Goal: Task Accomplishment & Management: Complete application form

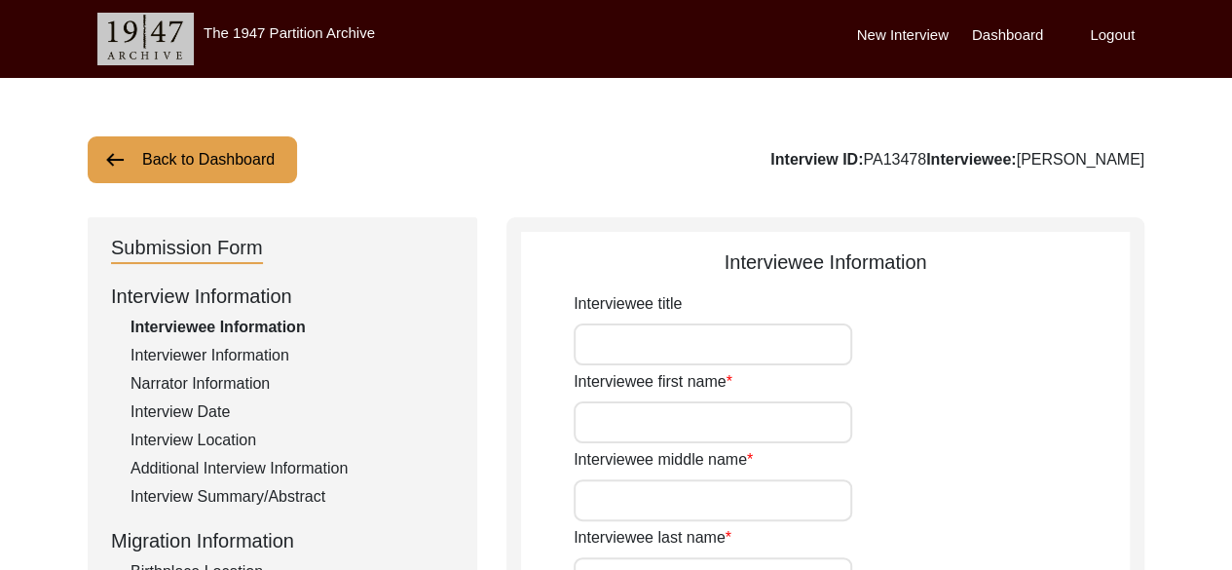
type input "NA"
type input "Dalu"
type input "NA"
type input "Ram"
type input "[PERSON_NAME]"
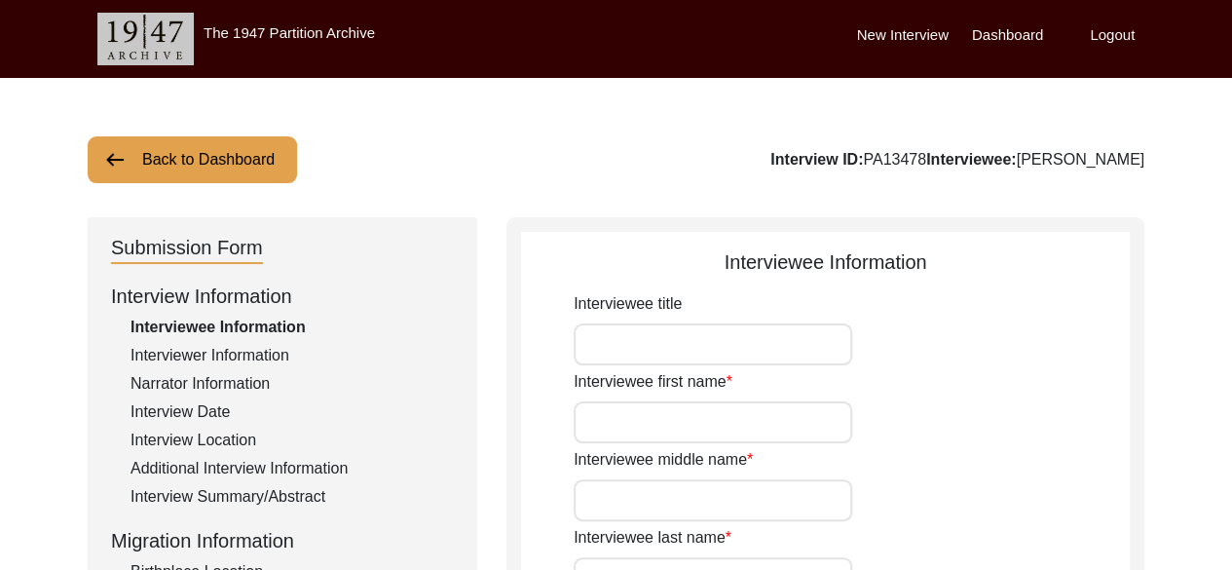
type input "NA"
type input "[DATE]"
type input "NA"
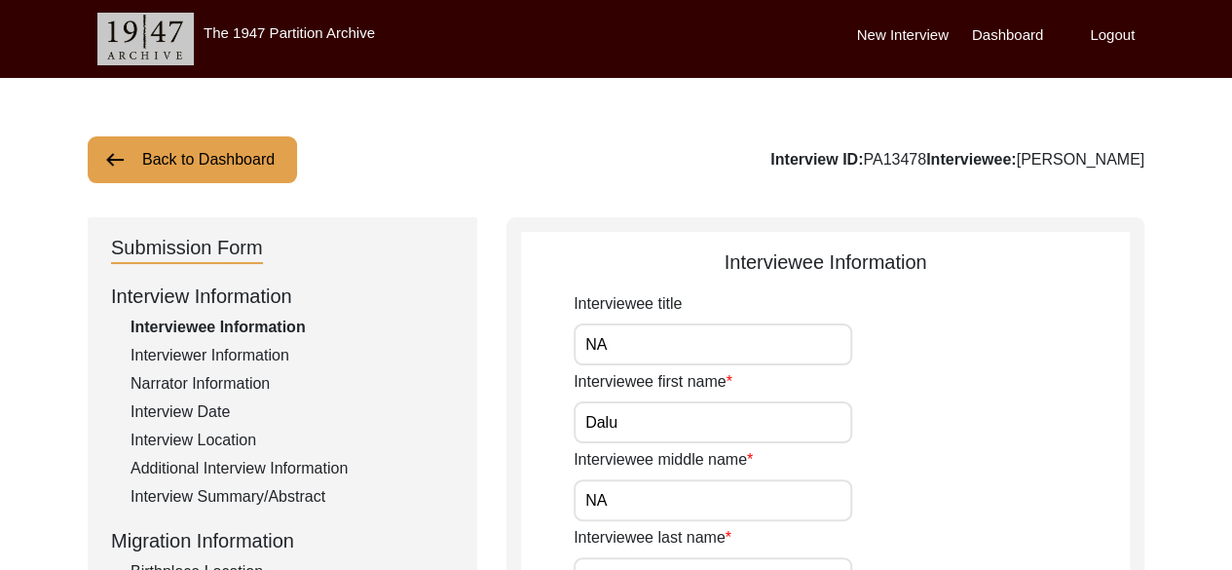
type input "81"
type input "[DEMOGRAPHIC_DATA]"
type input "NA"
type textarea "NA"
type input "Hindi"
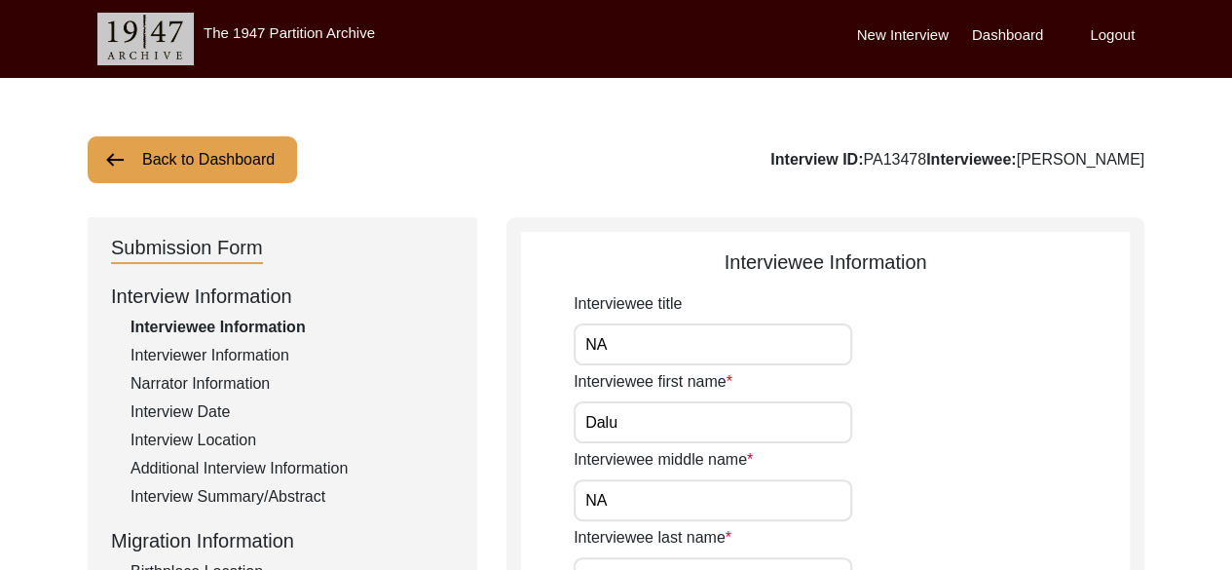
type input "Dhundhari"
type input "[DEMOGRAPHIC_DATA]"
type input "NA"
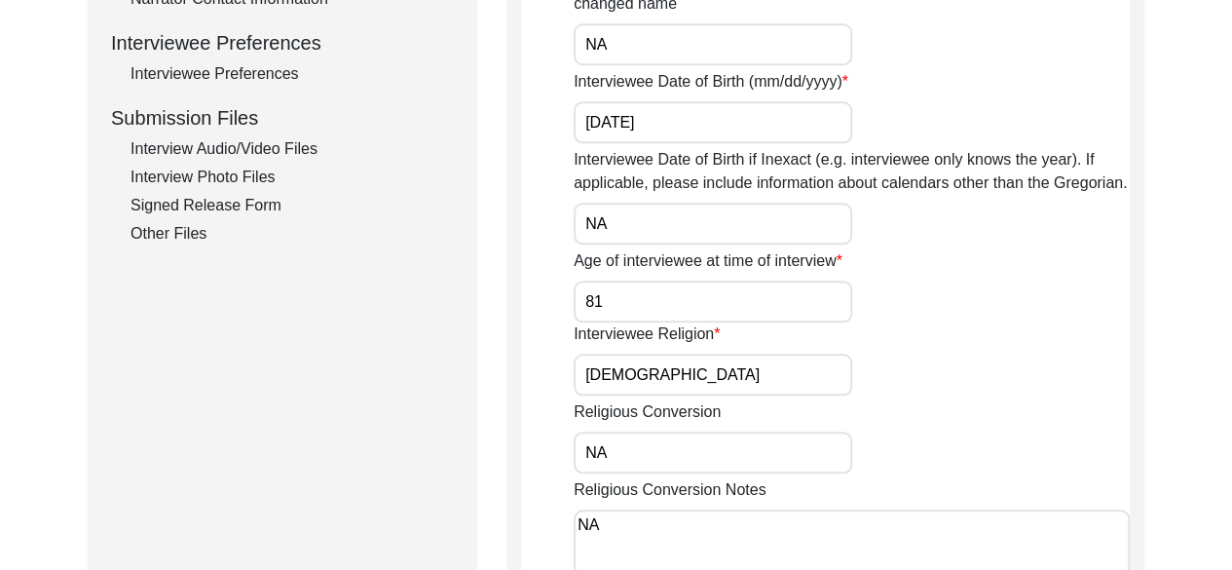
scroll to position [875, 0]
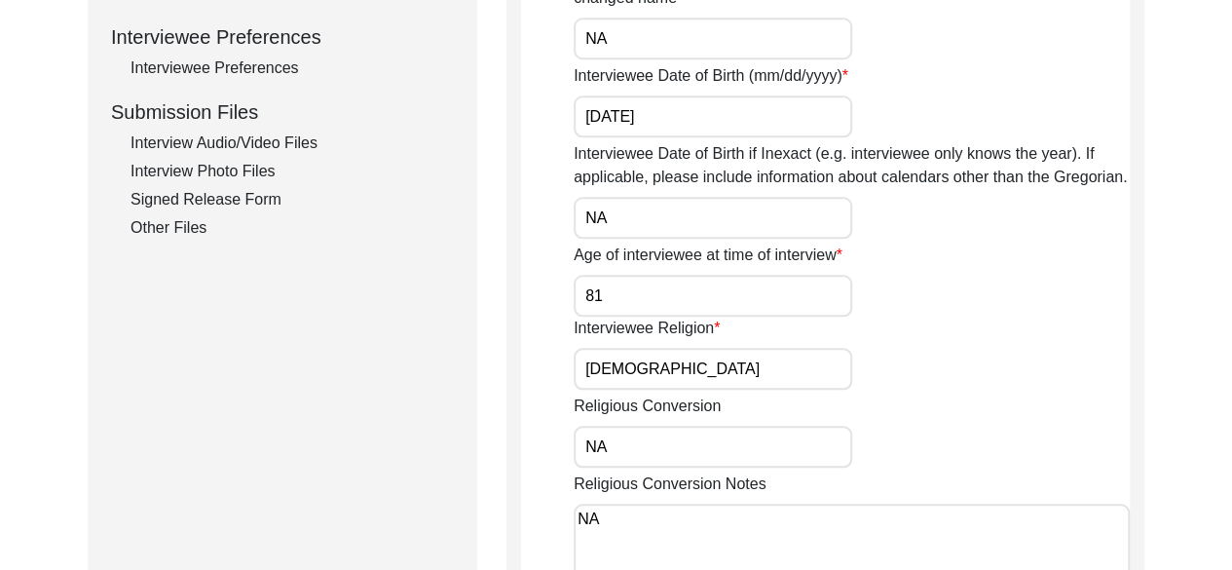
click at [620, 112] on input "[DATE]" at bounding box center [713, 116] width 279 height 42
click at [607, 112] on input "08/1943" at bounding box center [713, 116] width 279 height 42
click at [599, 116] on input "[DATE]" at bounding box center [713, 116] width 279 height 42
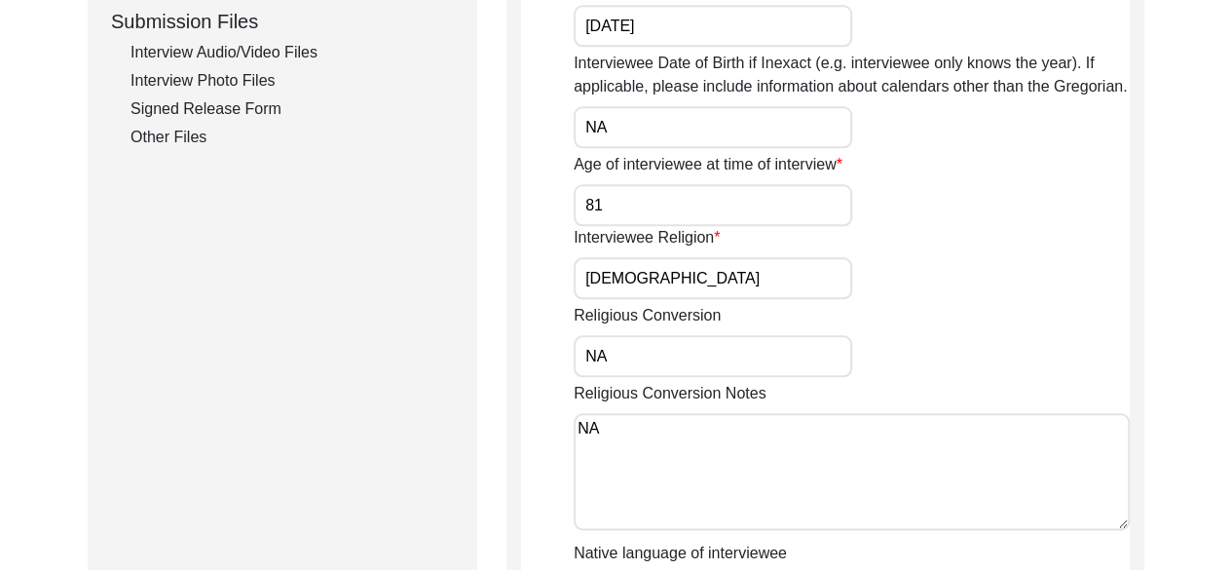
scroll to position [966, 0]
type input "[DATE]"
click at [919, 334] on div "Religious Conversion NA" at bounding box center [852, 339] width 556 height 73
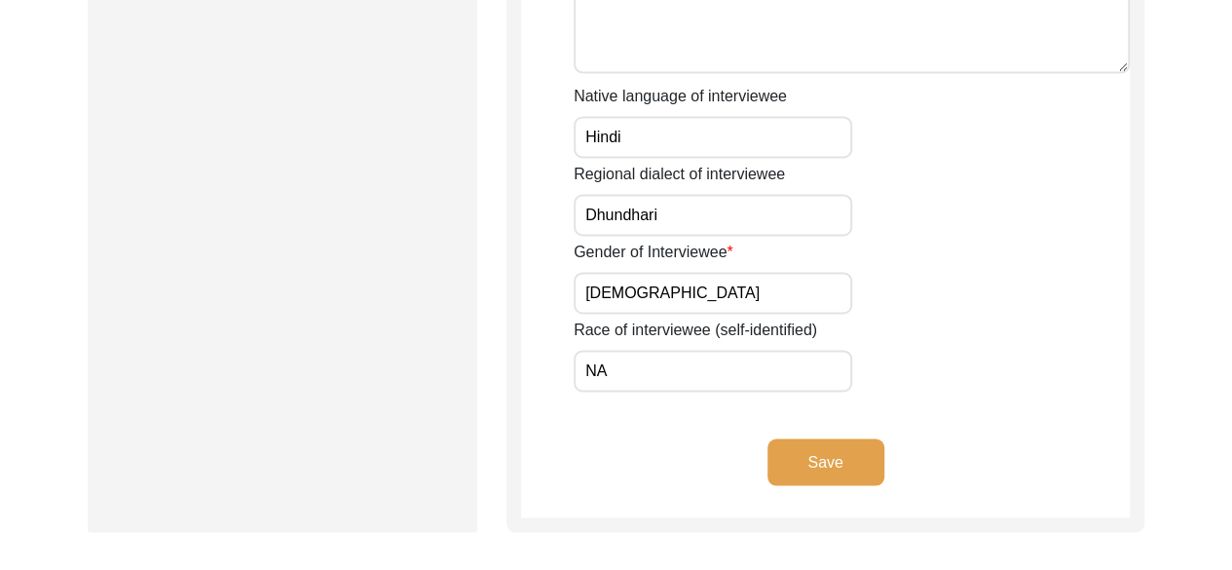
scroll to position [1433, 0]
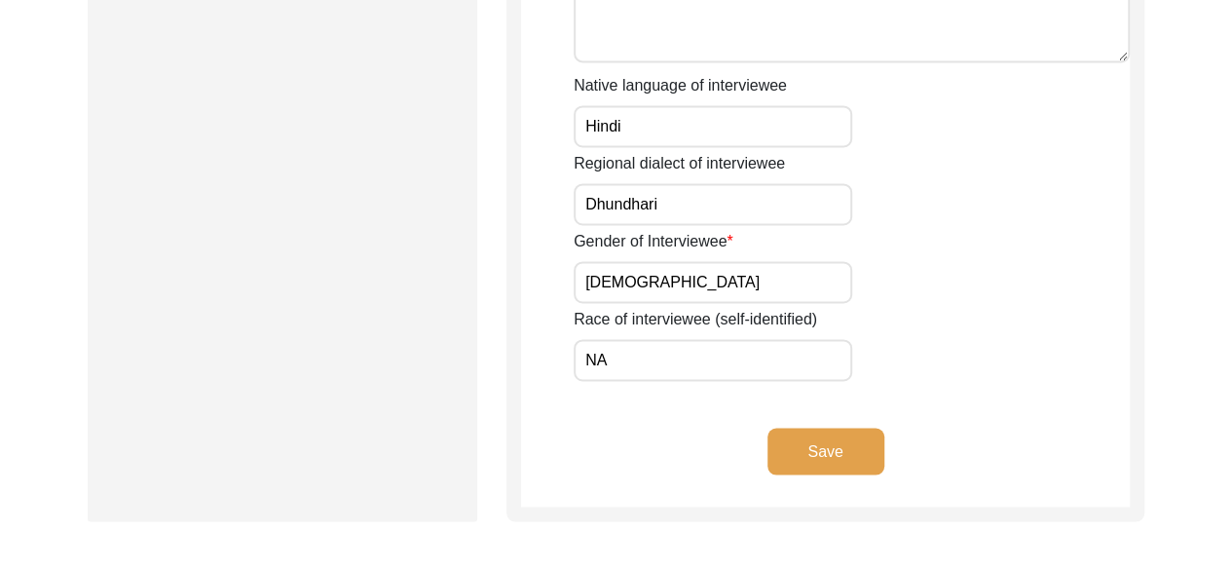
click at [828, 439] on button "Save" at bounding box center [825, 451] width 117 height 47
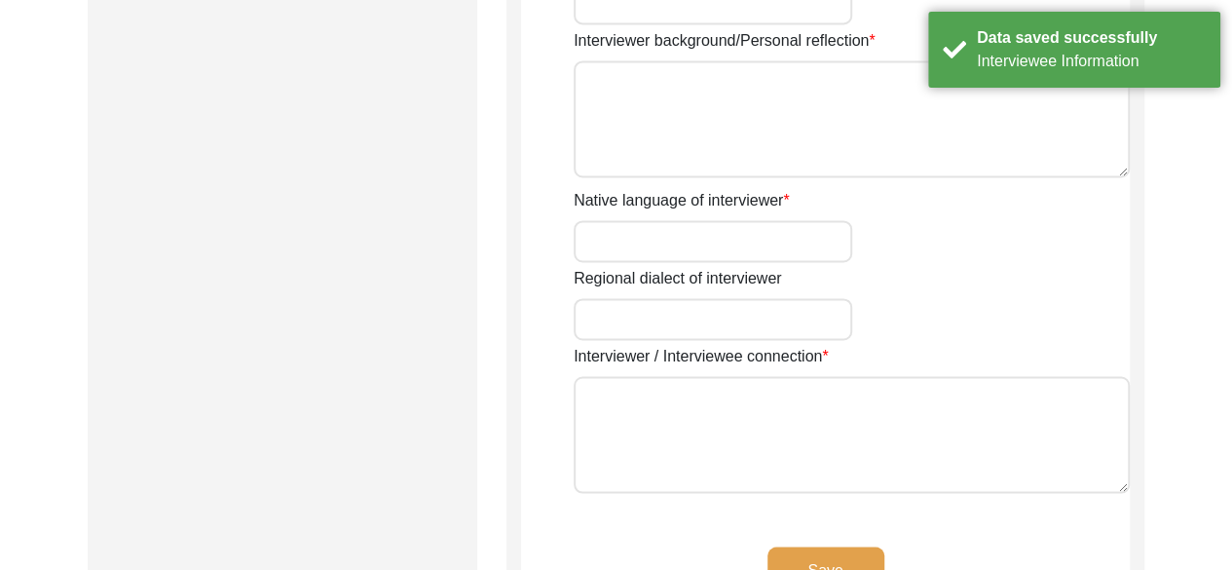
type input "NA"
type input "Bharti"
type input "."
type input "NA"
type input "Bharti"
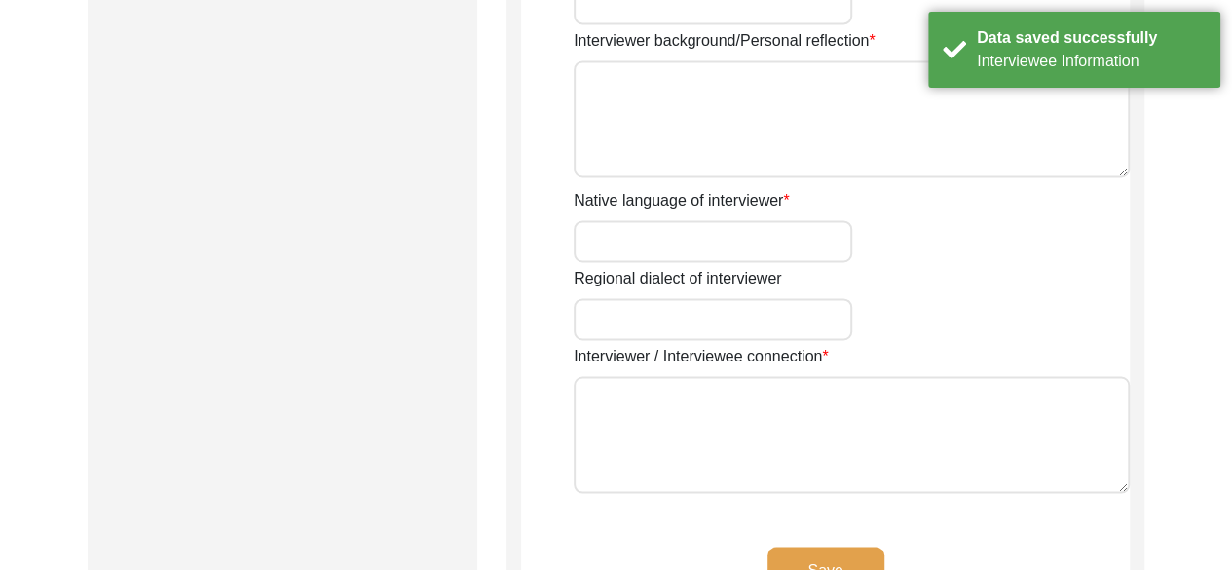
type input "[DEMOGRAPHIC_DATA]"
type input "[DATE]"
type input "[GEOGRAPHIC_DATA], [GEOGRAPHIC_DATA], [GEOGRAPHIC_DATA]"
type input "History Honours student at [GEOGRAPHIC_DATA], [GEOGRAPHIC_DATA]"
type input "NA"
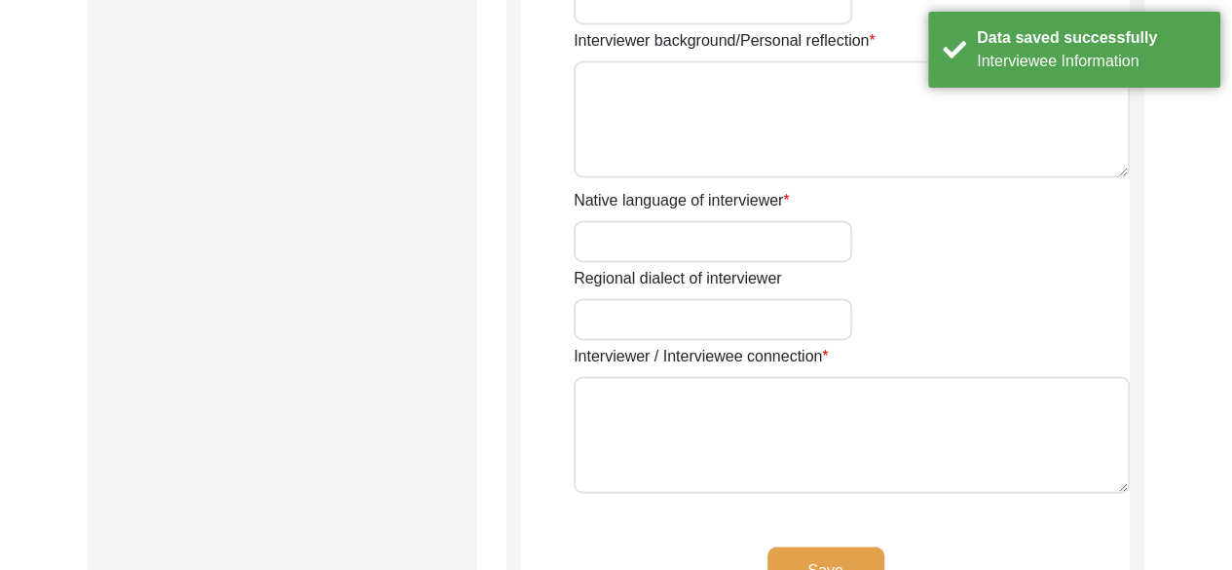
type input "Bharti"
type input "NA"
type input "Bharti"
type textarea "I am a student of history, currently in my final year of History Honours at [GE…"
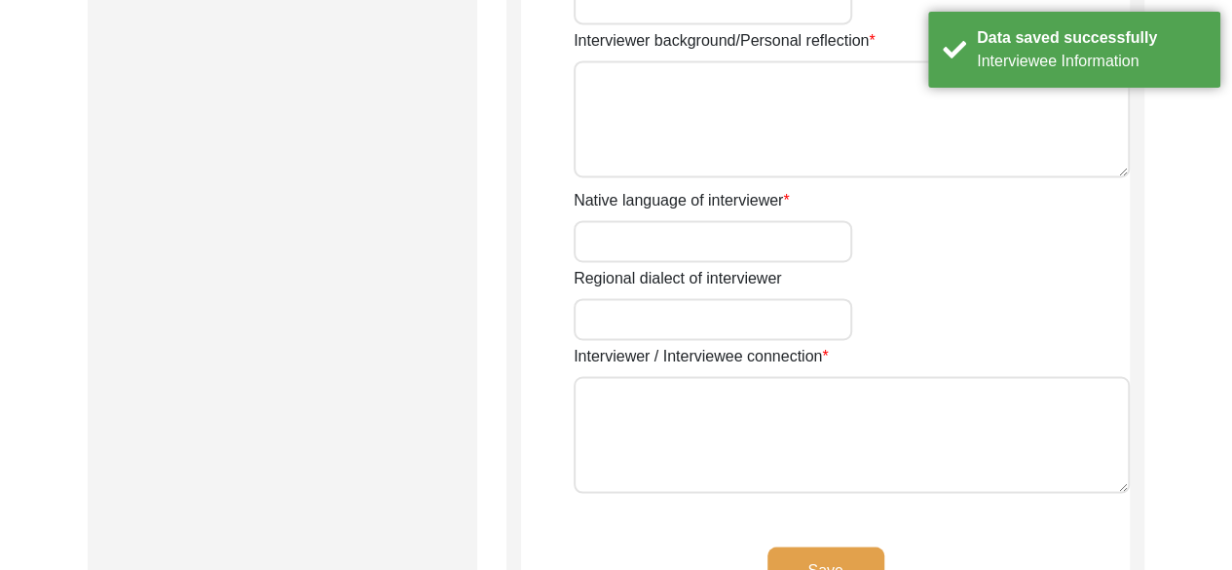
type input "Hindi"
type input "NA"
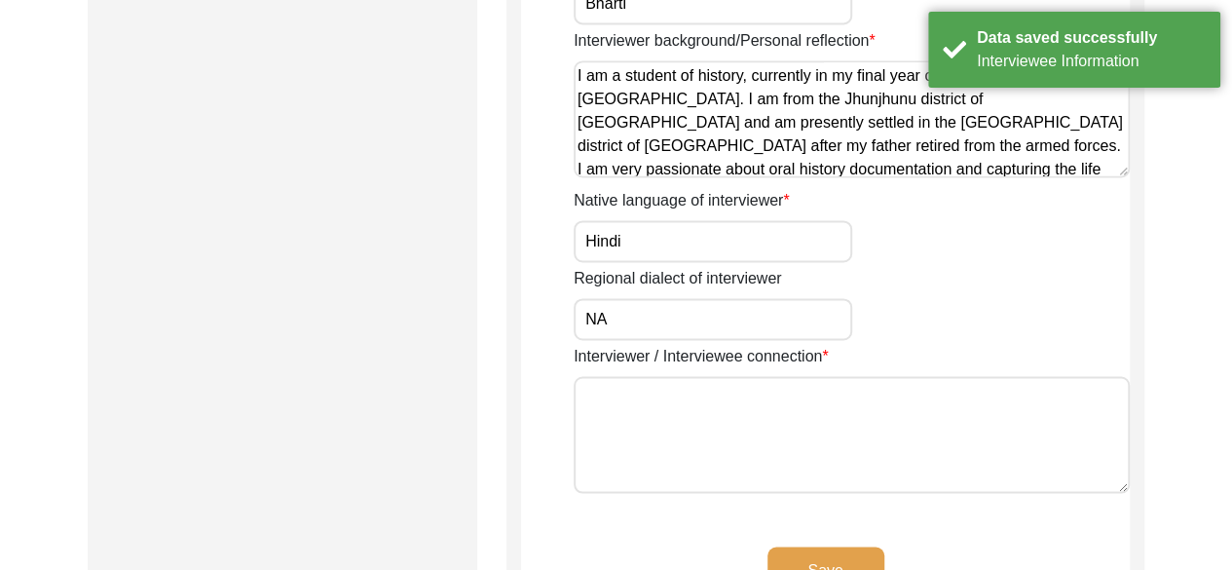
type textarea "[PERSON_NAME] is the grandfather of my sister in law, [PERSON_NAME]."
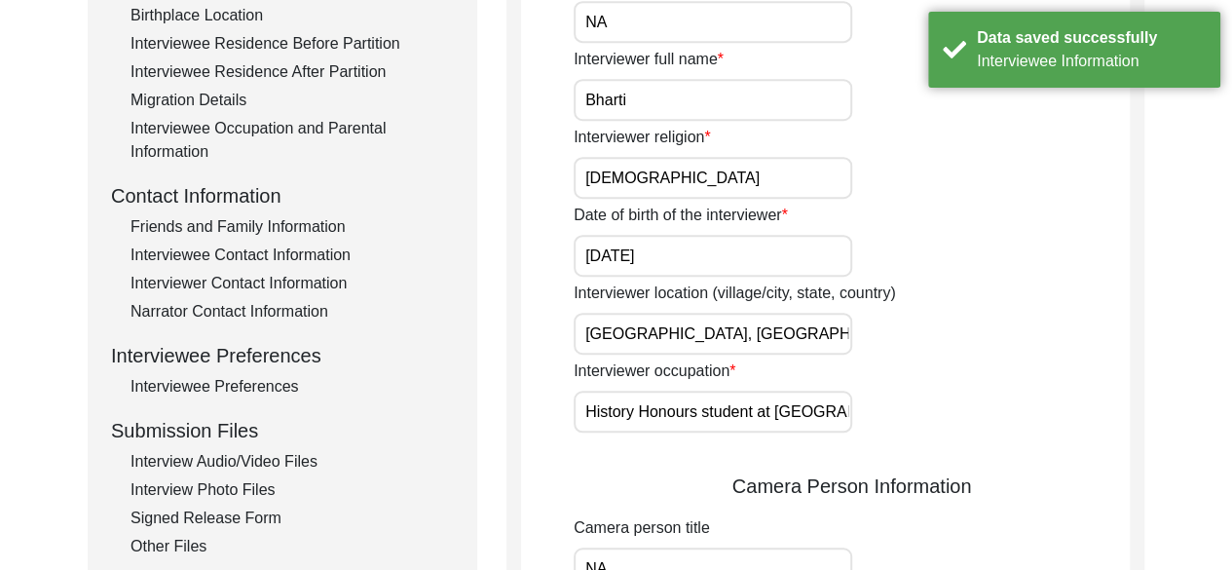
scroll to position [567, 0]
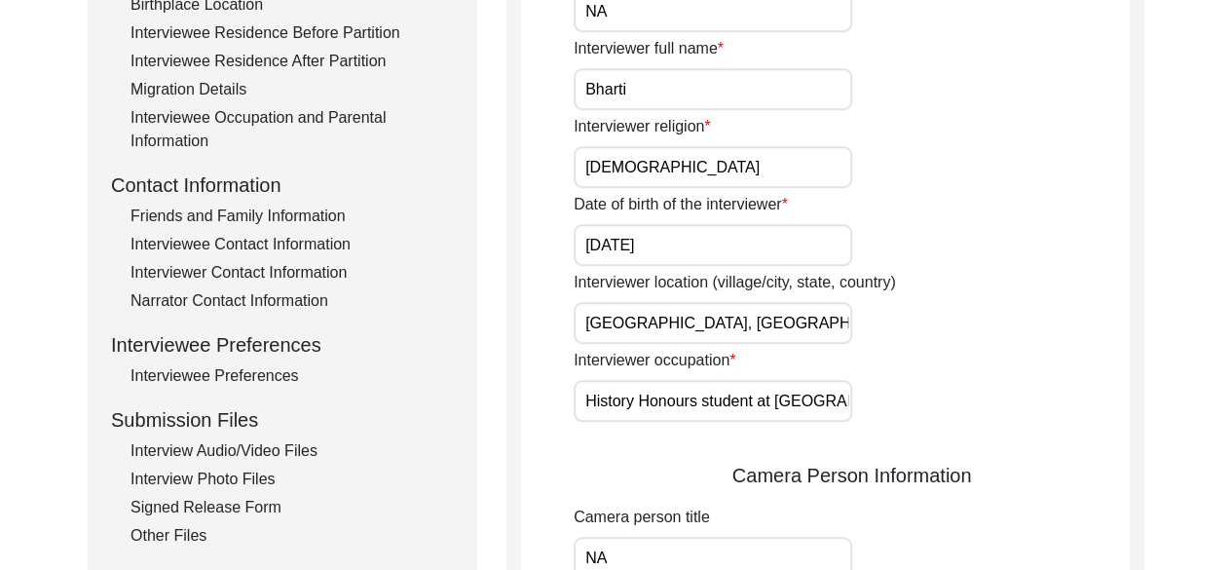
click at [621, 243] on input "[DATE]" at bounding box center [713, 245] width 279 height 42
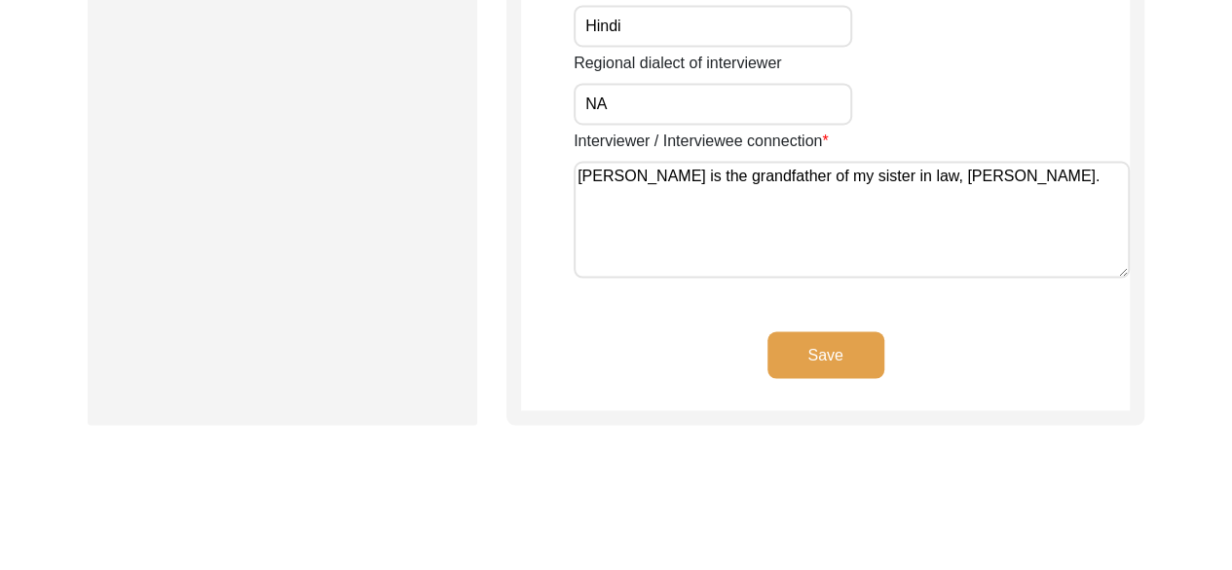
scroll to position [1649, 0]
type input "[DATE]"
click at [802, 358] on button "Save" at bounding box center [825, 353] width 117 height 47
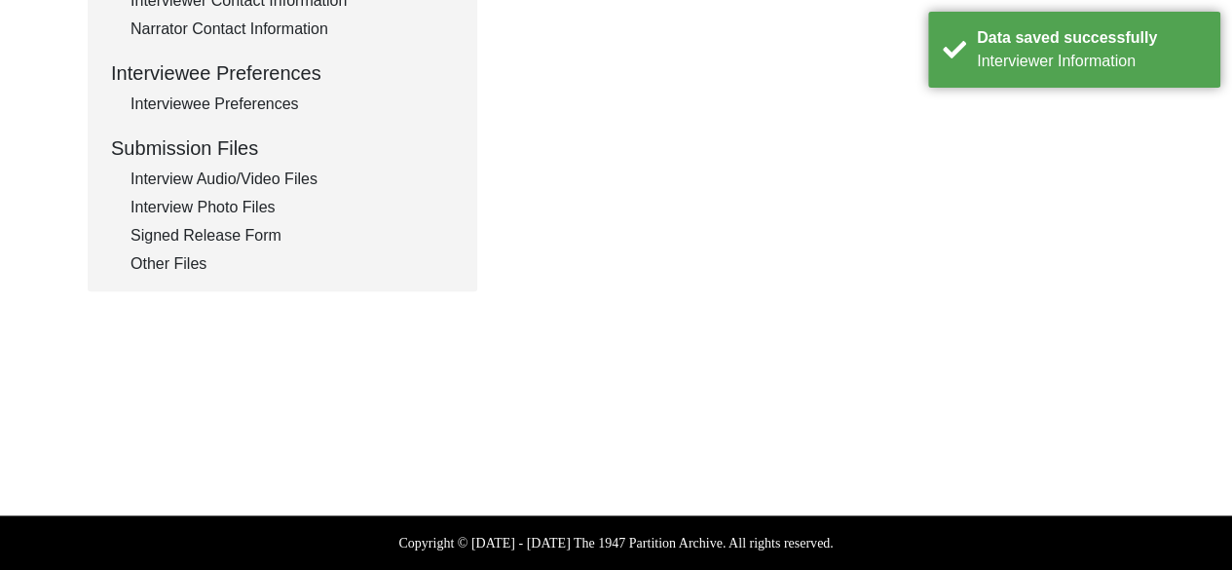
scroll to position [838, 0]
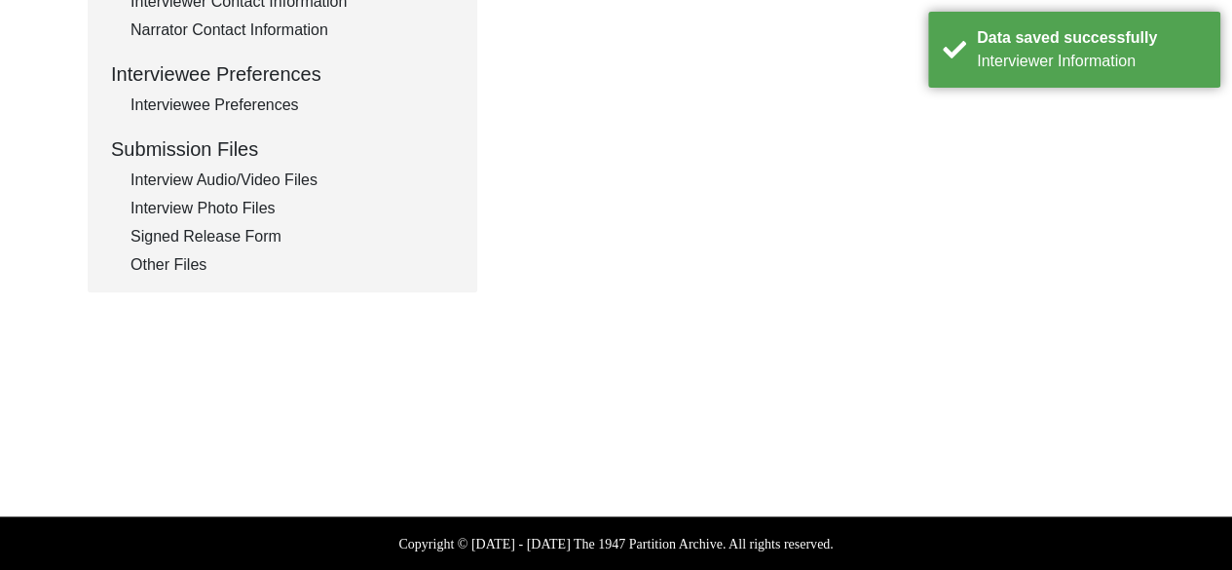
type textarea "1. [PERSON_NAME]- Wife of [PERSON_NAME], who provided him with emotional suppor…"
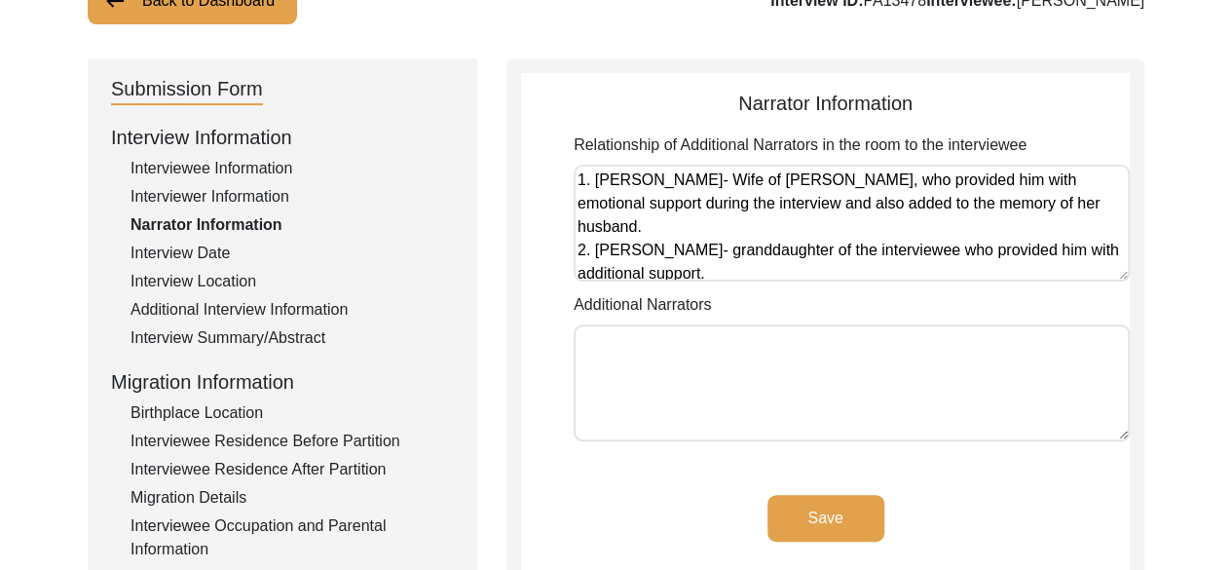
scroll to position [182, 0]
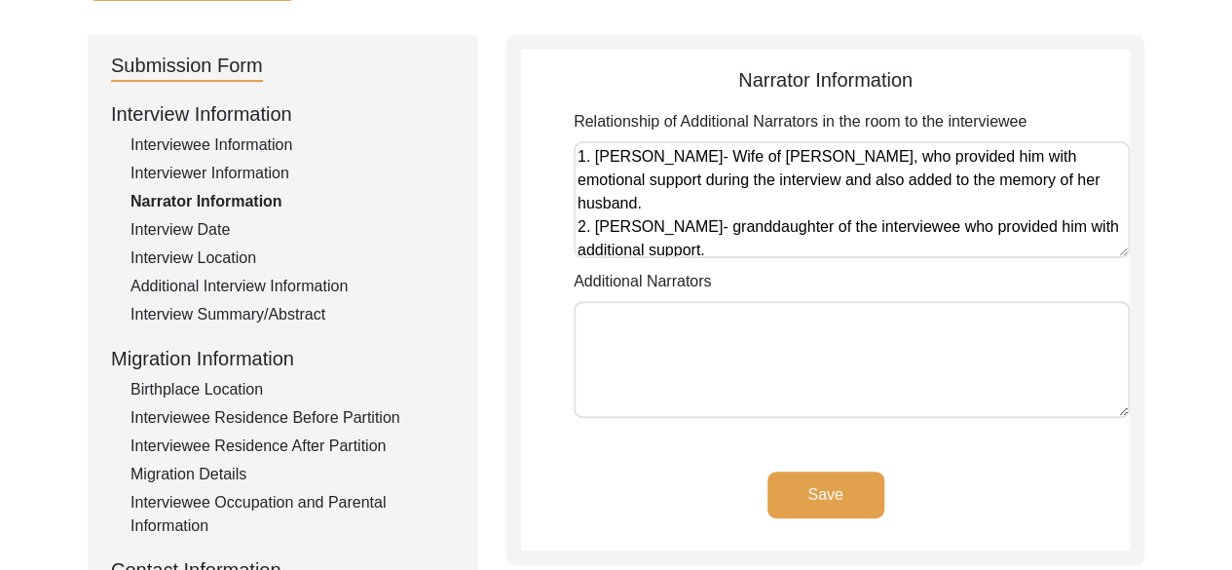
click at [829, 489] on button "Save" at bounding box center [825, 494] width 117 height 47
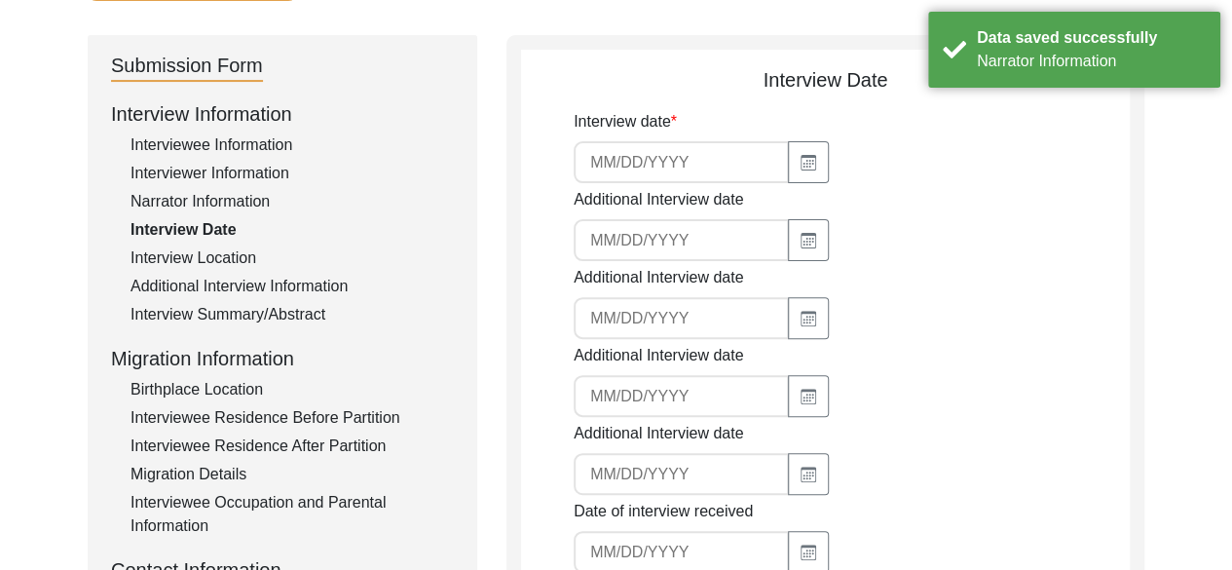
type input "[DATE]"
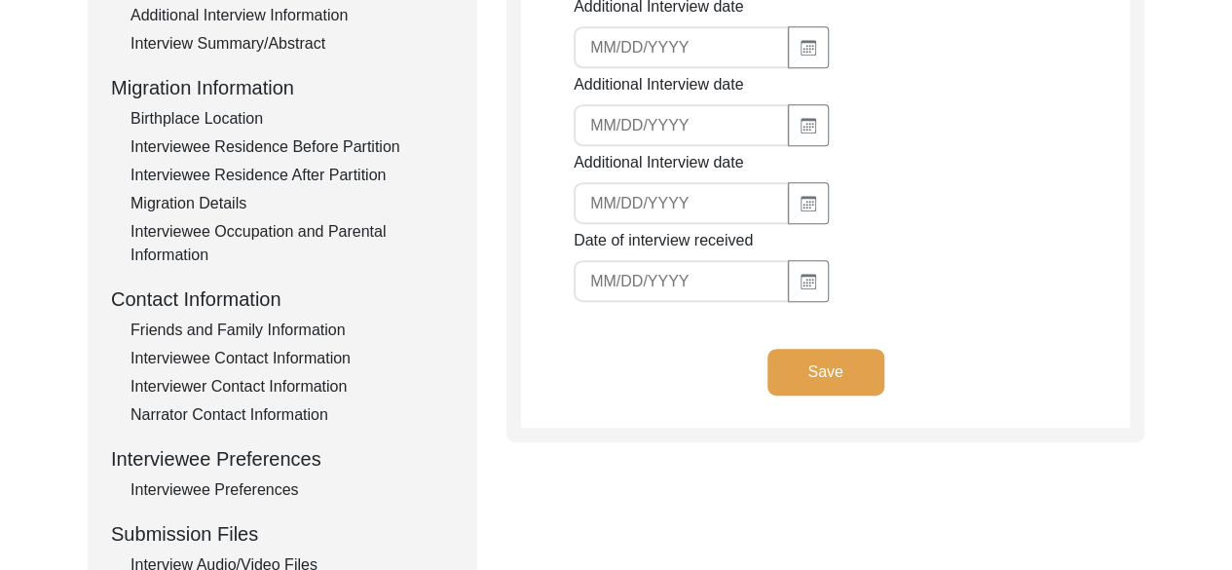
scroll to position [473, 0]
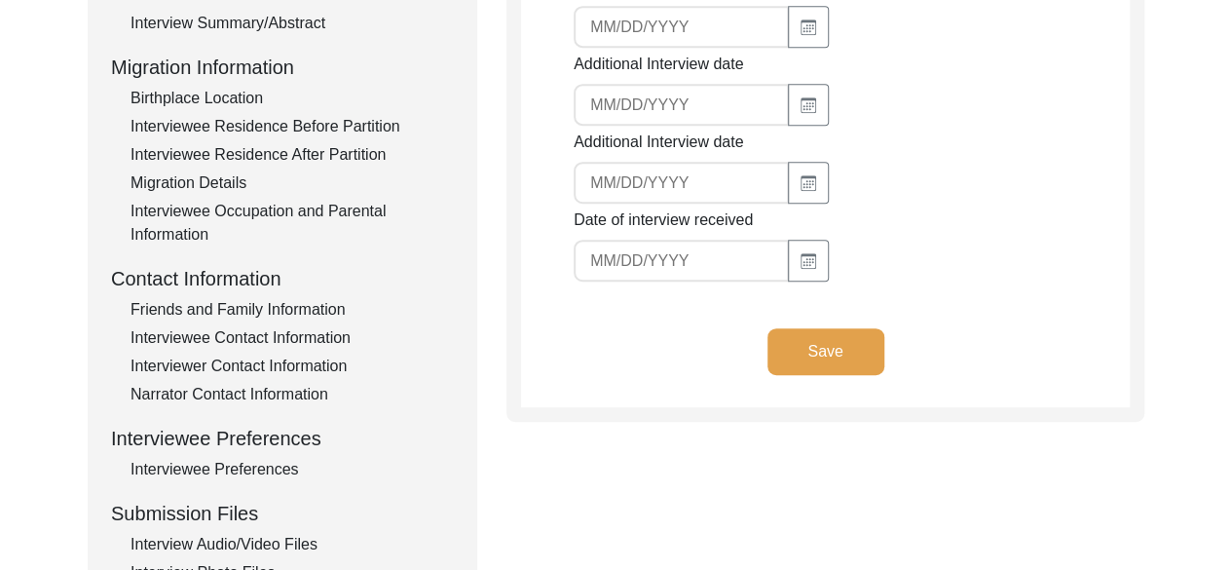
click at [866, 341] on button "Save" at bounding box center [825, 351] width 117 height 47
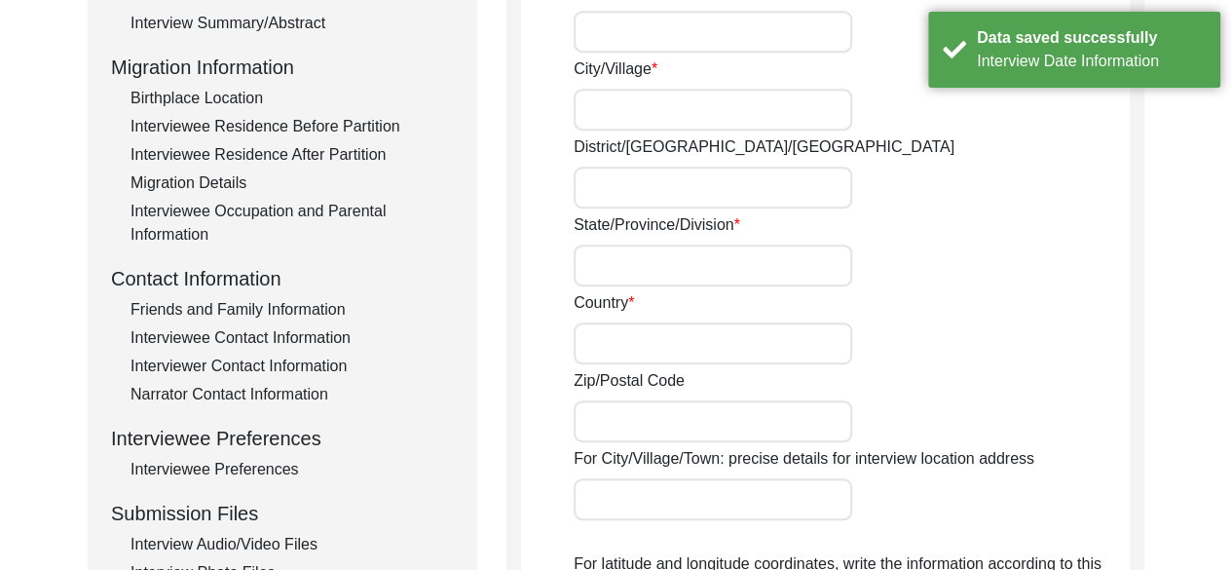
radio input "true"
type input "Ramsinghpura"
type input "Kotputli- Behror"
type input "[GEOGRAPHIC_DATA]"
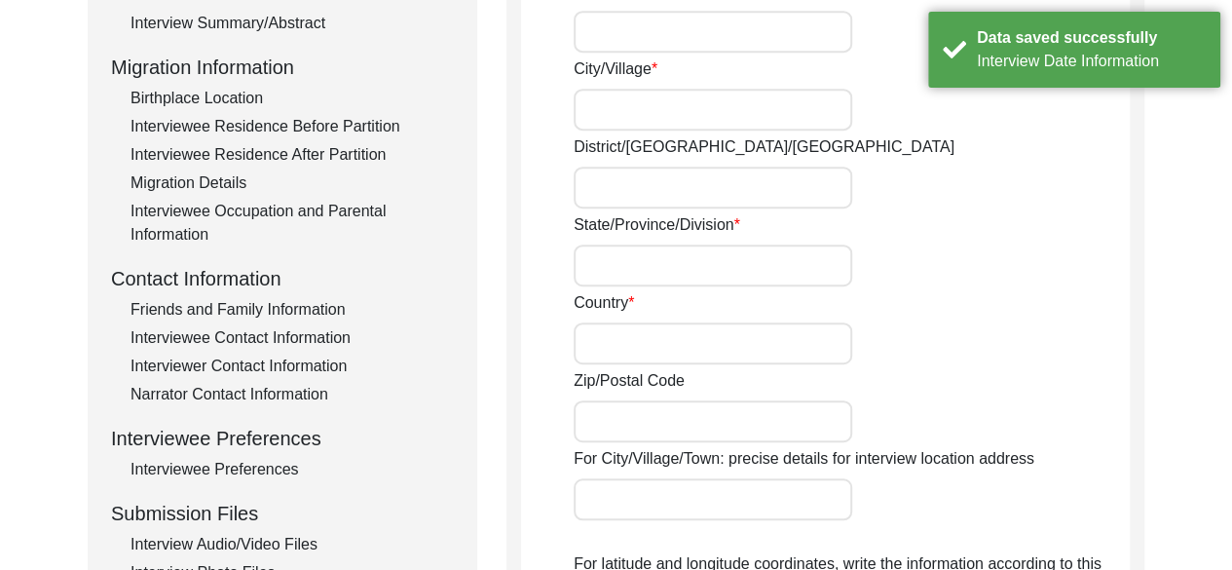
type input "[GEOGRAPHIC_DATA], [GEOGRAPHIC_DATA], [GEOGRAPHIC_DATA]"
type input "27.7520"
type input "76.2238"
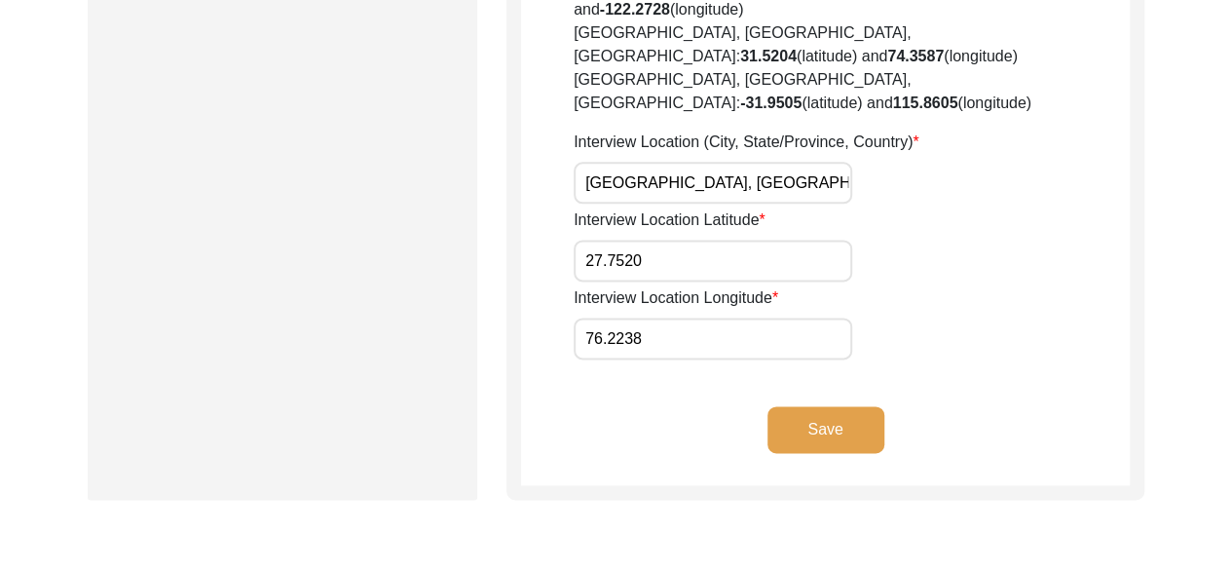
scroll to position [1209, 0]
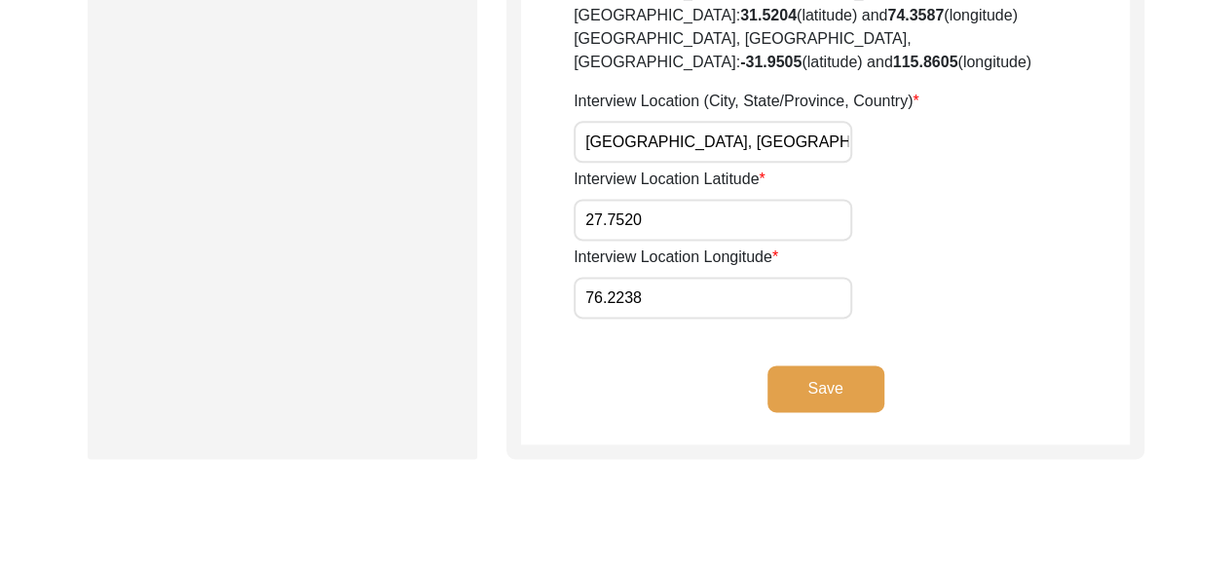
click at [838, 365] on button "Save" at bounding box center [825, 388] width 117 height 47
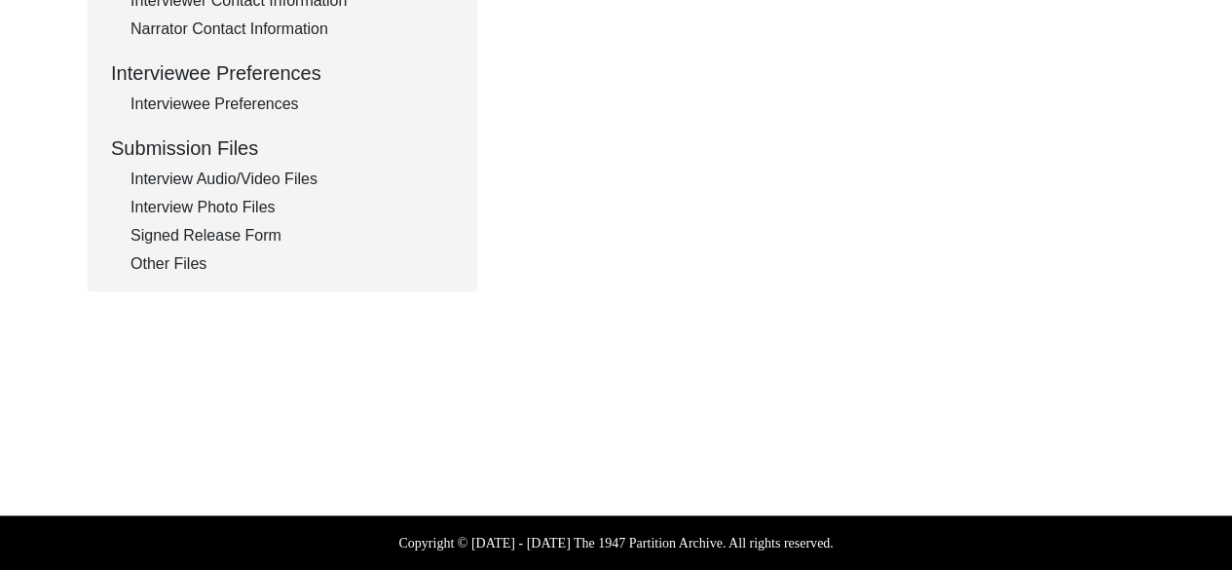
scroll to position [838, 0]
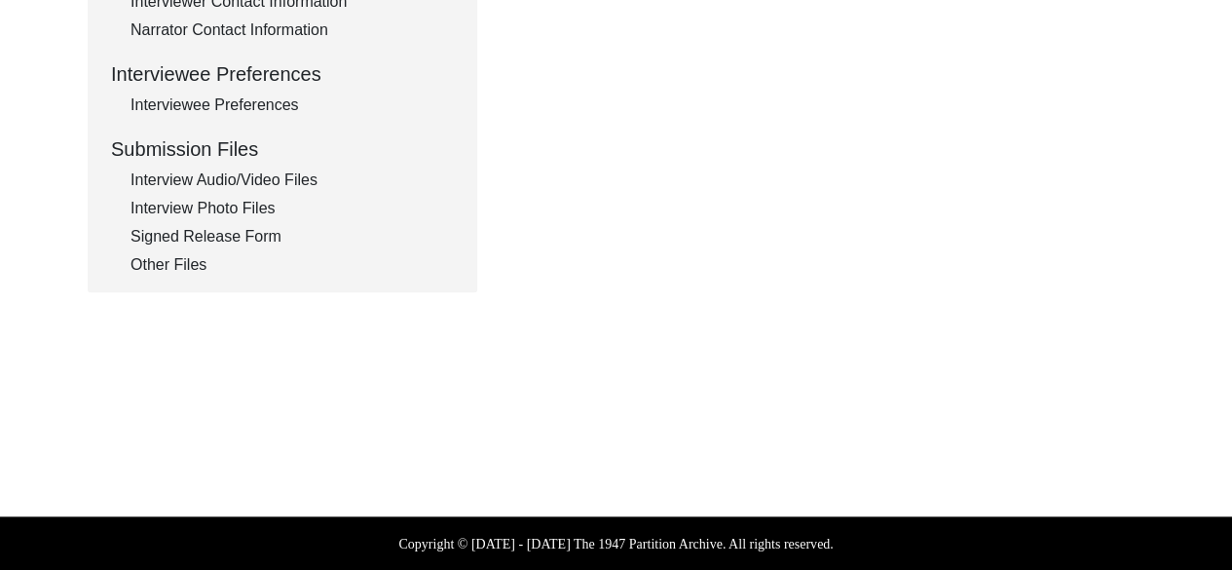
type input "Hindi"
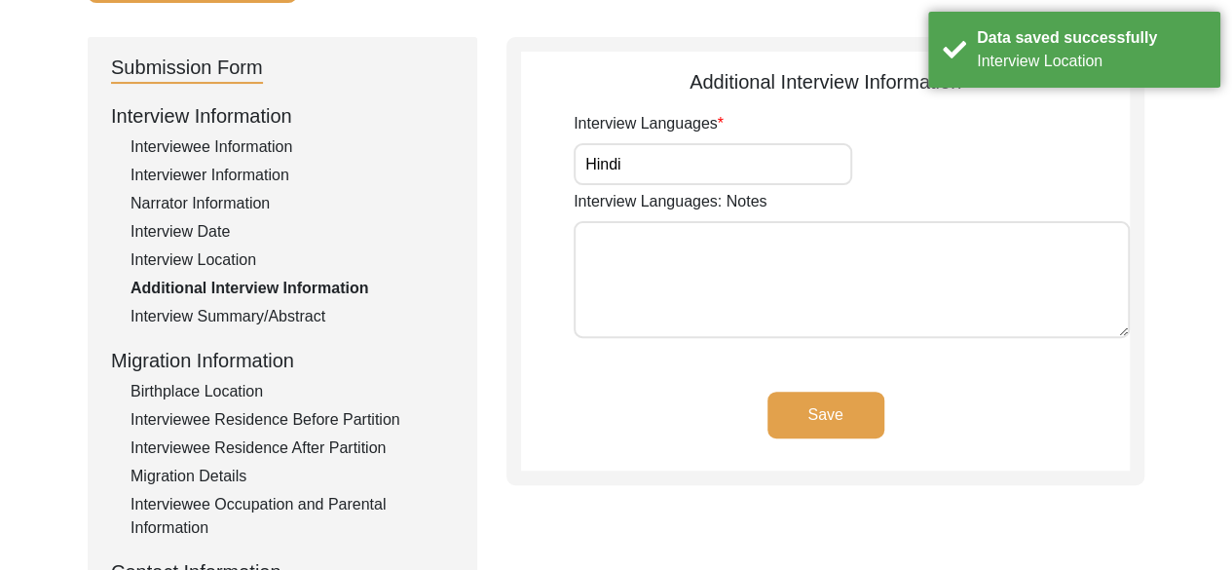
scroll to position [190, 0]
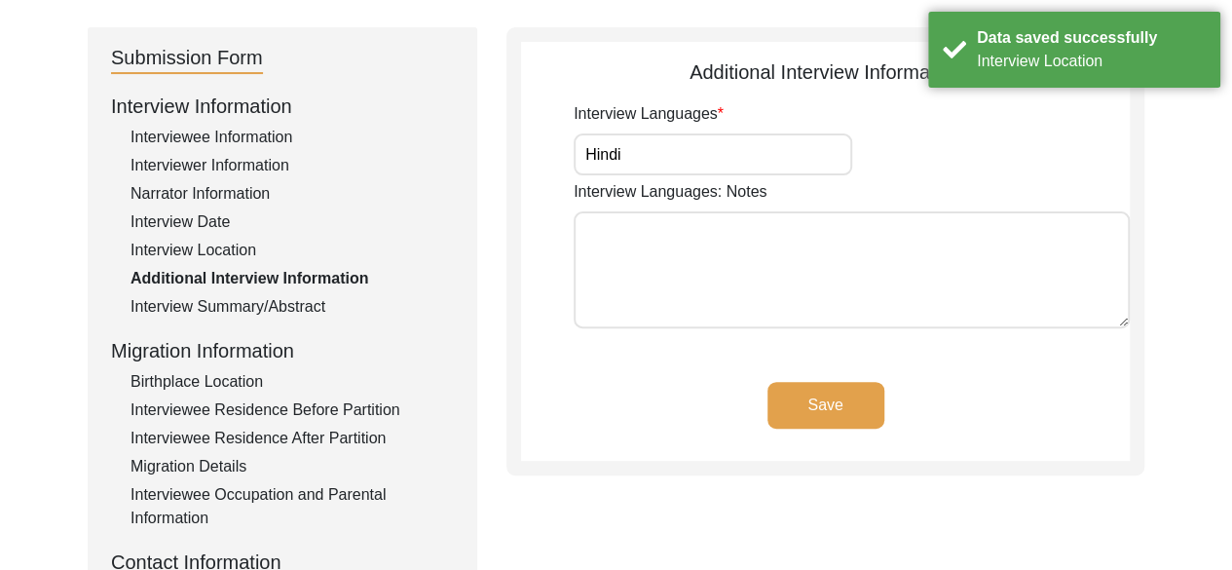
click at [844, 403] on button "Save" at bounding box center [825, 405] width 117 height 47
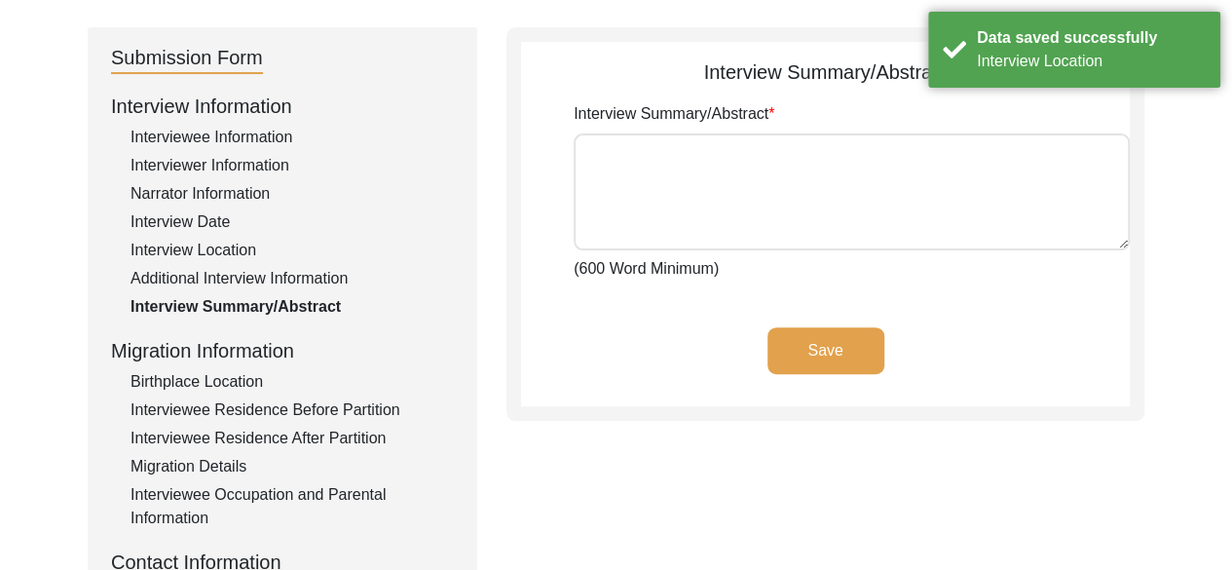
type textarea "Lore Ips dol sita co Adipis 7, 9689, el sed doeiusm te Incididuntut, labo Etdol…"
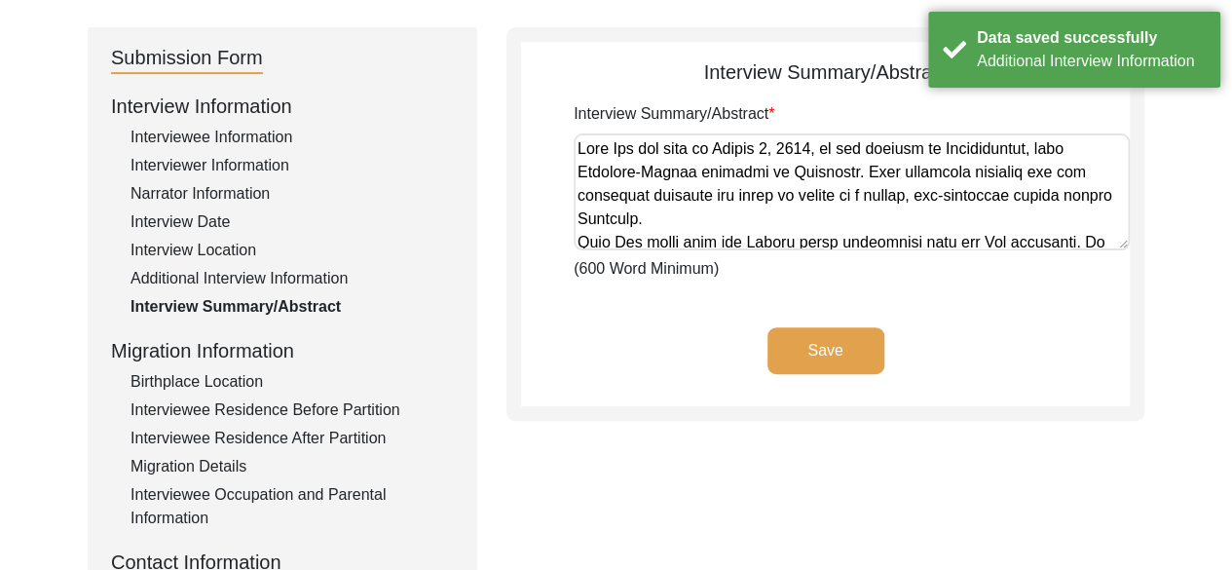
click at [809, 337] on button "Save" at bounding box center [825, 350] width 117 height 47
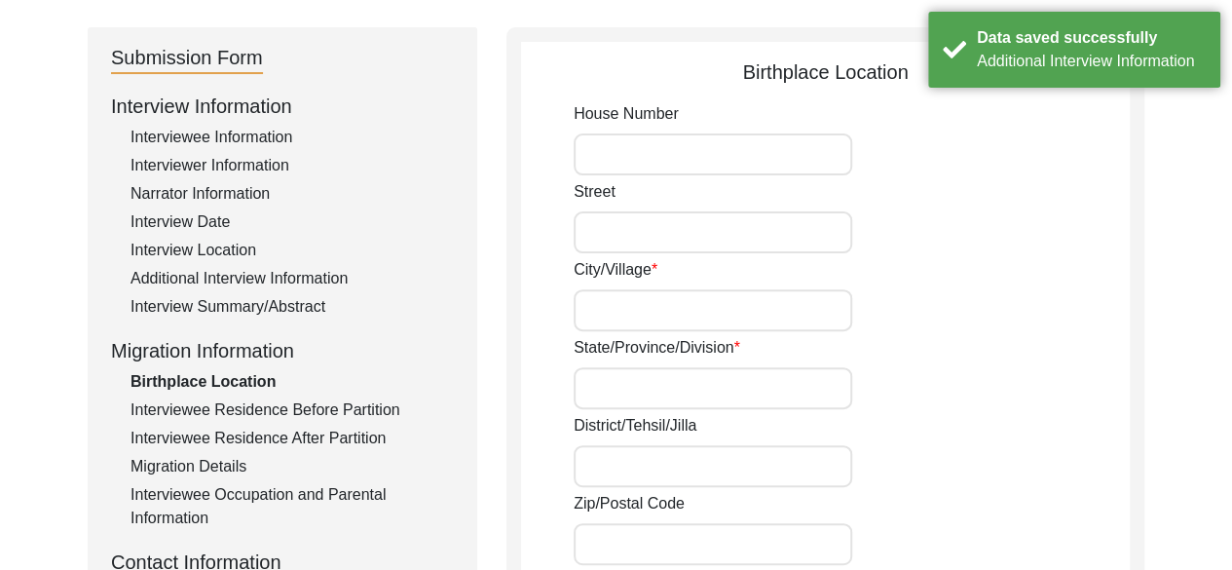
type input "[GEOGRAPHIC_DATA], [GEOGRAPHIC_DATA]"
type input "[GEOGRAPHIC_DATA]"
type input "Kotputli- Behror"
type input "[GEOGRAPHIC_DATA]"
type input "Ramsinghpura, Kotputli- [GEOGRAPHIC_DATA], [GEOGRAPHIC_DATA]"
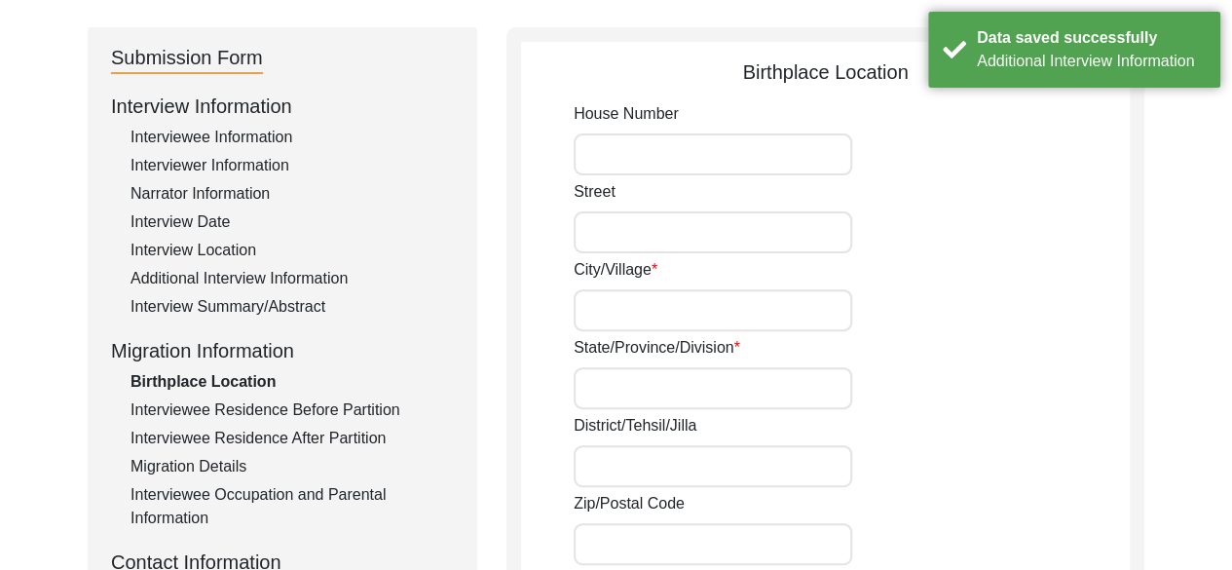
type input "27.7520"
type input "76.2238"
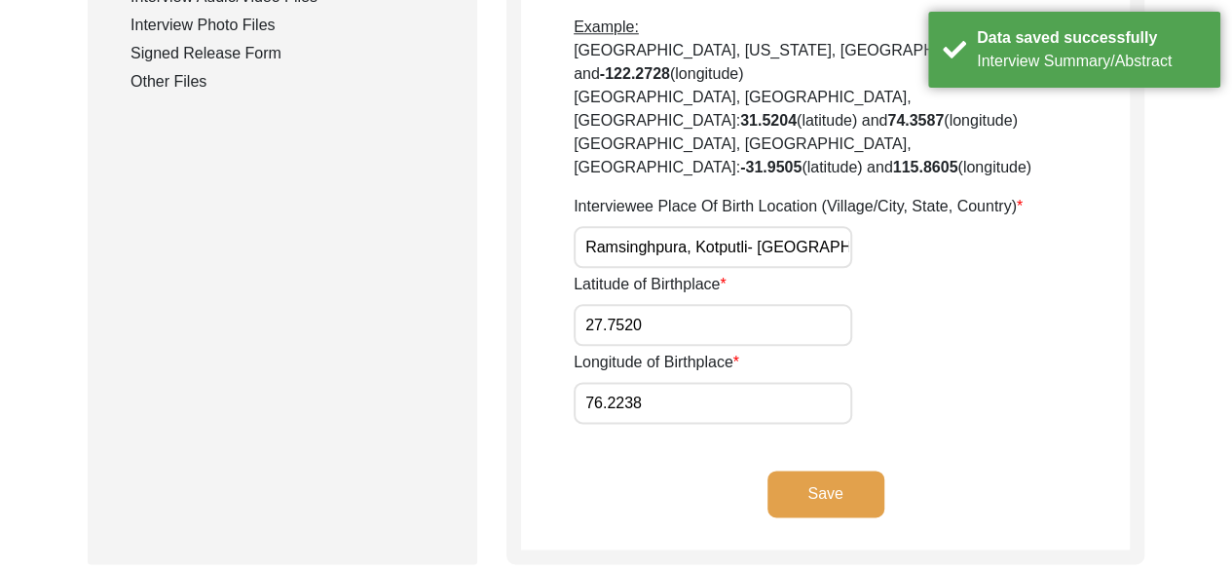
scroll to position [1027, 0]
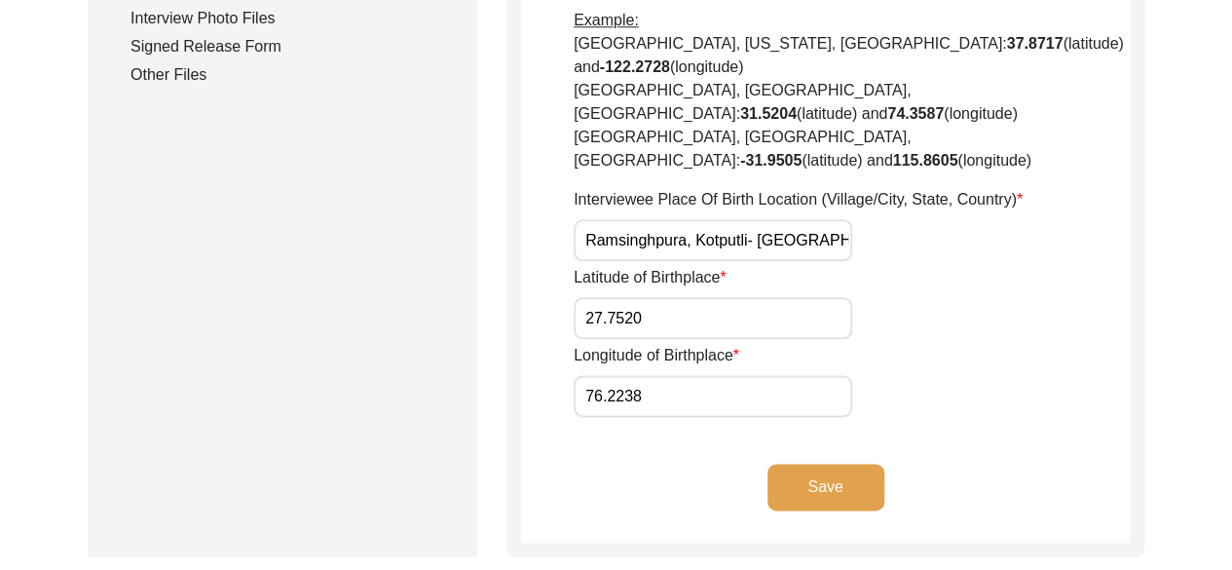
click at [857, 464] on button "Save" at bounding box center [825, 487] width 117 height 47
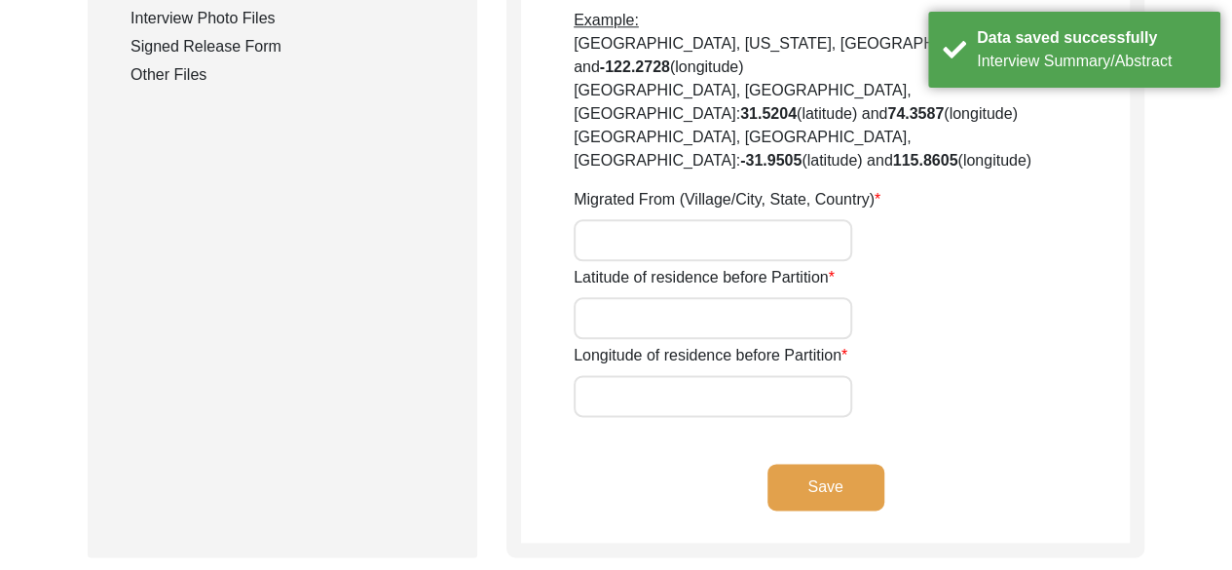
type input "[GEOGRAPHIC_DATA], [GEOGRAPHIC_DATA]"
type input "[GEOGRAPHIC_DATA]"
type input "NA"
type input "27.7520"
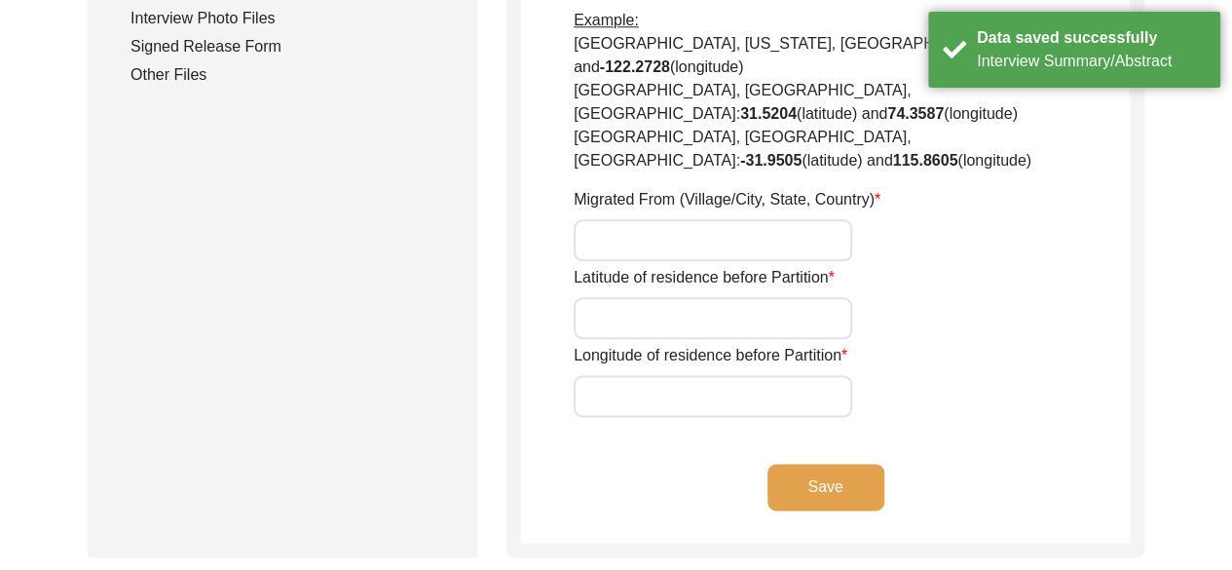
type input "76.2238"
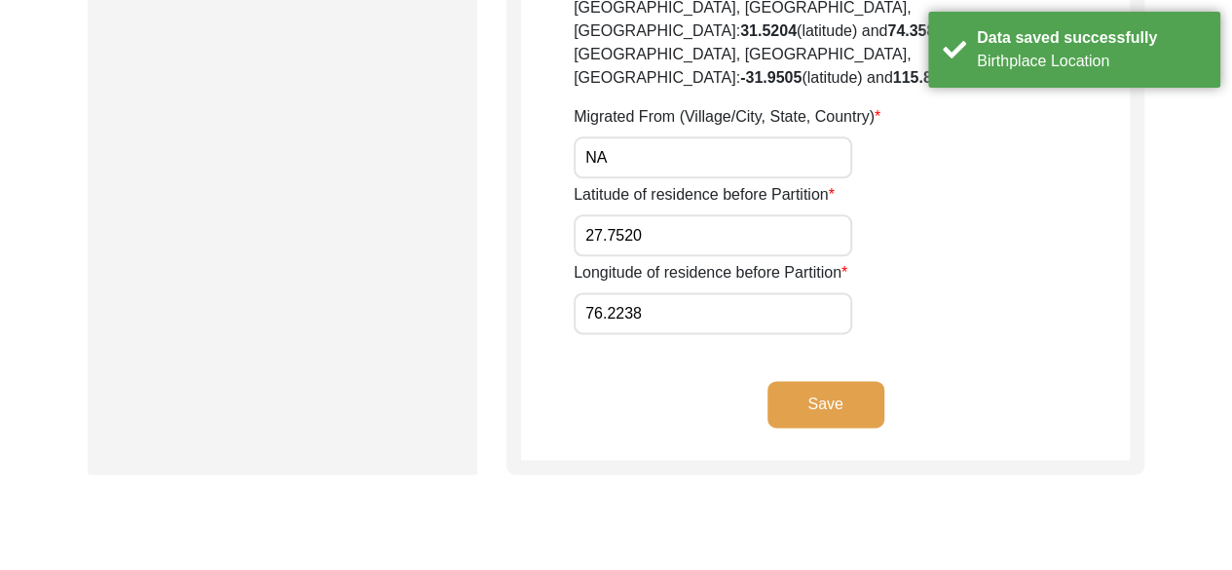
scroll to position [1113, 0]
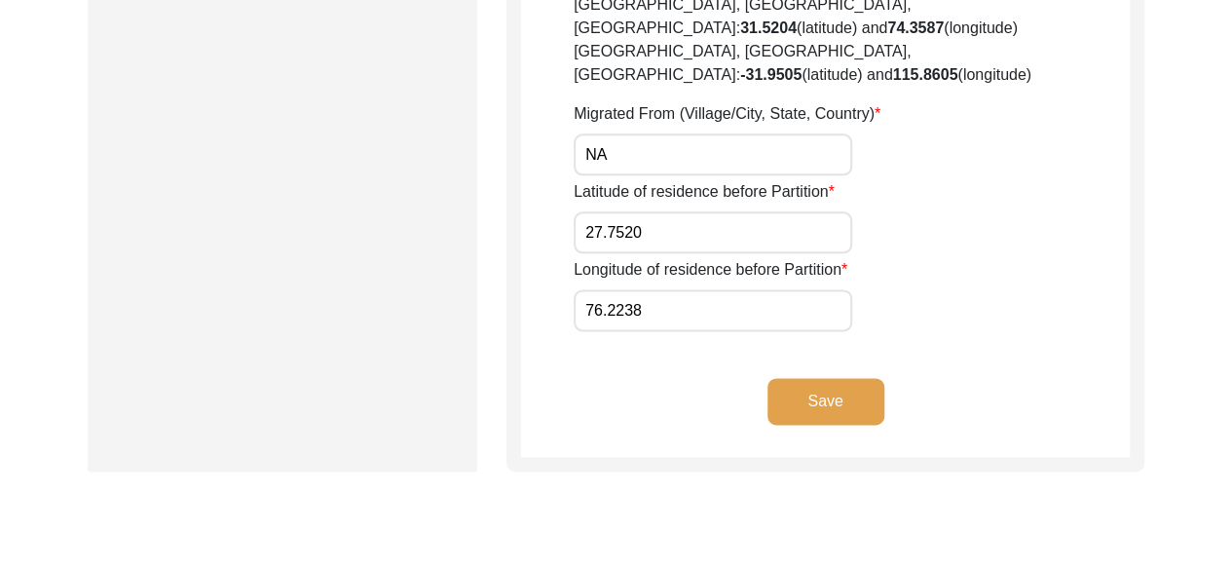
click at [829, 378] on button "Save" at bounding box center [825, 401] width 117 height 47
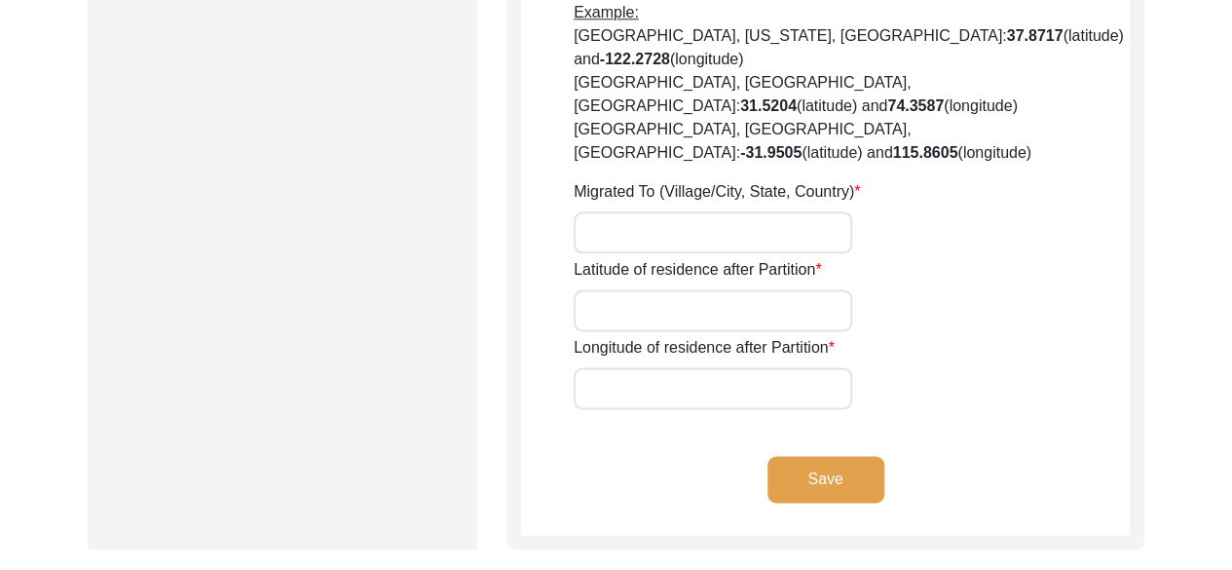
type input "No"
type input "[GEOGRAPHIC_DATA], [GEOGRAPHIC_DATA]"
type input "[GEOGRAPHIC_DATA]"
type input "NA"
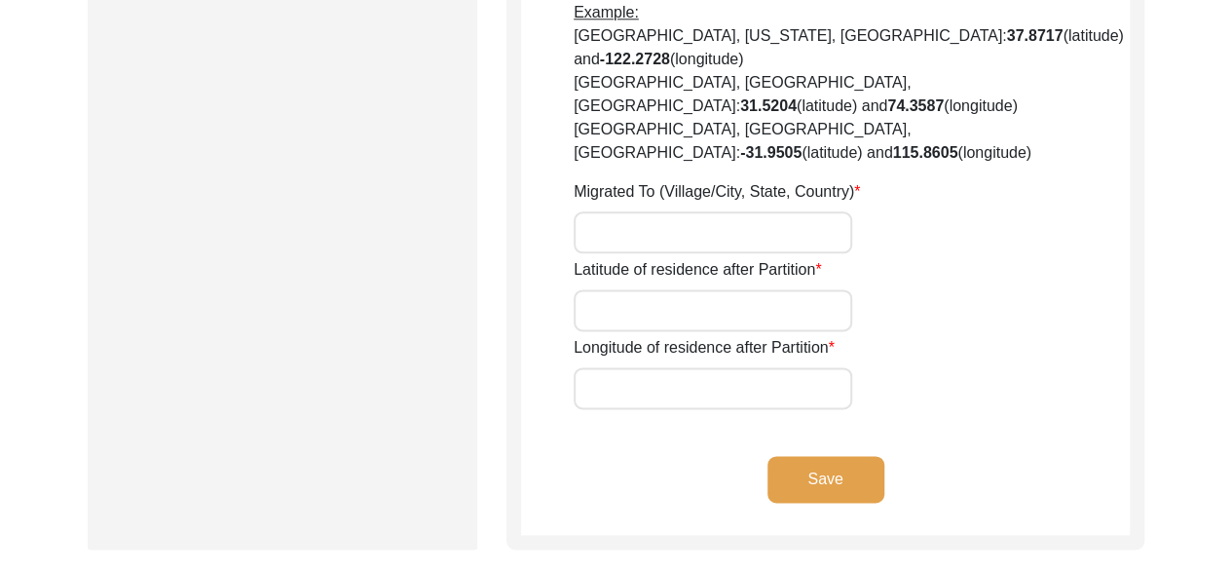
type input "27.7520"
type input "76.2238"
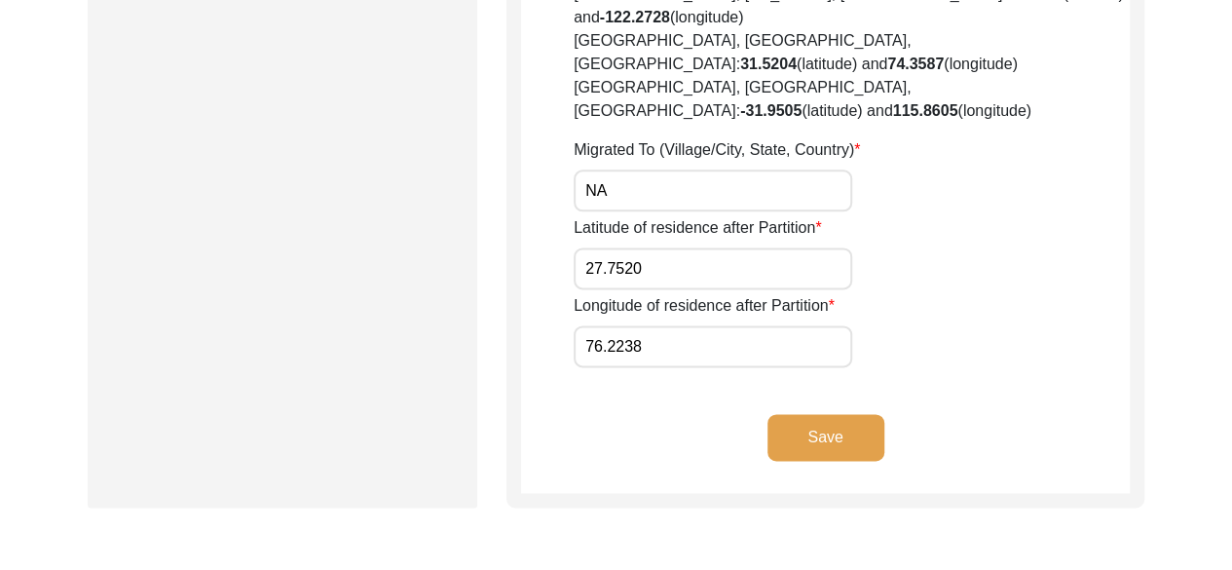
click at [825, 414] on button "Save" at bounding box center [825, 437] width 117 height 47
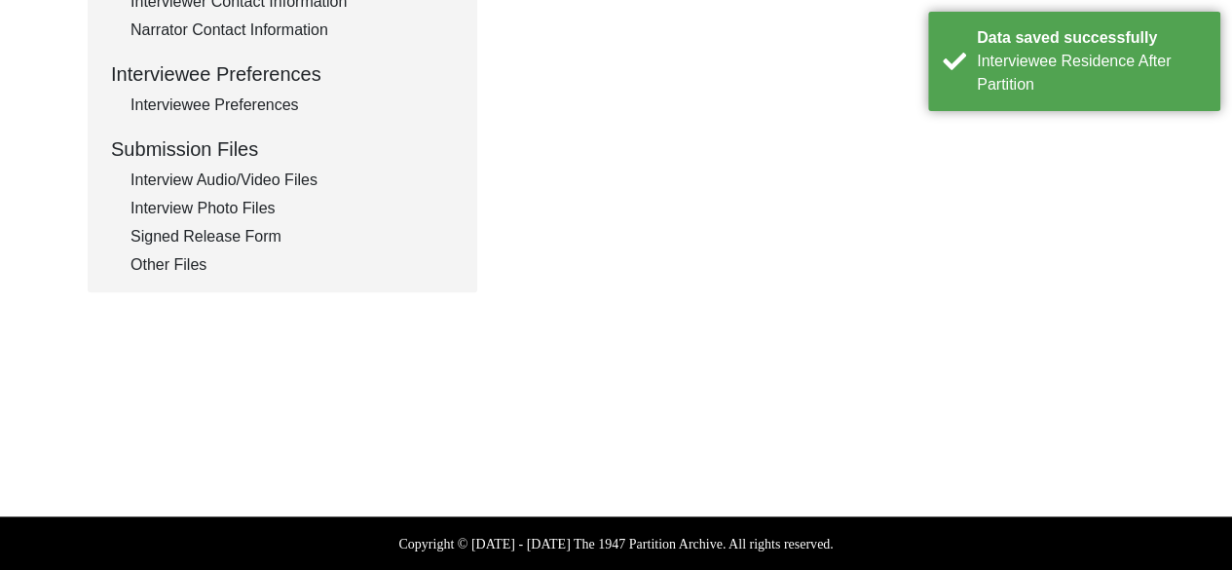
type input "NA"
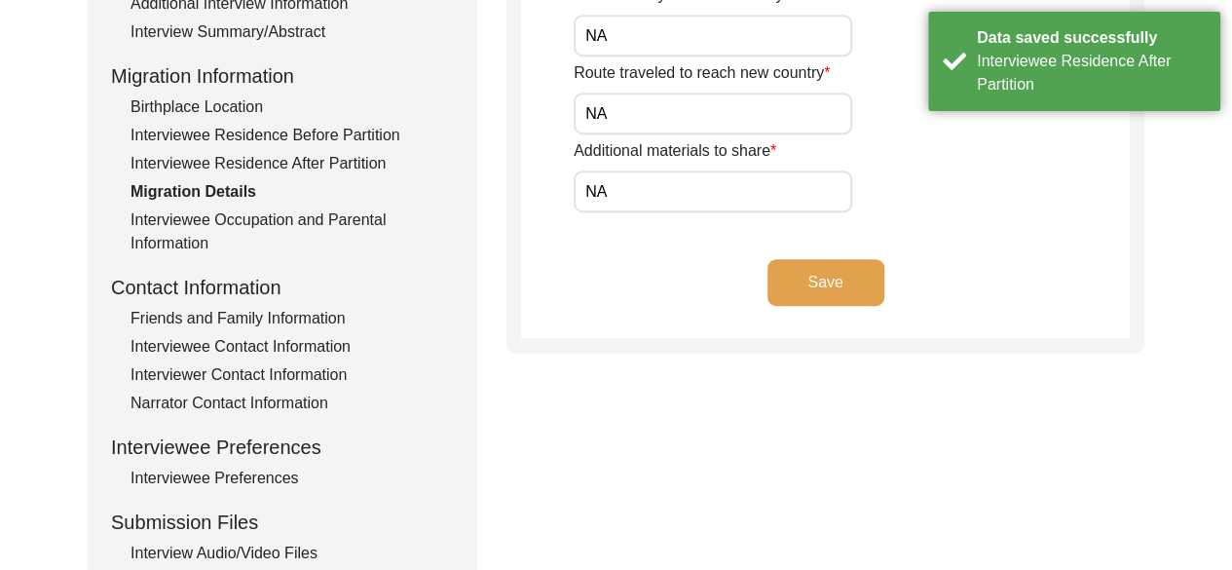
scroll to position [469, 0]
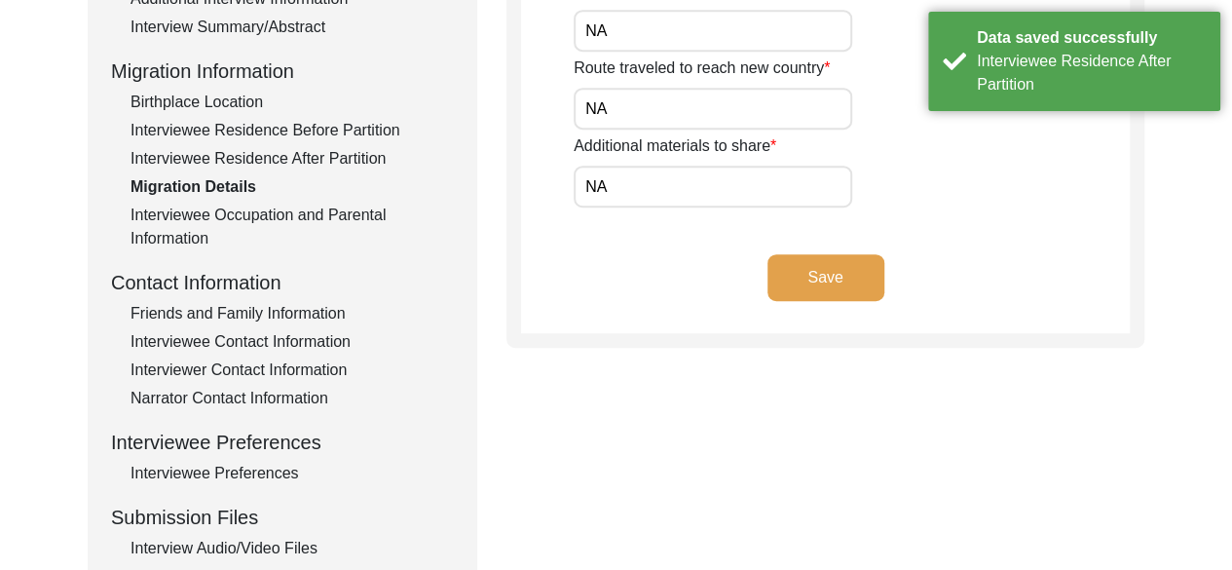
click at [857, 292] on button "Save" at bounding box center [825, 277] width 117 height 47
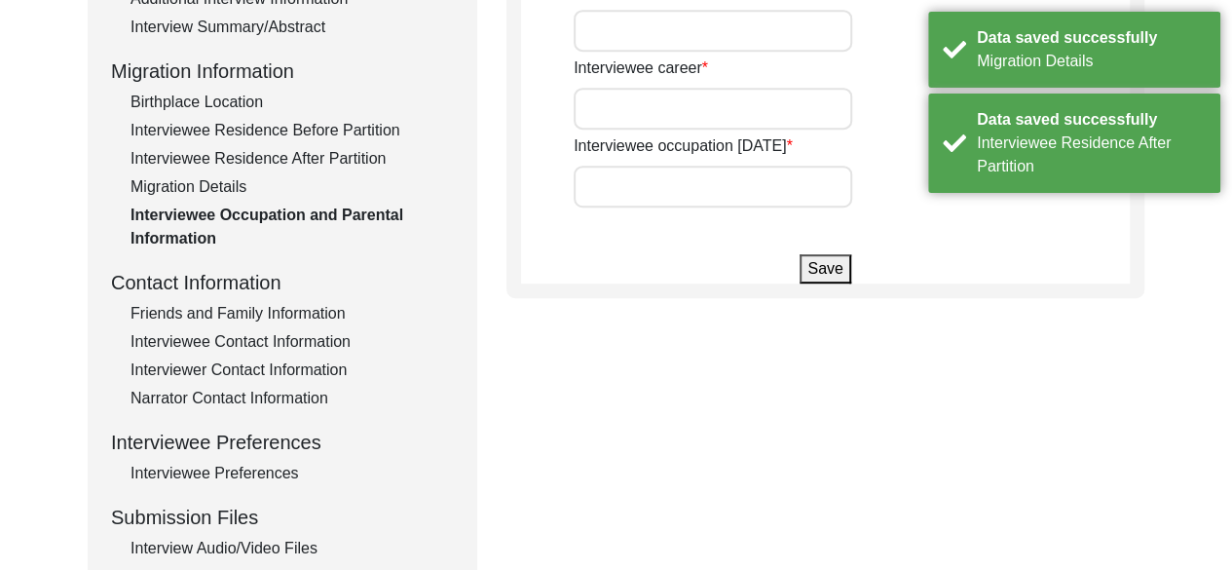
type input "Student"
type input "Armed Forces"
type input "Retired from Army"
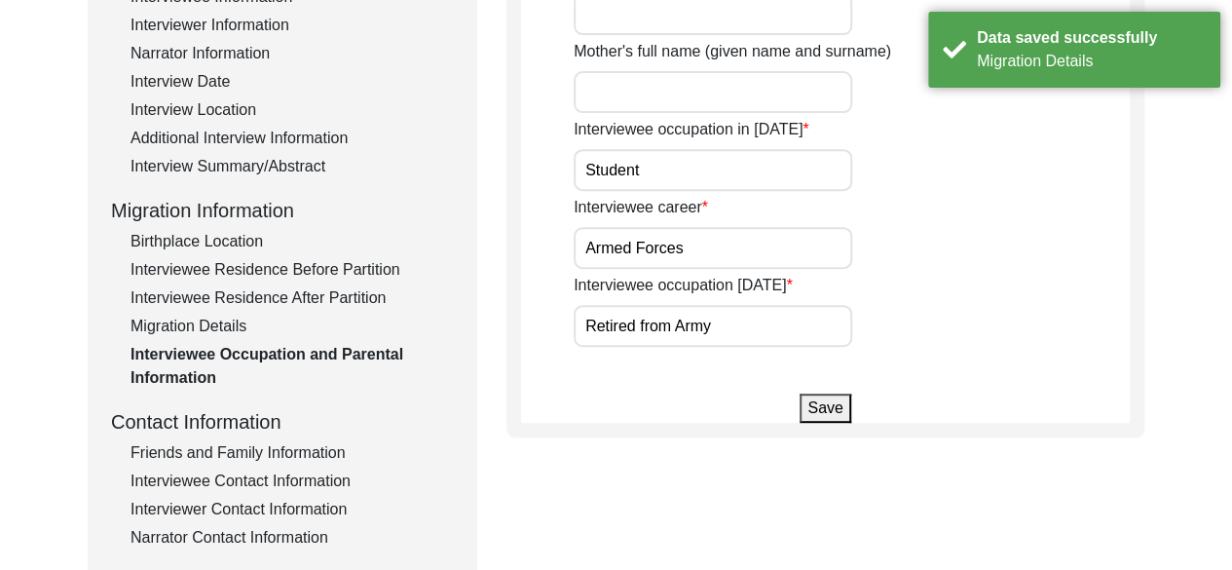
scroll to position [331, 0]
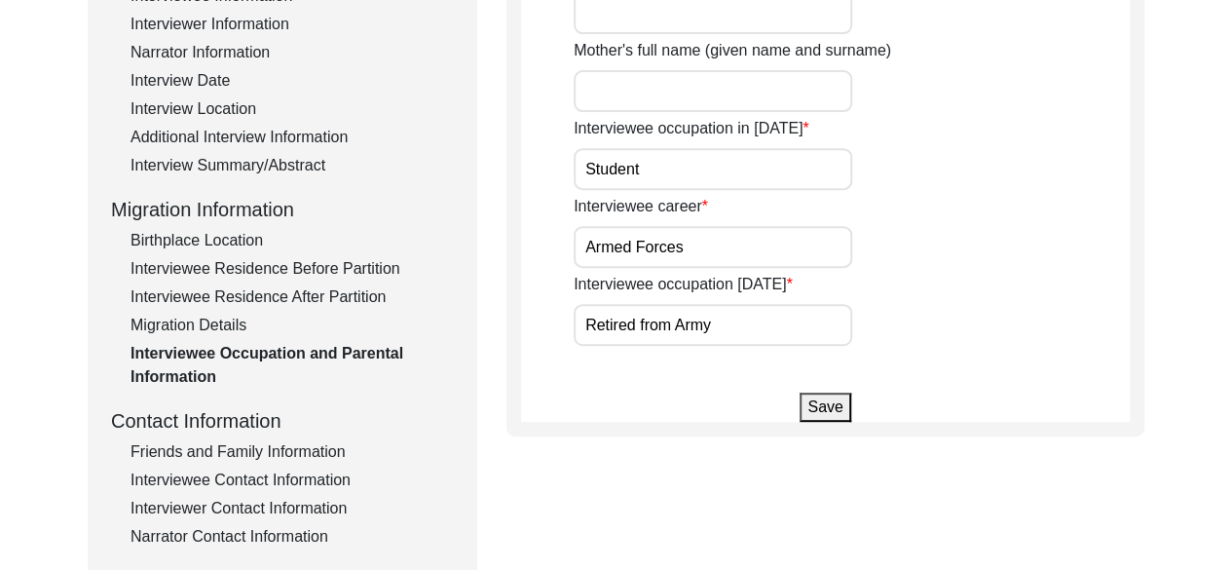
click at [837, 408] on button "Save" at bounding box center [825, 406] width 51 height 29
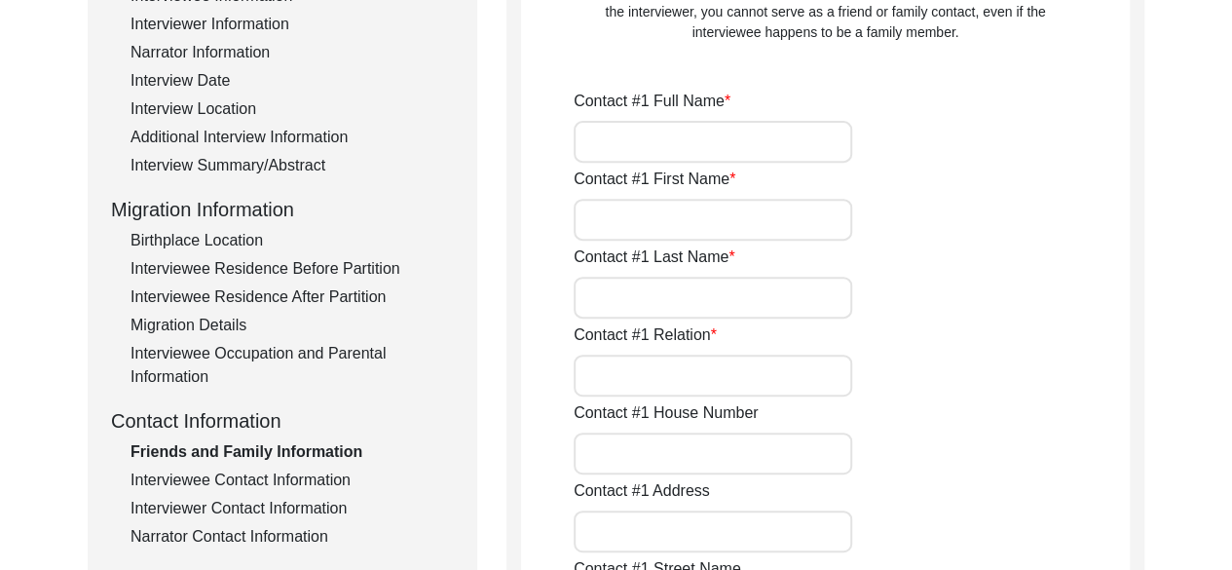
type input "[PERSON_NAME]"
type input "Mukesh"
type input "[PERSON_NAME]"
type input "Son"
type input "Ramsinghpura"
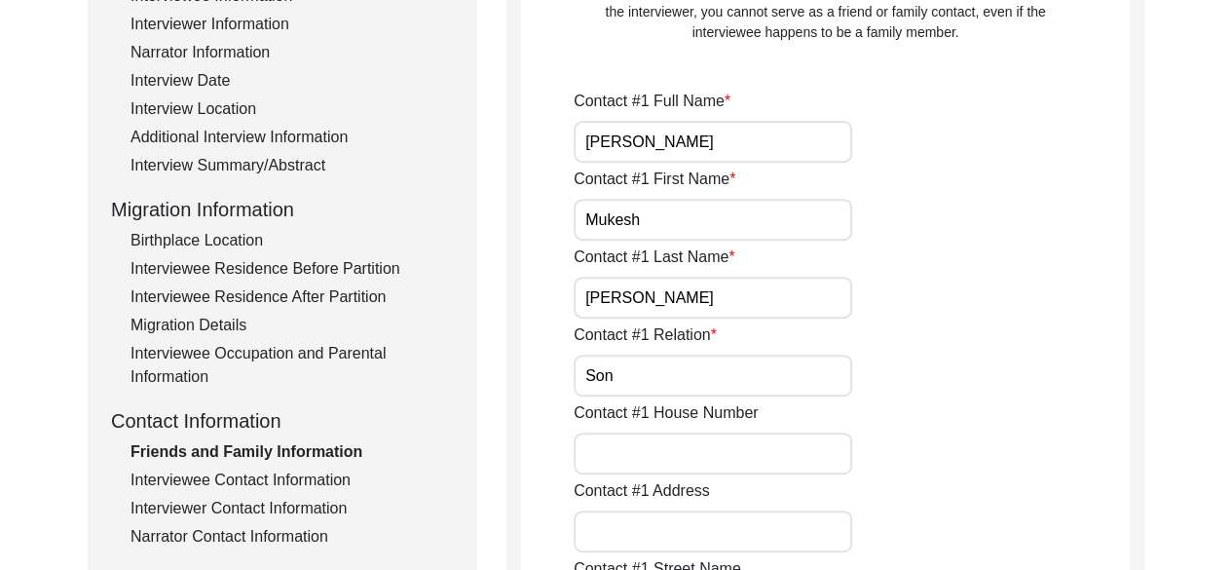
type input "Kotputli, Behror"
type input "[GEOGRAPHIC_DATA]"
type input "9928884385"
type input "[EMAIL_ADDRESS][DOMAIN_NAME]"
type input "[PERSON_NAME]"
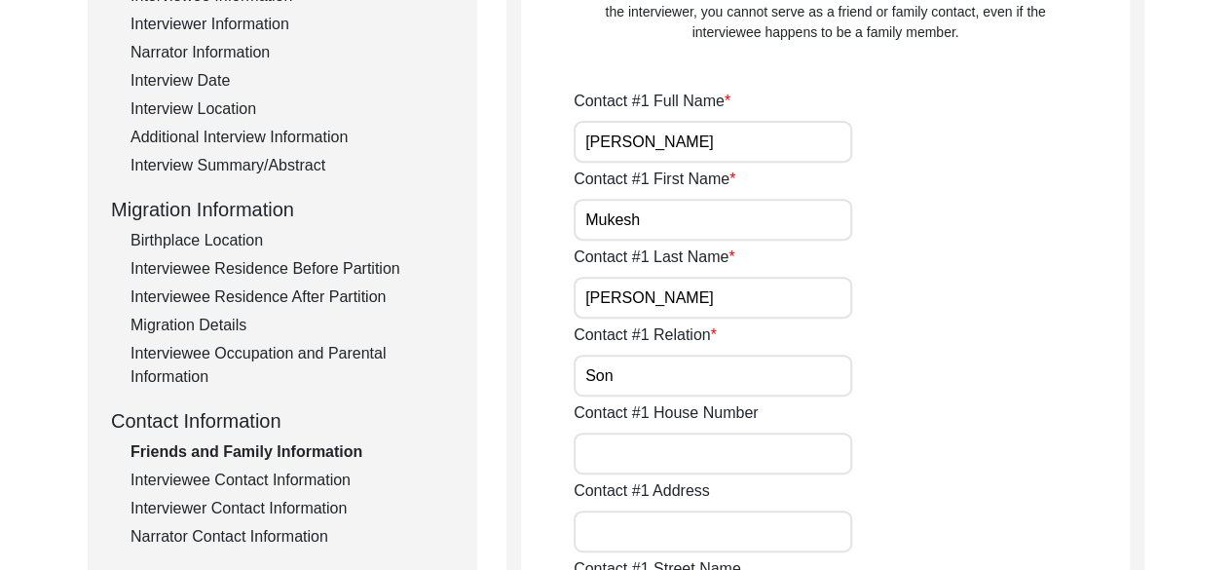
type input "Pooja"
type input "NA"
type input "Granddaughter"
type input "Ramsinghpura"
type input "Kotputli- Behror"
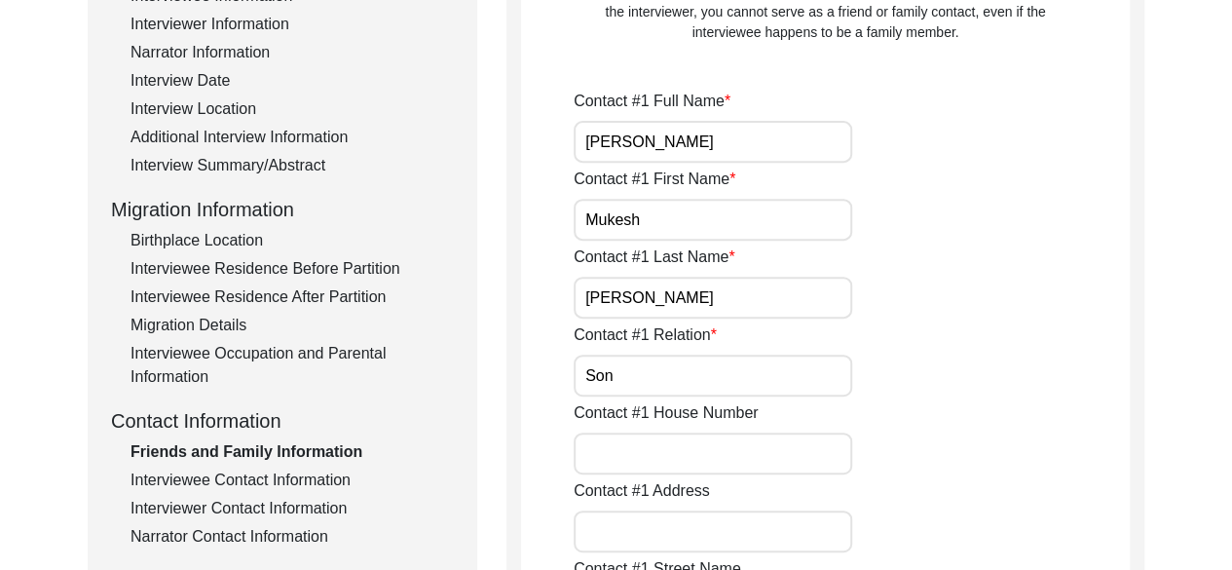
type input "[GEOGRAPHIC_DATA]"
type input "7073241010"
type input "[EMAIL_ADDRESS][DOMAIN_NAME]"
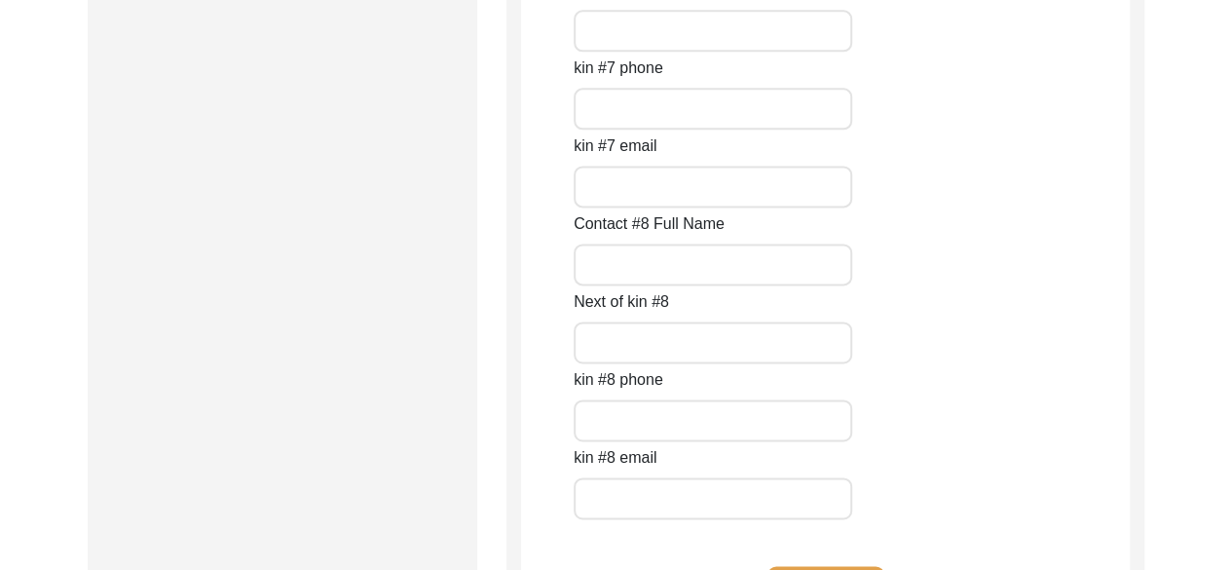
scroll to position [8990, 0]
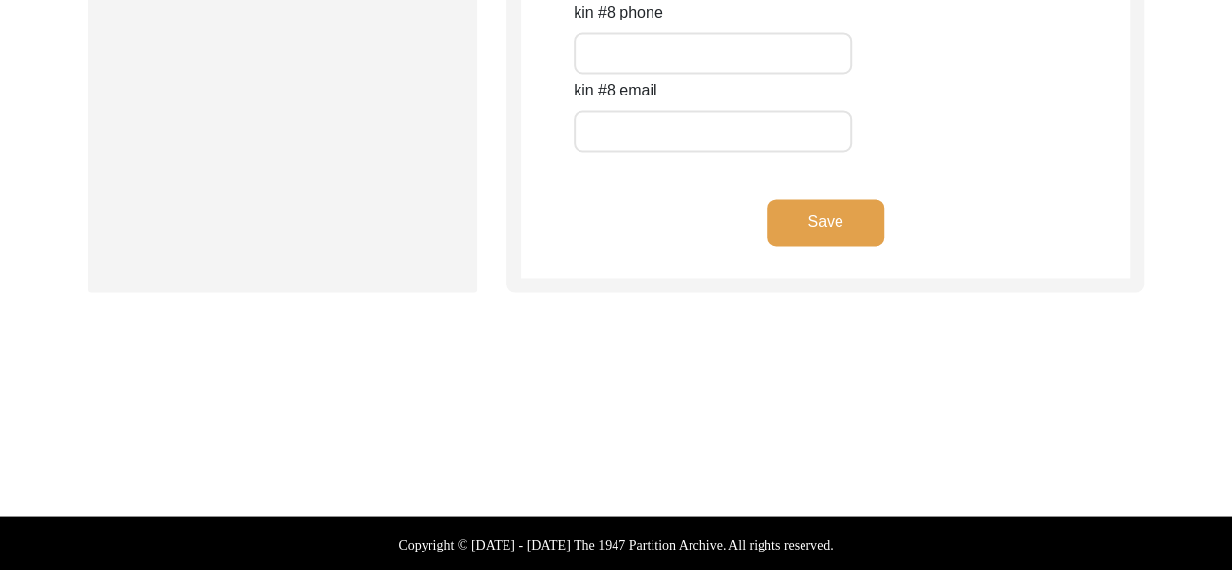
click at [844, 219] on button "Save" at bounding box center [825, 222] width 117 height 47
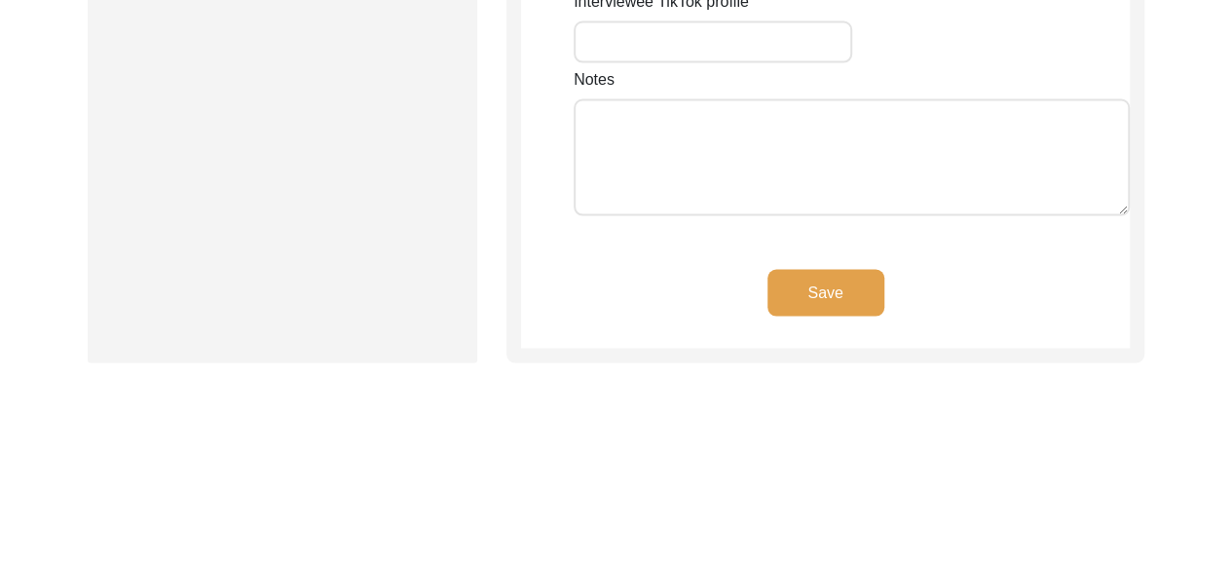
type input "NA"
type input "[GEOGRAPHIC_DATA]"
type input "Ramsinghpura"
type input "[GEOGRAPHIC_DATA]"
type input "Kotputli- Behror"
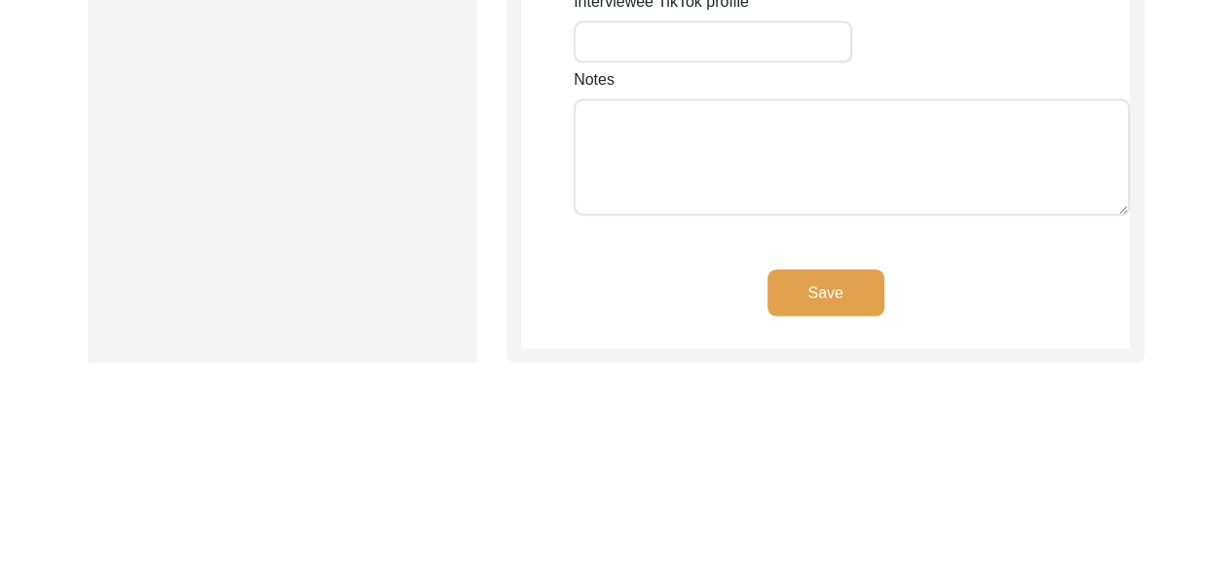
type input "303108"
type input "[GEOGRAPHIC_DATA]"
type input "Ramsinghpura, Kotputli- [GEOGRAPHIC_DATA], [GEOGRAPHIC_DATA]"
type input "27.7520"
type input "76.2238"
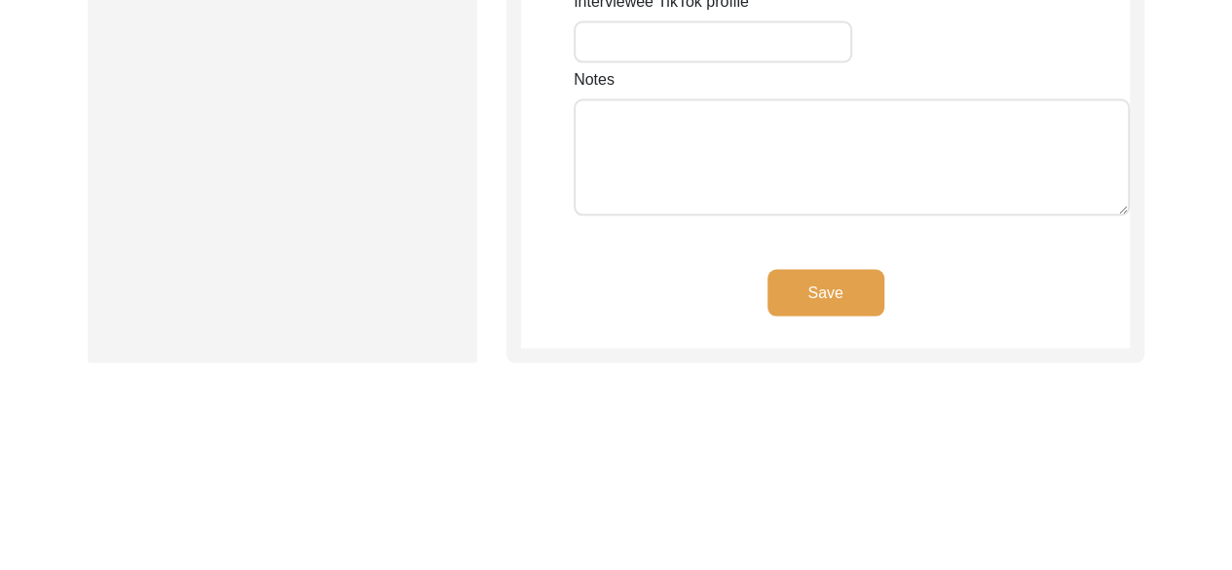
type input "9928884385"
type input "[EMAIL_ADDRESS][DOMAIN_NAME]"
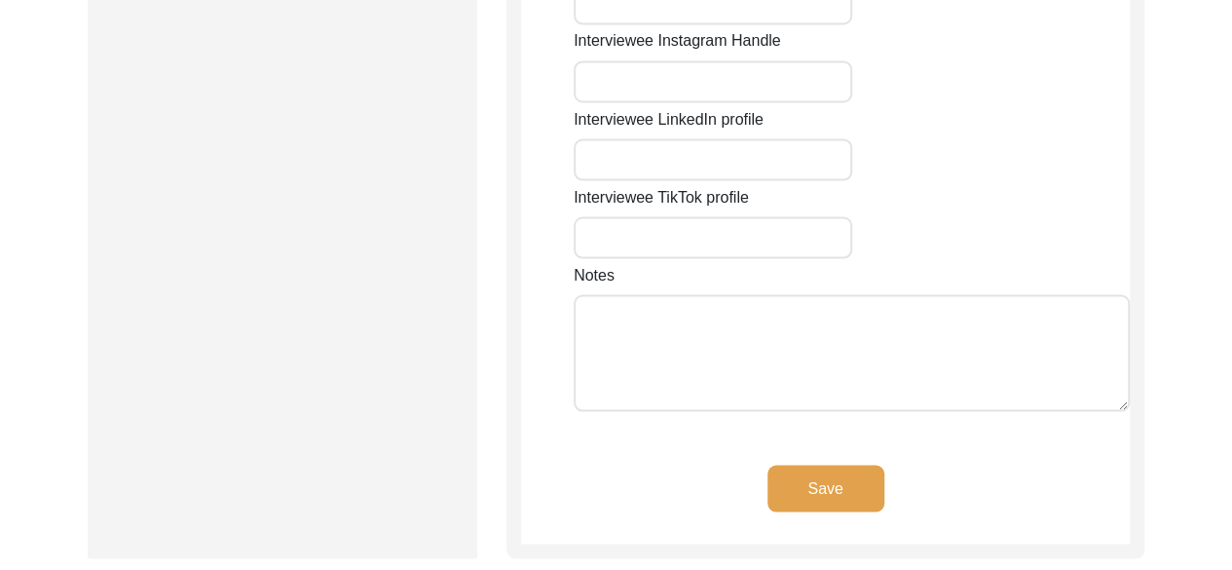
scroll to position [1733, 0]
click at [854, 463] on button "Save" at bounding box center [825, 486] width 117 height 47
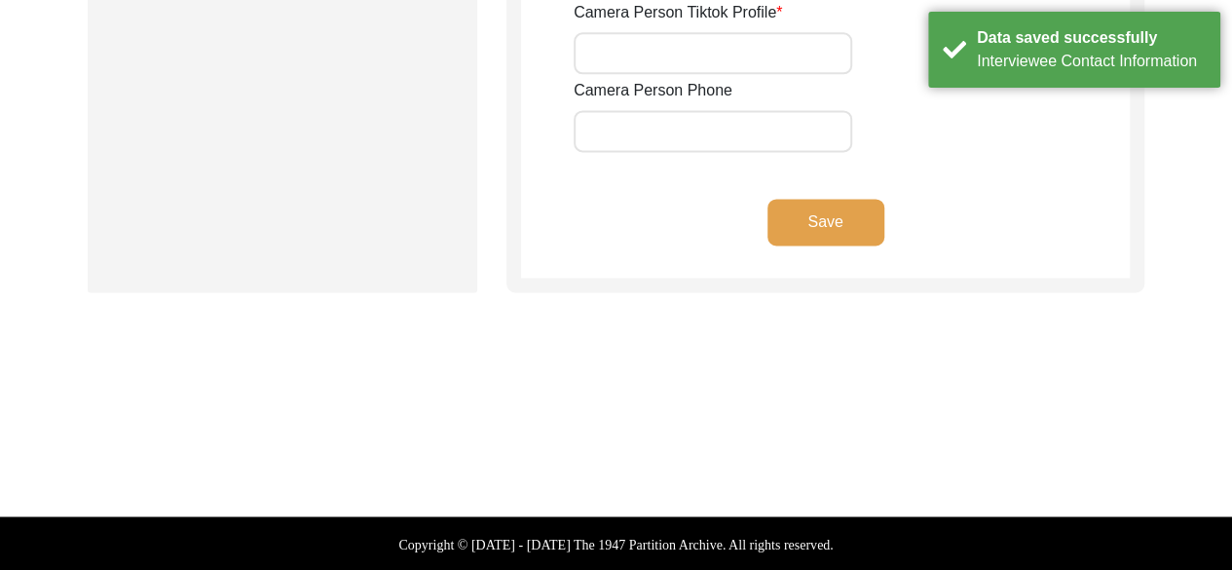
type input "9256720118"
type input "[EMAIL_ADDRESS][DOMAIN_NAME]"
type input "NA"
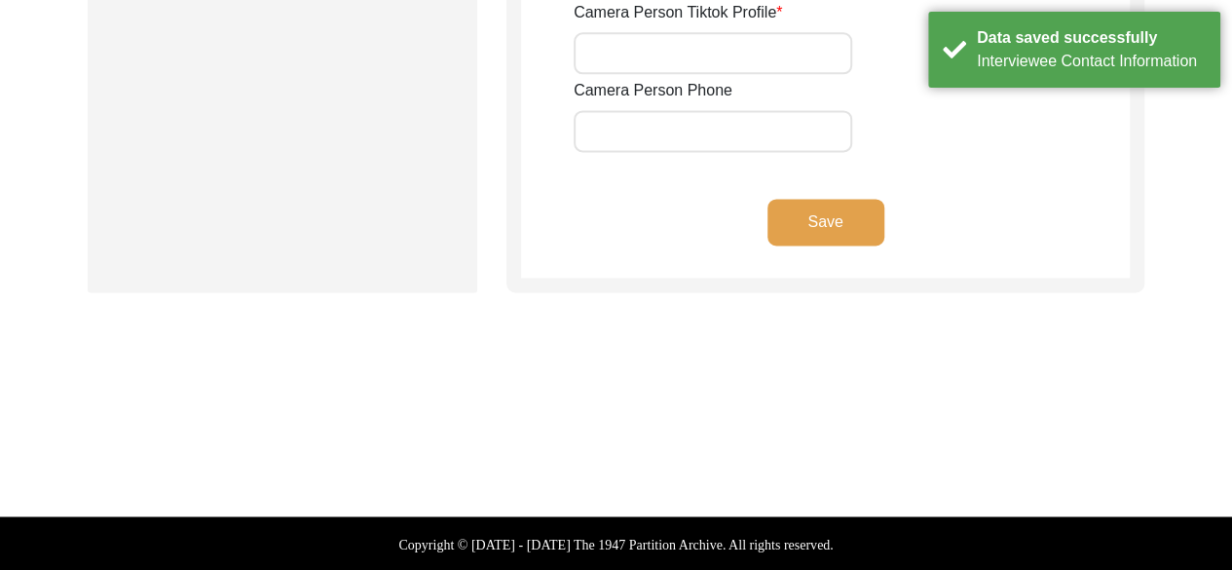
type input "NA"
type input "[EMAIL_ADDRESS][DOMAIN_NAME]"
type input "NA"
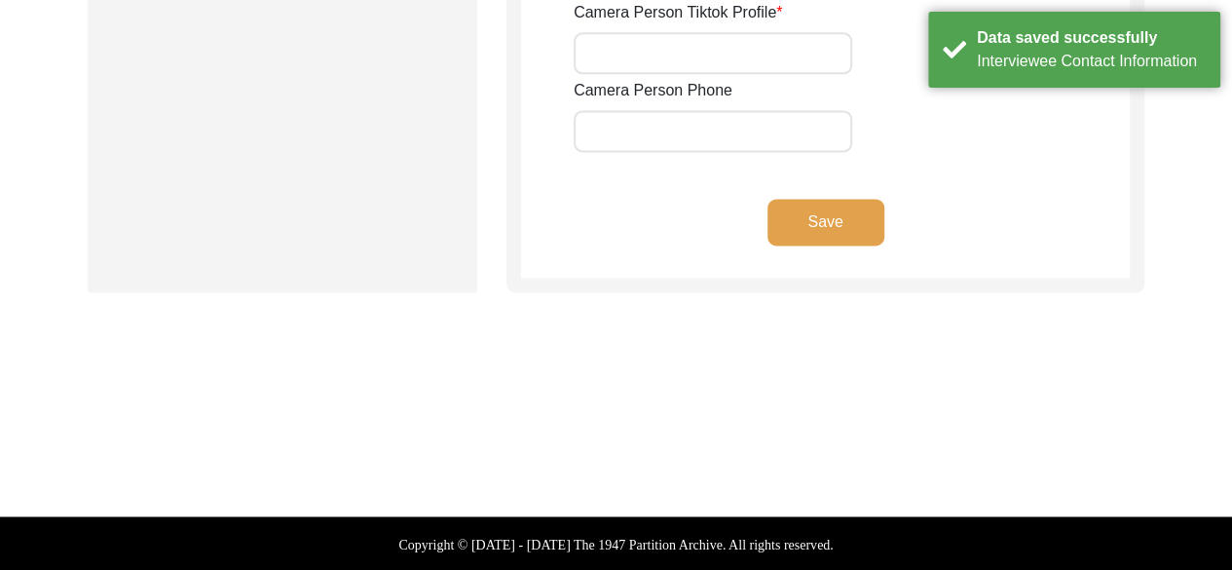
type input "NA"
type input "9256720118"
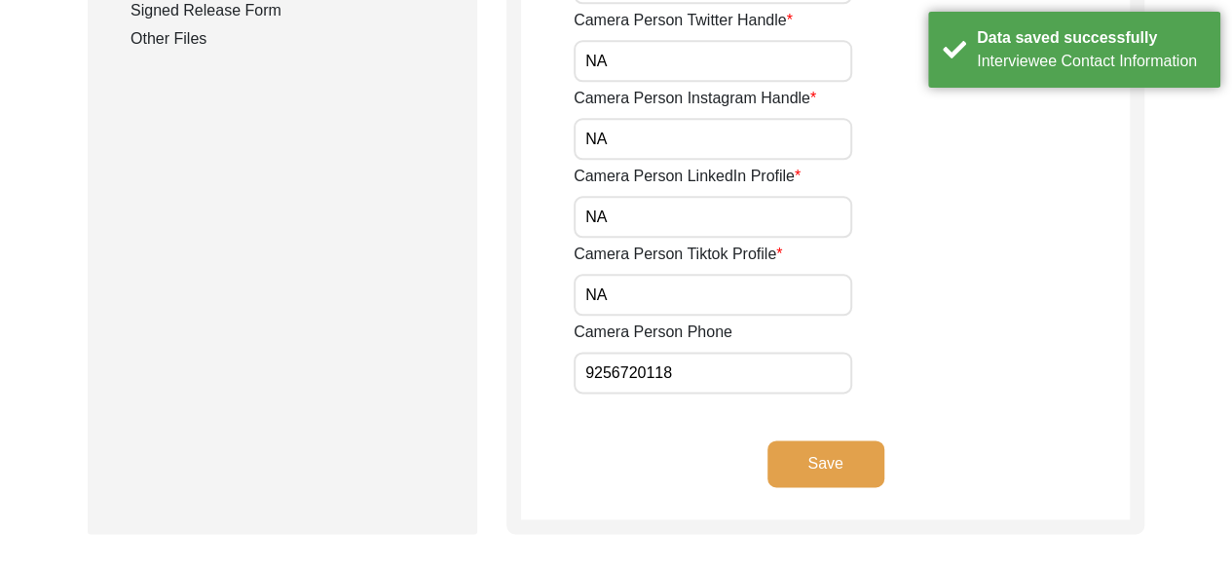
scroll to position [1305, 0]
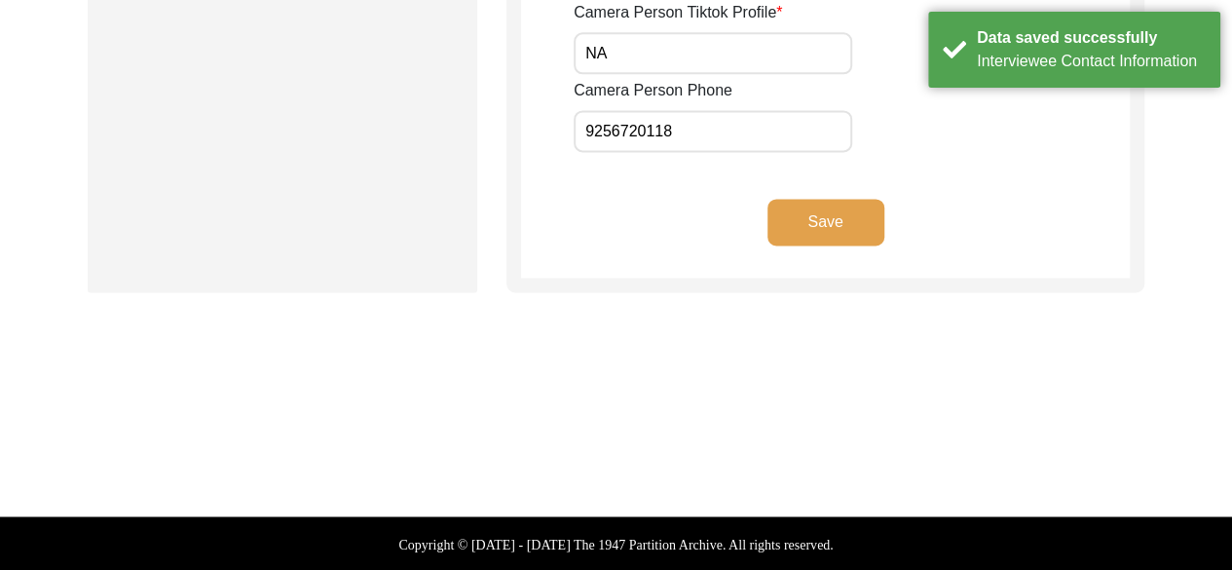
click at [862, 237] on button "Save" at bounding box center [825, 222] width 117 height 47
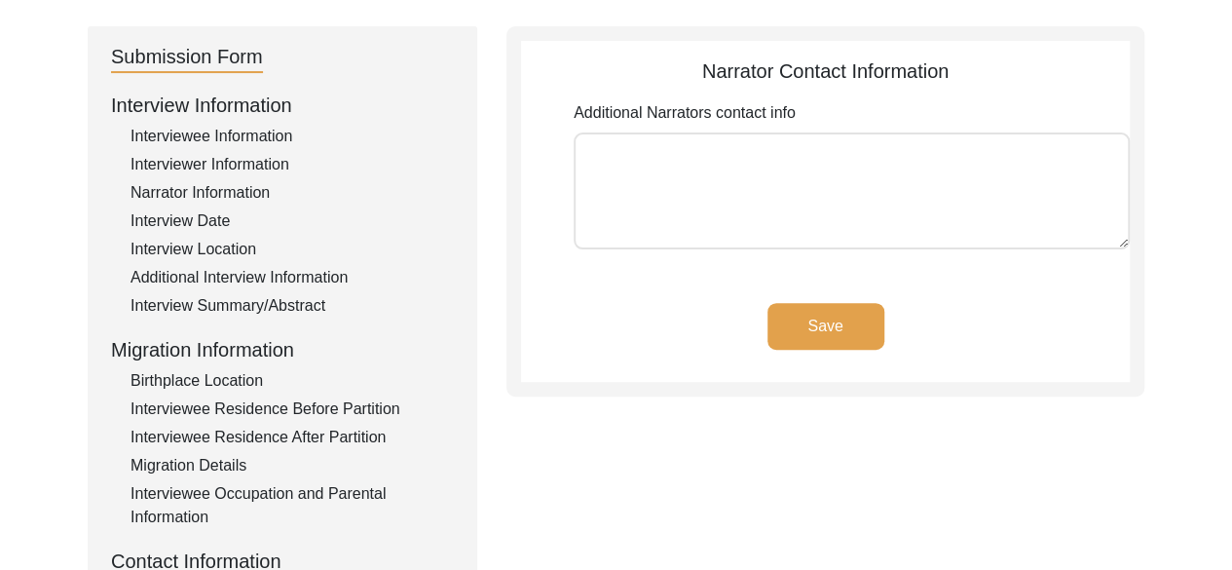
scroll to position [194, 0]
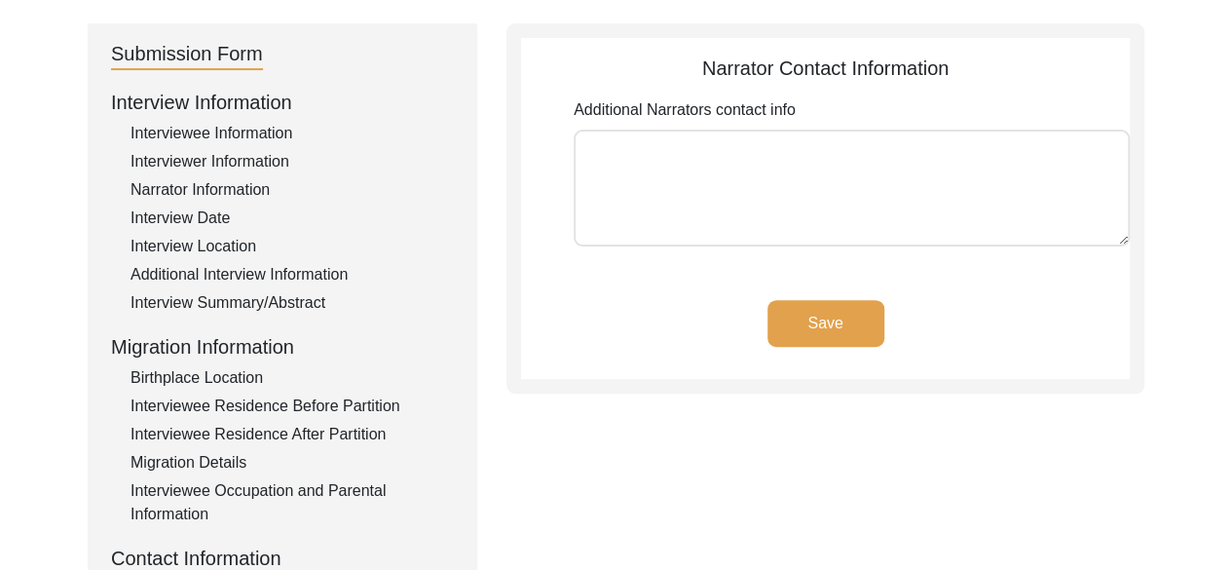
click at [812, 339] on button "Save" at bounding box center [825, 323] width 117 height 47
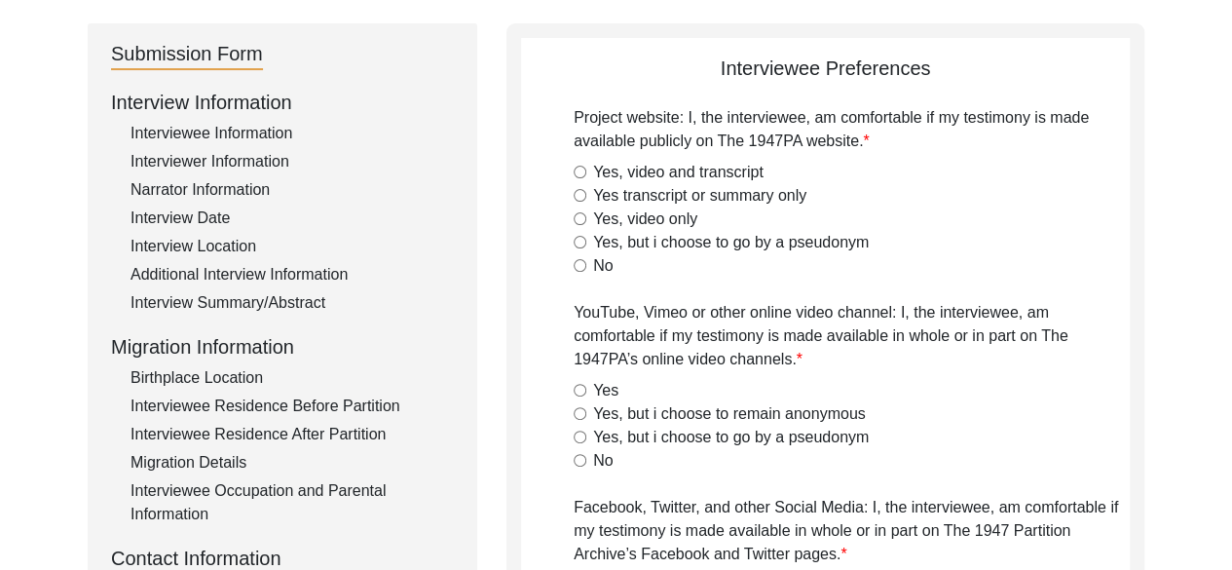
radio input "true"
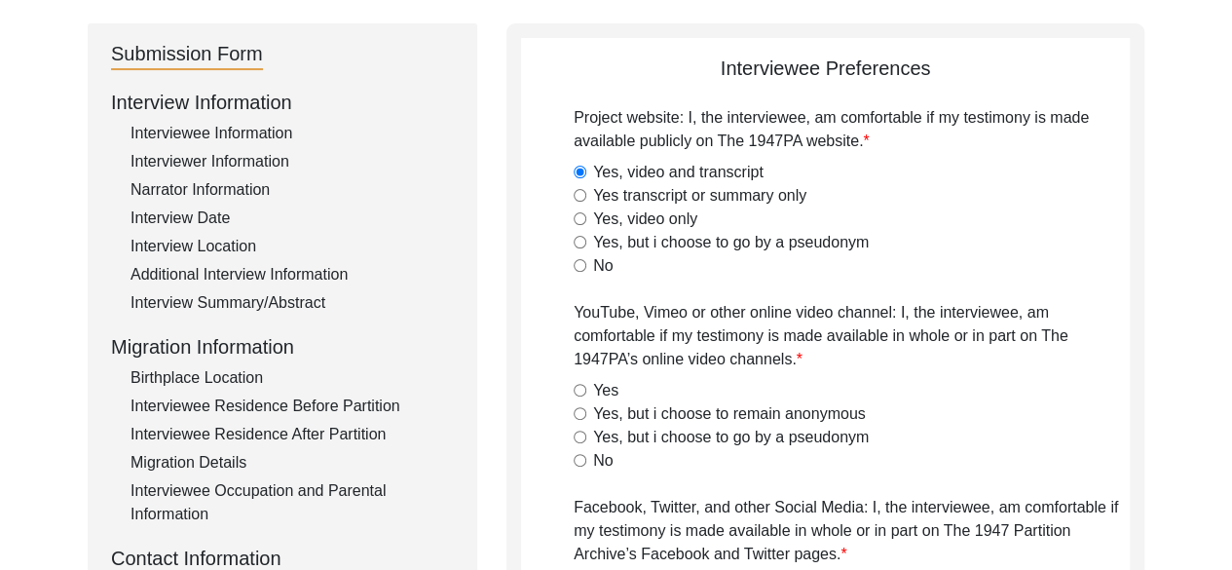
radio input "true"
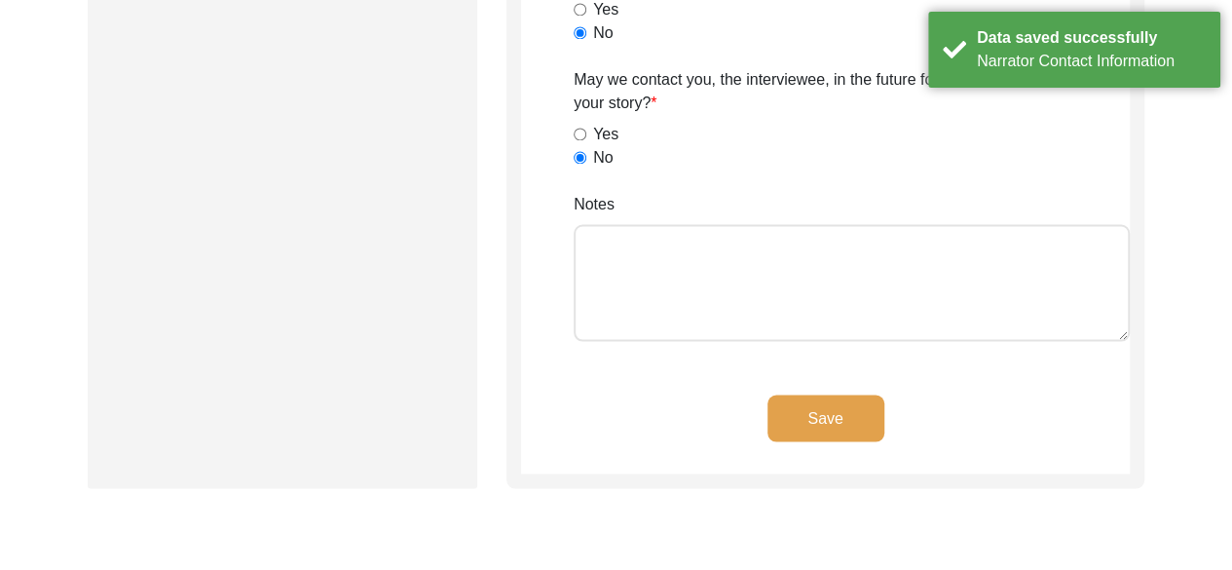
scroll to position [1699, 0]
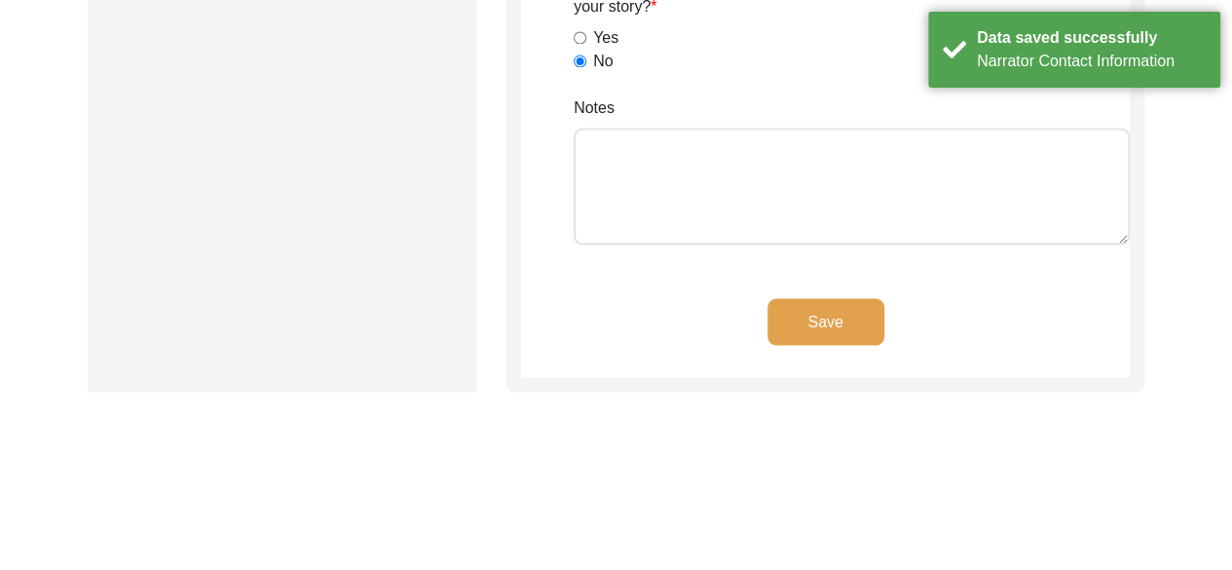
click at [816, 331] on button "Save" at bounding box center [825, 321] width 117 height 47
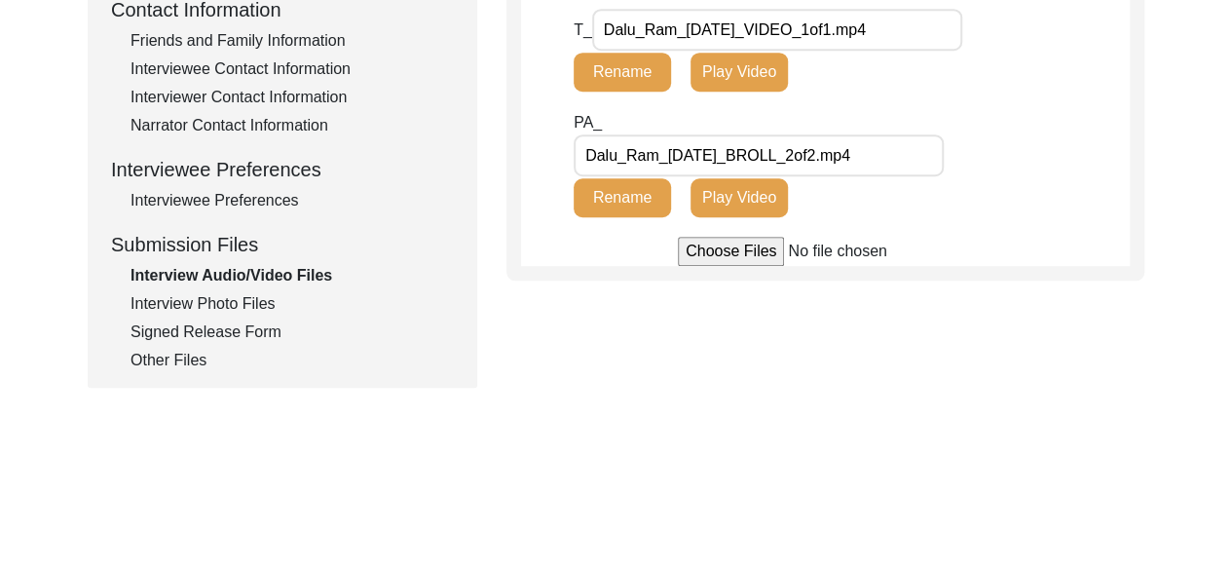
scroll to position [746, 0]
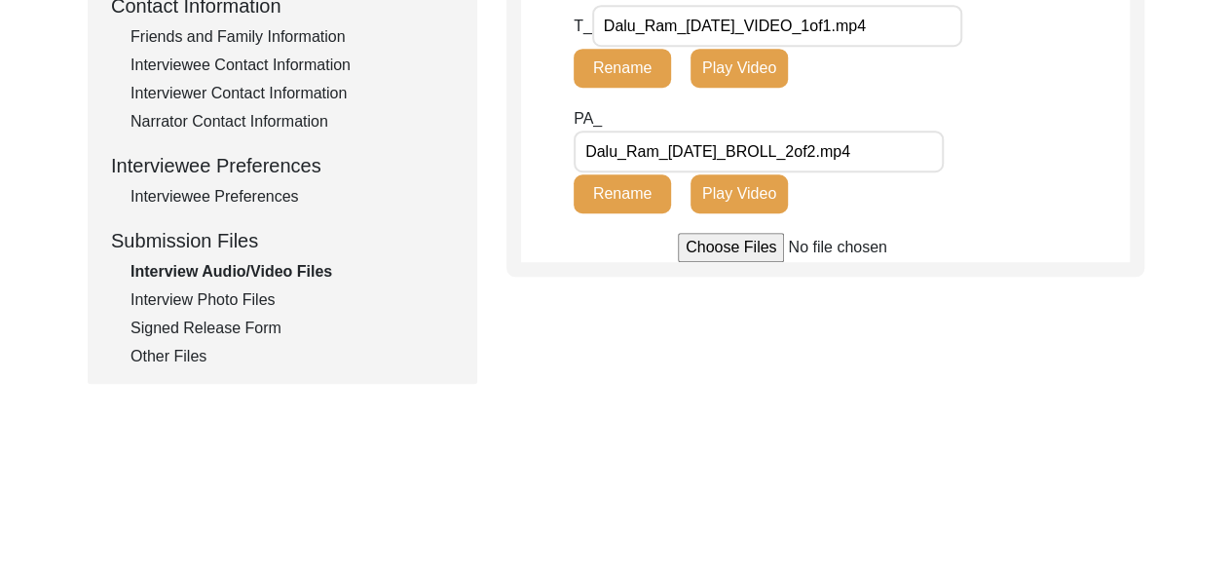
click at [251, 300] on div "Interview Photo Files" at bounding box center [291, 299] width 323 height 23
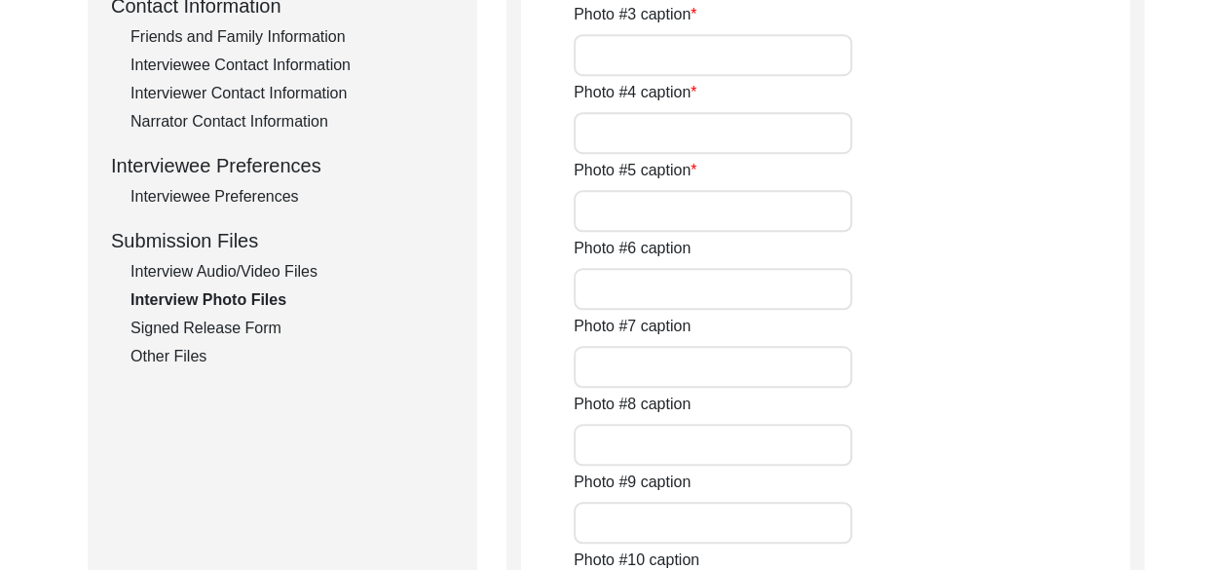
type input "Dalu_Ram_[DATE]_PHOTO_1of5.JPG"
type input "Dalu_Ram_[DATE]_PHOTO_2of5"
type input "Dalu_Ram_[DATE]_PHOTO_3of5"
type input "Dalu_Ram_[DATE]_PHOTO_4of5"
type input "Dalu_Ram_[DATE]_PHOTO_5of5"
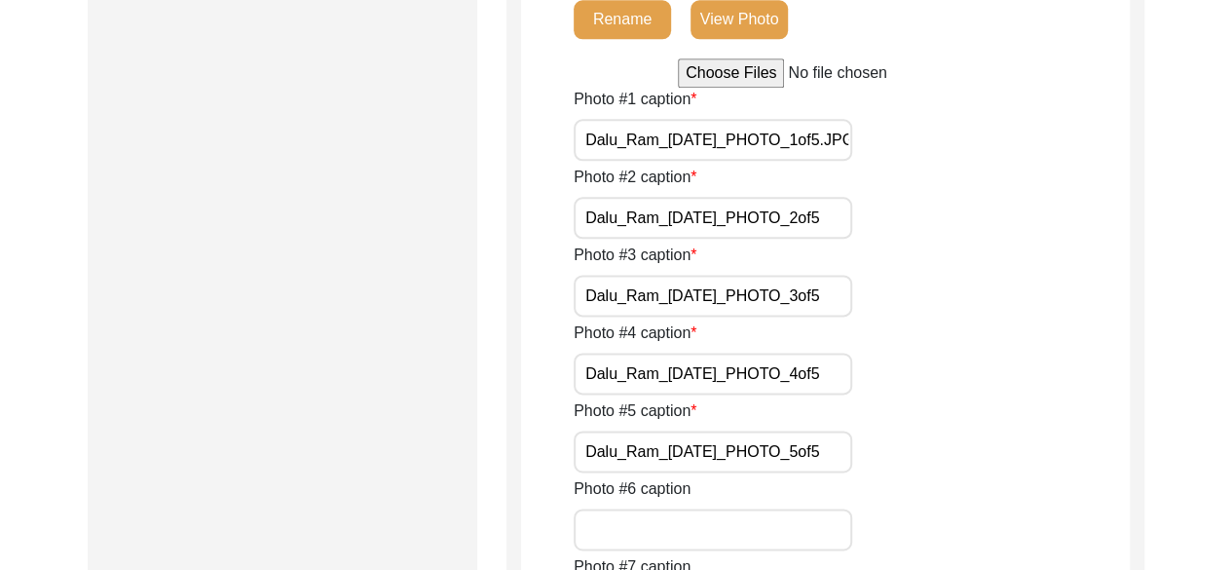
scroll to position [0, 36]
drag, startPoint x: 591, startPoint y: 140, endPoint x: 917, endPoint y: 141, distance: 326.2
click at [917, 141] on div "Photo #1 caption Dalu_Ram_[DATE]_PHOTO_1of5.JPG" at bounding box center [852, 124] width 556 height 73
type input "D"
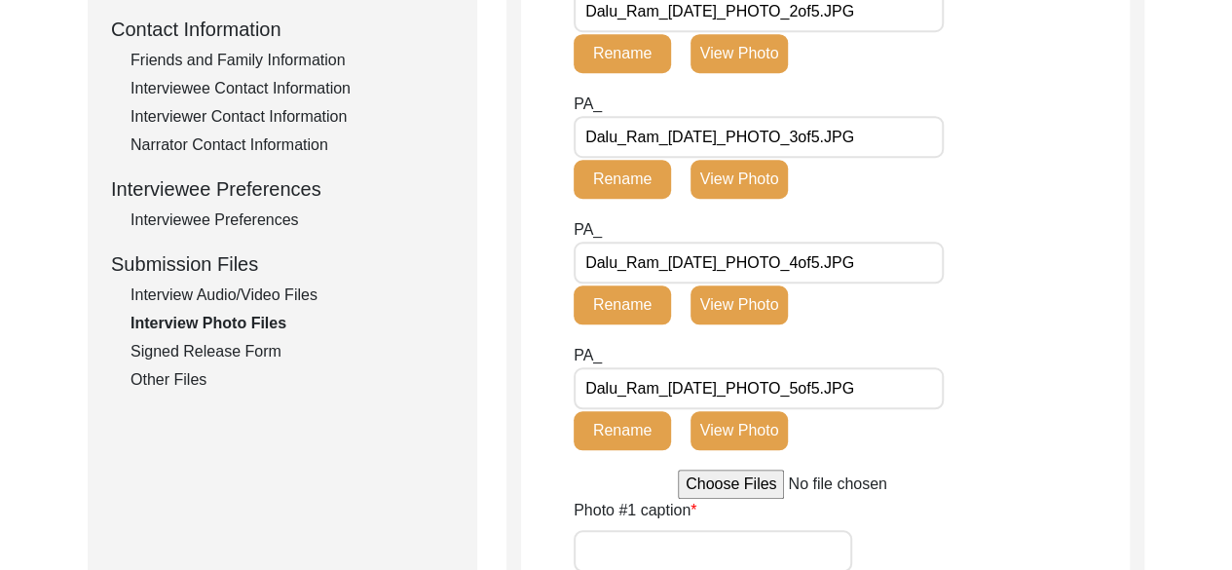
scroll to position [721, 0]
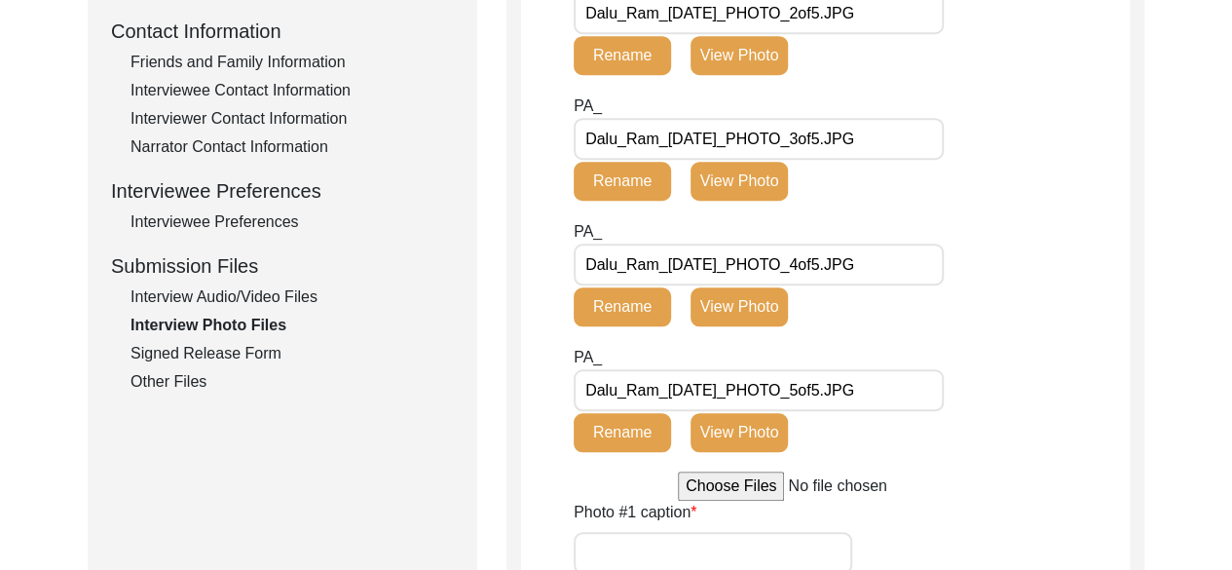
click at [168, 374] on div "Other Files" at bounding box center [291, 381] width 323 height 23
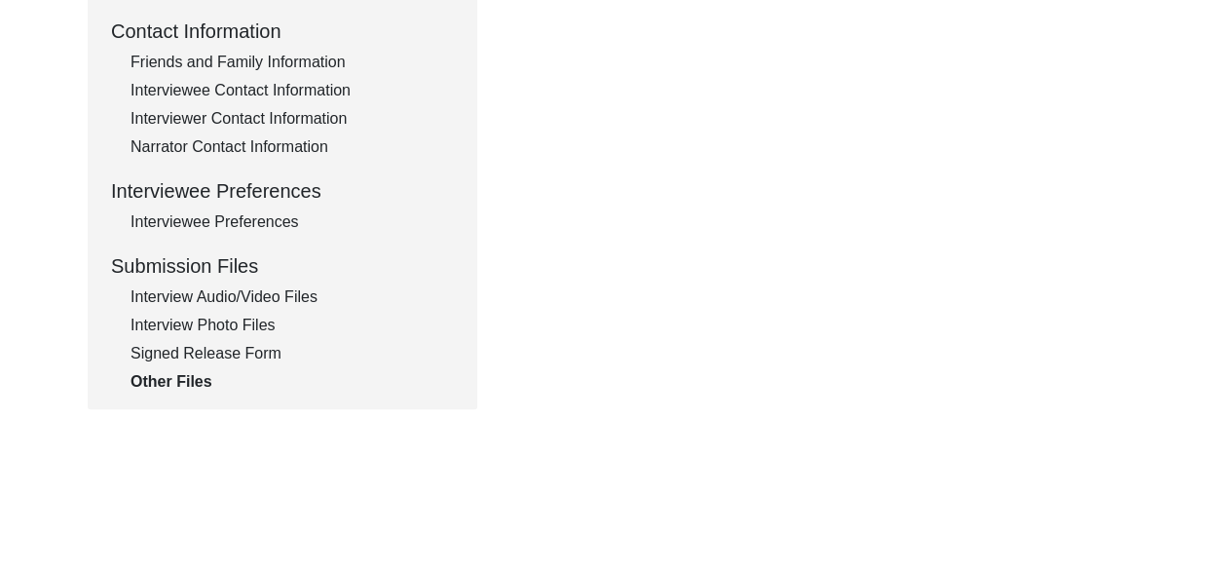
click at [235, 329] on div "Interview Photo Files" at bounding box center [291, 325] width 323 height 23
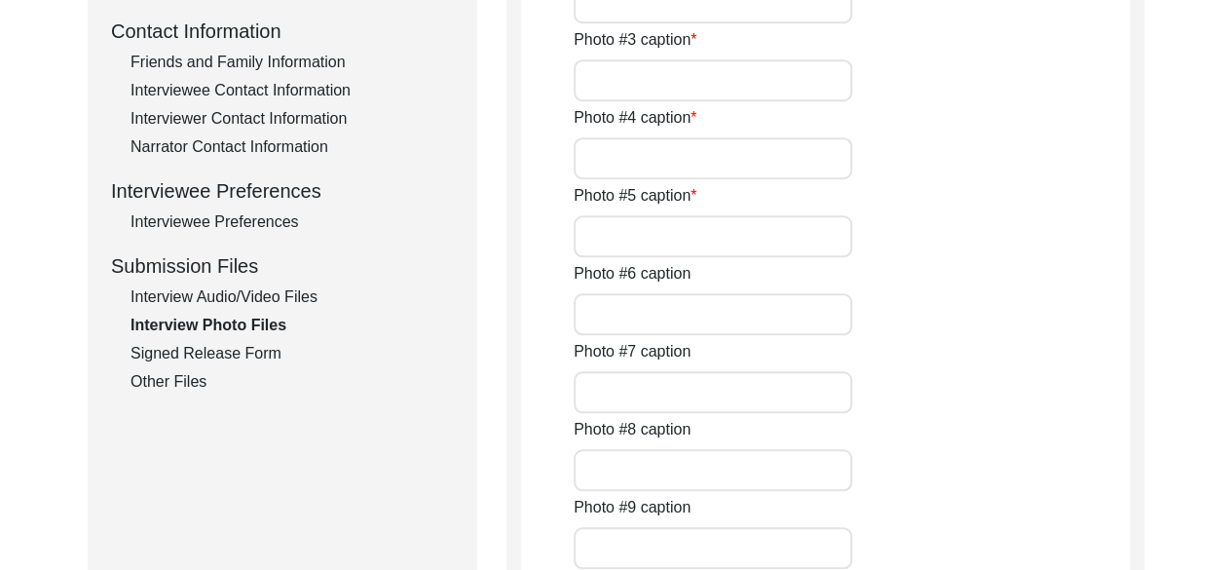
type input "Dalu_Ram_[DATE]_PHOTO_1of5.JPG"
type input "Dalu_Ram_[DATE]_PHOTO_2of5"
type input "Dalu_Ram_[DATE]_PHOTO_3of5"
type input "Dalu_Ram_[DATE]_PHOTO_4of5"
type input "Dalu_Ram_[DATE]_PHOTO_5of5"
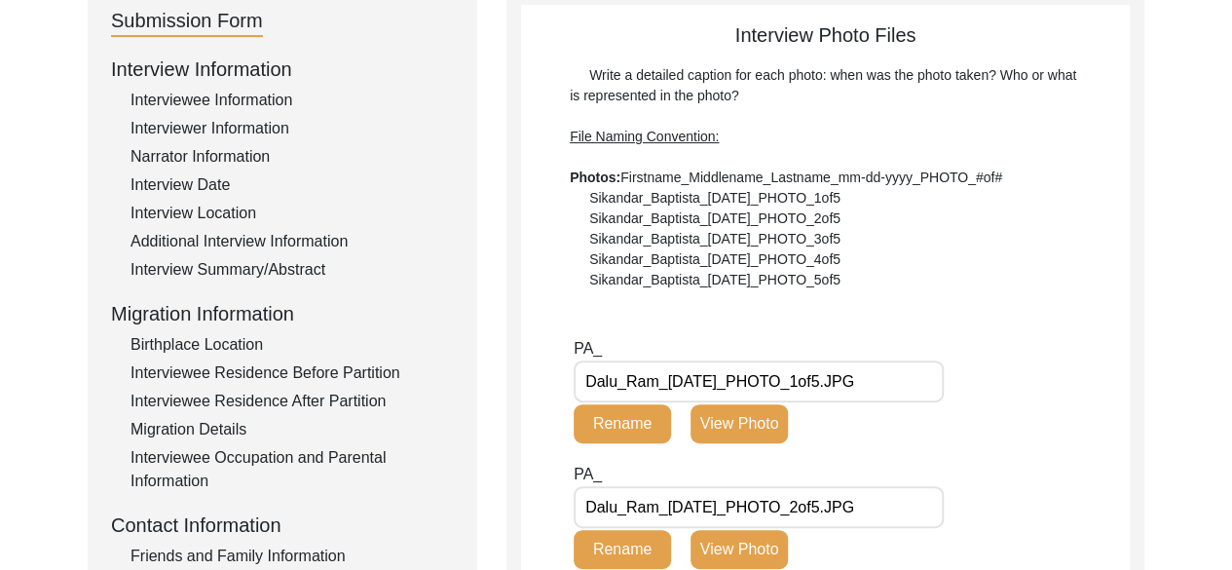
scroll to position [226, 0]
click at [746, 424] on button "View Photo" at bounding box center [738, 424] width 97 height 39
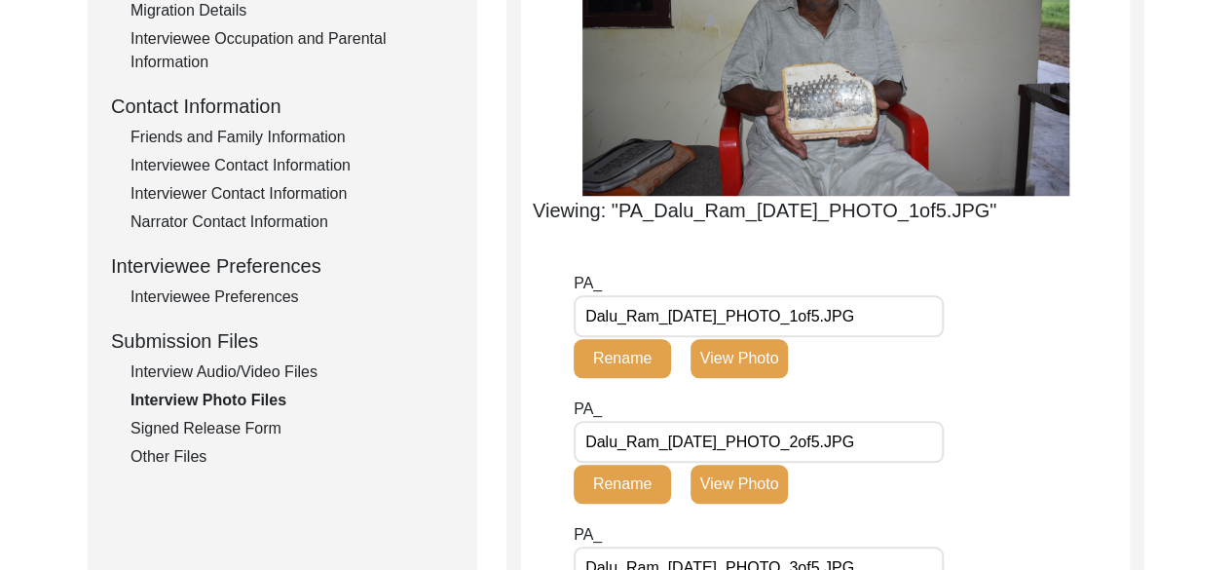
scroll to position [723, 0]
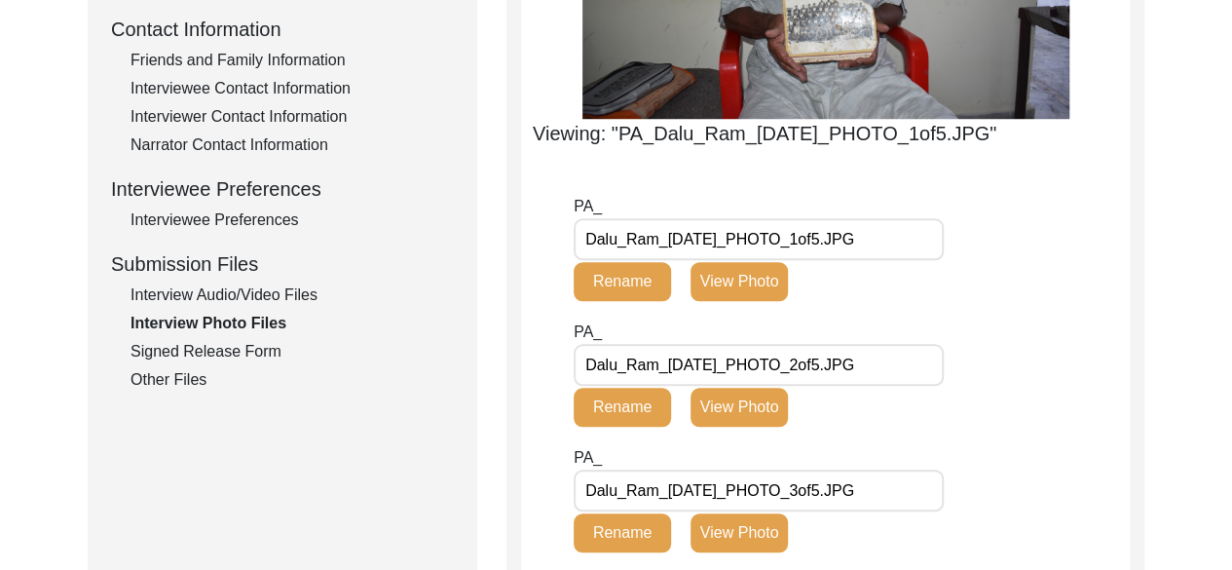
drag, startPoint x: 894, startPoint y: 269, endPoint x: 632, endPoint y: 256, distance: 262.3
drag, startPoint x: 632, startPoint y: 256, endPoint x: 582, endPoint y: 274, distance: 52.7
click at [582, 260] on input "Dalu_Ram_[DATE]_PHOTO_1of5.JPG" at bounding box center [759, 239] width 370 height 42
drag, startPoint x: 582, startPoint y: 274, endPoint x: 889, endPoint y: 246, distance: 308.0
click at [889, 246] on input "Dalu_Ram_[DATE]_PHOTO_1of5.JPG" at bounding box center [759, 239] width 370 height 42
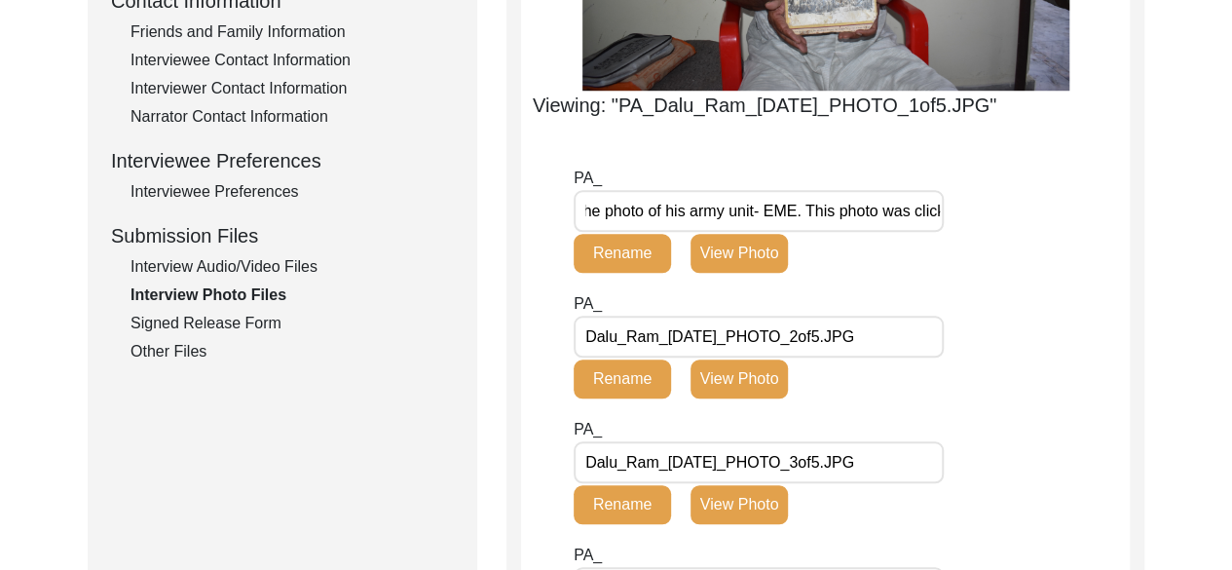
scroll to position [0, 195]
click at [734, 232] on input "[PERSON_NAME] holding the photo of his army unit- EME. This photo was clicked a…" at bounding box center [759, 211] width 370 height 42
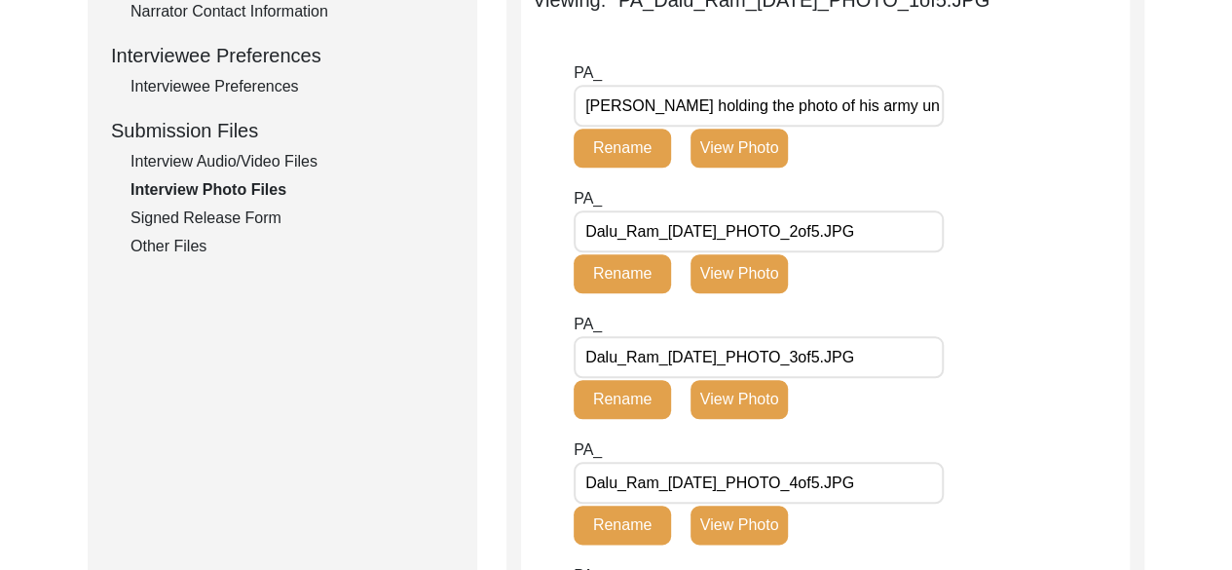
scroll to position [863, 0]
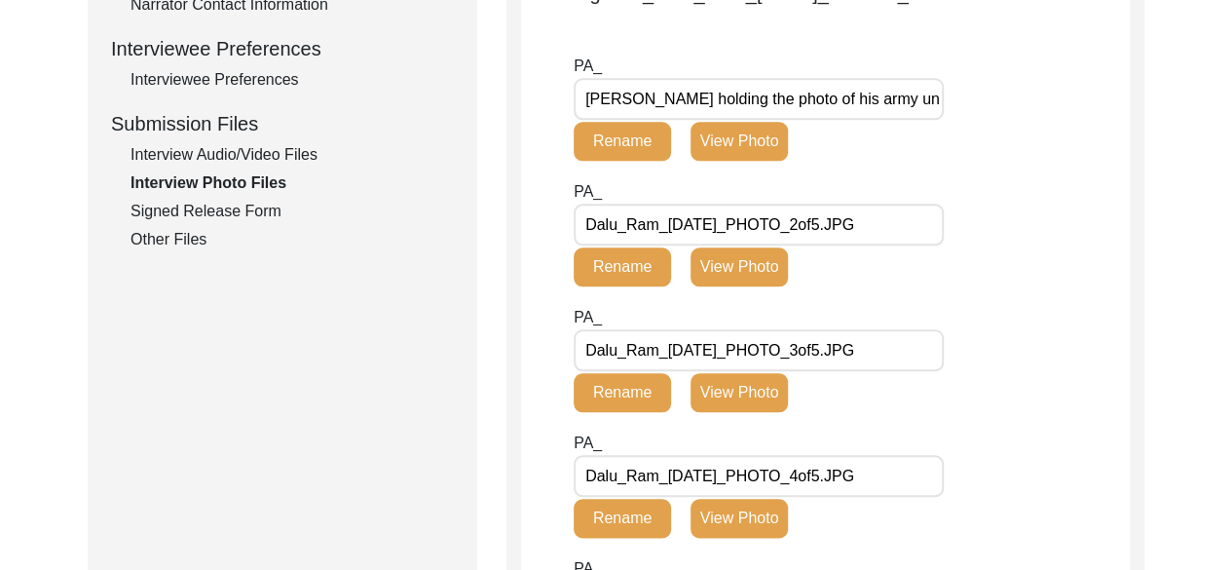
click at [933, 120] on input "[PERSON_NAME] holding the photo of his army unit- EME during the . This photo w…" at bounding box center [759, 99] width 370 height 42
click at [935, 120] on input "[PERSON_NAME] holding the photo of his army unit- EME during the . This photo w…" at bounding box center [759, 99] width 370 height 42
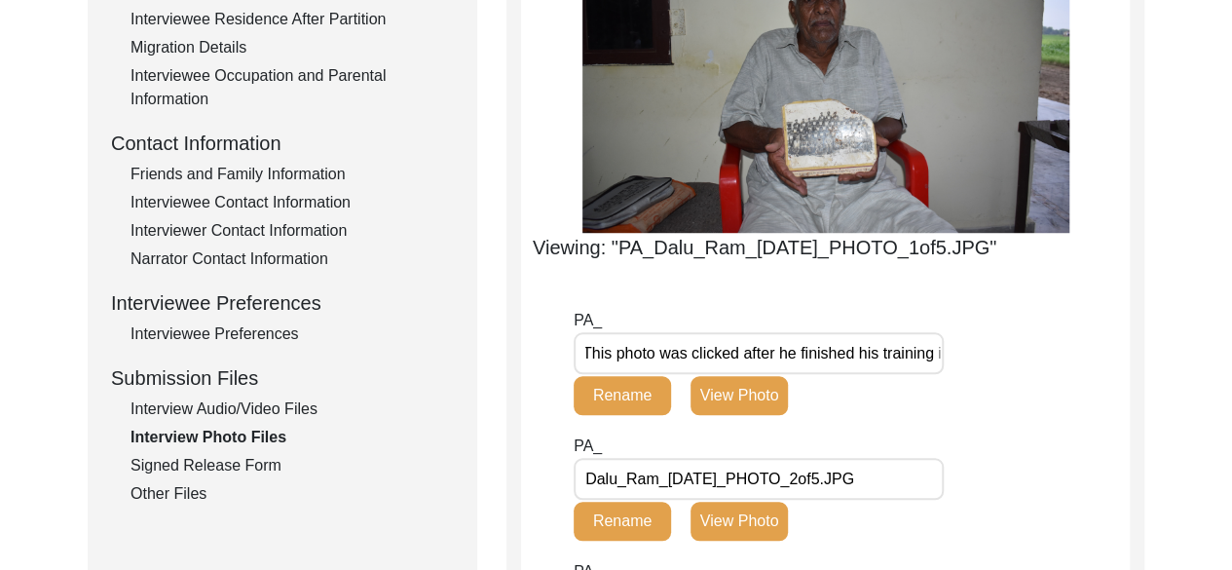
scroll to position [610, 0]
type input "[PERSON_NAME] holding the photo of his army unit- EME during the . This photo w…"
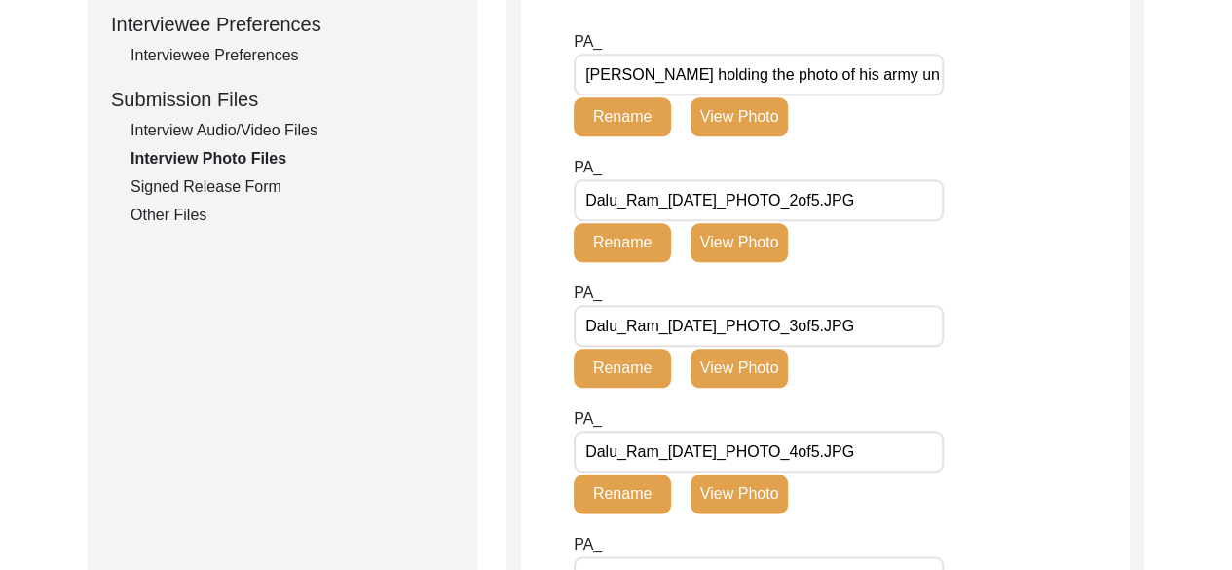
scroll to position [888, 0]
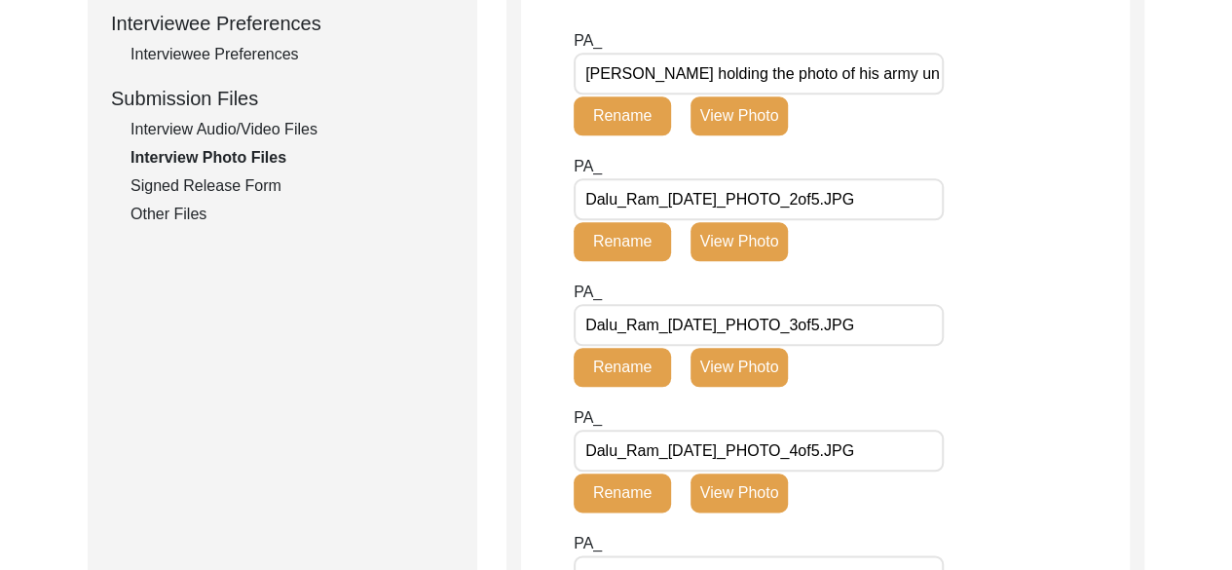
click at [756, 261] on button "View Photo" at bounding box center [738, 241] width 97 height 39
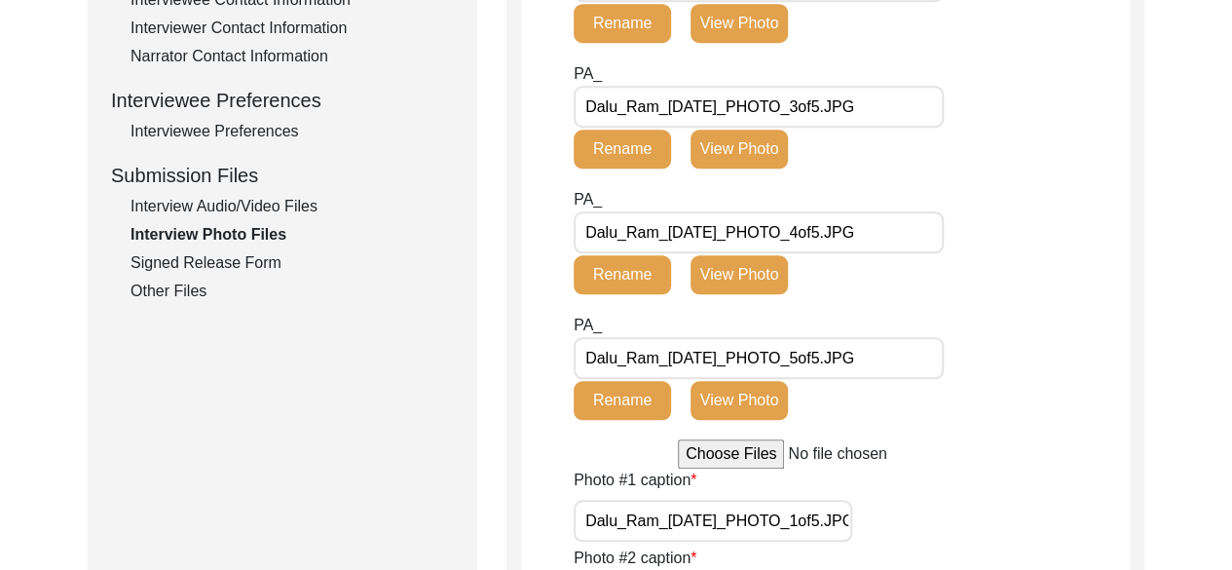
scroll to position [0, 499]
drag, startPoint x: 584, startPoint y: 178, endPoint x: 1020, endPoint y: 151, distance: 436.2
type input "[PERSON_NAME] holding the photo of his army unit- EME during the . This photo w…"
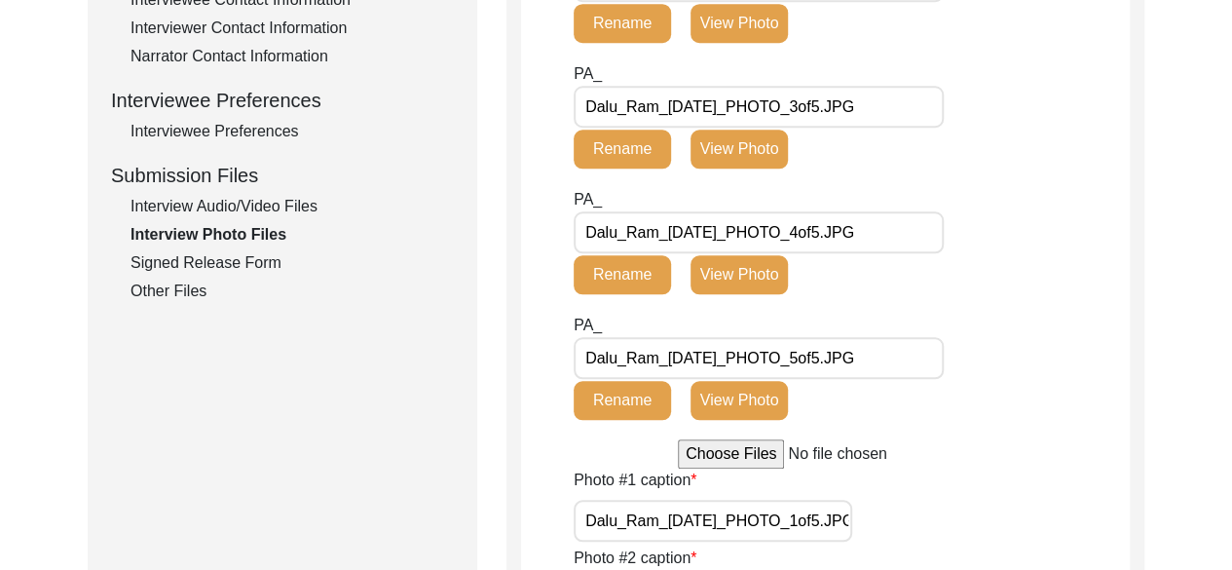
type input "Dalu_Ram_[DATE]_PHOTO_1of5.JPG"
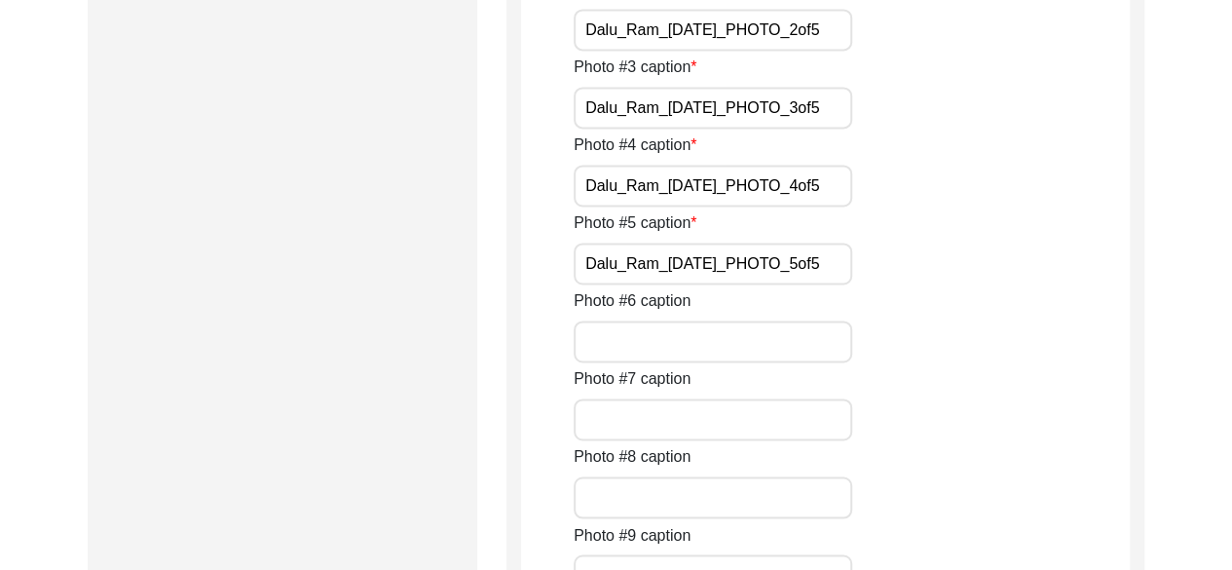
scroll to position [0, 36]
drag, startPoint x: 584, startPoint y: 277, endPoint x: 1044, endPoint y: 261, distance: 459.9
paste input "Ram holding the photo of his army unit- EME during the . This photo was clicked…"
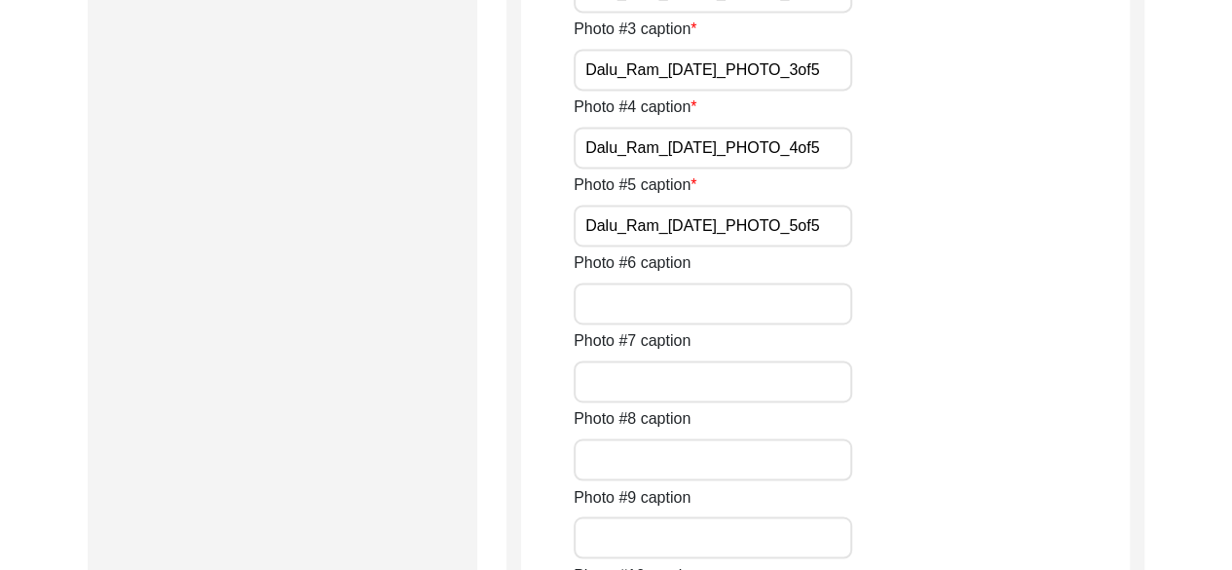
scroll to position [1421, 0]
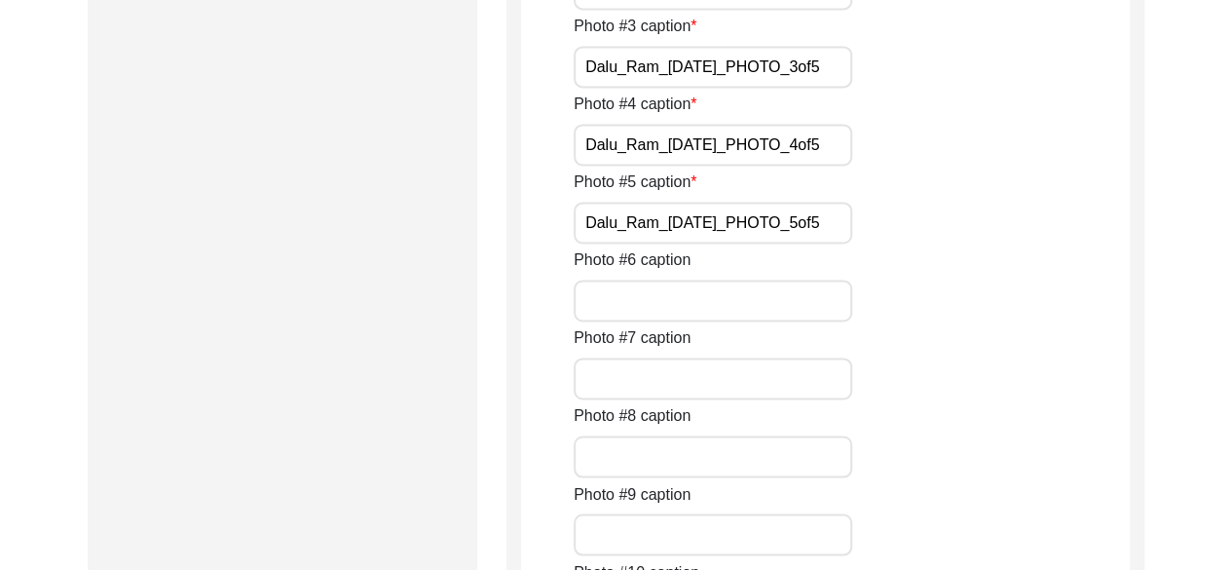
type input "[PERSON_NAME] holding the photo of his army unit- EME during the . This photo w…"
drag, startPoint x: 583, startPoint y: 313, endPoint x: 985, endPoint y: 309, distance: 401.2
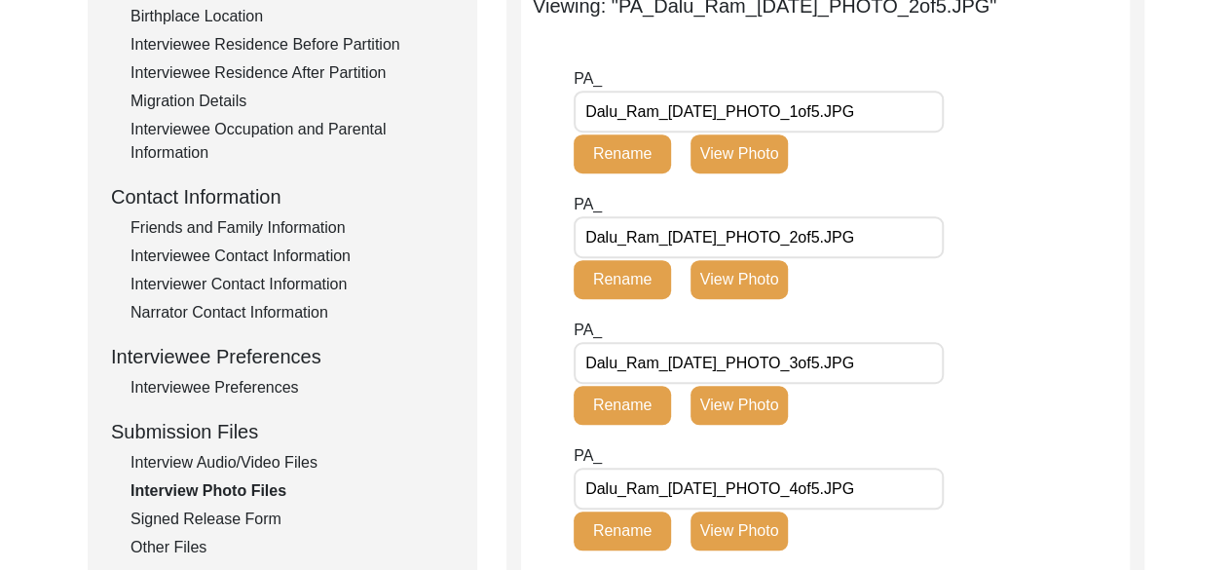
scroll to position [554, 0]
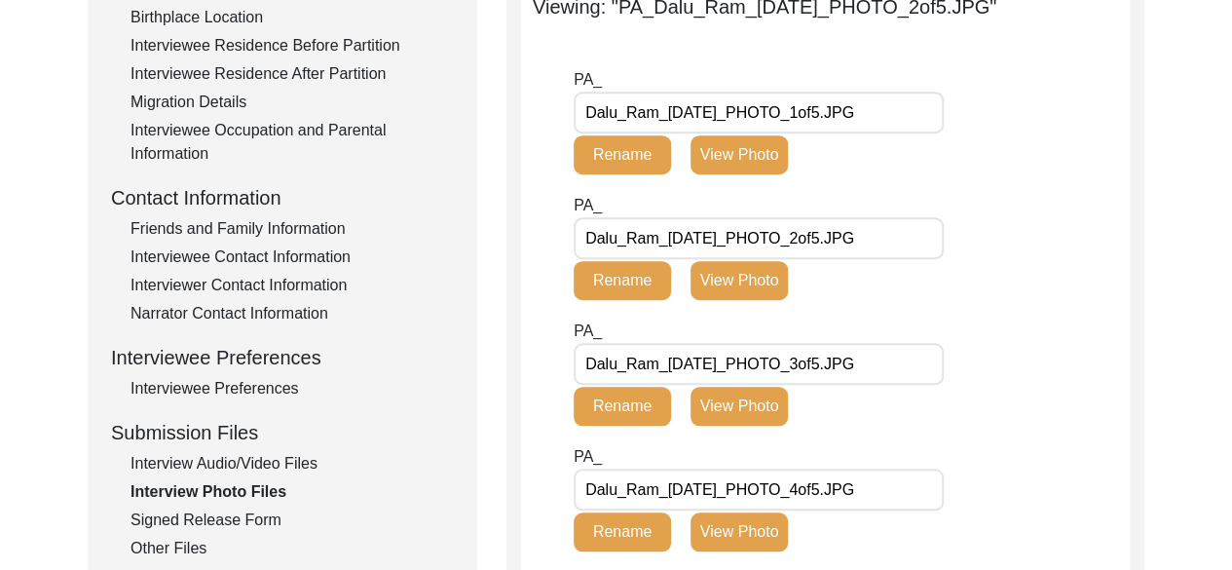
type input "[PERSON_NAME] with his wife"
click at [323, 230] on div "Friends and Family Information" at bounding box center [291, 228] width 323 height 23
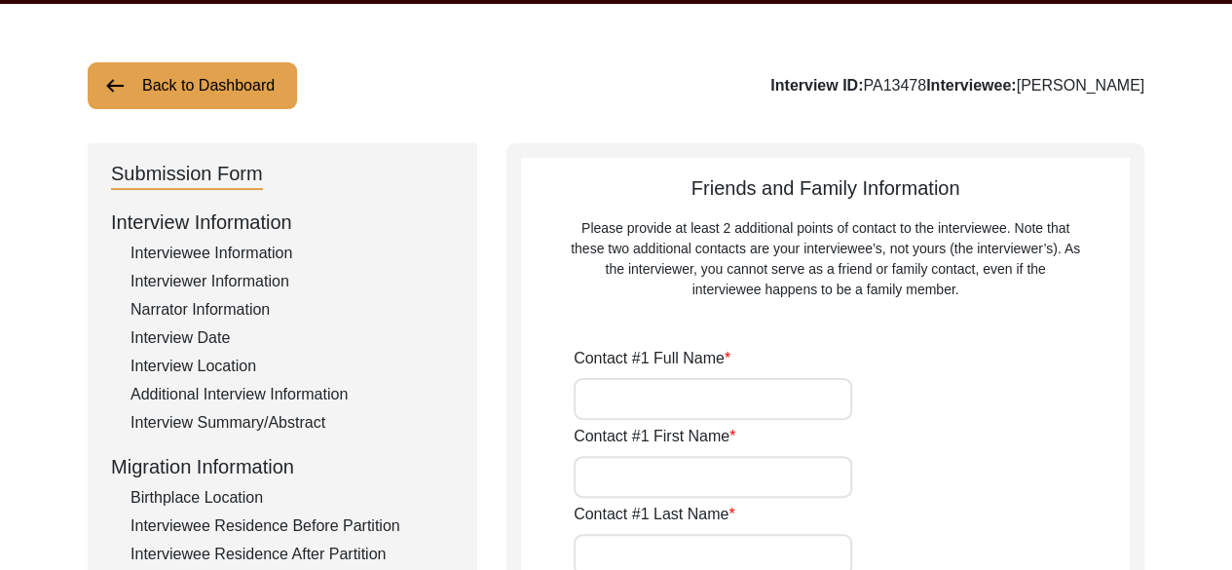
scroll to position [0, 0]
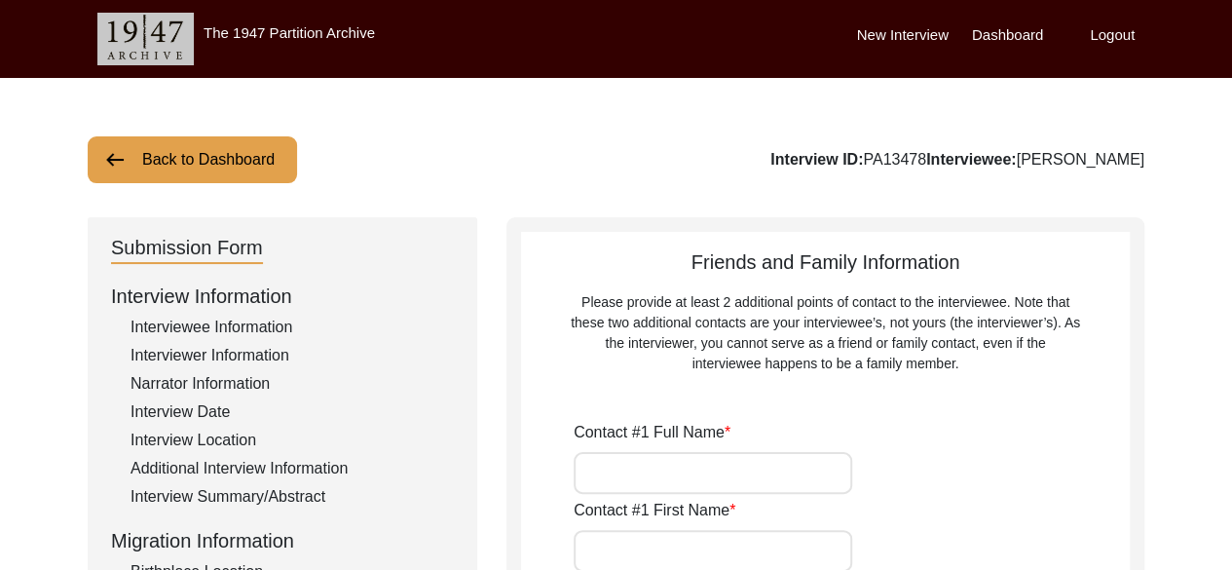
type input "[PERSON_NAME]"
type input "Mukesh"
type input "[PERSON_NAME]"
type input "Son"
type input "Ramsinghpura"
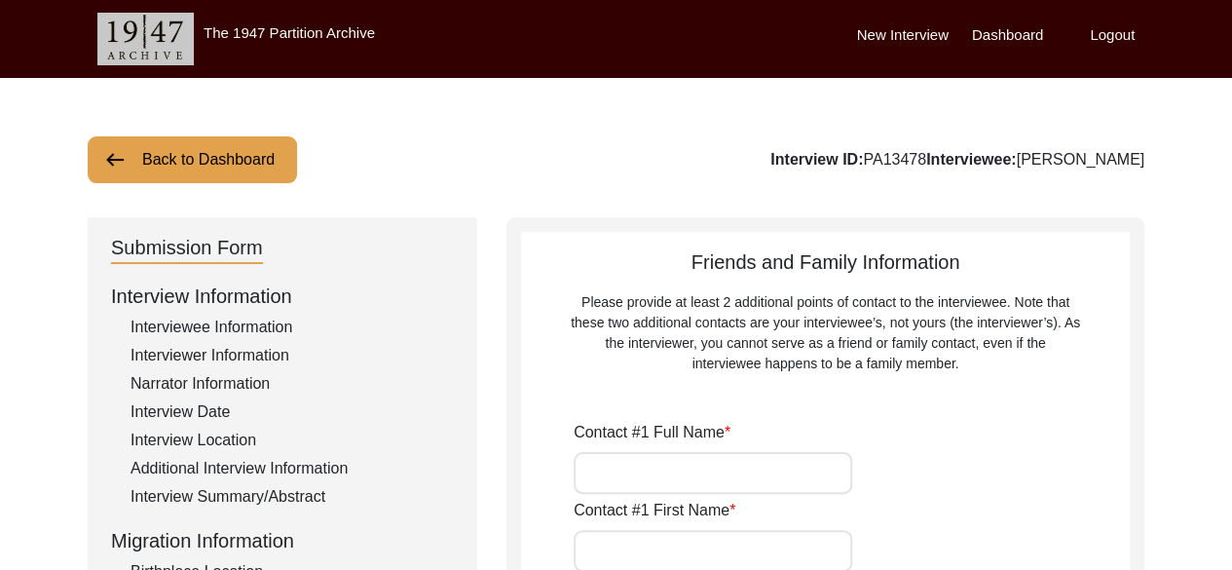
type input "Kotputli, Behror"
type input "[GEOGRAPHIC_DATA]"
type input "9928884385"
type input "[EMAIL_ADDRESS][DOMAIN_NAME]"
type input "[PERSON_NAME]"
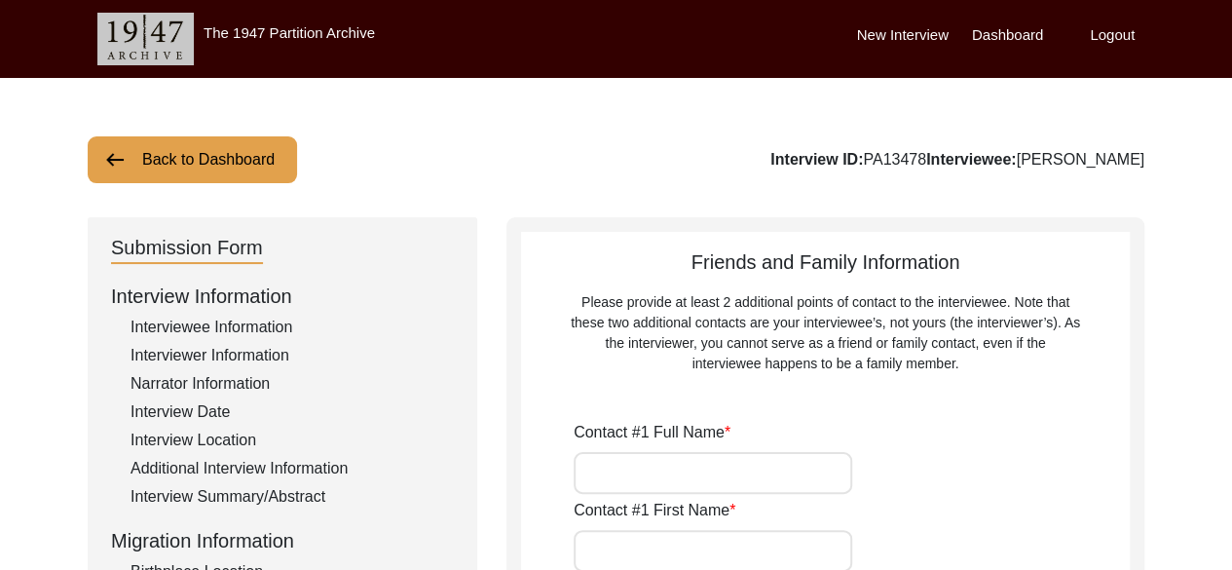
type input "Pooja"
type input "NA"
type input "Granddaughter"
type input "Ramsinghpura"
type input "Kotputli- Behror"
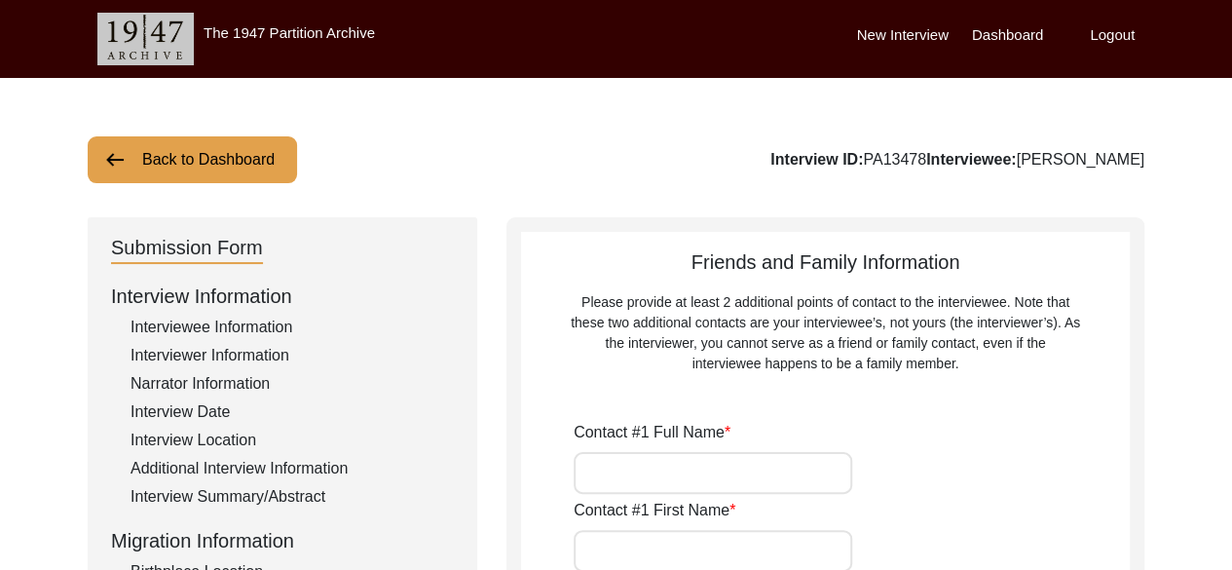
type input "[GEOGRAPHIC_DATA]"
type input "7073241010"
type input "[EMAIL_ADDRESS][DOMAIN_NAME]"
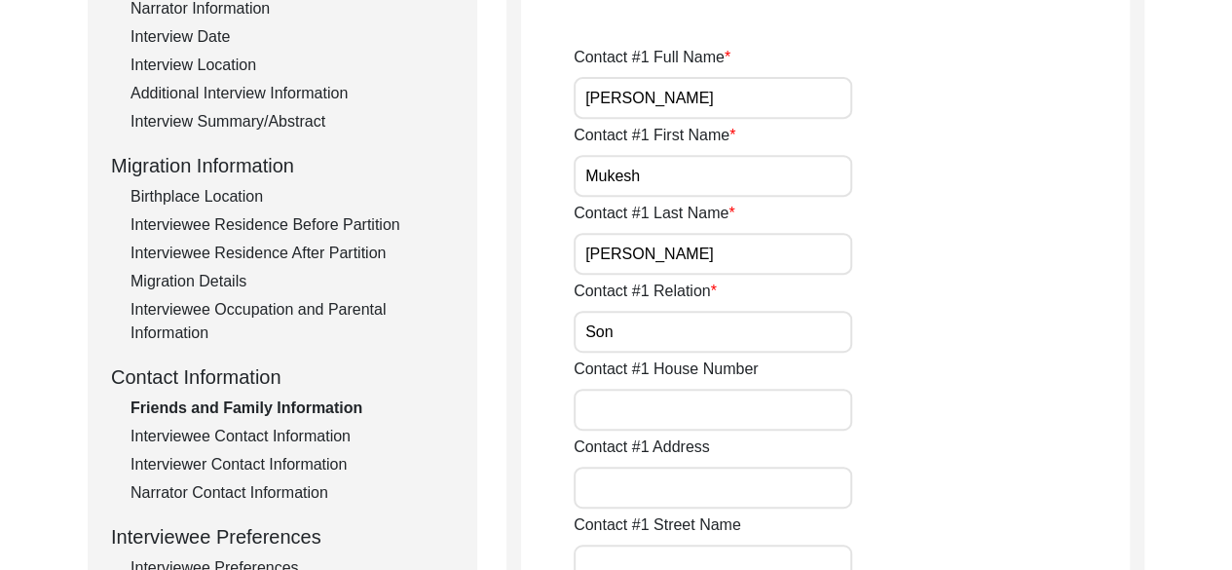
scroll to position [372, 0]
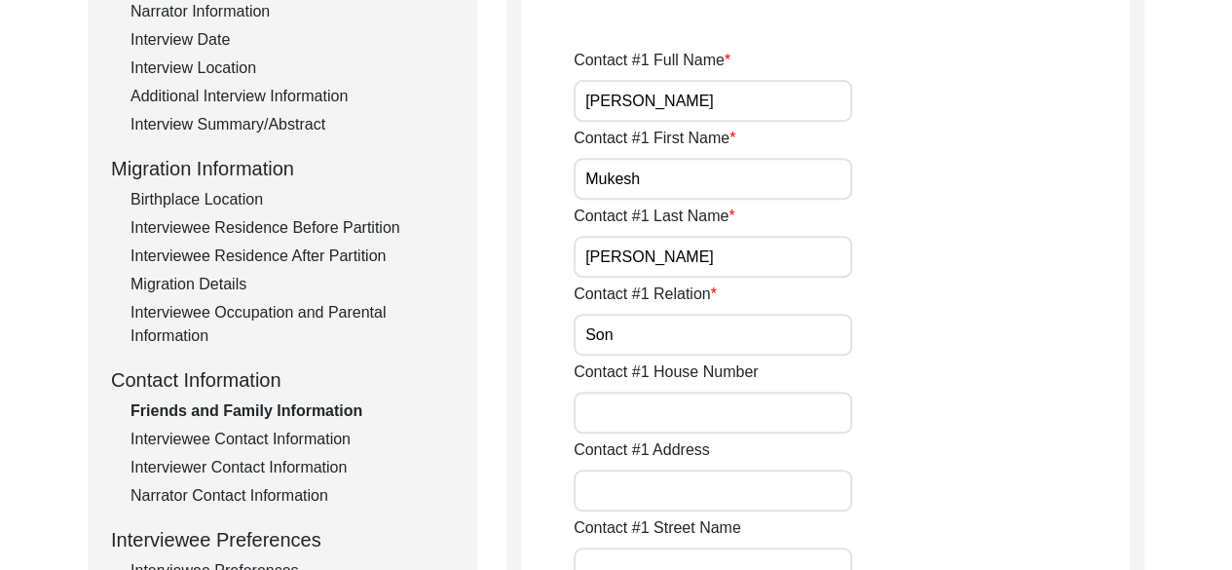
click at [255, 125] on div "Interview Summary/Abstract" at bounding box center [291, 124] width 323 height 23
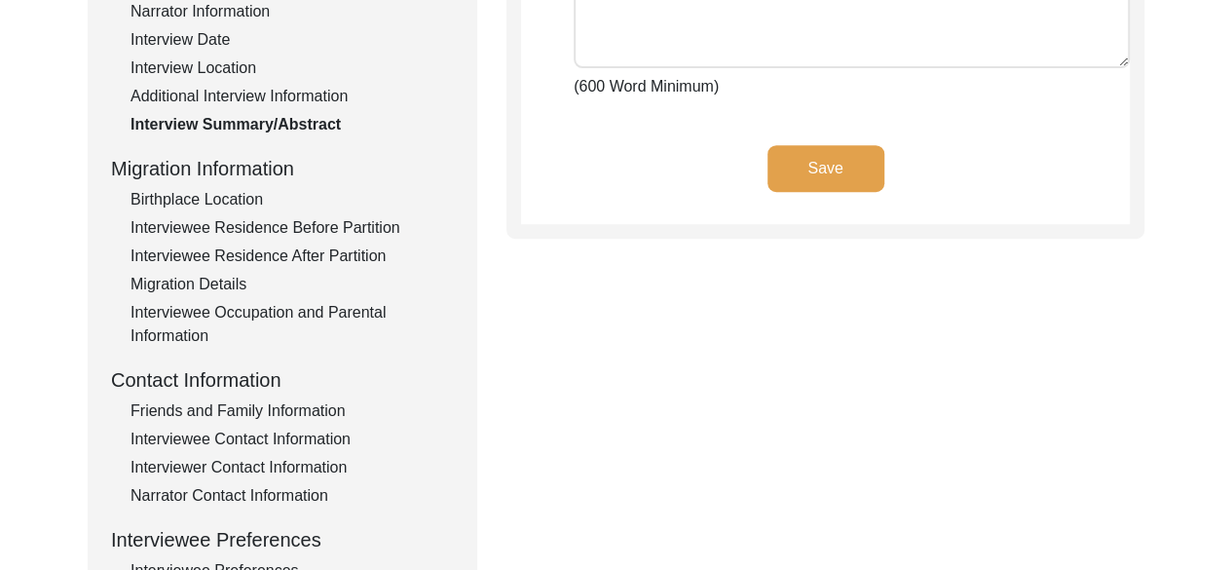
type textarea "Lore Ips dol sita co Adipis 7, 9689, el sed doeiusm te Incididuntut, labo Etdol…"
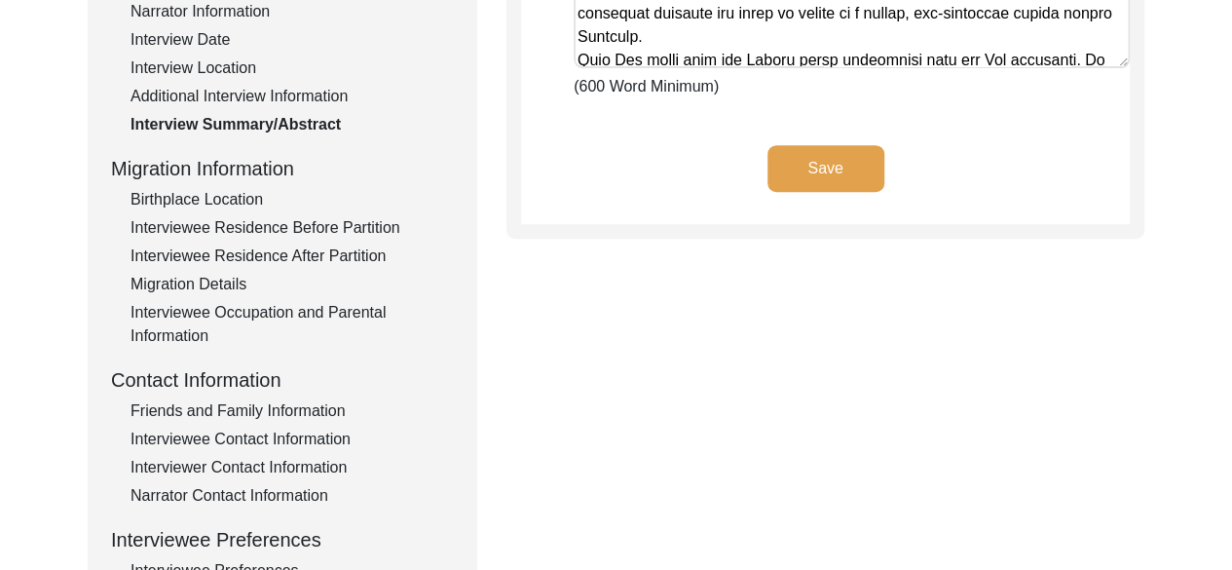
scroll to position [204, 0]
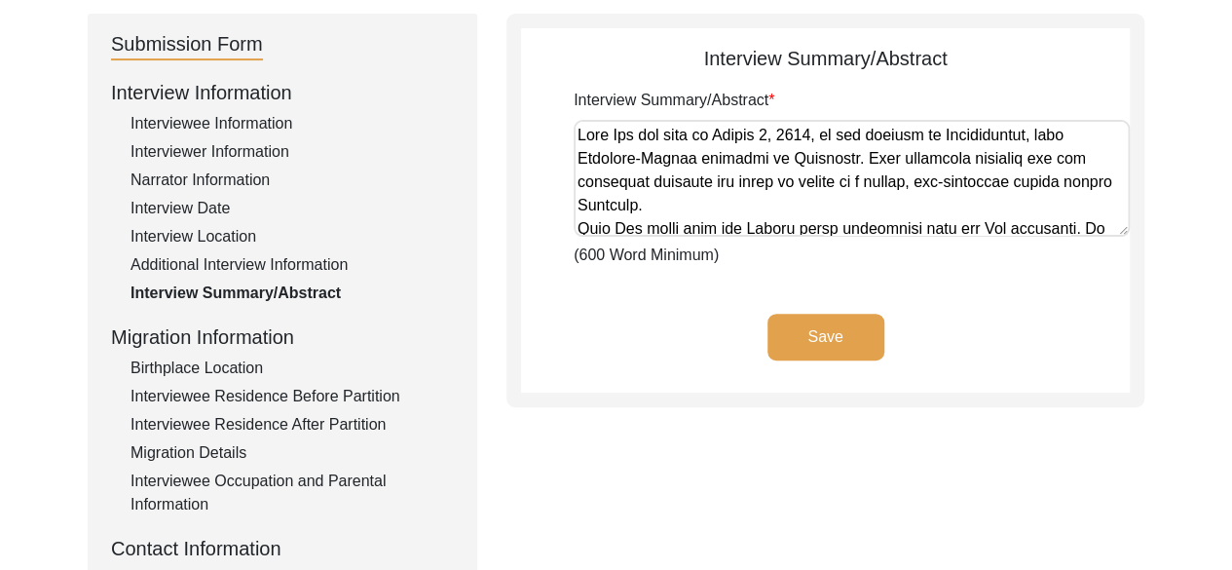
click at [175, 270] on div "Additional Interview Information" at bounding box center [291, 264] width 323 height 23
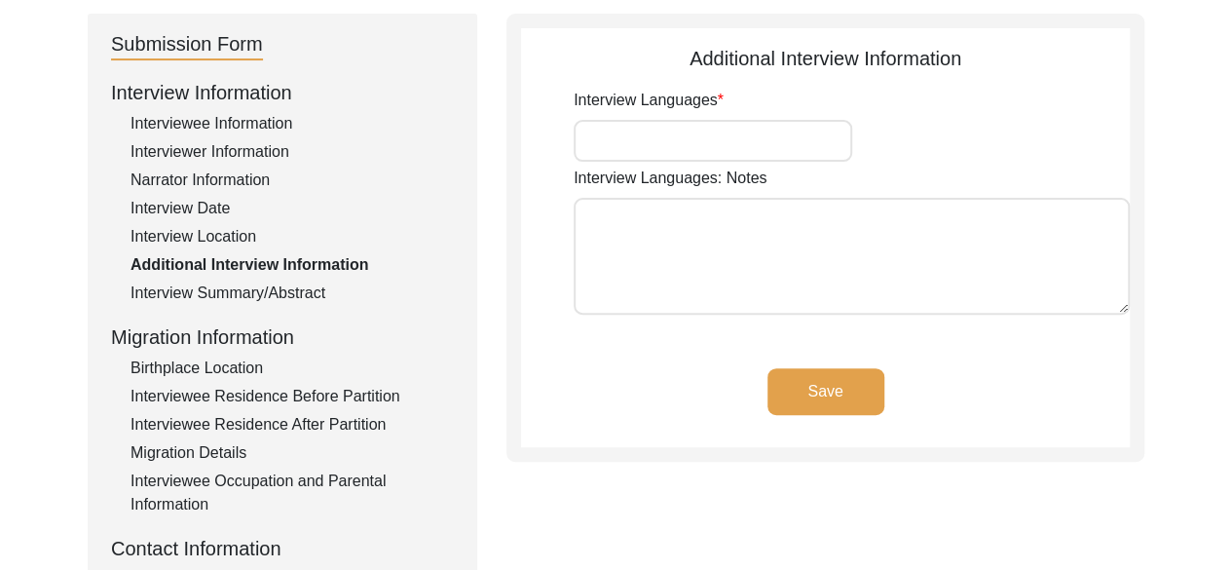
type input "Hindi"
click at [217, 178] on div "Narrator Information" at bounding box center [291, 179] width 323 height 23
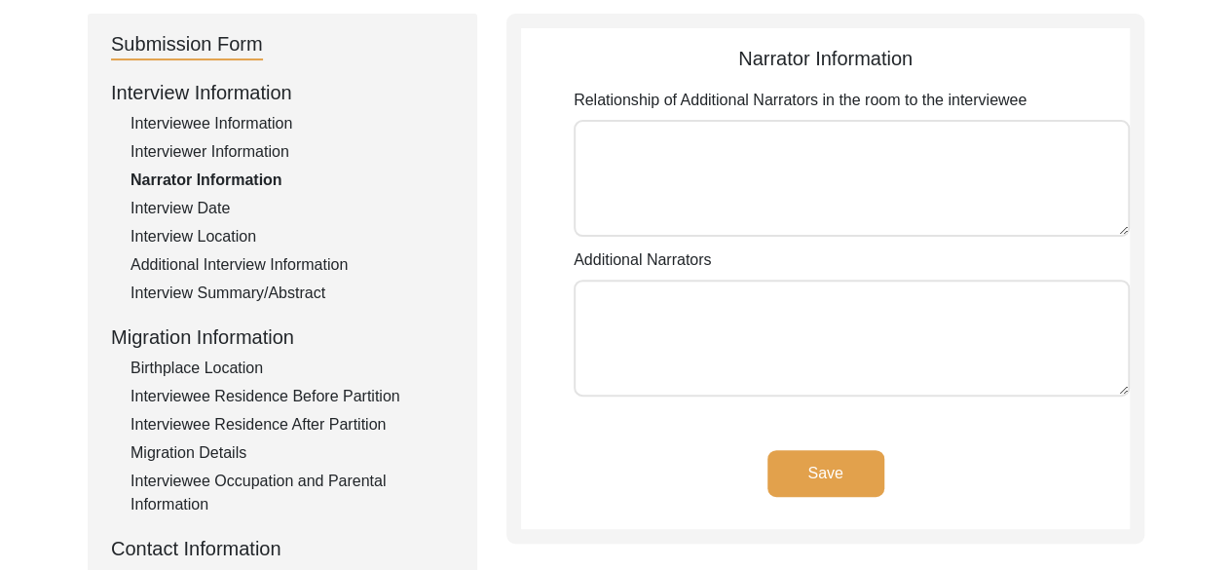
type textarea "1. [PERSON_NAME]- Wife of [PERSON_NAME], who provided him with emotional suppor…"
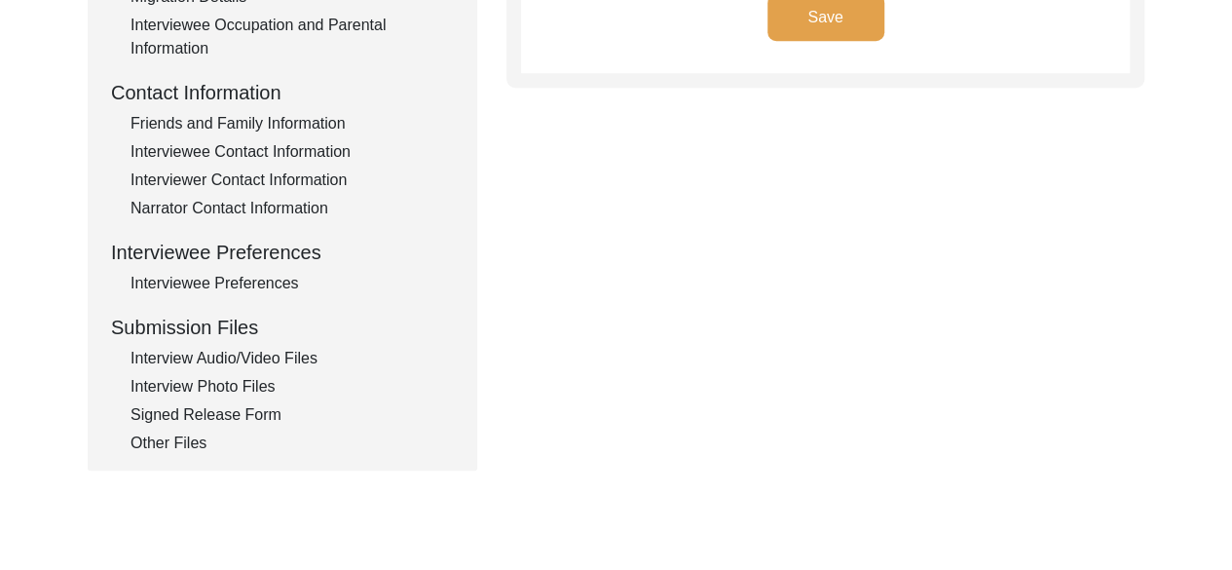
scroll to position [838, 0]
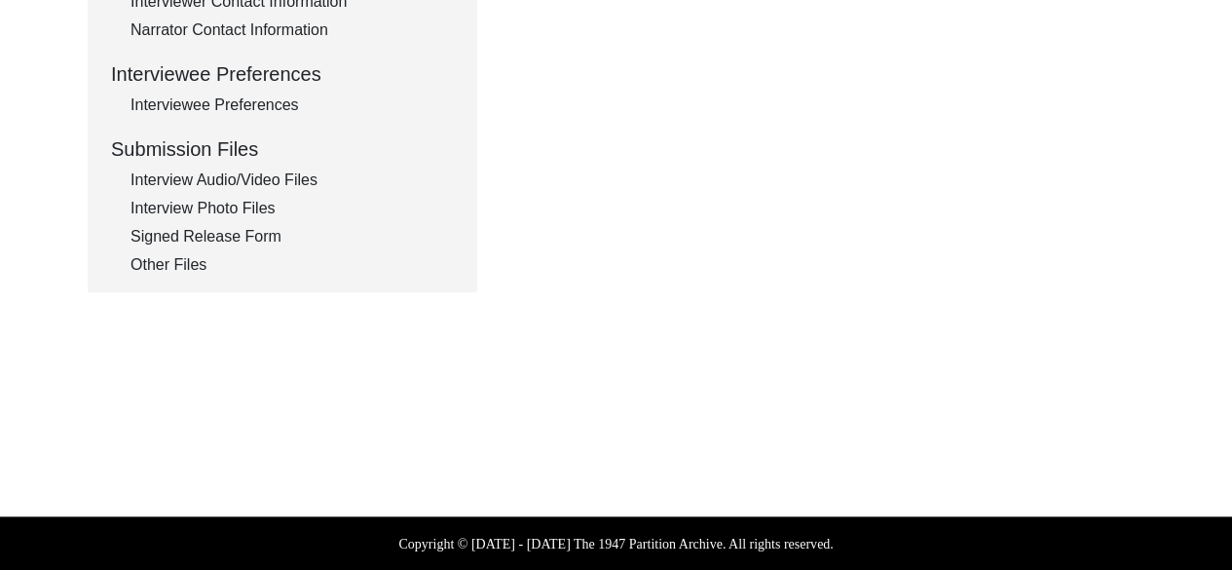
click at [242, 205] on div "Interview Photo Files" at bounding box center [291, 208] width 323 height 23
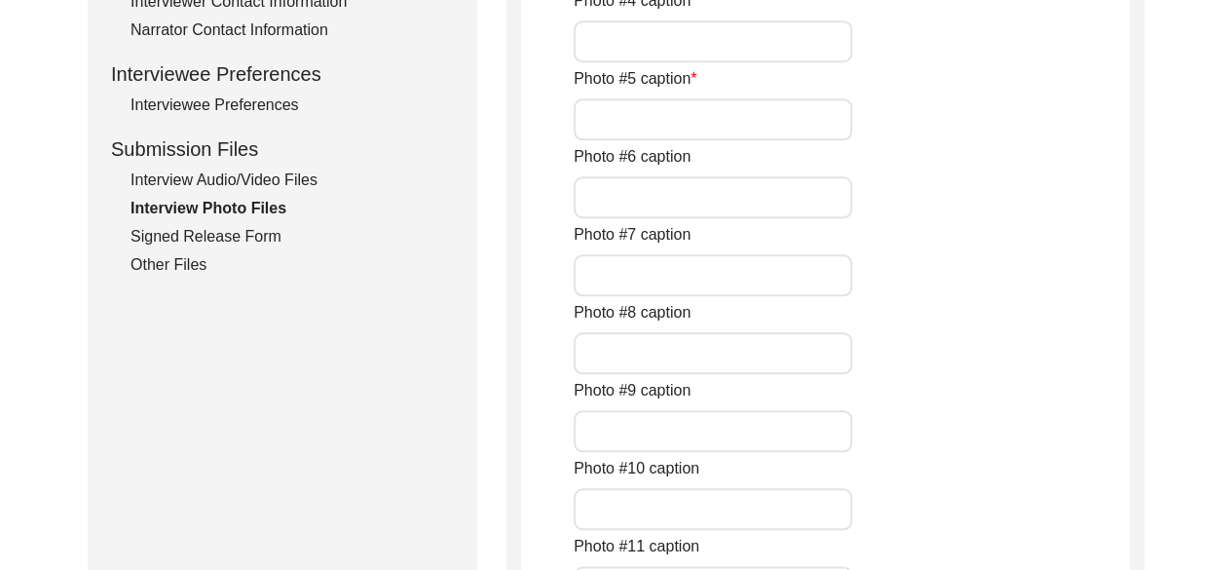
type input "Dalu_Ram_[DATE]_PHOTO_1of5.JPG"
type input "Dalu_Ram_[DATE]_PHOTO_2of5"
type input "Dalu_Ram_[DATE]_PHOTO_3of5"
type input "Dalu_Ram_[DATE]_PHOTO_4of5"
type input "Dalu_Ram_[DATE]_PHOTO_5of5"
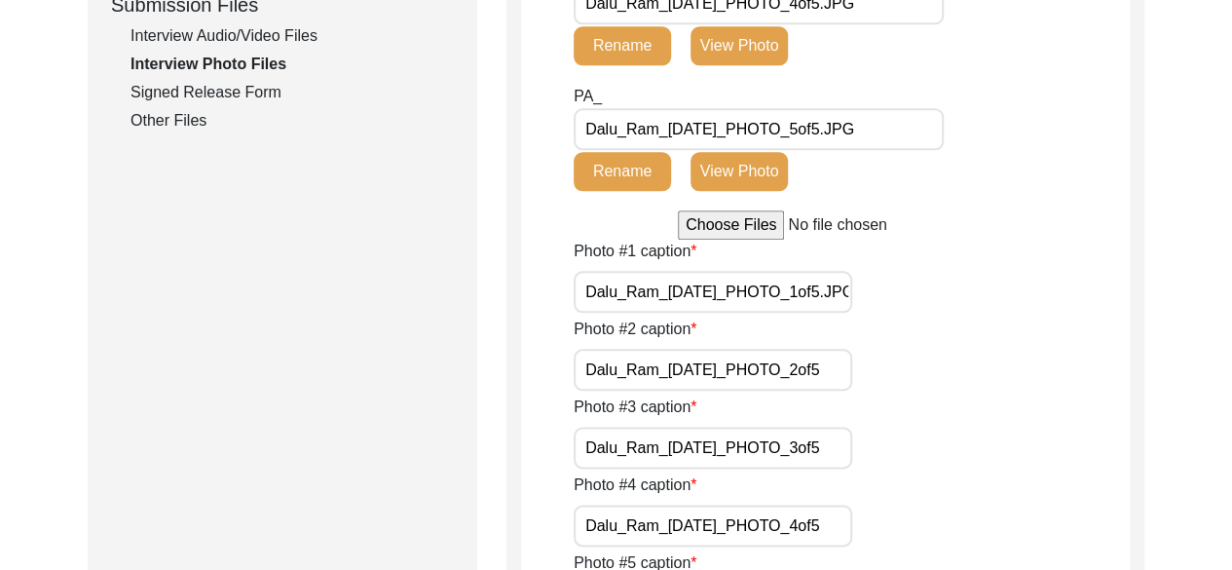
scroll to position [0, 2]
drag, startPoint x: 590, startPoint y: 366, endPoint x: 934, endPoint y: 369, distance: 343.8
click at [934, 369] on div "Photo #2 caption Dalu_Ram_[DATE]_PHOTO_2of5" at bounding box center [852, 353] width 556 height 73
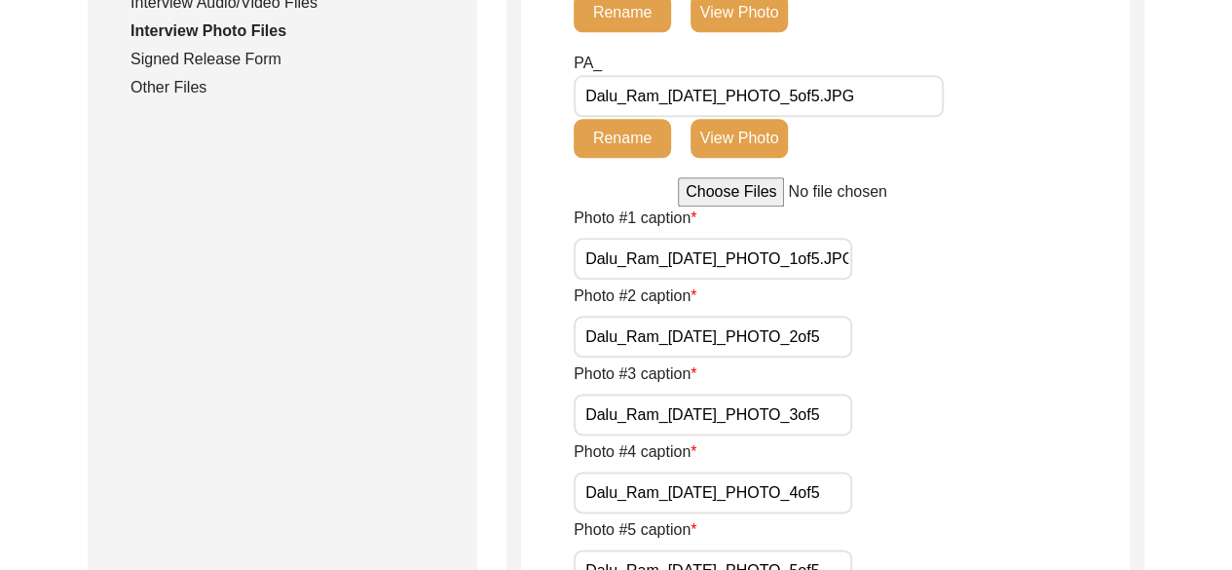
scroll to position [0, 36]
drag, startPoint x: 584, startPoint y: 260, endPoint x: 912, endPoint y: 326, distance: 333.8
paste input "Ram holding the photo of his army unit- EME during the . This photo was clicked…"
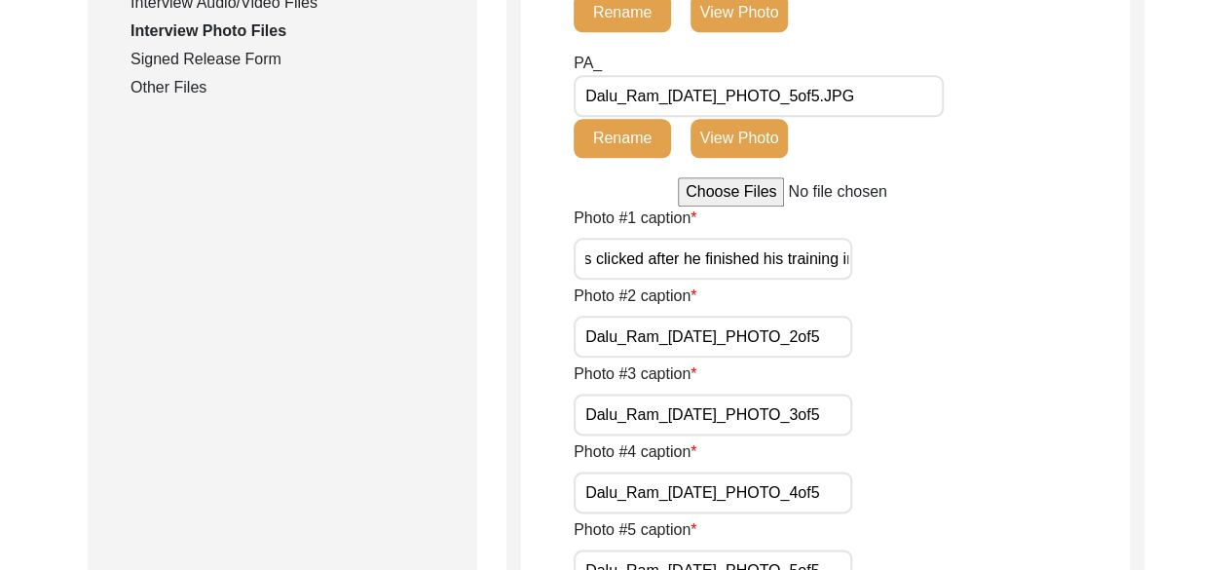
type input "[PERSON_NAME] holding the photo of his army unit- EME during the . This photo w…"
drag, startPoint x: 590, startPoint y: 340, endPoint x: 1067, endPoint y: 340, distance: 477.2
click at [1067, 340] on div "Photo #2 caption Dalu_Ram_[DATE]_PHOTO_2of5" at bounding box center [852, 320] width 556 height 73
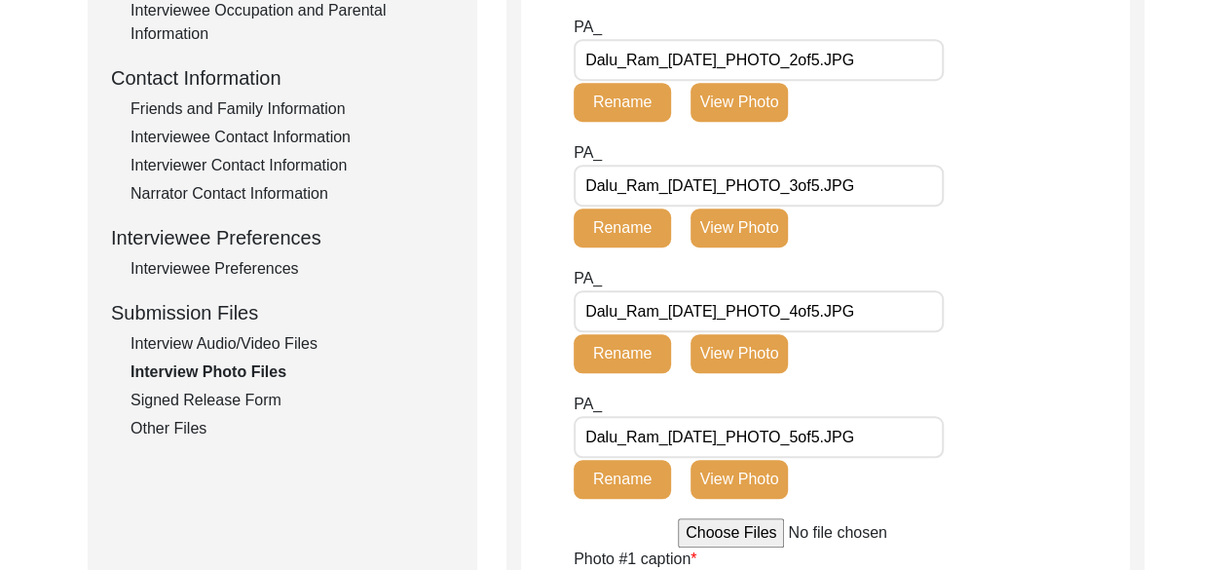
scroll to position [676, 0]
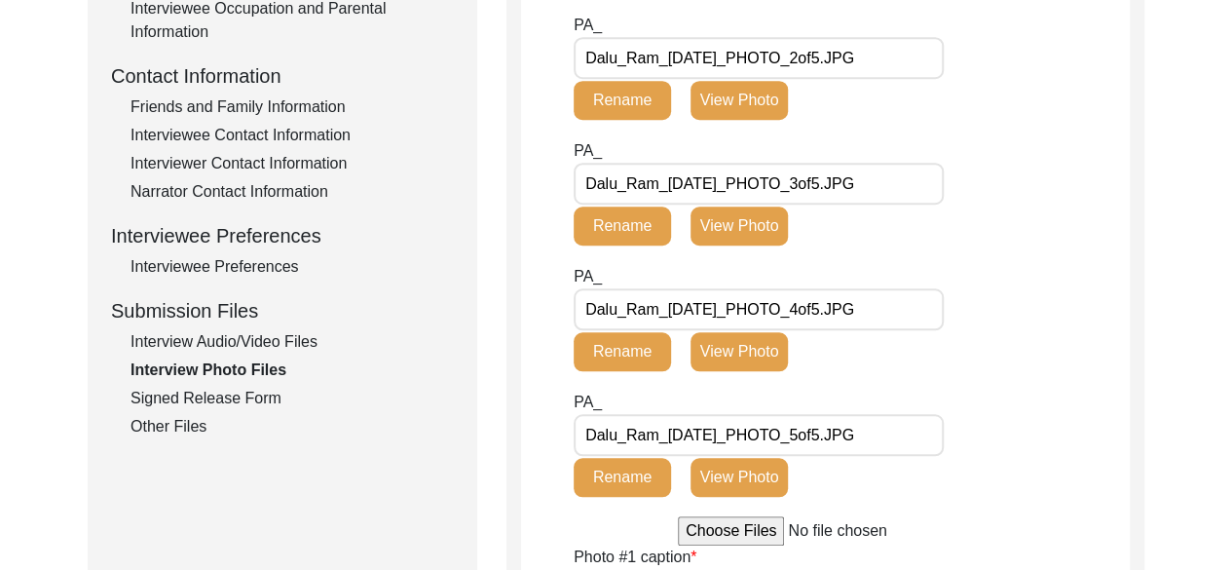
type input "[PERSON_NAME] with his wife [PERSON_NAME]."
click at [764, 227] on button "View Photo" at bounding box center [738, 225] width 97 height 39
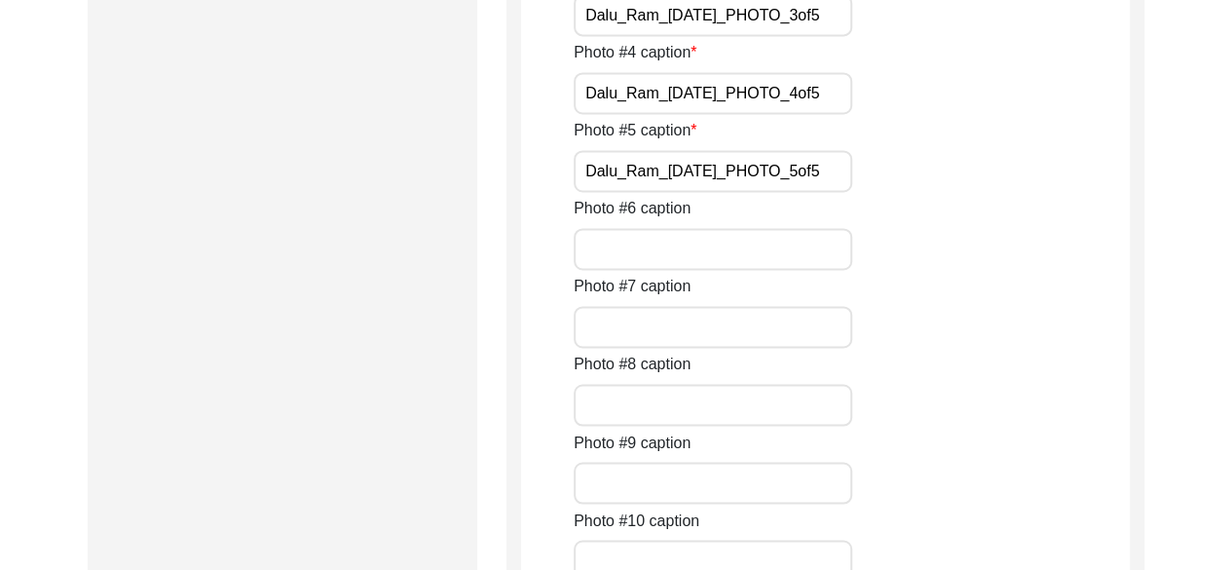
scroll to position [0, 2]
drag, startPoint x: 584, startPoint y: 338, endPoint x: 906, endPoint y: 383, distance: 324.5
click at [906, 383] on div "Photo #1 caption [PERSON_NAME] holding the photo of his army unit- EME during t…" at bounding box center [852, 430] width 556 height 1246
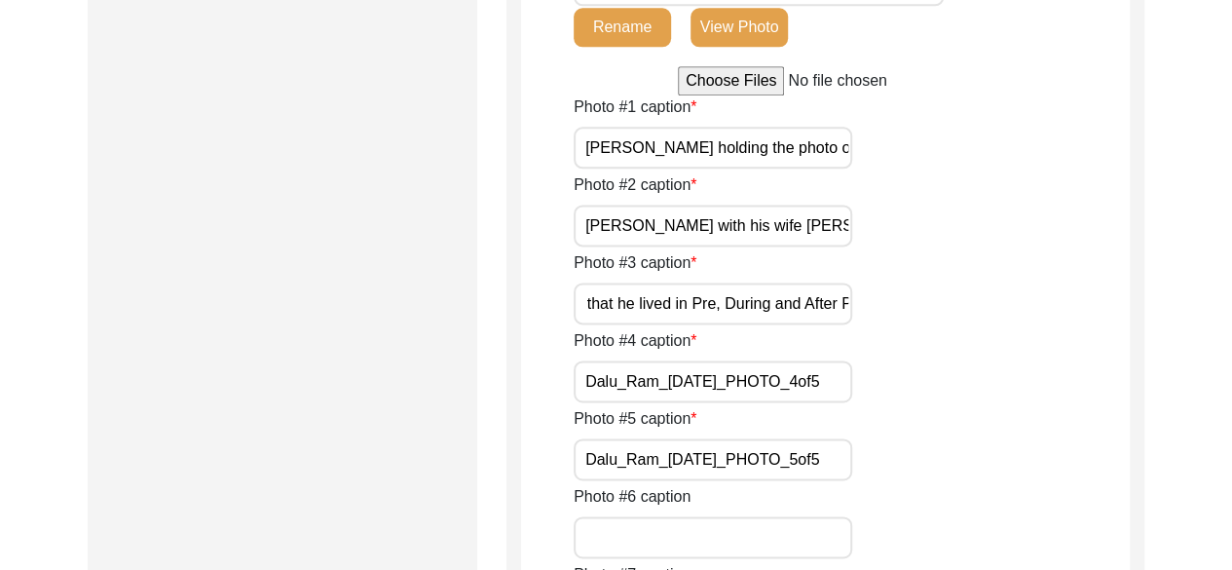
scroll to position [1188, 0]
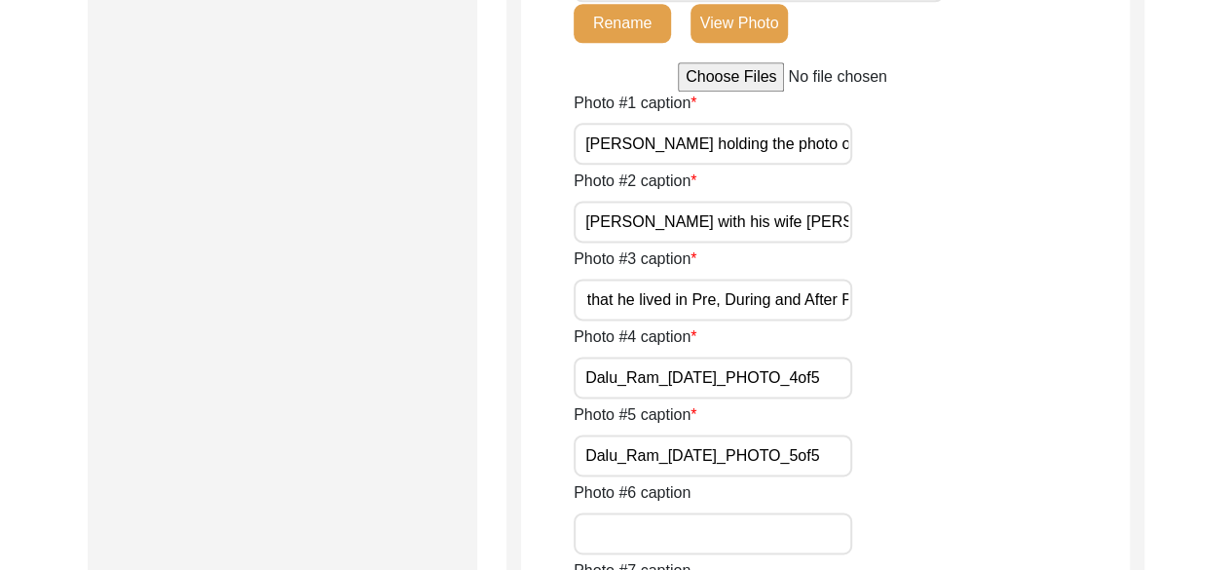
type input "A portrait of [PERSON_NAME] standing in front of his 100 acre agricultural fiel…"
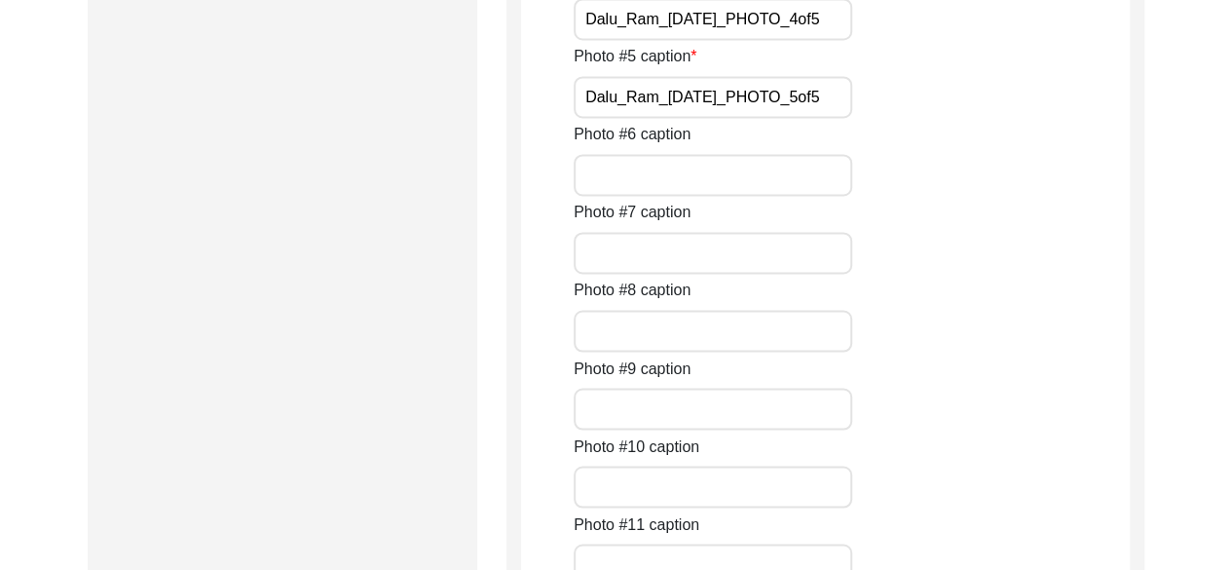
scroll to position [0, 2]
drag, startPoint x: 585, startPoint y: 338, endPoint x: 1108, endPoint y: 330, distance: 523.0
click at [1108, 40] on div "Photo #4 caption Dalu_Ram_[DATE]_PHOTO_4of5" at bounding box center [852, 3] width 556 height 73
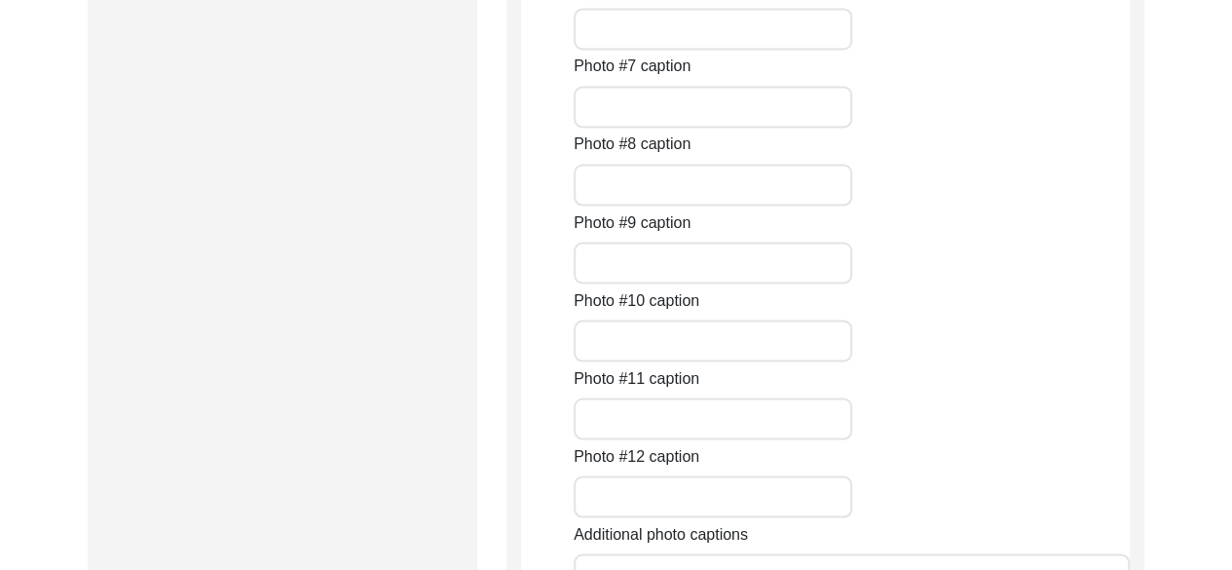
scroll to position [1693, 0]
type input "Portrait of [PERSON_NAME] standing in front of his domestic animals."
drag, startPoint x: 588, startPoint y: 272, endPoint x: 989, endPoint y: 248, distance: 401.9
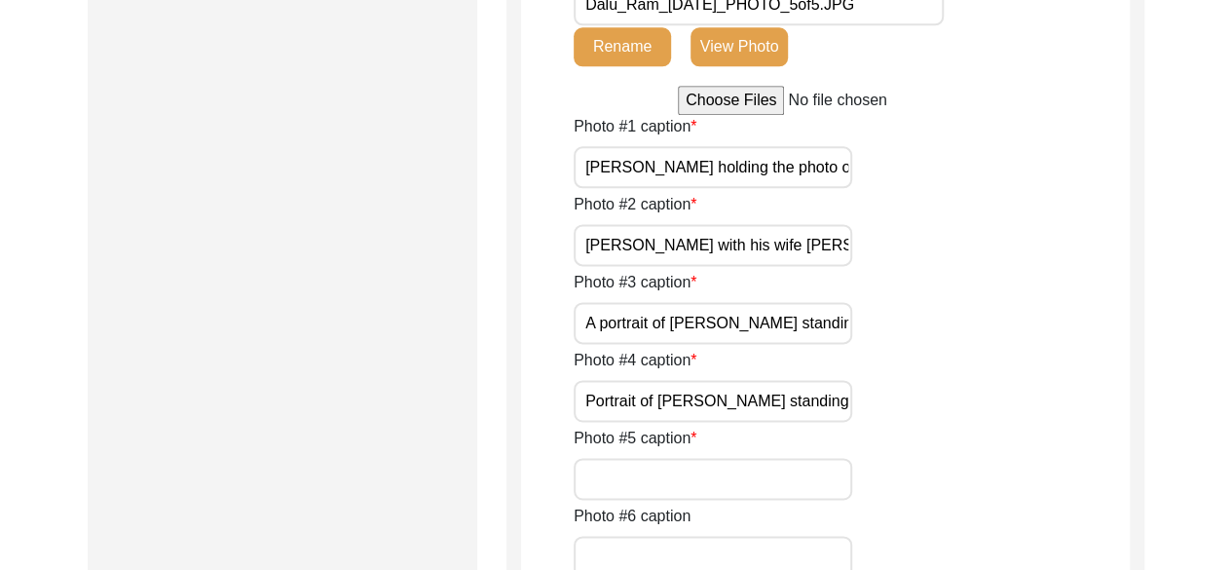
scroll to position [1165, 0]
click at [732, 66] on button "View Photo" at bounding box center [738, 46] width 97 height 39
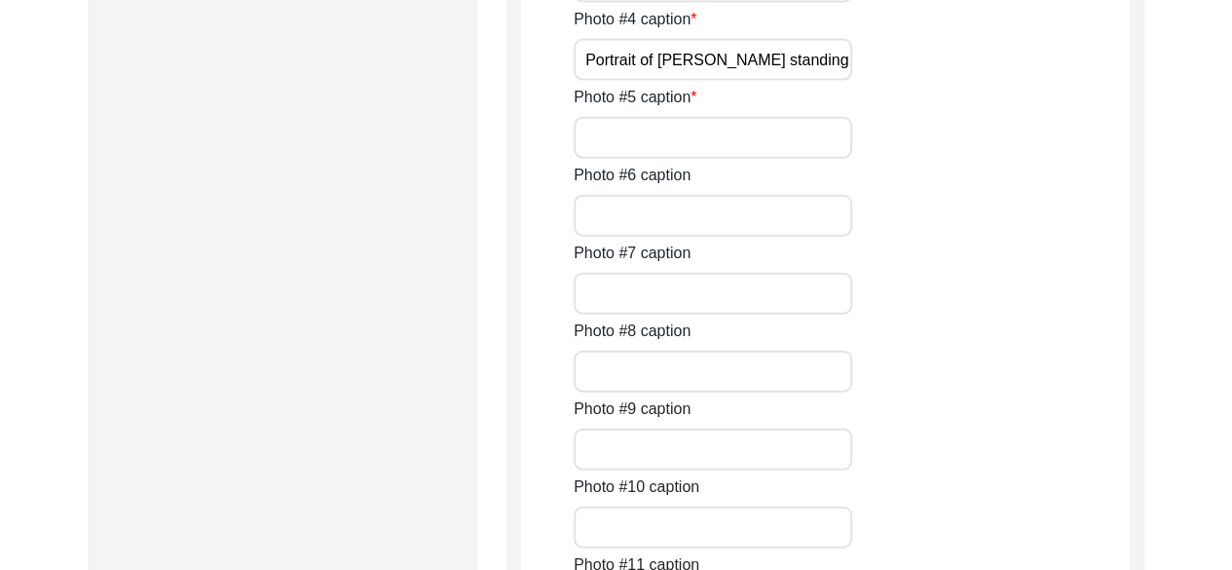
scroll to position [2213, 0]
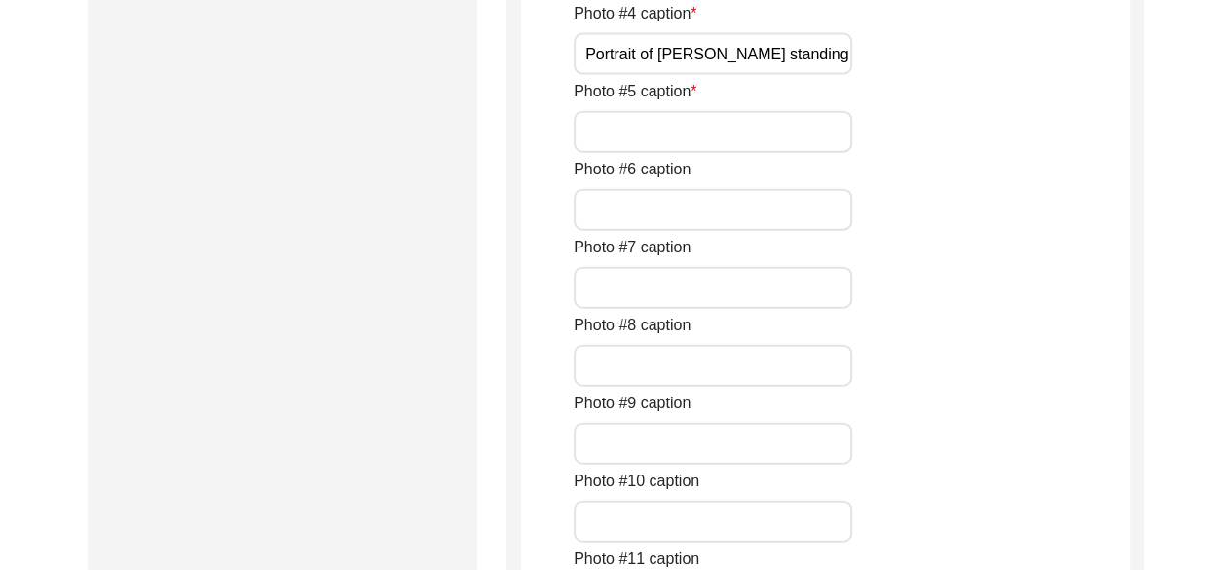
click at [744, 153] on input "Photo #5 caption" at bounding box center [713, 132] width 279 height 42
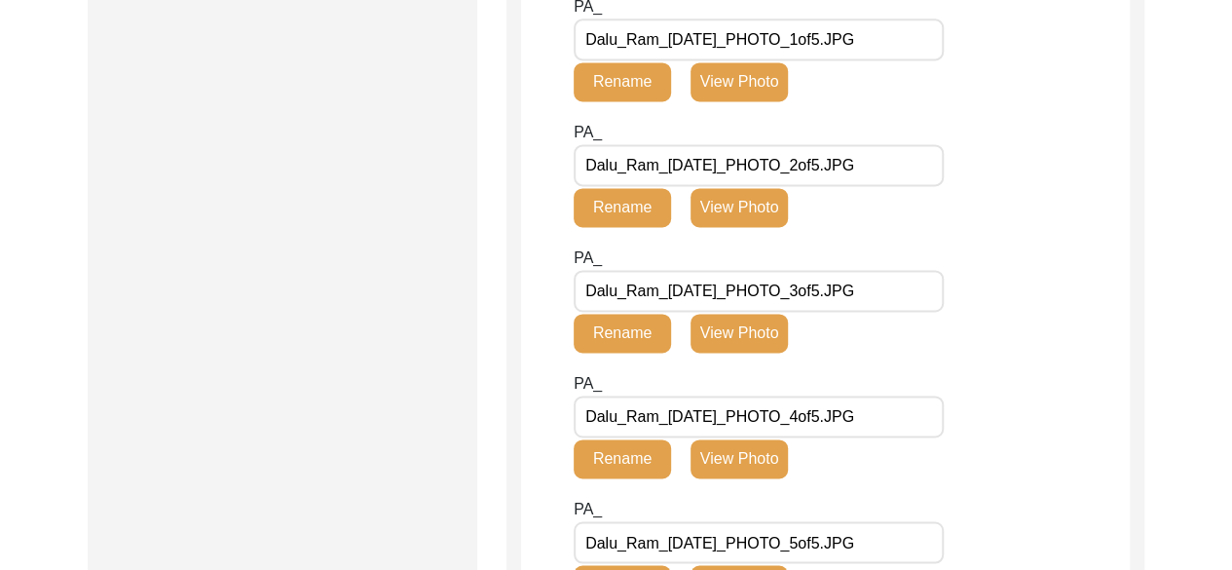
scroll to position [1322, 0]
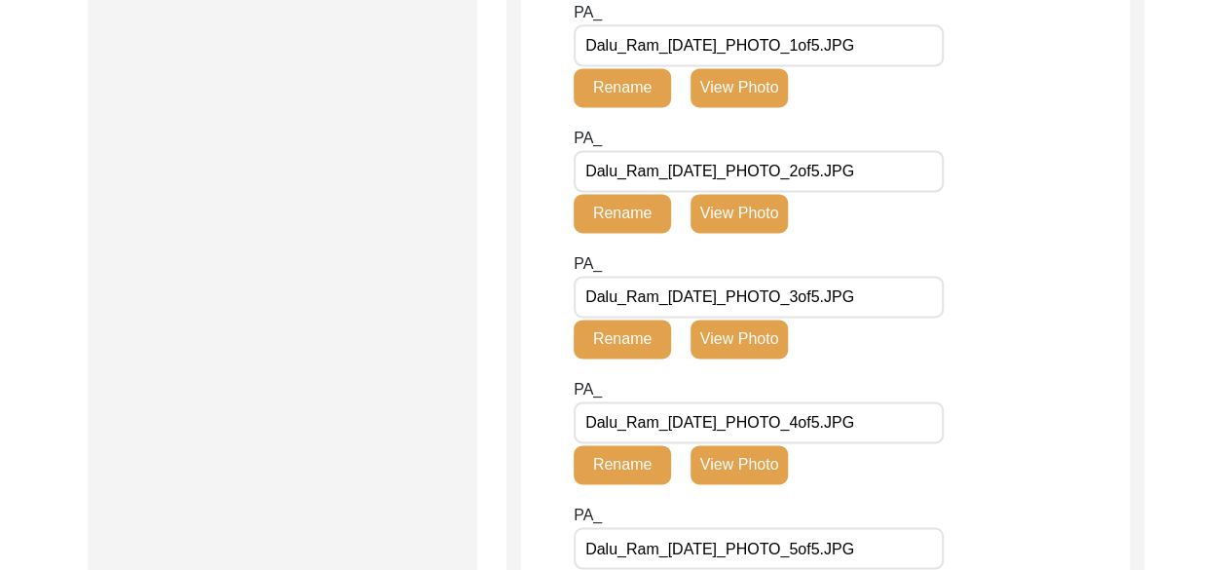
type input "Full scale portrait of [PERSON_NAME]."
click at [850, 66] on input "Dalu_Ram_[DATE]_PHOTO_1of5.JPG" at bounding box center [759, 45] width 370 height 42
type input "Dalu_Ram_[DATE]_PHOTO_1of8.JPG"
click at [847, 192] on input "Dalu_Ram_[DATE]_PHOTO_2of5.JPG" at bounding box center [759, 171] width 370 height 42
type input "Dalu_Ram_[DATE]_PHOTO_2of8.JPG"
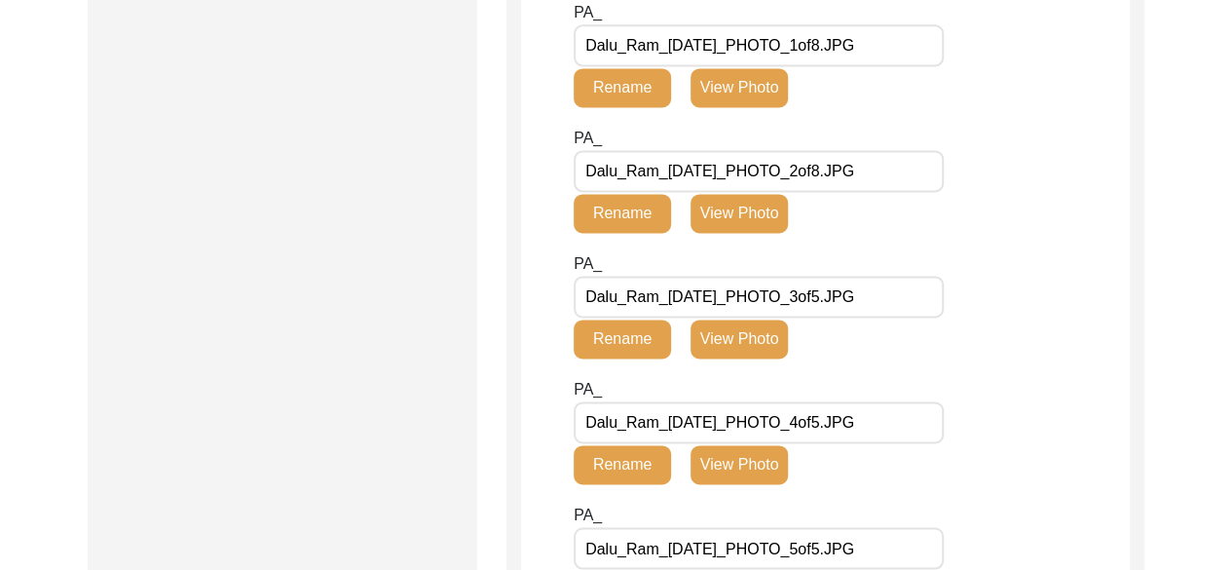
click at [849, 317] on input "Dalu_Ram_[DATE]_PHOTO_3of5.JPG" at bounding box center [759, 297] width 370 height 42
type input "Dalu_Ram_[DATE]_PHOTO_3of8.JPG"
click at [847, 443] on input "Dalu_Ram_[DATE]_PHOTO_4of5.JPG" at bounding box center [759, 422] width 370 height 42
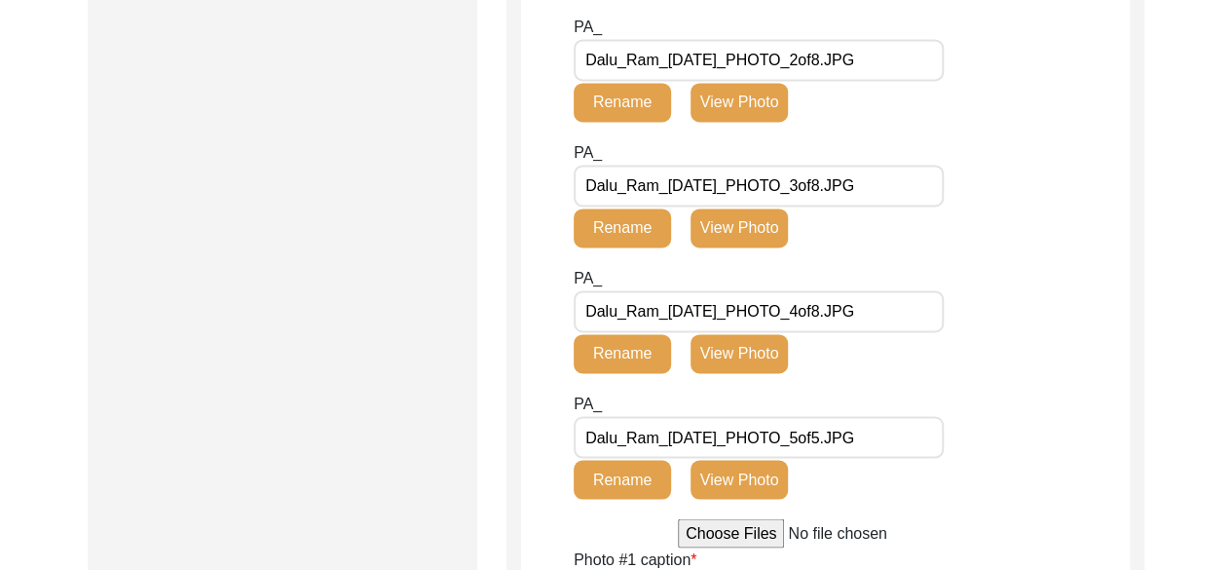
scroll to position [1441, 0]
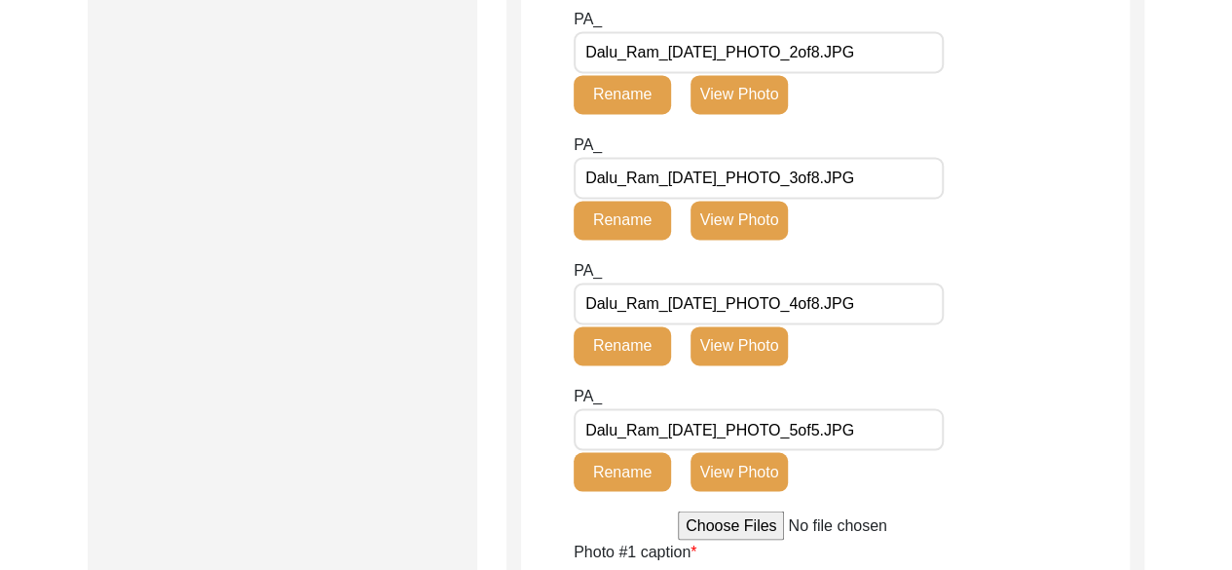
type input "Dalu_Ram_[DATE]_PHOTO_4of8.JPG"
click at [848, 450] on input "Dalu_Ram_[DATE]_PHOTO_5of5.JPG" at bounding box center [759, 429] width 370 height 42
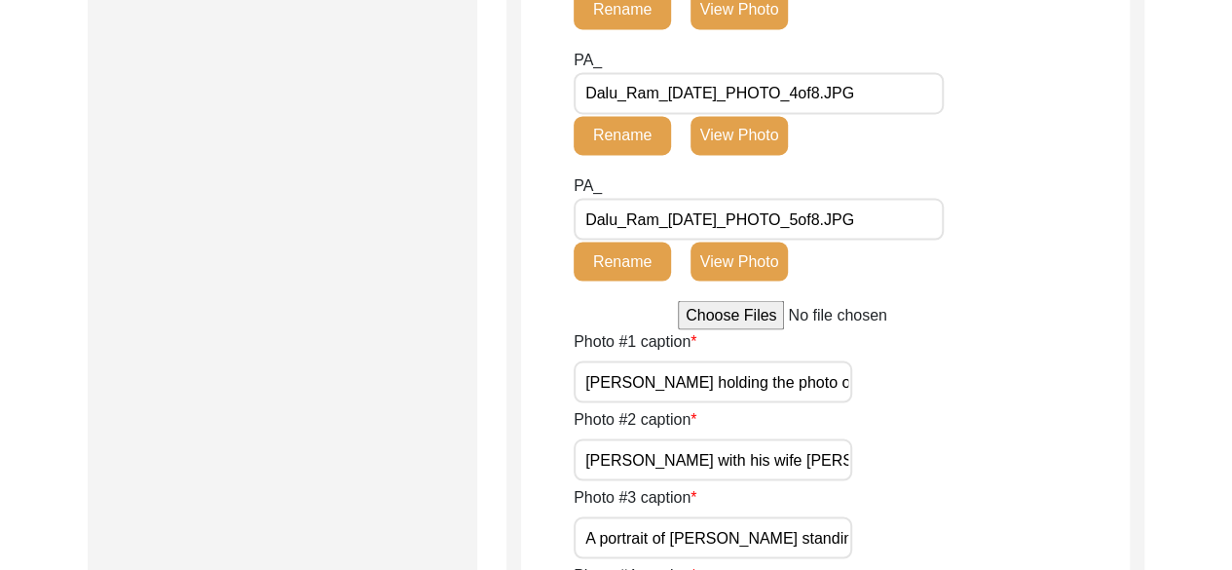
scroll to position [1652, 0]
type input "Dalu_Ram_[DATE]_PHOTO_5of8.JPG"
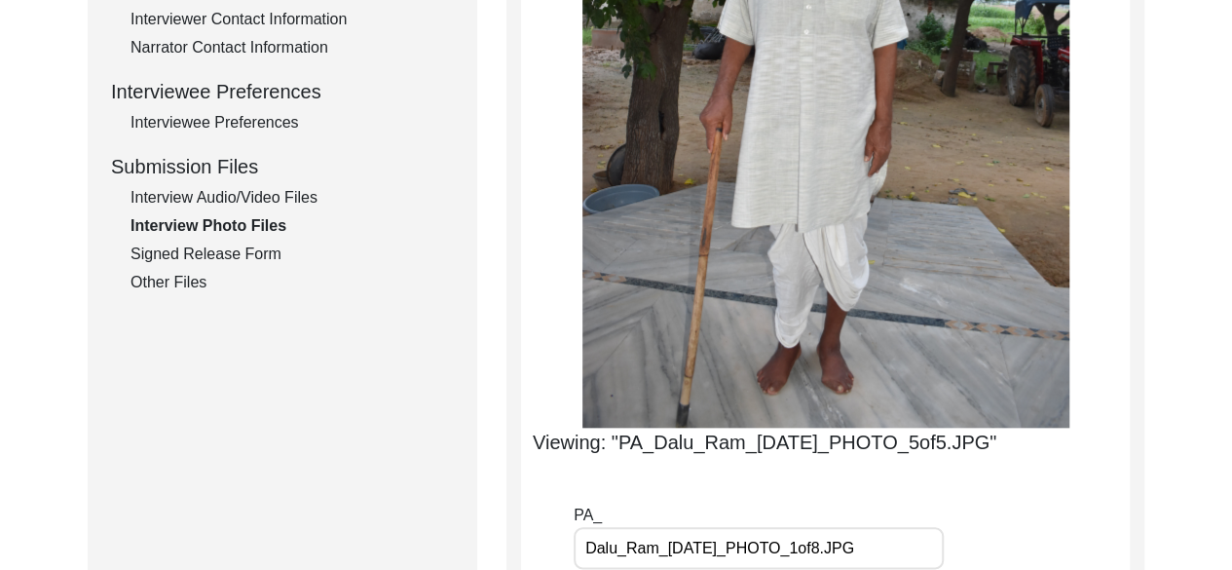
scroll to position [824, 0]
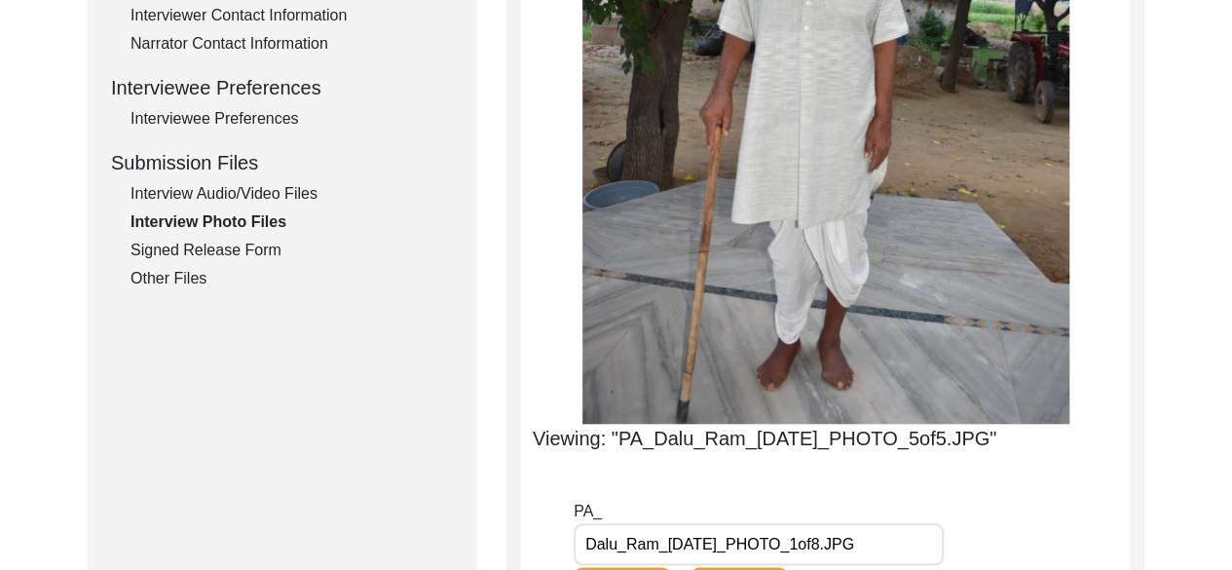
click at [152, 278] on div "Other Files" at bounding box center [291, 278] width 323 height 23
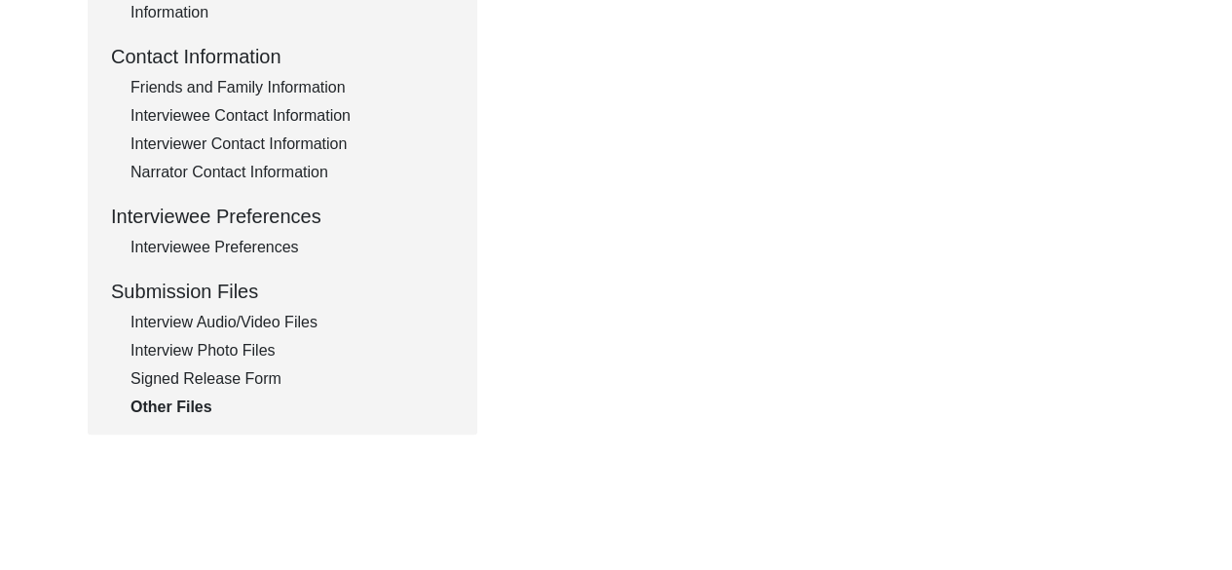
scroll to position [695, 0]
click at [236, 341] on div "Interview Photo Files" at bounding box center [291, 350] width 323 height 23
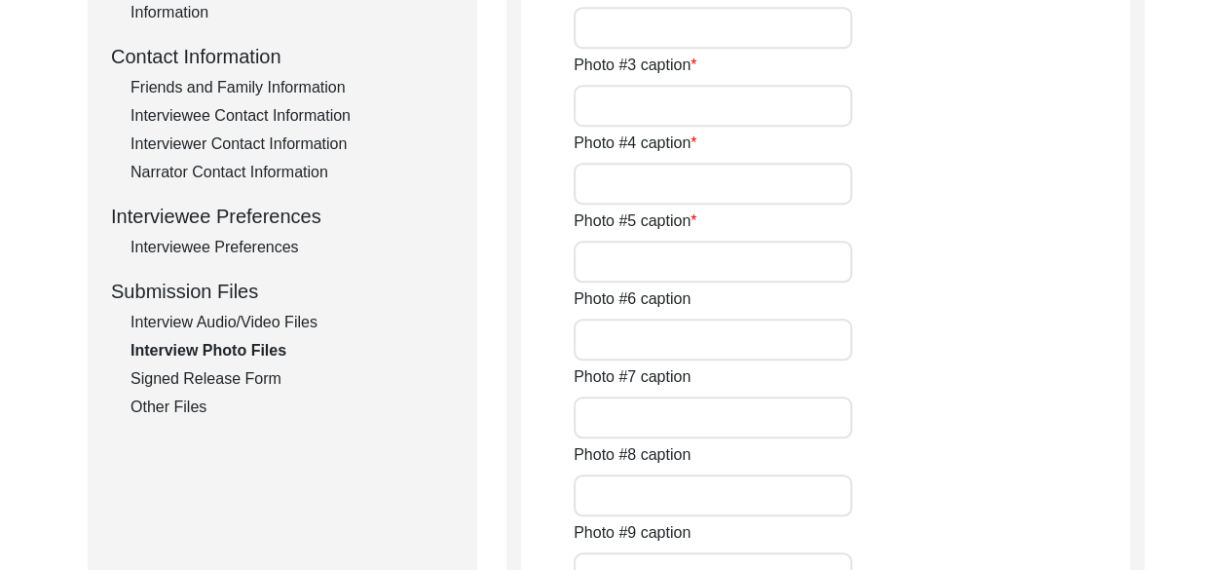
type input "Dalu_Ram_[DATE]_PHOTO_1of5.JPG"
type input "Dalu_Ram_[DATE]_PHOTO_2of5"
type input "Dalu_Ram_[DATE]_PHOTO_3of5"
type input "Dalu_Ram_[DATE]_PHOTO_4of5"
type input "Dalu_Ram_[DATE]_PHOTO_5of5"
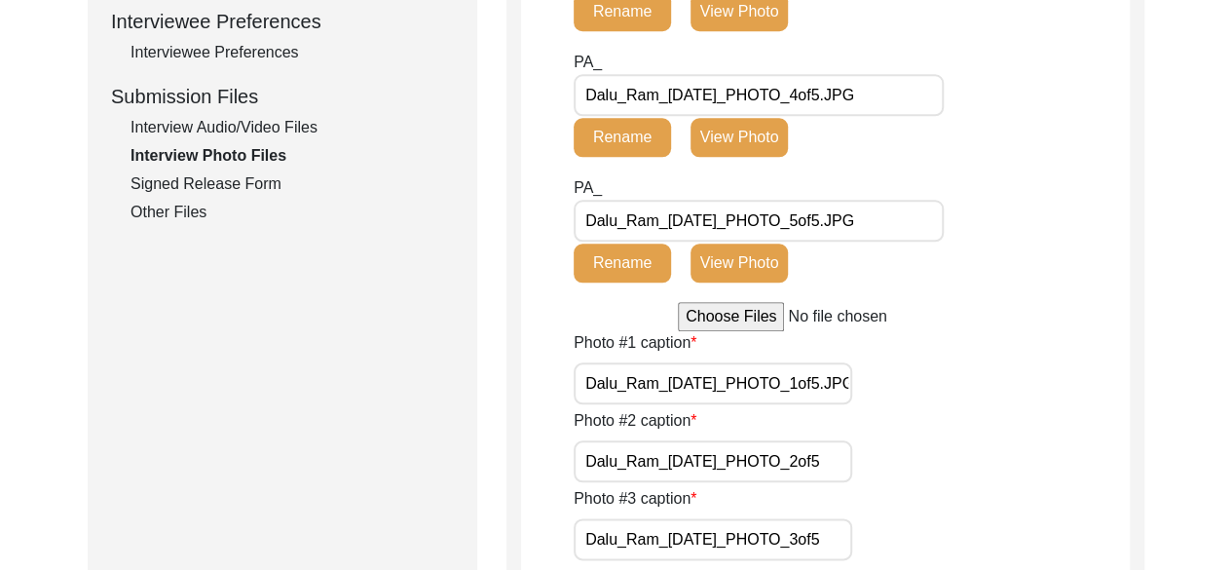
scroll to position [1106, 0]
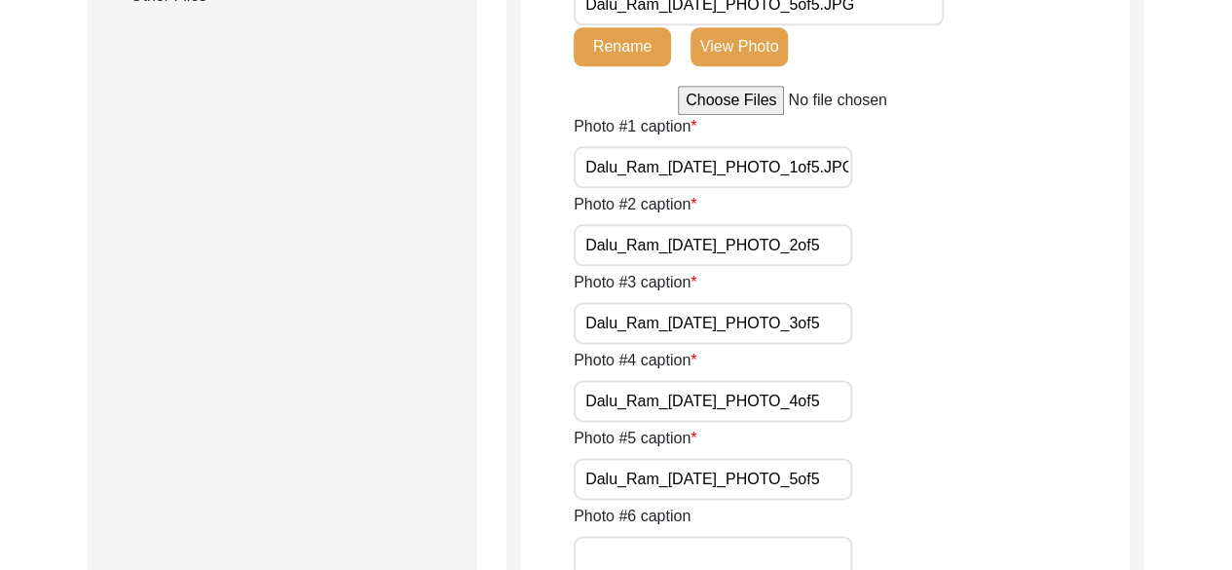
click at [735, 94] on input "file" at bounding box center [825, 100] width 295 height 29
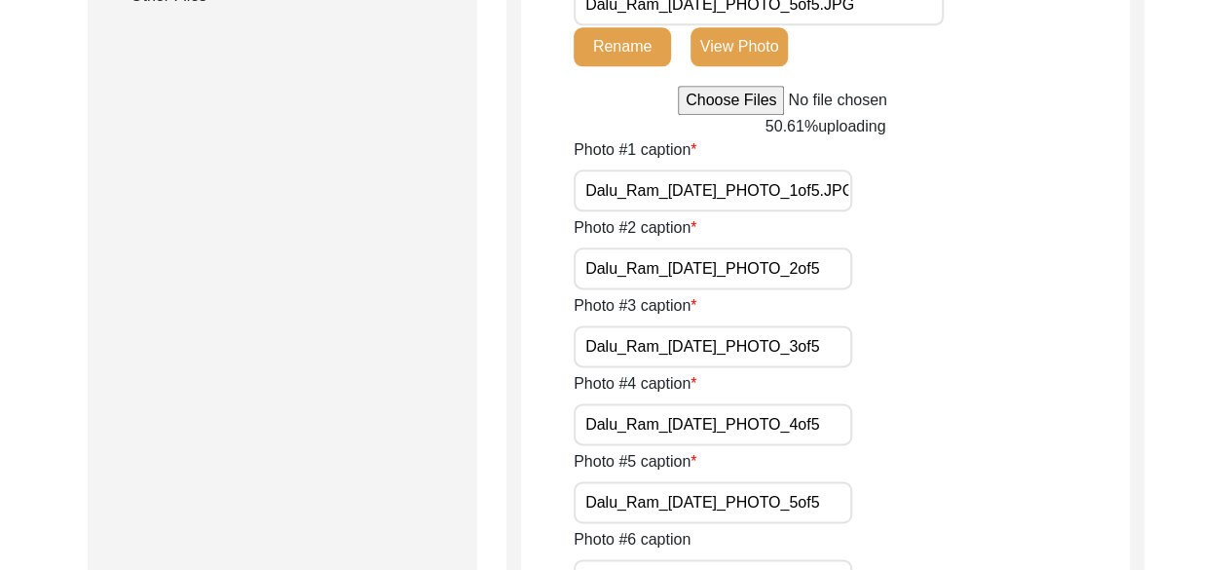
click at [775, 110] on input "file" at bounding box center [825, 100] width 295 height 29
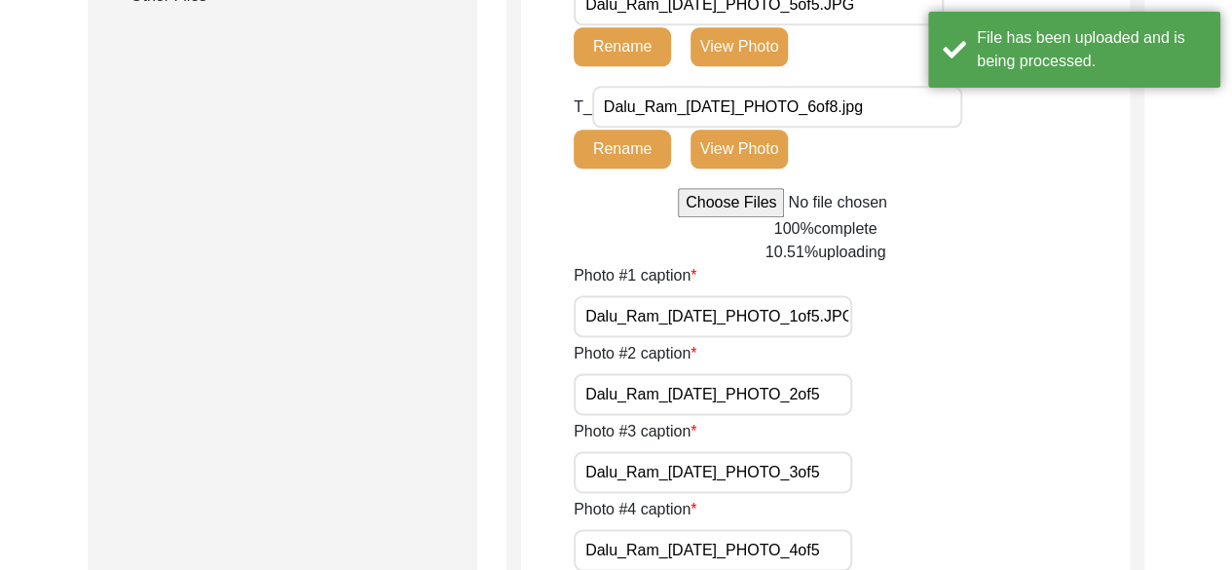
click at [765, 198] on input "file" at bounding box center [825, 202] width 295 height 29
type input "C:\fakepath\Dalu_Ram_[DATE]_PHOTO_8of8.jpg"
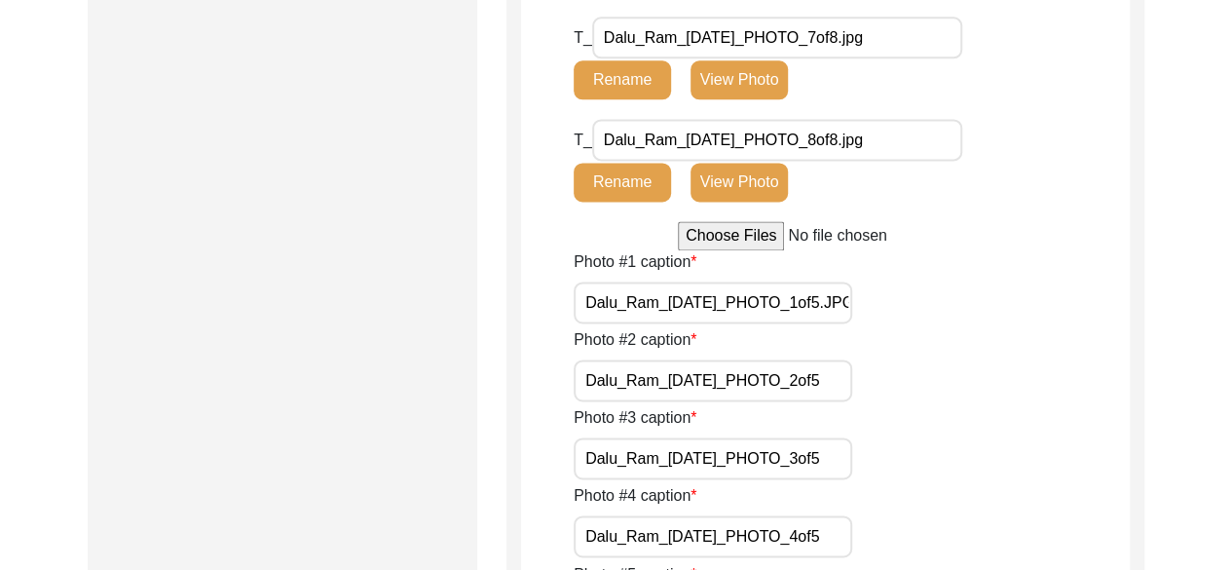
scroll to position [0, 36]
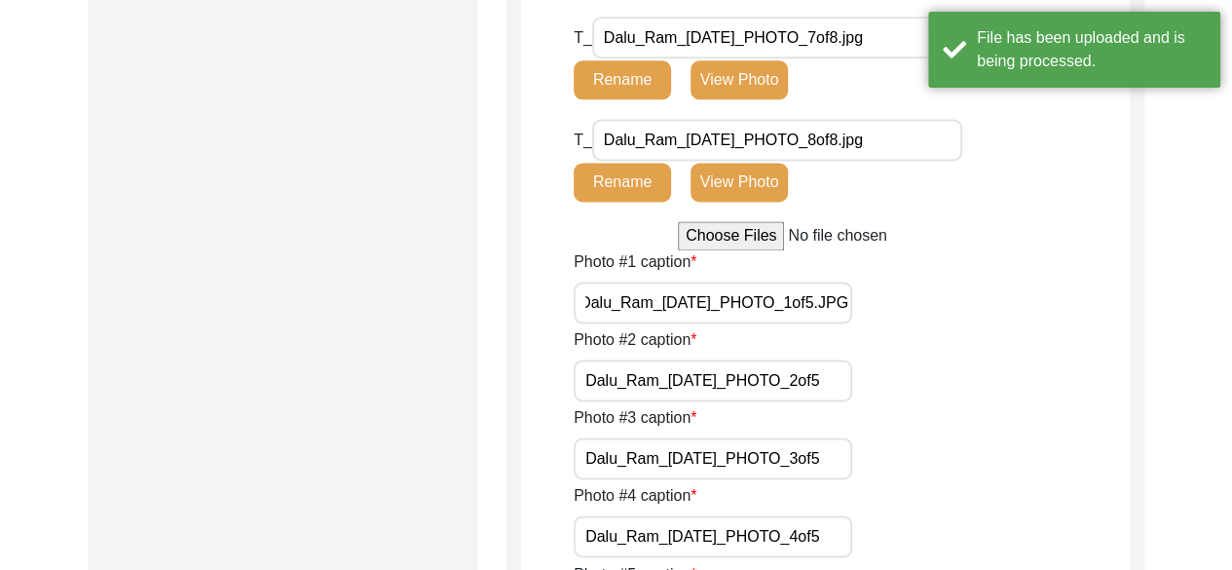
drag, startPoint x: 582, startPoint y: 301, endPoint x: 1171, endPoint y: 349, distance: 590.1
click at [1171, 349] on div "Back to Dashboard Interview ID: PA13478 Interviewee: [PERSON_NAME] Submission F…" at bounding box center [616, 291] width 1232 height 2982
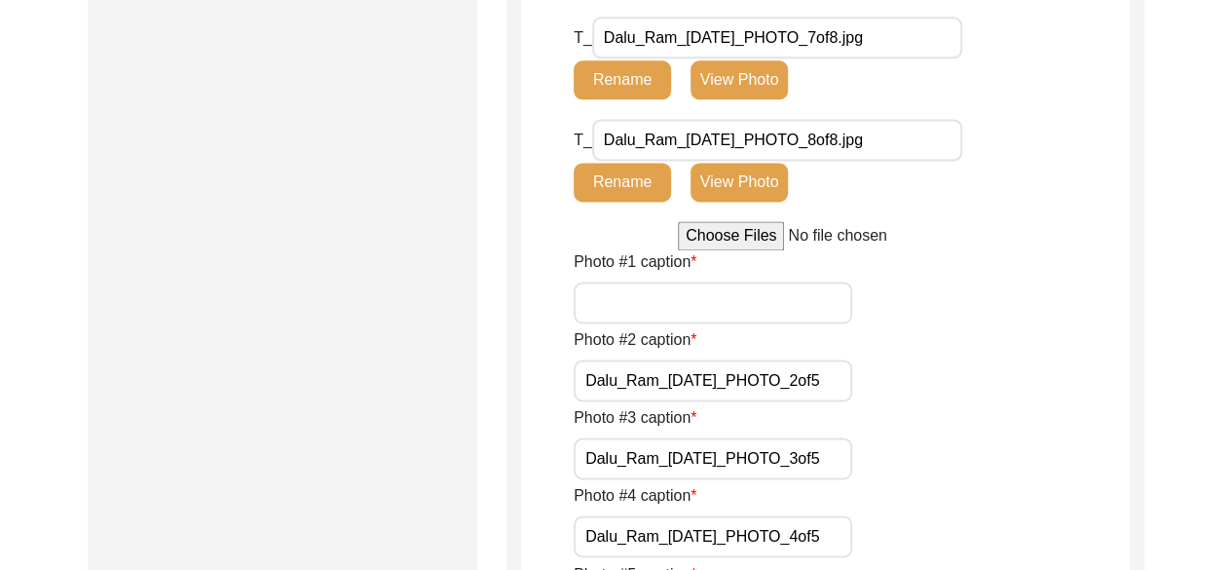
scroll to position [0, 0]
type input "[PERSON_NAME] holding the photo of his army unit- EME during the . This photo w…"
click at [741, 381] on input "Dalu_Ram_[DATE]_PHOTO_2of5" at bounding box center [713, 380] width 279 height 42
drag, startPoint x: 584, startPoint y: 373, endPoint x: 1091, endPoint y: 431, distance: 509.8
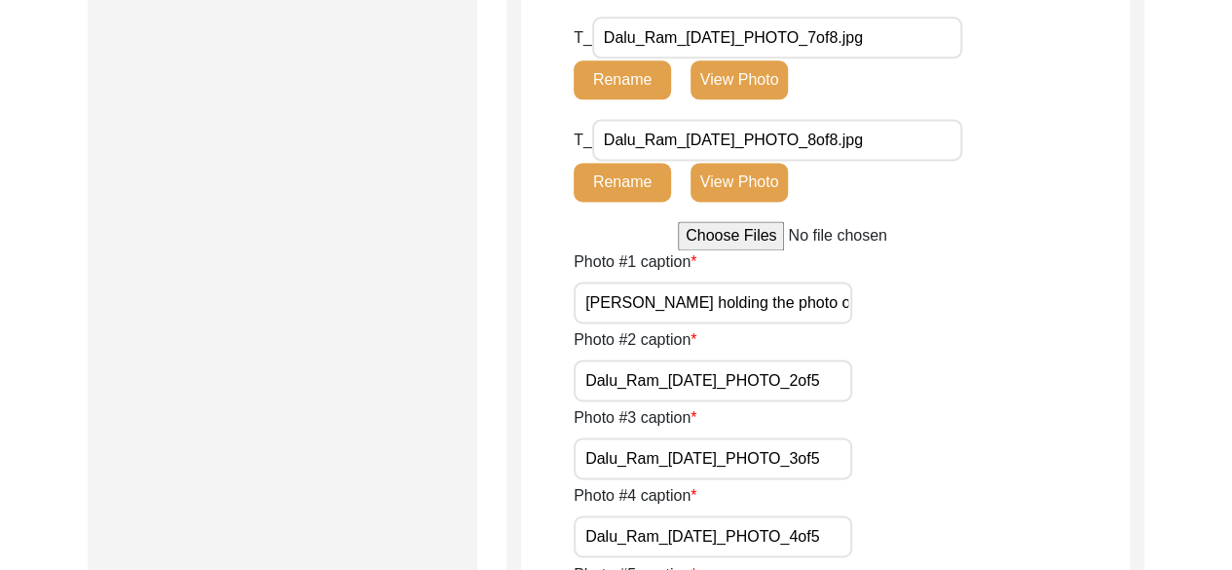
type input "[PERSON_NAME] with his wife [PERSON_NAME]."
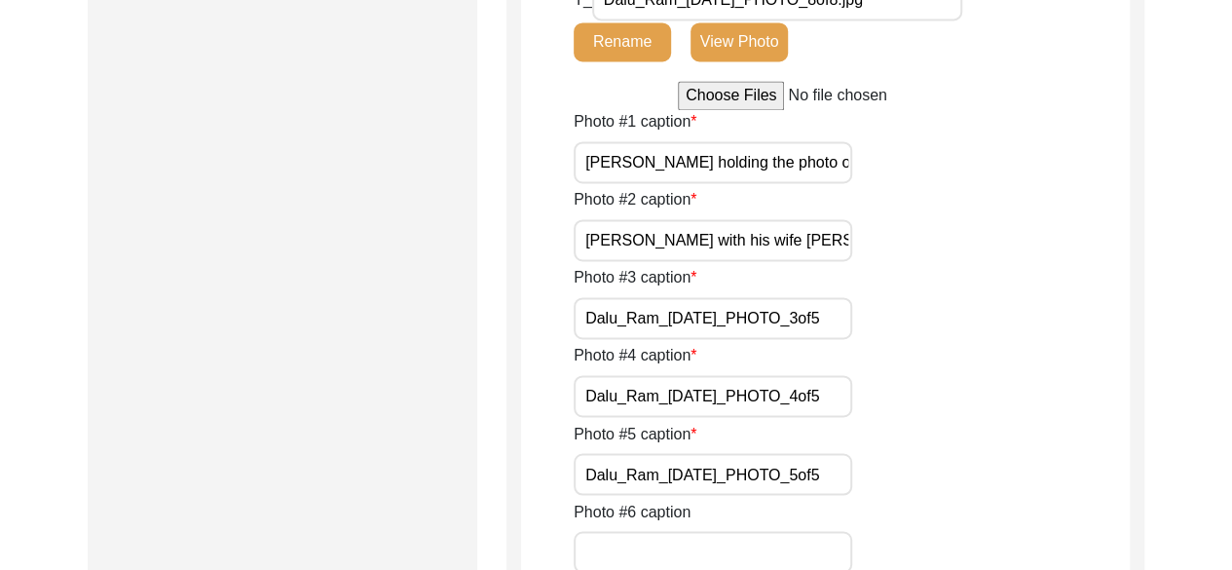
scroll to position [0, 2]
drag, startPoint x: 589, startPoint y: 316, endPoint x: 1137, endPoint y: 297, distance: 548.6
click at [1137, 297] on div "Interview Photo Files Write a detailed caption for each photo: when was the pho…" at bounding box center [825, 147] width 638 height 2697
type input "D"
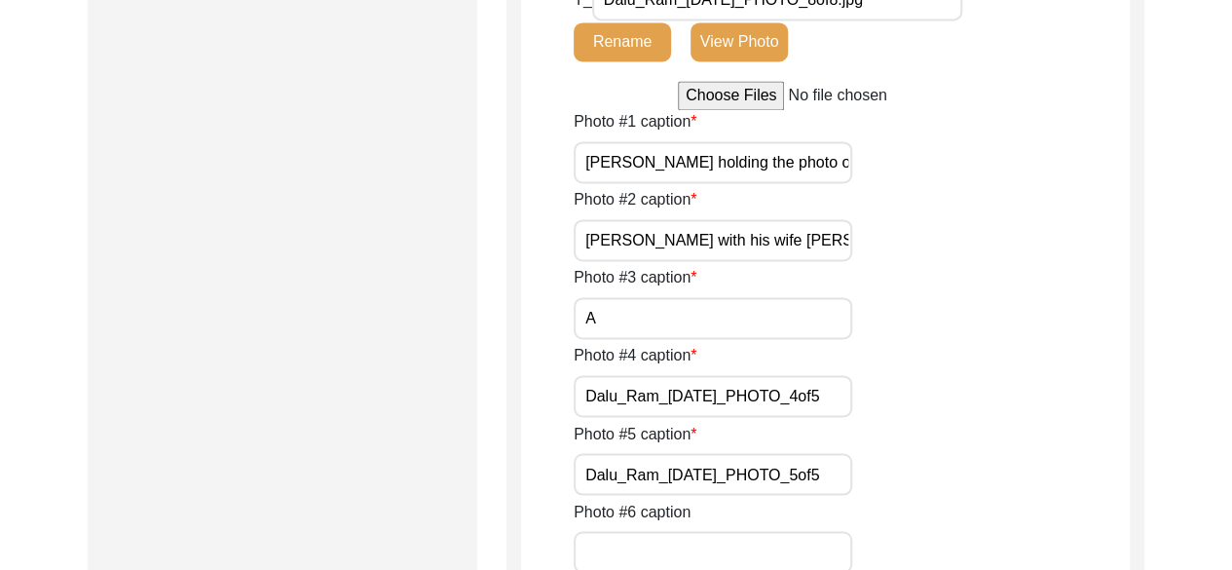
type input "A portrait of [PERSON_NAME] standing in front of his 100 acre agricultural fiel…"
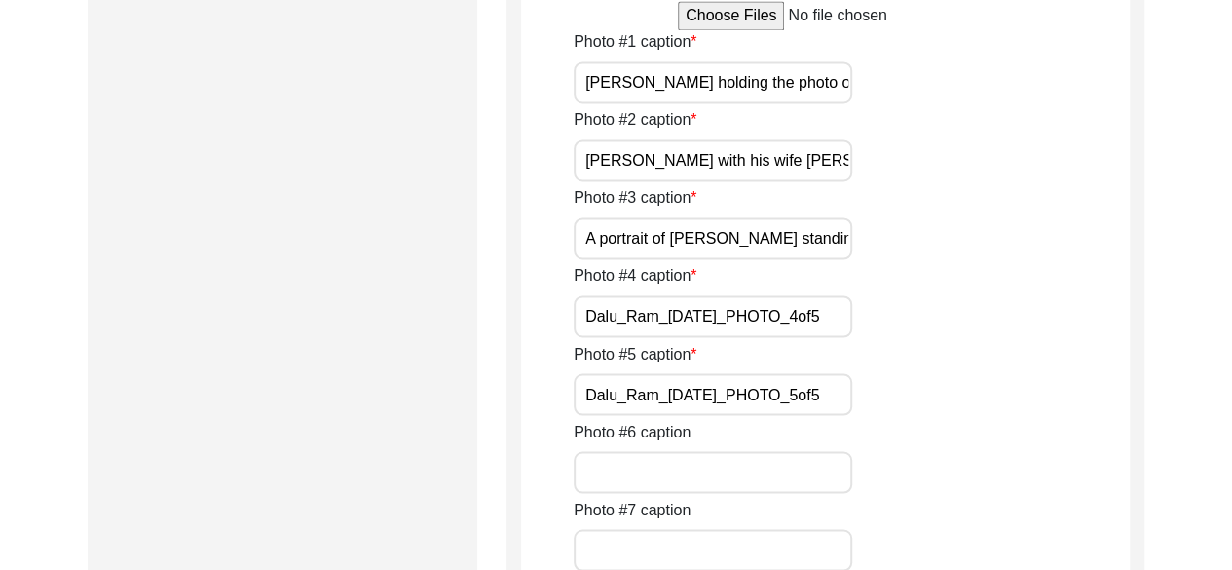
scroll to position [0, 2]
drag, startPoint x: 581, startPoint y: 312, endPoint x: 1192, endPoint y: 344, distance: 611.4
click at [1192, 344] on div "Back to Dashboard Interview ID: PA13478 Interviewee: [PERSON_NAME] Submission F…" at bounding box center [616, 71] width 1232 height 2982
type input "Portrait of [PERSON_NAME] standing in front of his domestic animals."
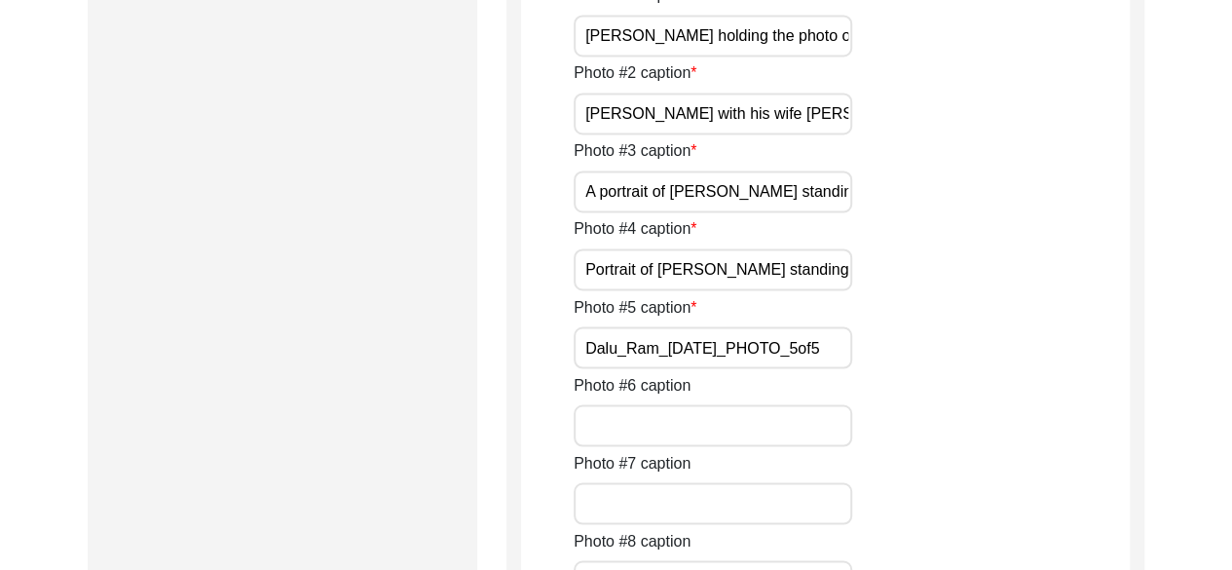
scroll to position [0, 2]
drag, startPoint x: 588, startPoint y: 345, endPoint x: 1179, endPoint y: 357, distance: 591.3
click at [1179, 357] on div "Back to Dashboard Interview ID: PA13478 Interviewee: [PERSON_NAME] Submission F…" at bounding box center [616, 24] width 1232 height 2982
type input "P"
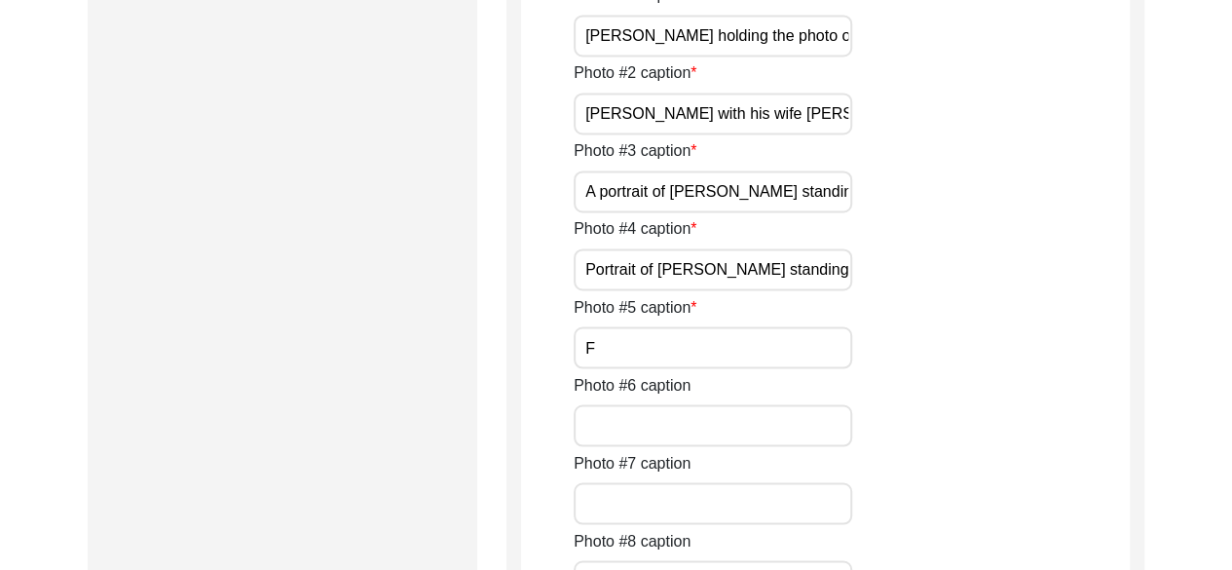
type input "Full scale portrait of [PERSON_NAME]."
click at [707, 442] on input "Photo #6 caption" at bounding box center [713, 425] width 279 height 42
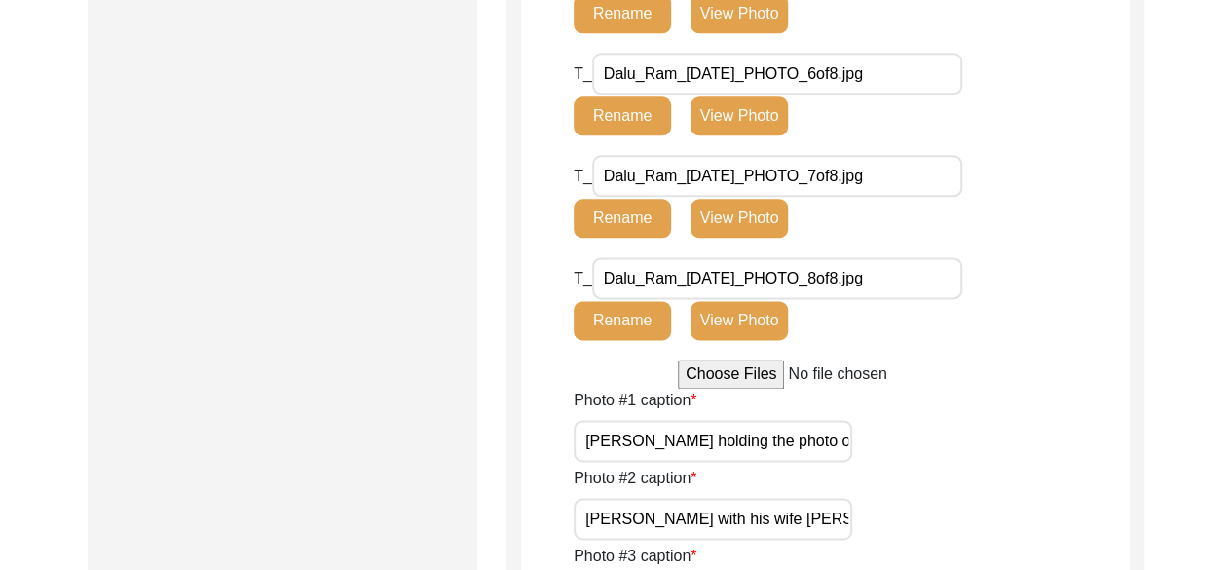
scroll to position [1104, 0]
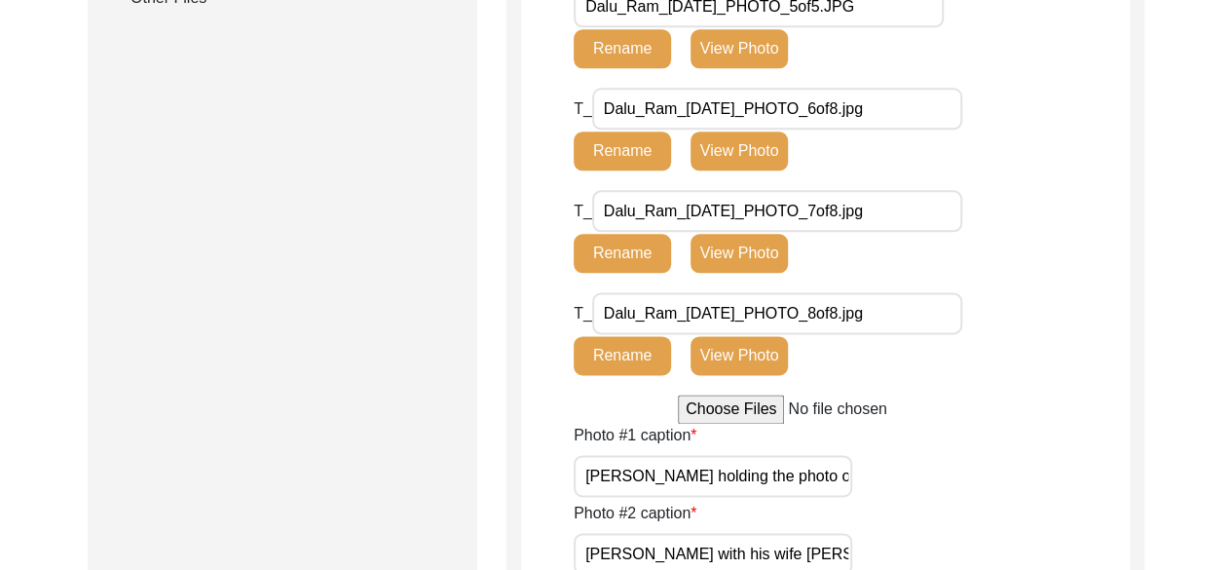
click at [754, 149] on button "View Photo" at bounding box center [738, 150] width 97 height 39
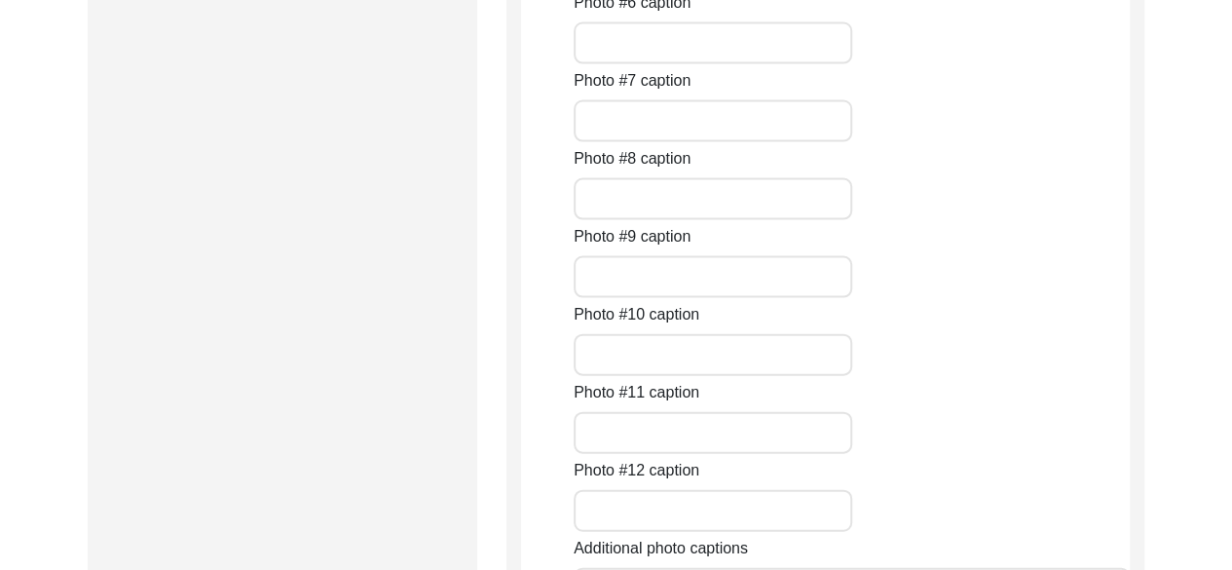
scroll to position [1987, 0]
click at [734, 62] on input "Photo #6 caption" at bounding box center [713, 41] width 279 height 42
type input "c"
type input "Certificate of Service of Dalu Ram"
click at [725, 140] on input "Photo #7 caption" at bounding box center [713, 119] width 279 height 42
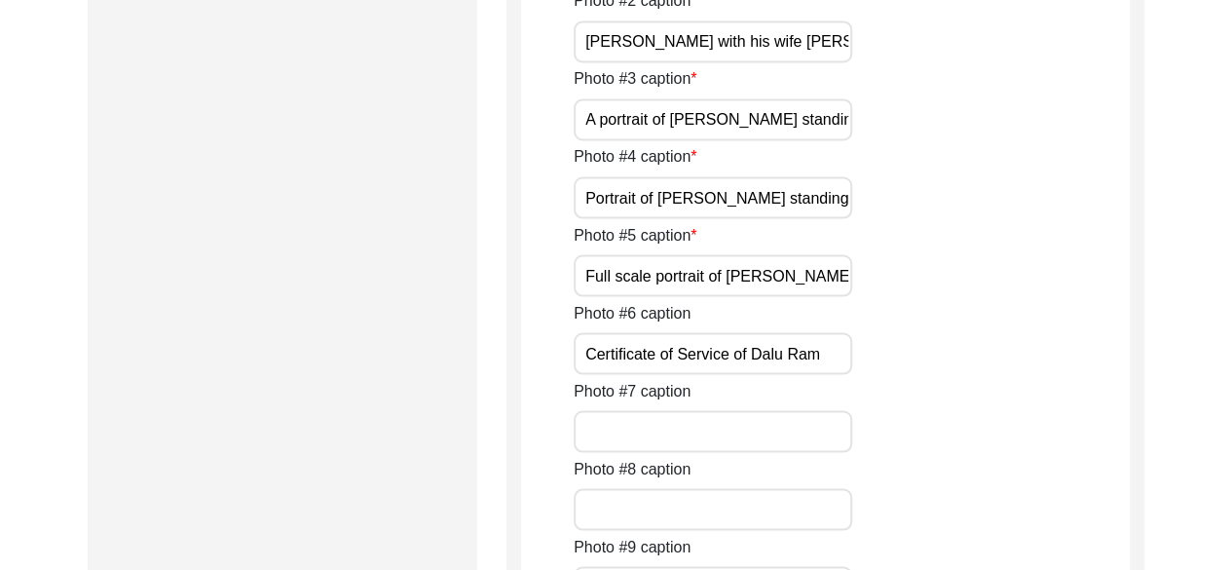
scroll to position [1638, 0]
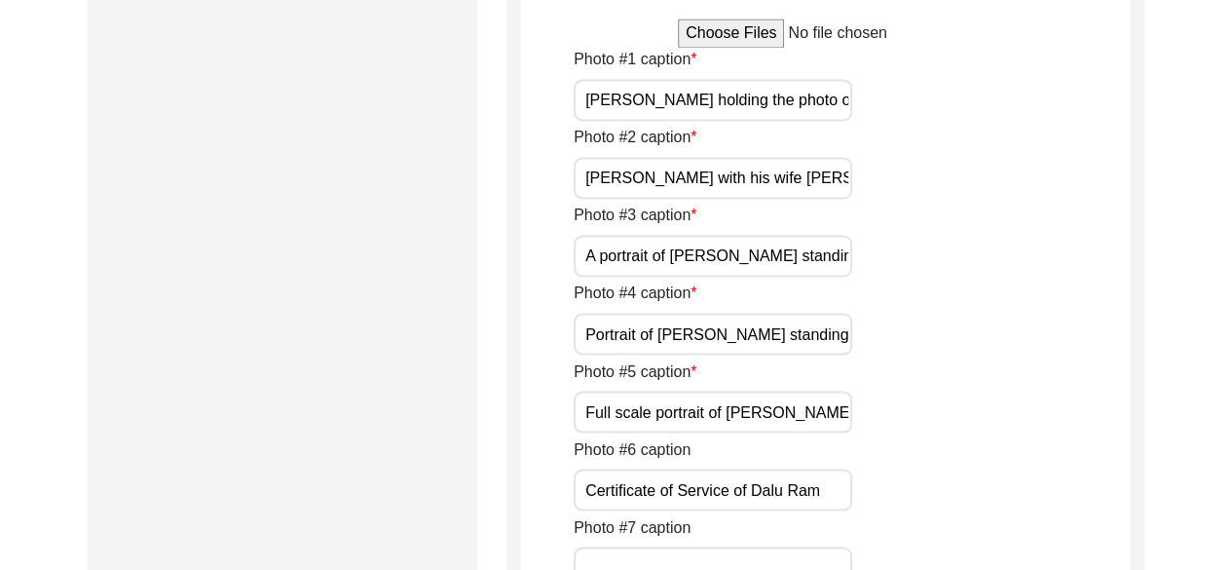
scroll to position [1543, 0]
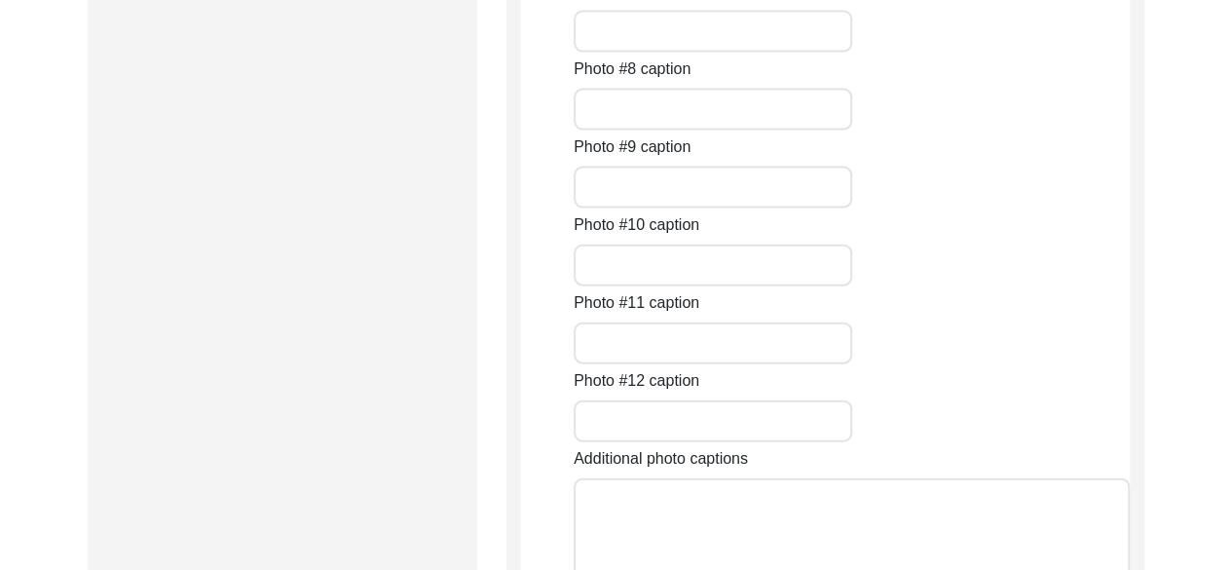
scroll to position [2076, 0]
click at [651, 51] on input "Photo #7 caption" at bounding box center [713, 30] width 279 height 42
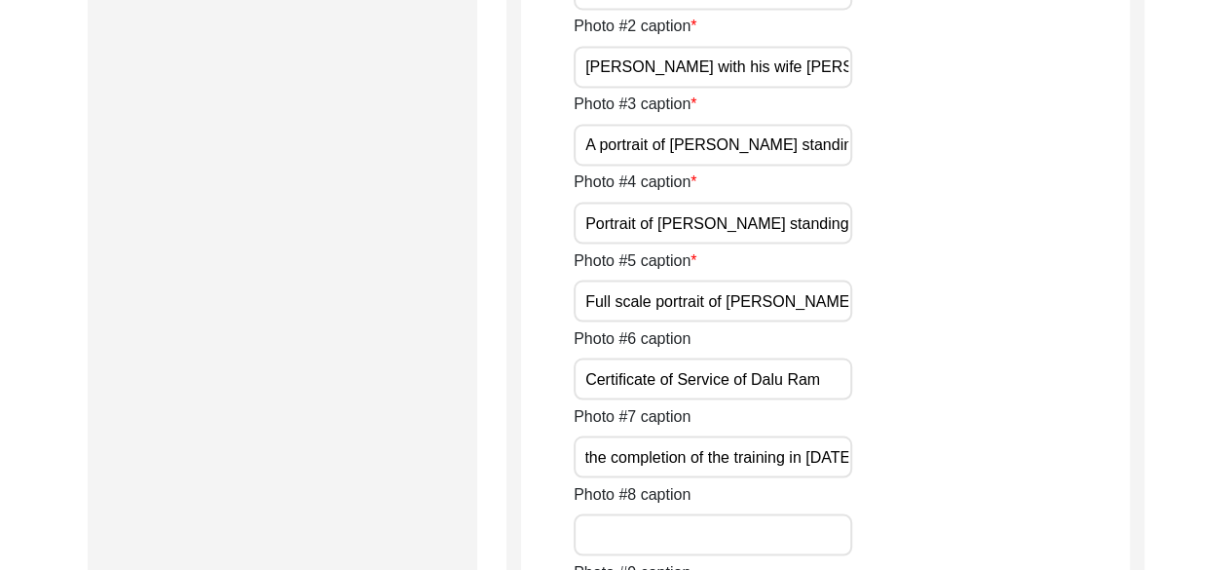
scroll to position [0, 0]
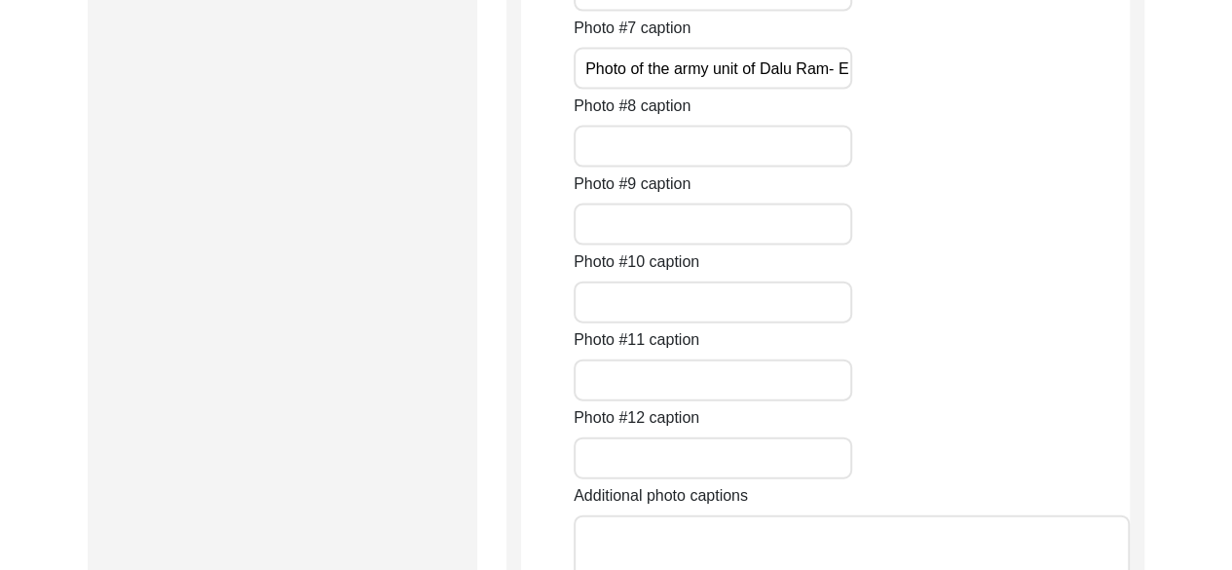
scroll to position [2041, 0]
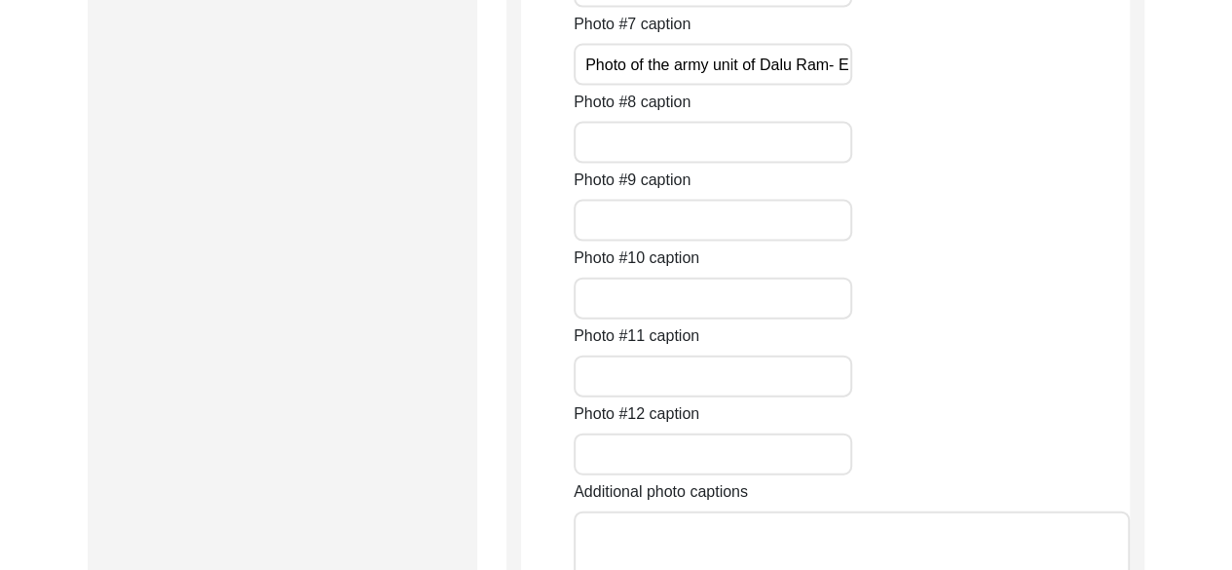
click at [758, 164] on input "Photo #8 caption" at bounding box center [713, 143] width 279 height 42
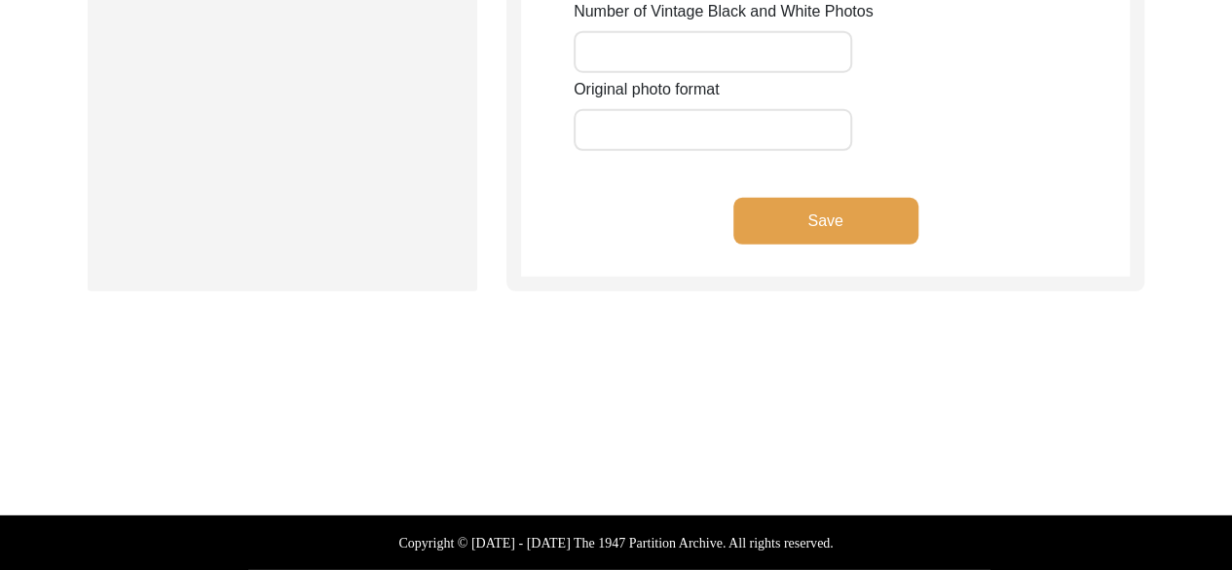
scroll to position [0, 0]
click at [855, 229] on button "Save" at bounding box center [825, 221] width 185 height 47
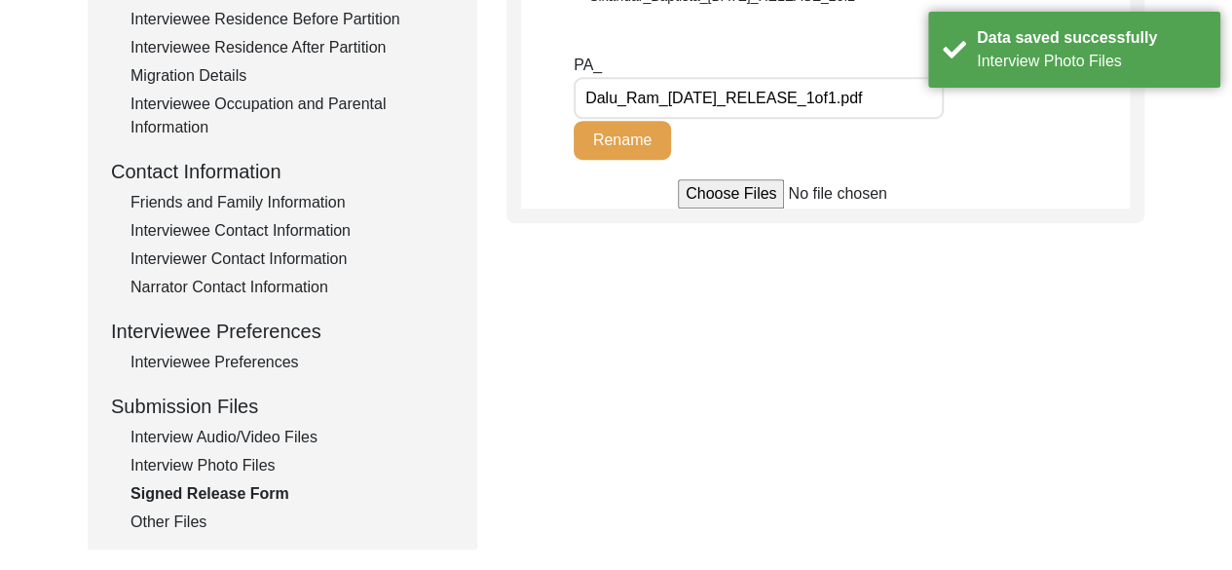
scroll to position [580, 0]
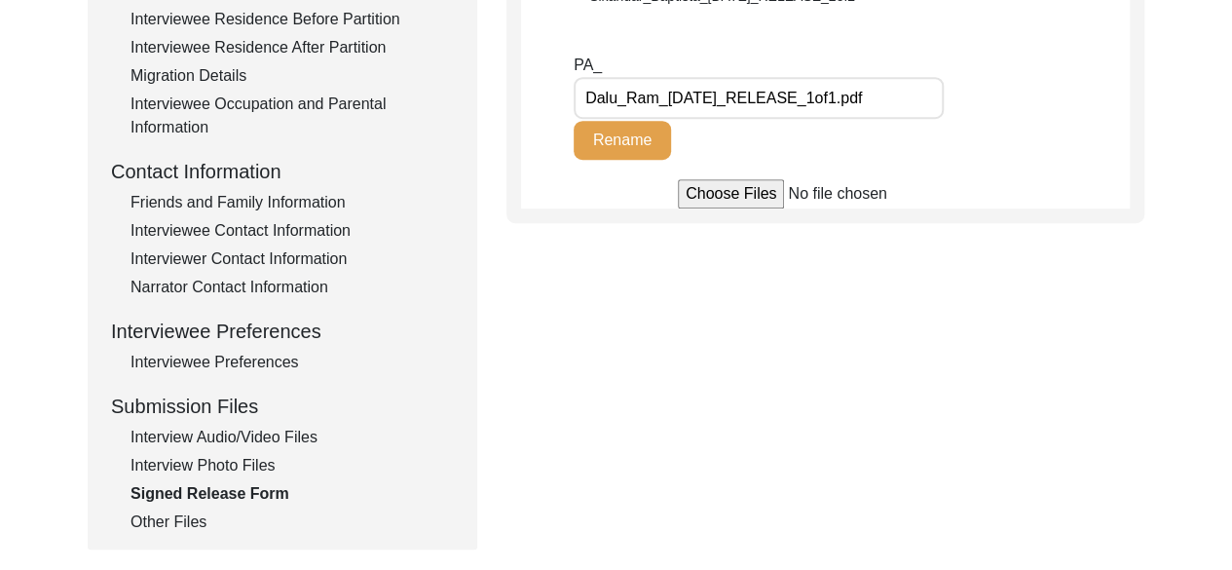
click at [228, 427] on div "Interview Audio/Video Files" at bounding box center [291, 437] width 323 height 23
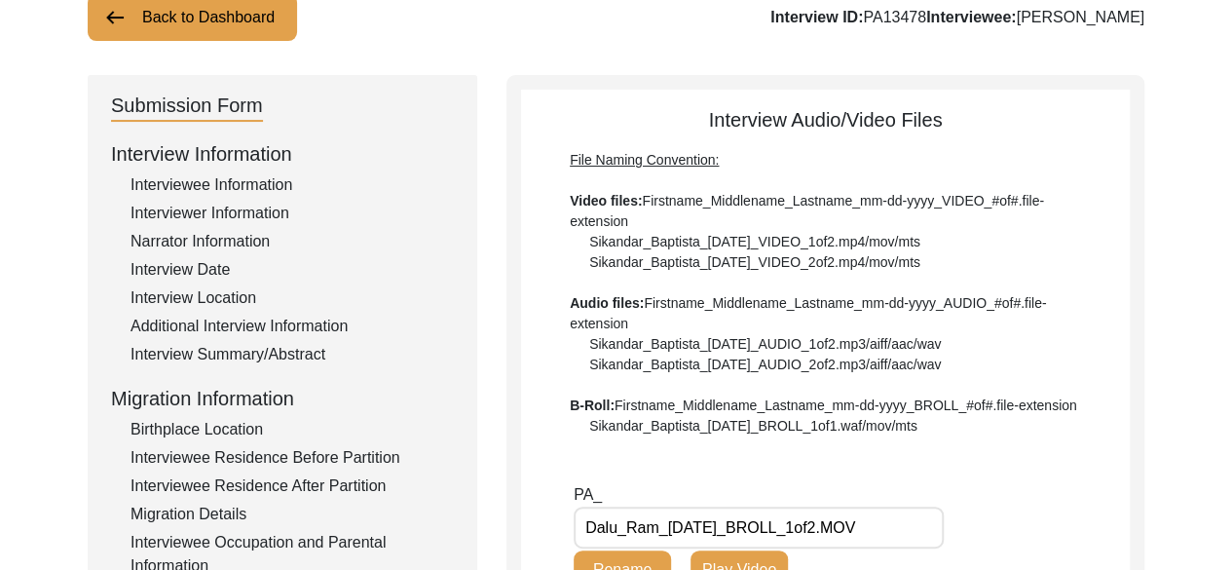
scroll to position [166, 0]
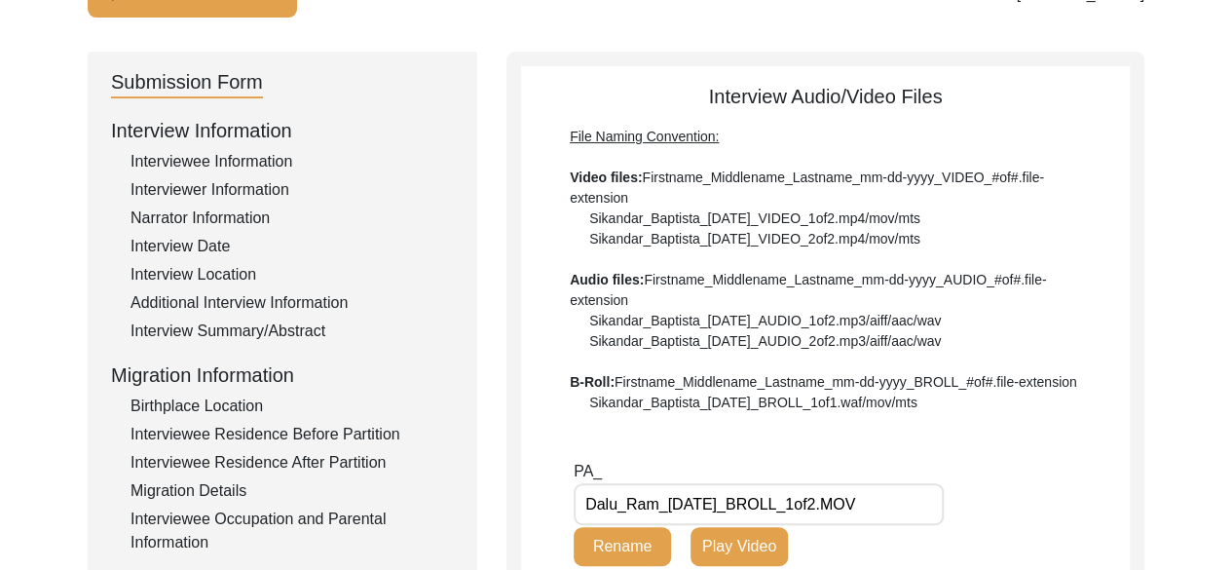
click at [789, 413] on div "Interview Audio/Video Files File Naming Convention: Video files: Firstname_Midd…" at bounding box center [825, 462] width 609 height 761
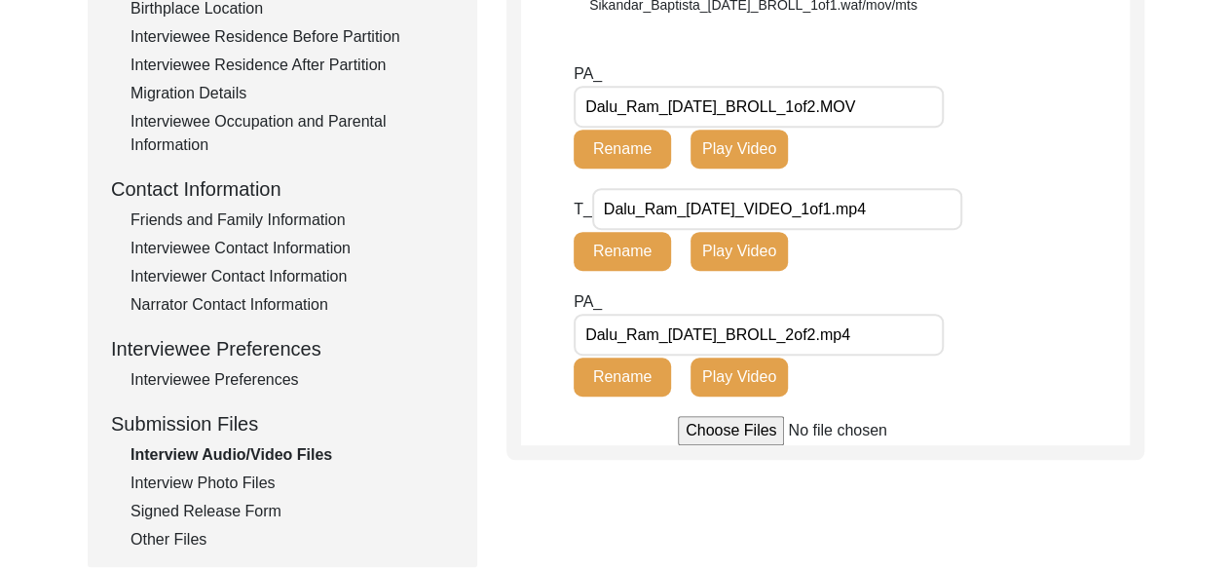
scroll to position [563, 0]
click at [199, 486] on div "Interview Photo Files" at bounding box center [291, 482] width 323 height 23
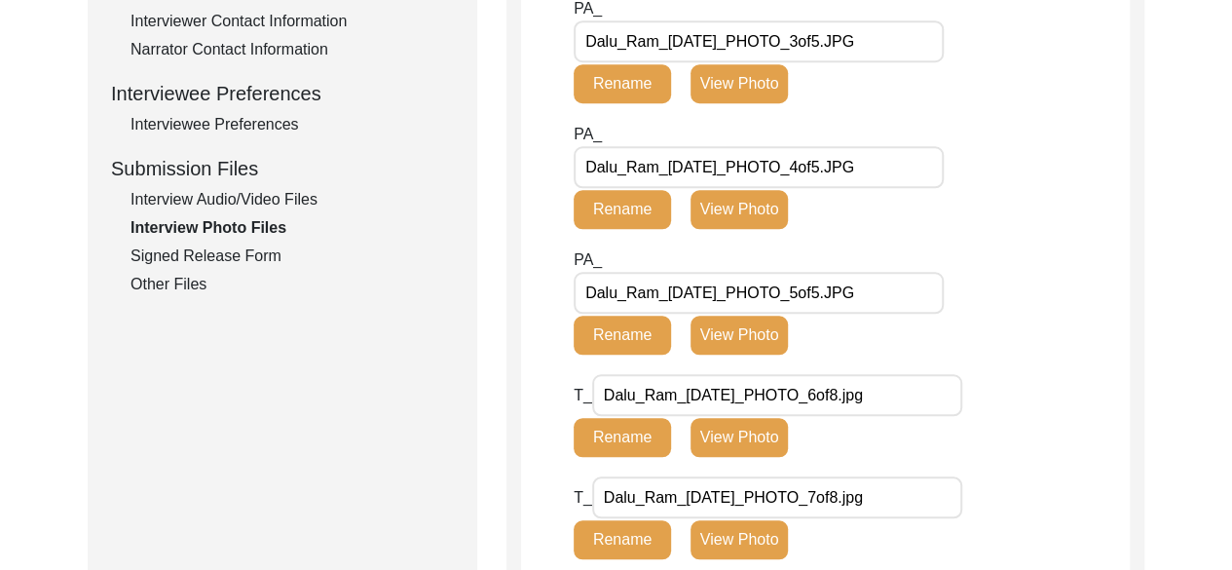
scroll to position [820, 0]
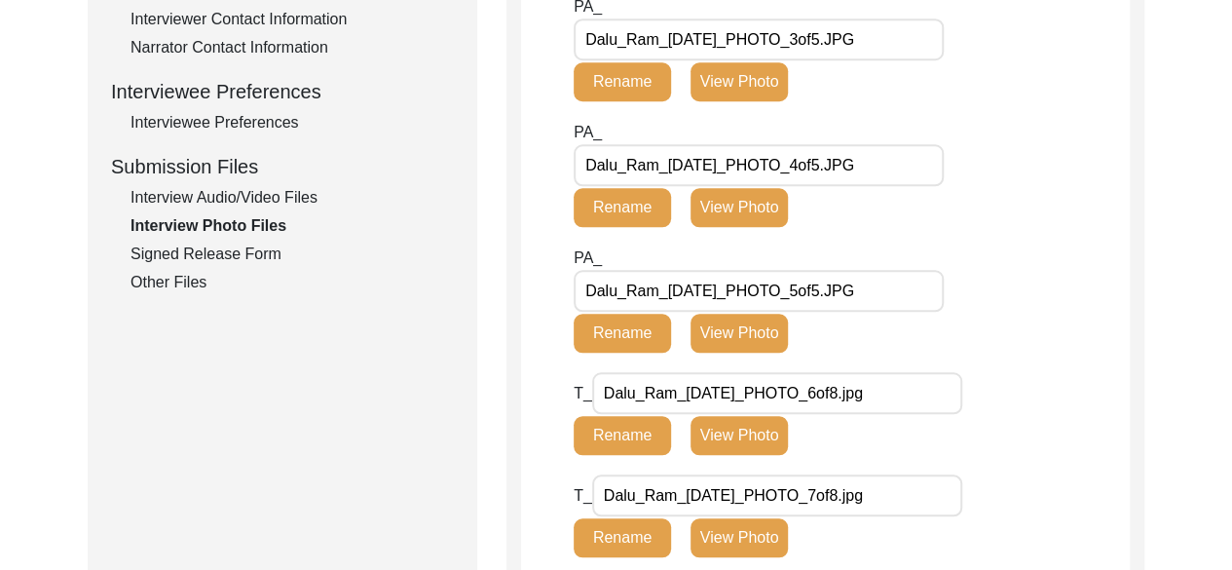
click at [849, 293] on input "Dalu_Ram_[DATE]_PHOTO_5of5.JPG" at bounding box center [759, 291] width 370 height 42
click at [645, 328] on button "Rename" at bounding box center [622, 333] width 97 height 39
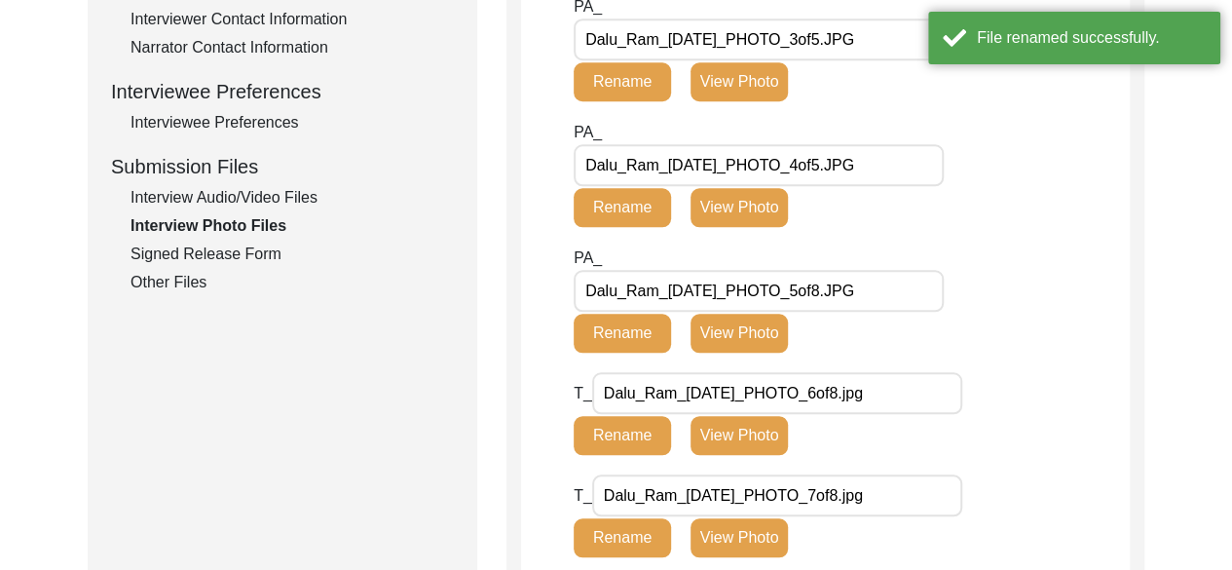
click at [850, 157] on input "Dalu_Ram_[DATE]_PHOTO_4of5.JPG" at bounding box center [759, 165] width 370 height 42
click at [655, 213] on button "Rename" at bounding box center [622, 207] width 97 height 39
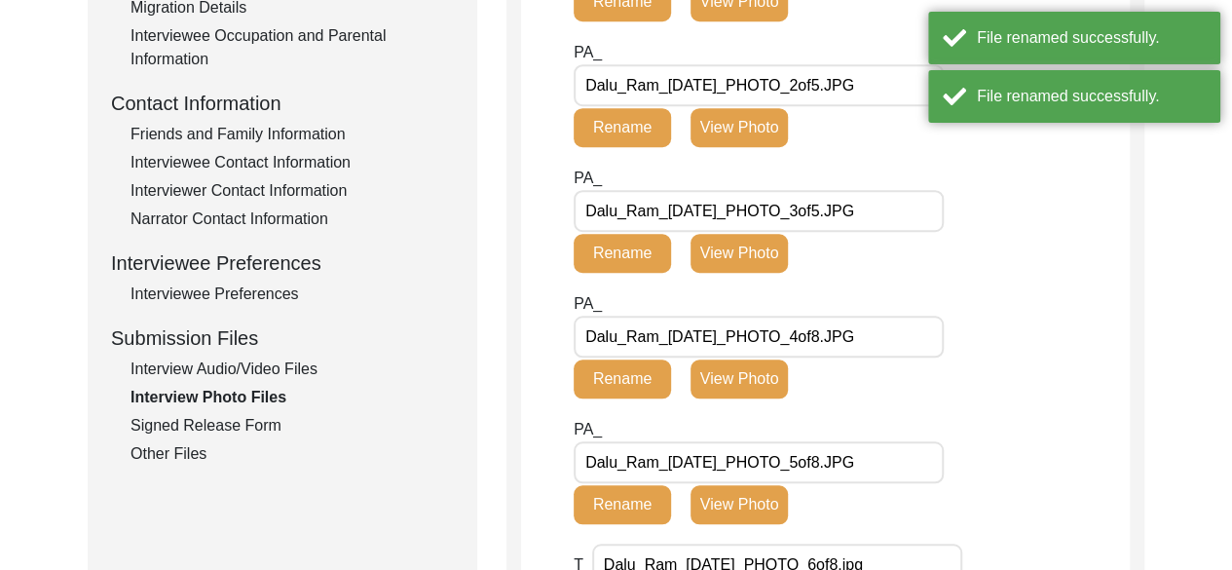
scroll to position [641, 0]
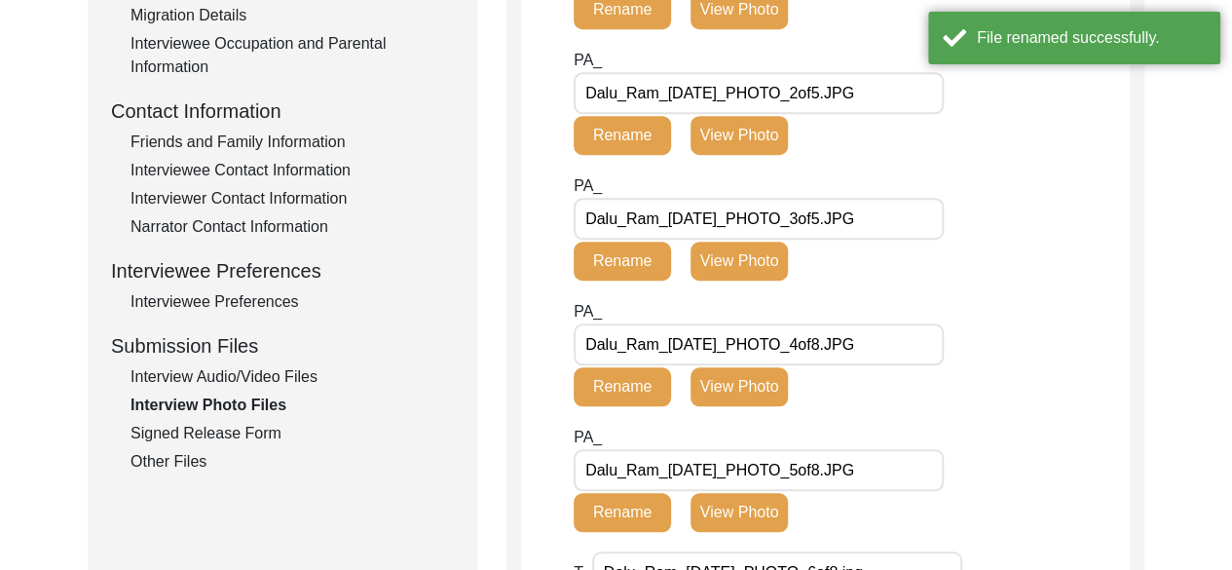
click at [846, 225] on input "Dalu_Ram_[DATE]_PHOTO_3of5.JPG" at bounding box center [759, 219] width 370 height 42
click at [659, 258] on button "Rename" at bounding box center [622, 261] width 97 height 39
click at [849, 91] on input "Dalu_Ram_[DATE]_PHOTO_2of5.JPG" at bounding box center [759, 93] width 370 height 42
click at [643, 118] on button "Rename" at bounding box center [622, 135] width 97 height 39
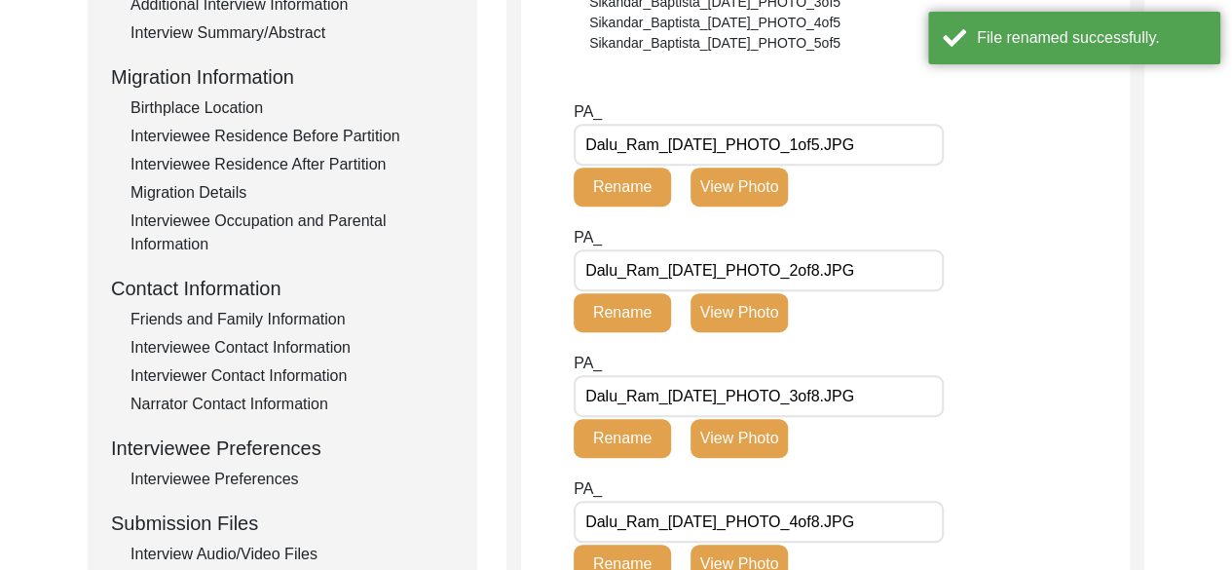
scroll to position [454, 0]
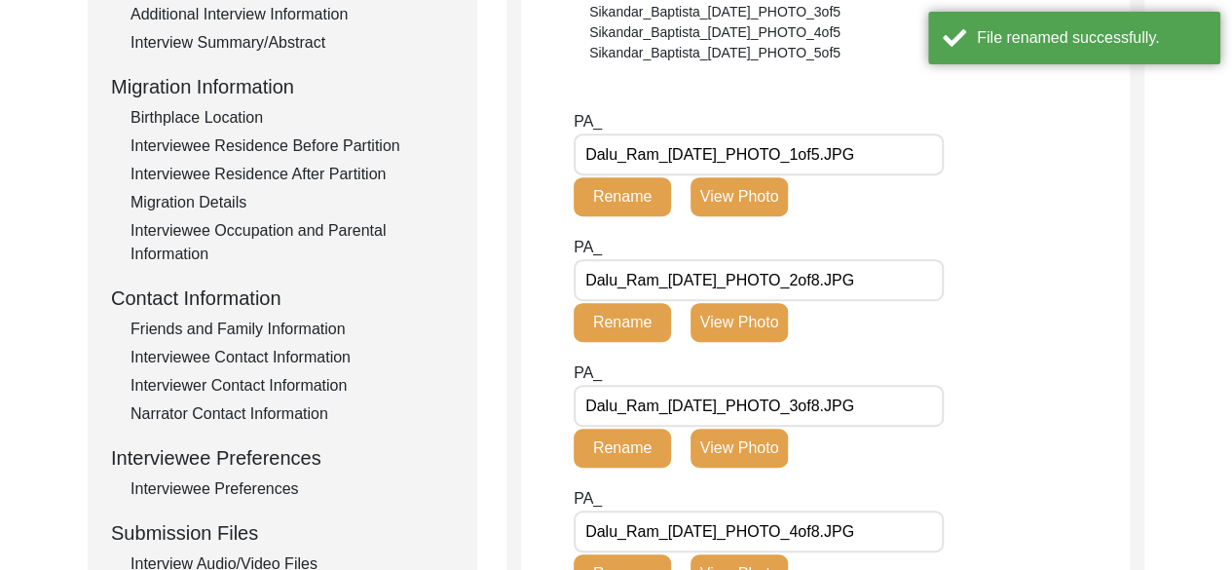
click at [848, 151] on input "Dalu_Ram_[DATE]_PHOTO_1of5.JPG" at bounding box center [759, 154] width 370 height 42
click at [599, 193] on button "Rename" at bounding box center [622, 196] width 97 height 39
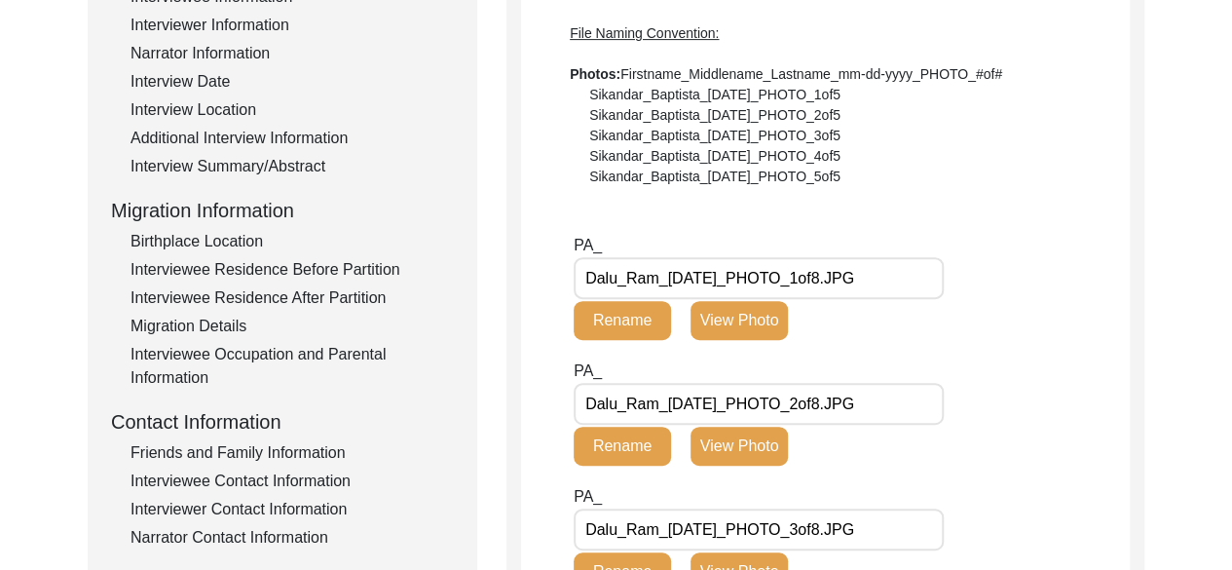
scroll to position [0, 0]
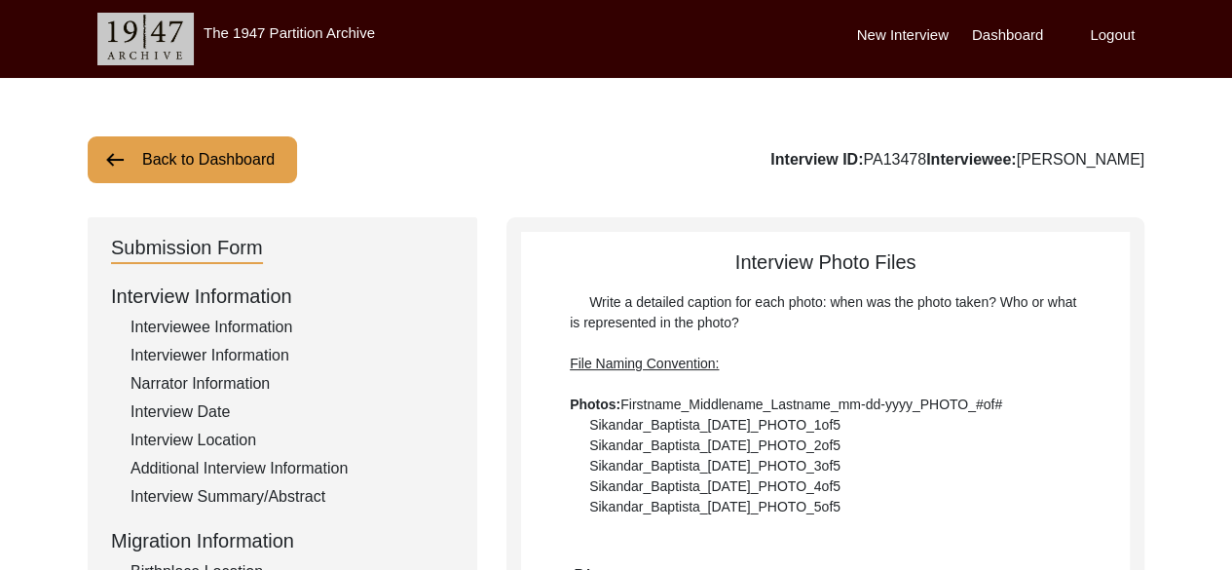
click at [250, 327] on div "Interviewee Information" at bounding box center [291, 327] width 323 height 23
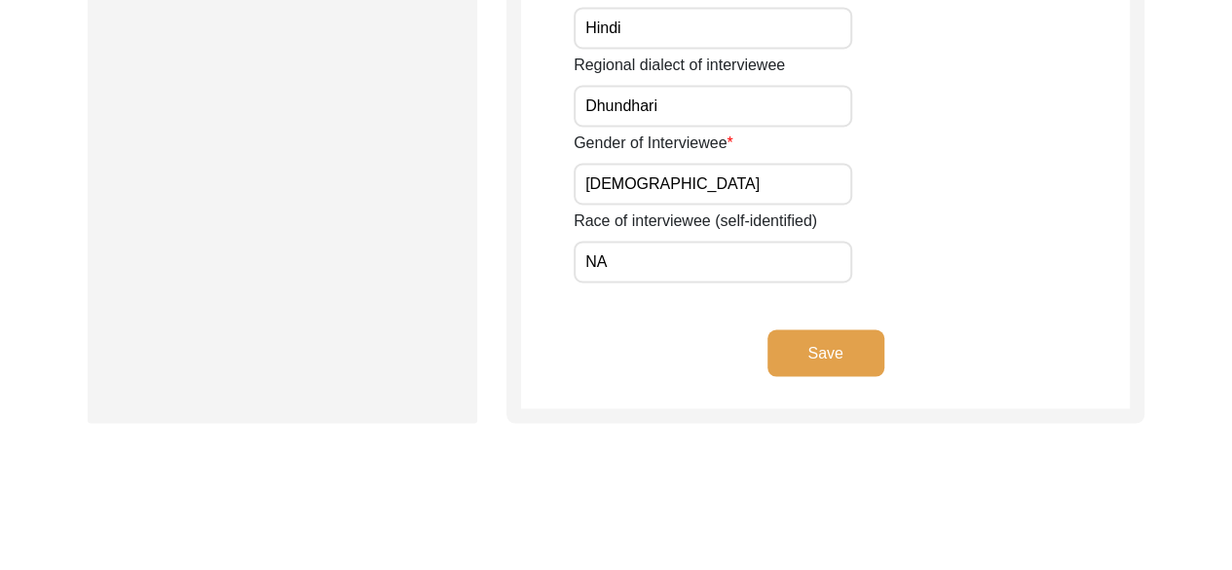
scroll to position [1537, 0]
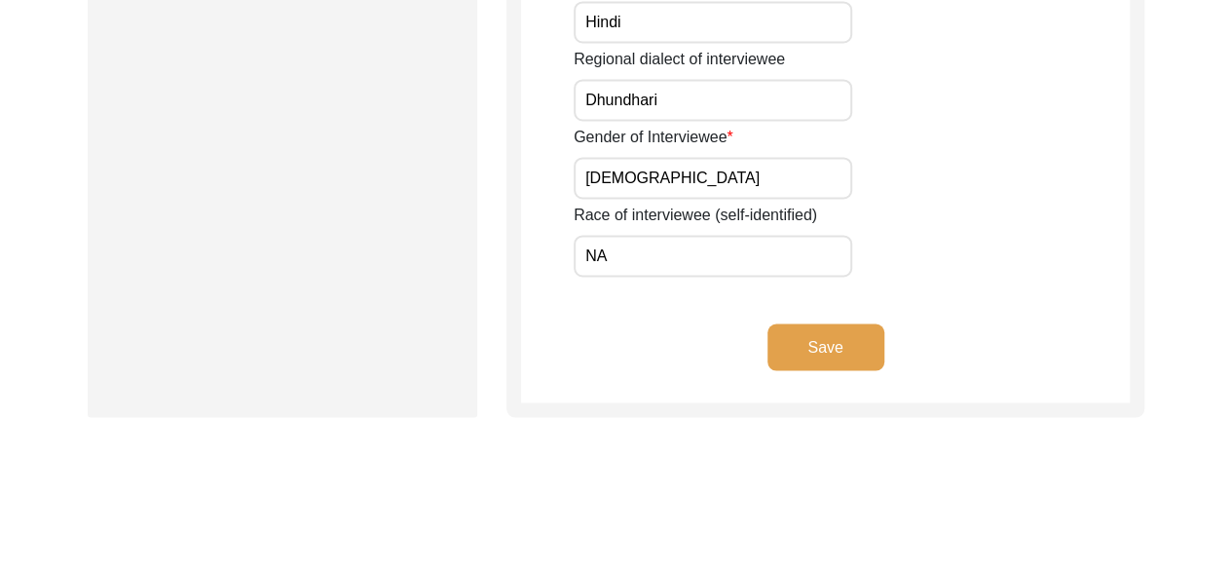
click at [838, 361] on button "Save" at bounding box center [825, 346] width 117 height 47
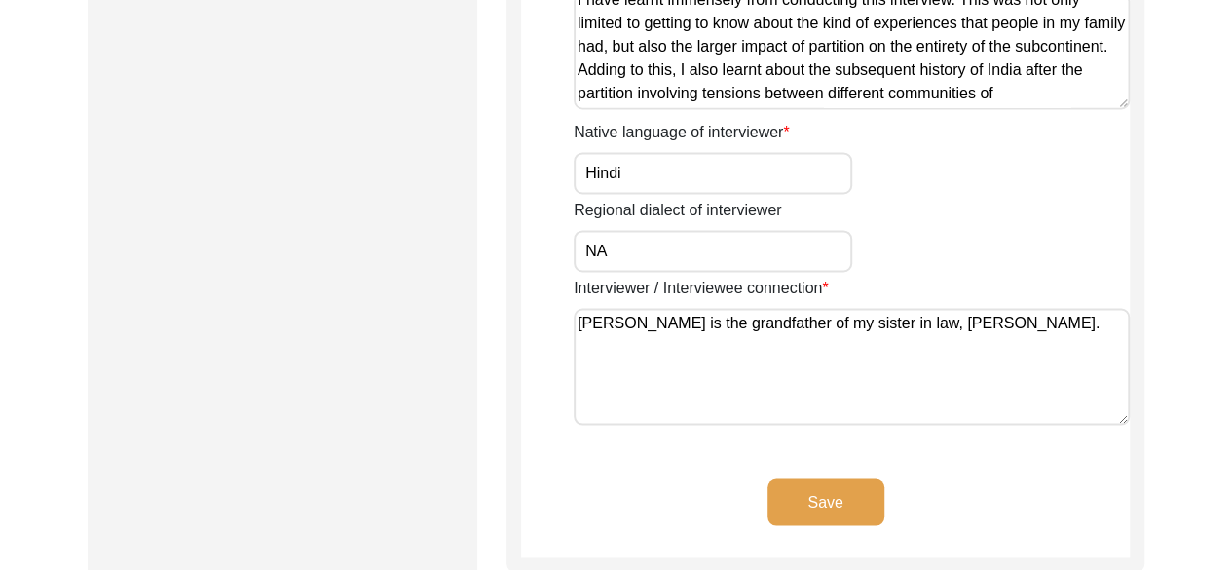
scroll to position [1503, 0]
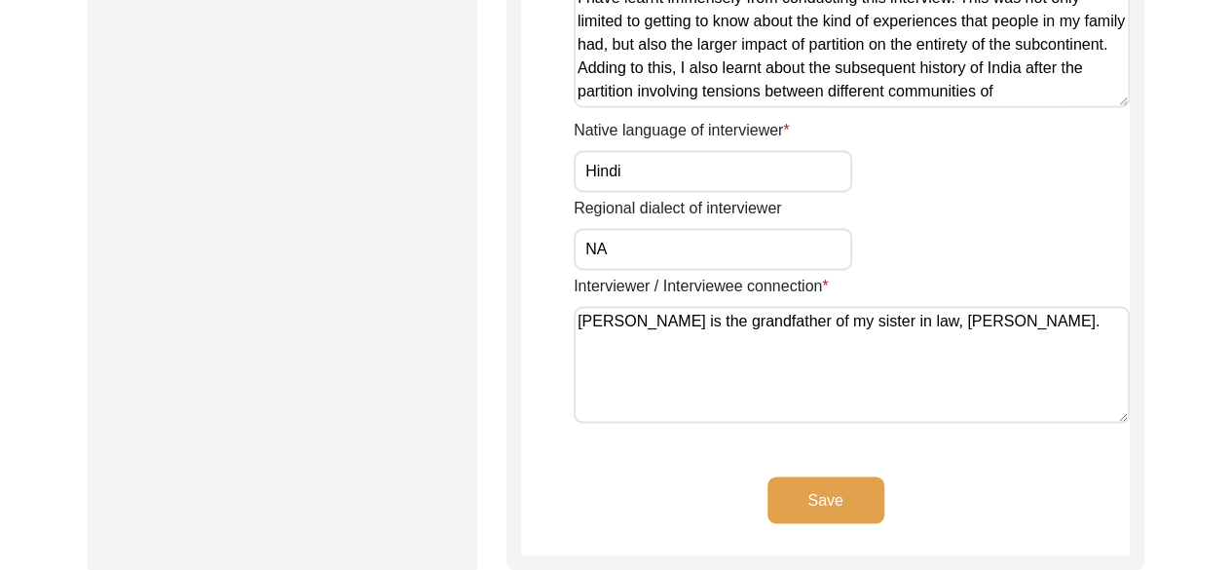
click at [870, 482] on button "Save" at bounding box center [825, 499] width 117 height 47
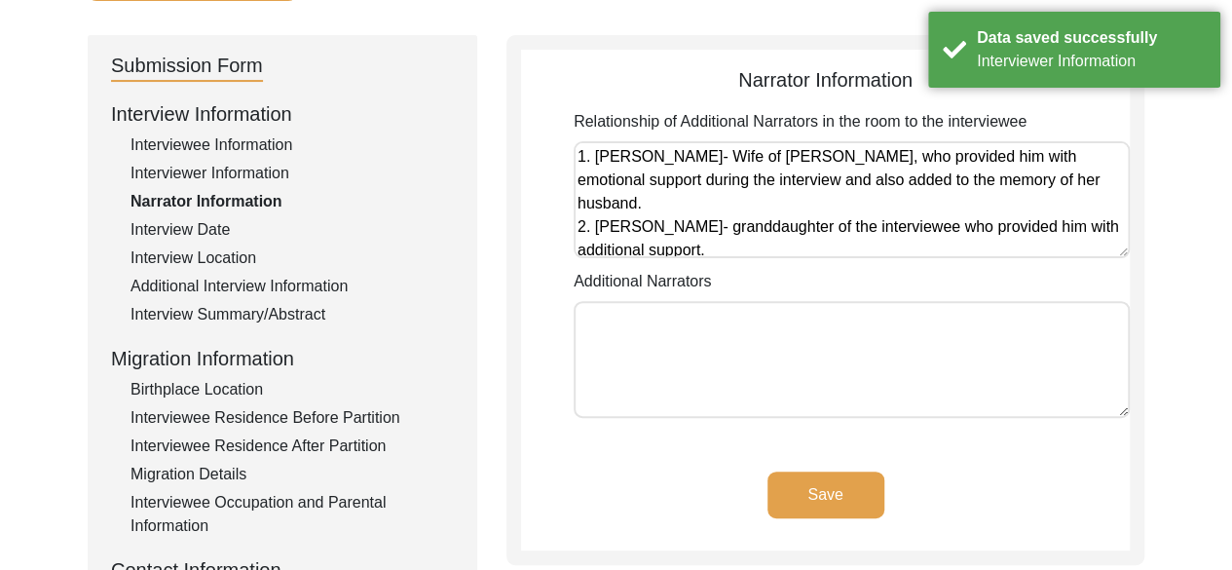
scroll to position [187, 0]
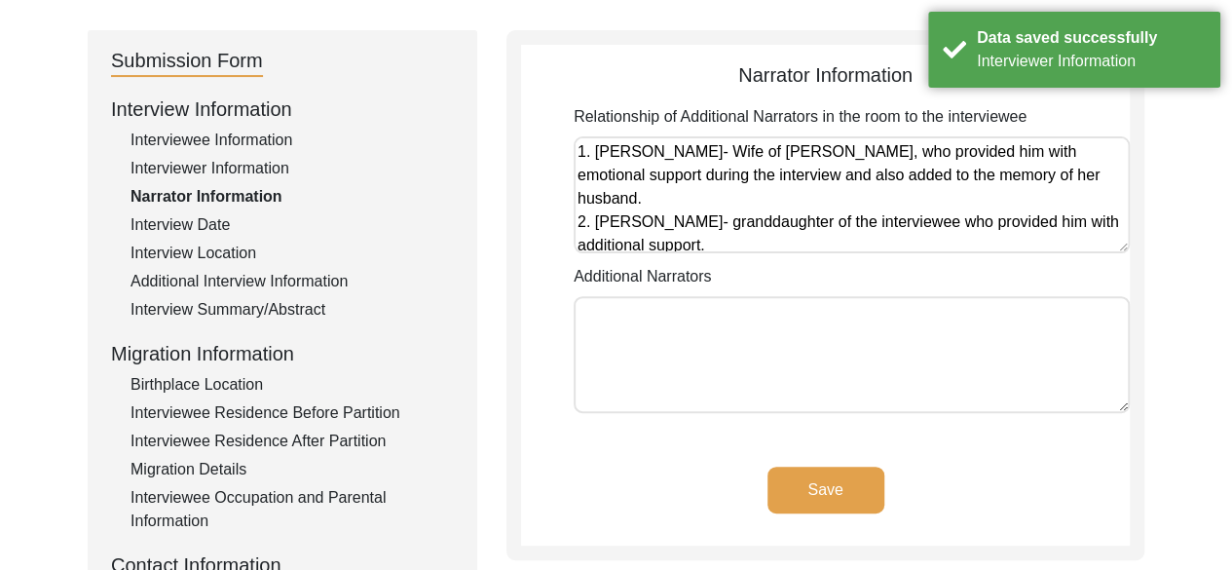
click at [841, 489] on button "Save" at bounding box center [825, 489] width 117 height 47
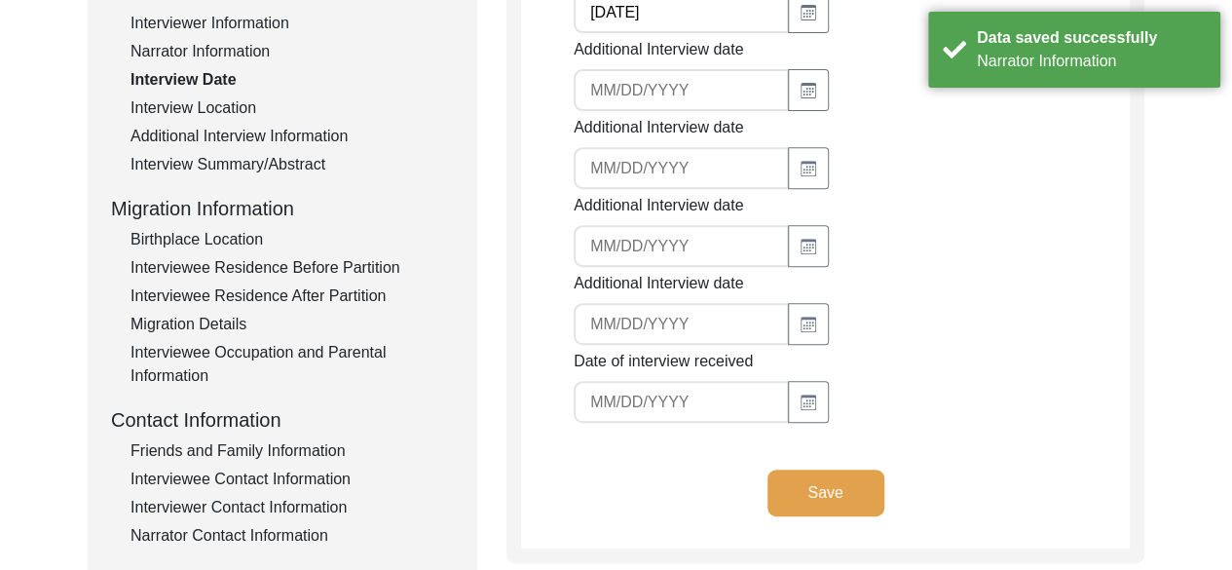
scroll to position [333, 0]
click at [855, 476] on button "Save" at bounding box center [825, 491] width 117 height 47
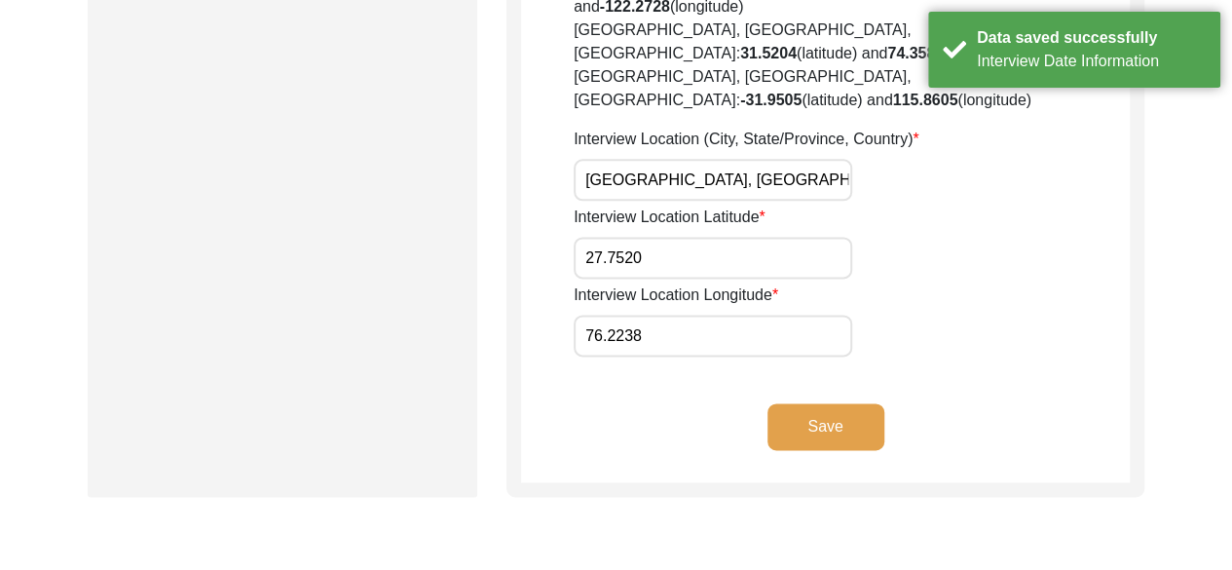
click at [851, 403] on button "Save" at bounding box center [825, 426] width 117 height 47
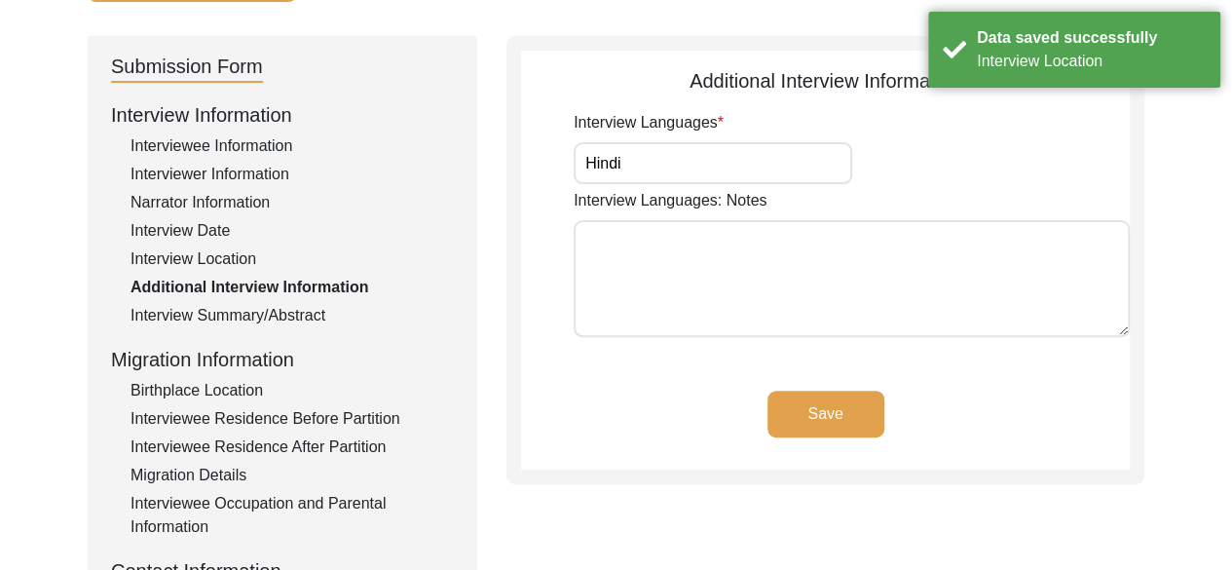
scroll to position [183, 0]
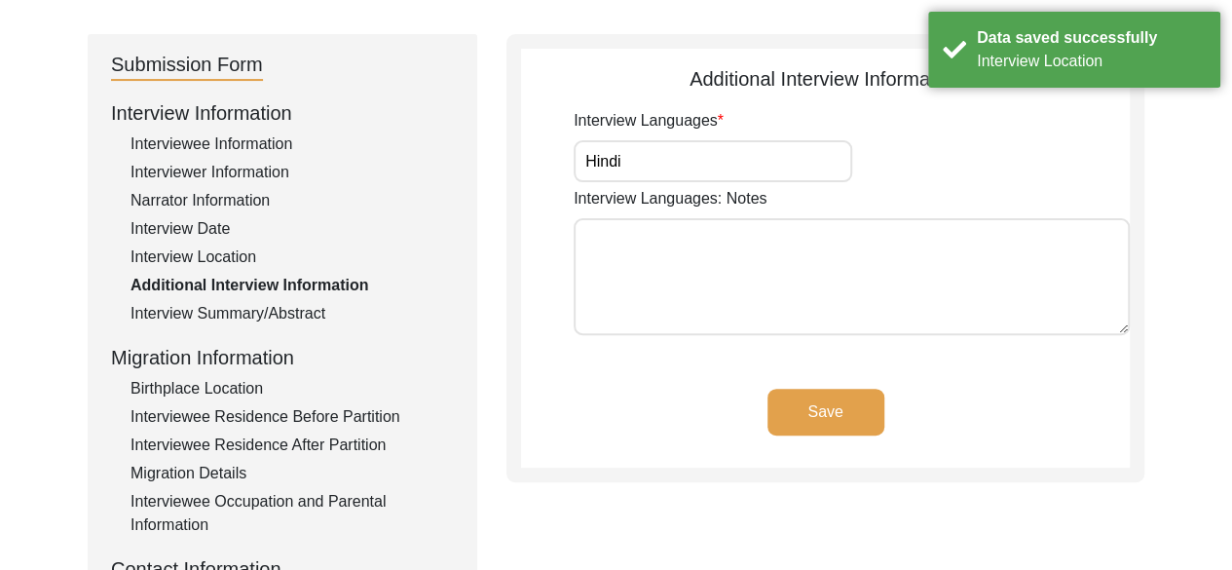
click at [847, 428] on button "Save" at bounding box center [825, 412] width 117 height 47
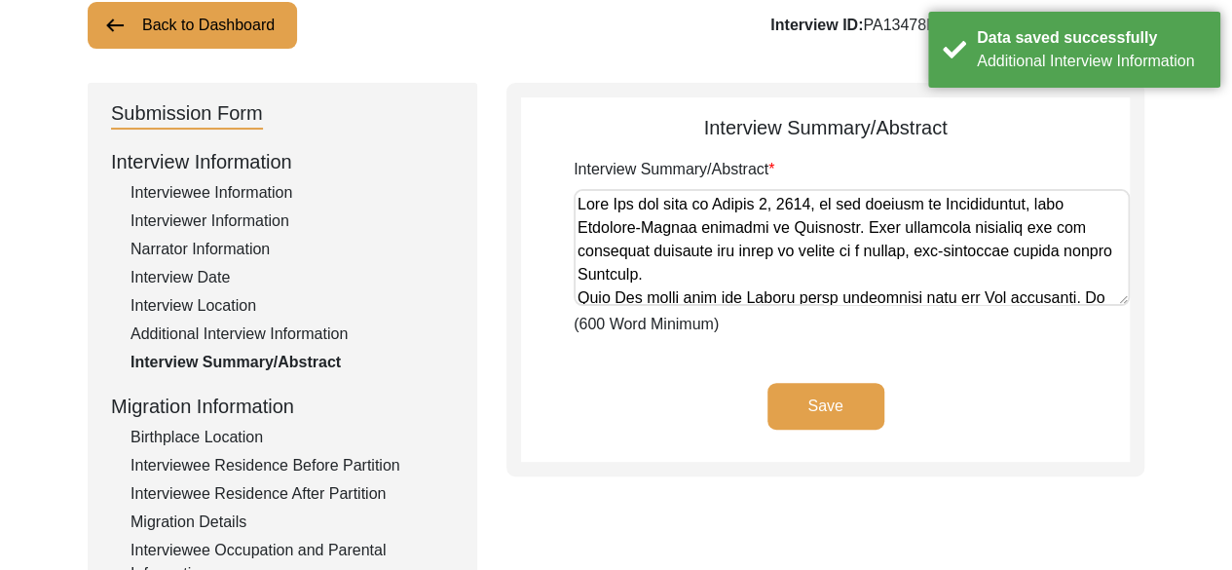
scroll to position [115, 0]
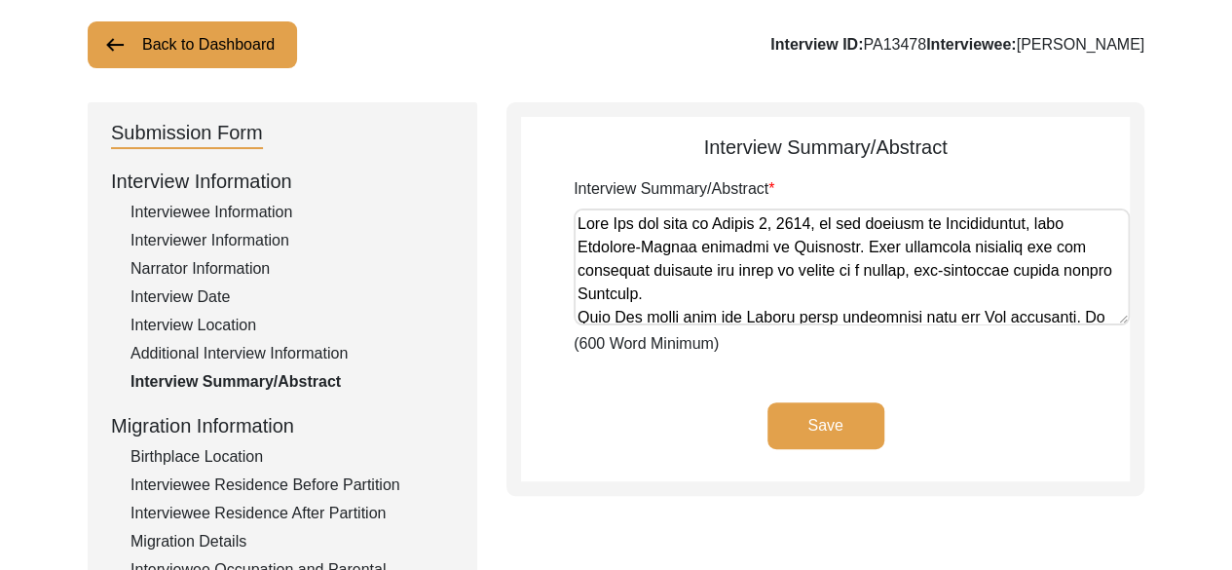
click at [820, 429] on button "Save" at bounding box center [825, 425] width 117 height 47
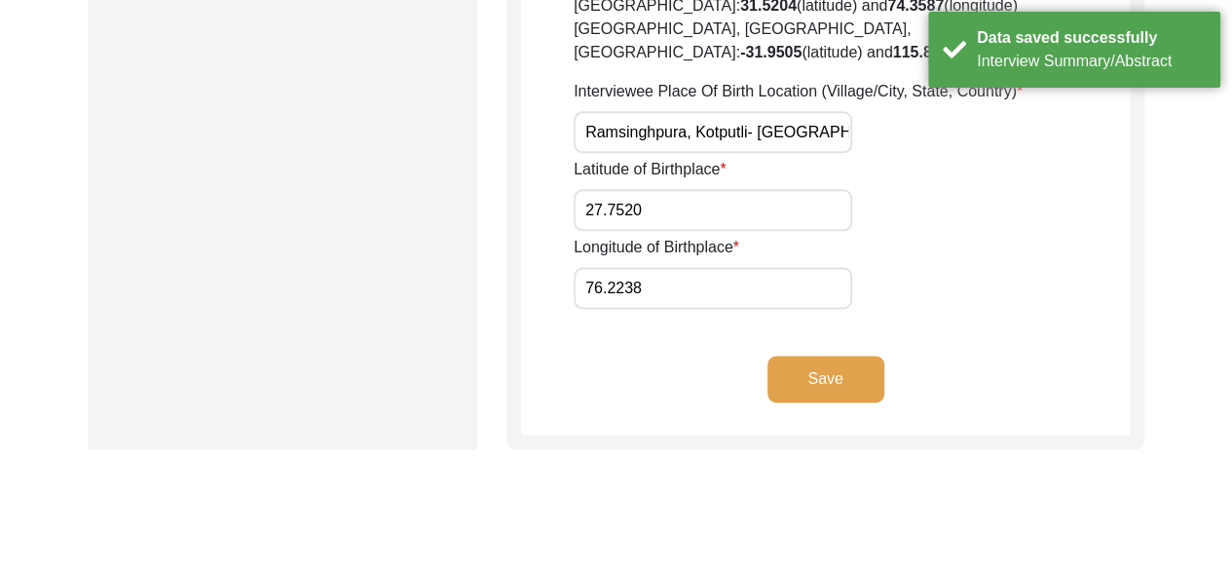
scroll to position [1136, 0]
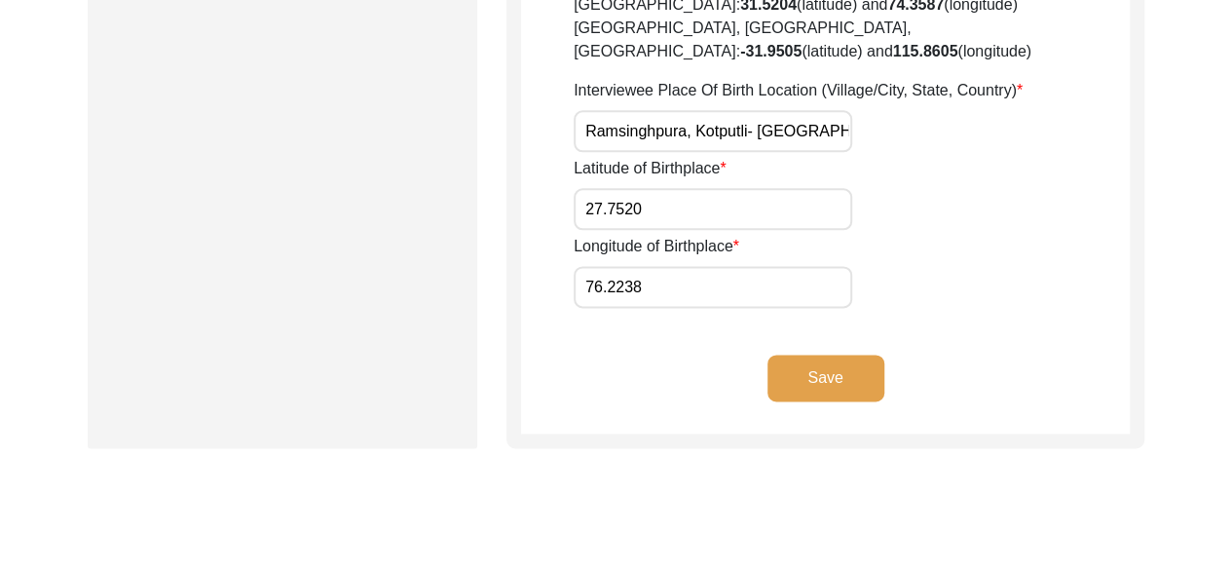
click at [850, 354] on button "Save" at bounding box center [825, 377] width 117 height 47
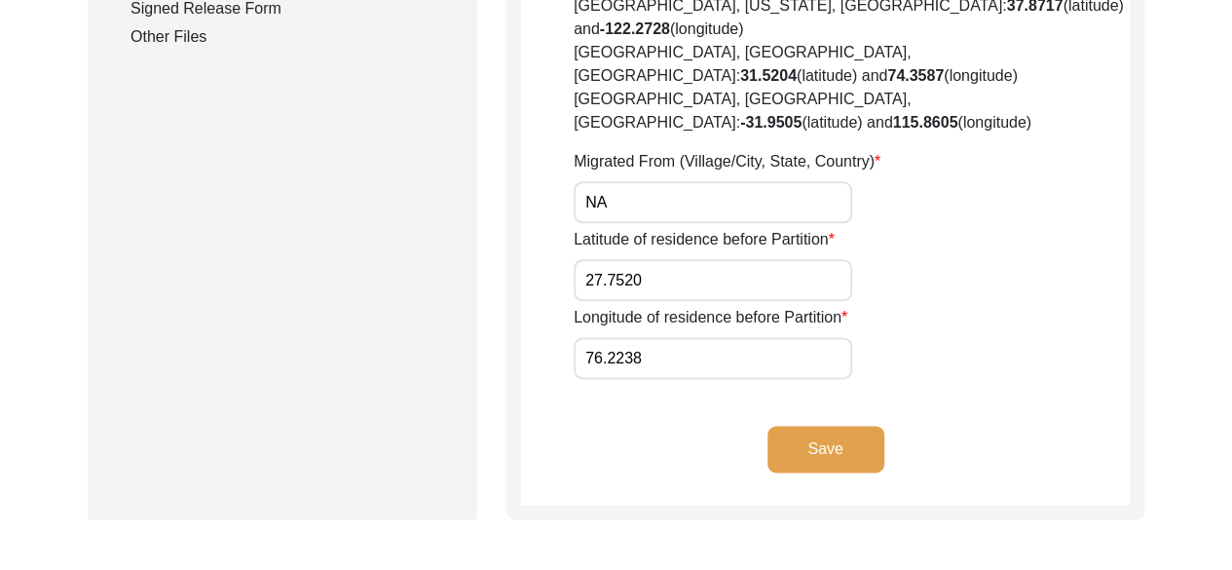
scroll to position [1067, 0]
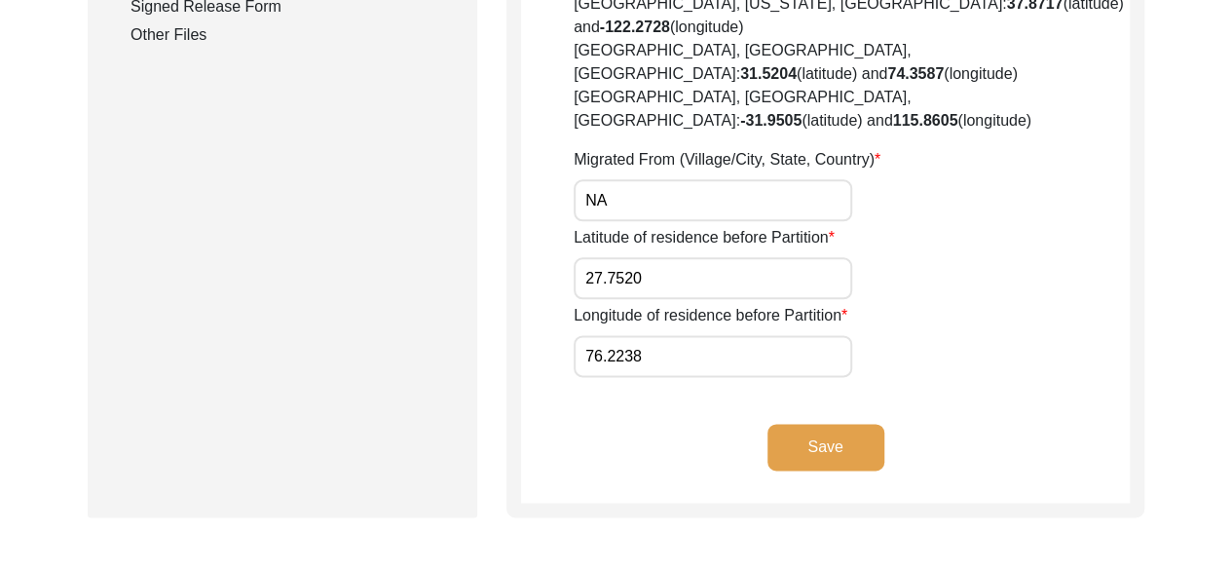
click at [838, 424] on button "Save" at bounding box center [825, 447] width 117 height 47
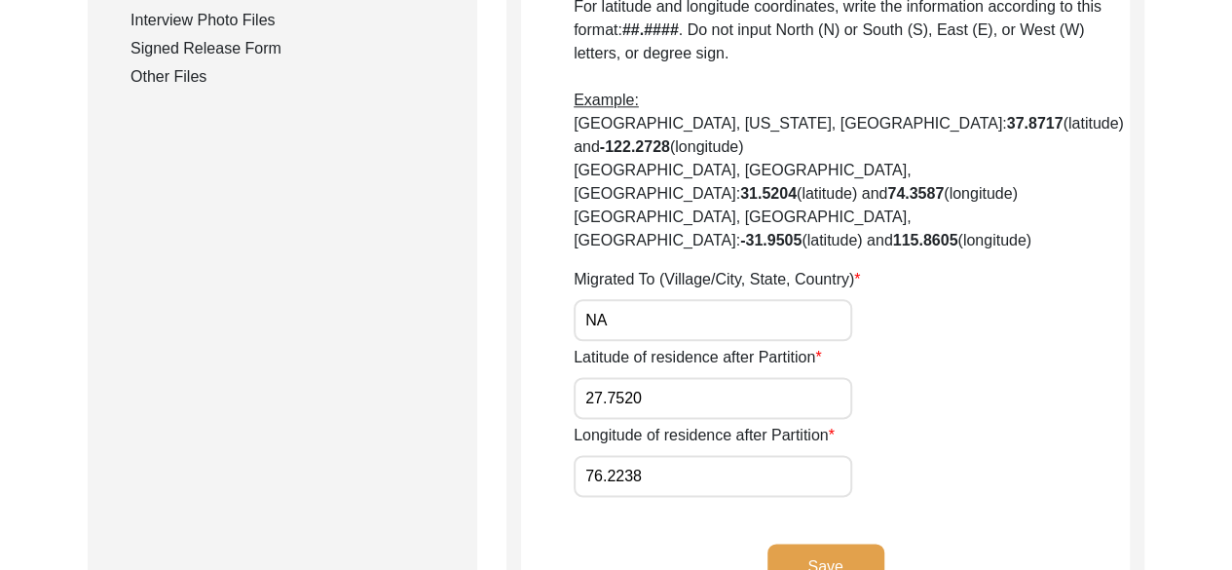
scroll to position [1026, 0]
click at [824, 542] on button "Save" at bounding box center [825, 565] width 117 height 47
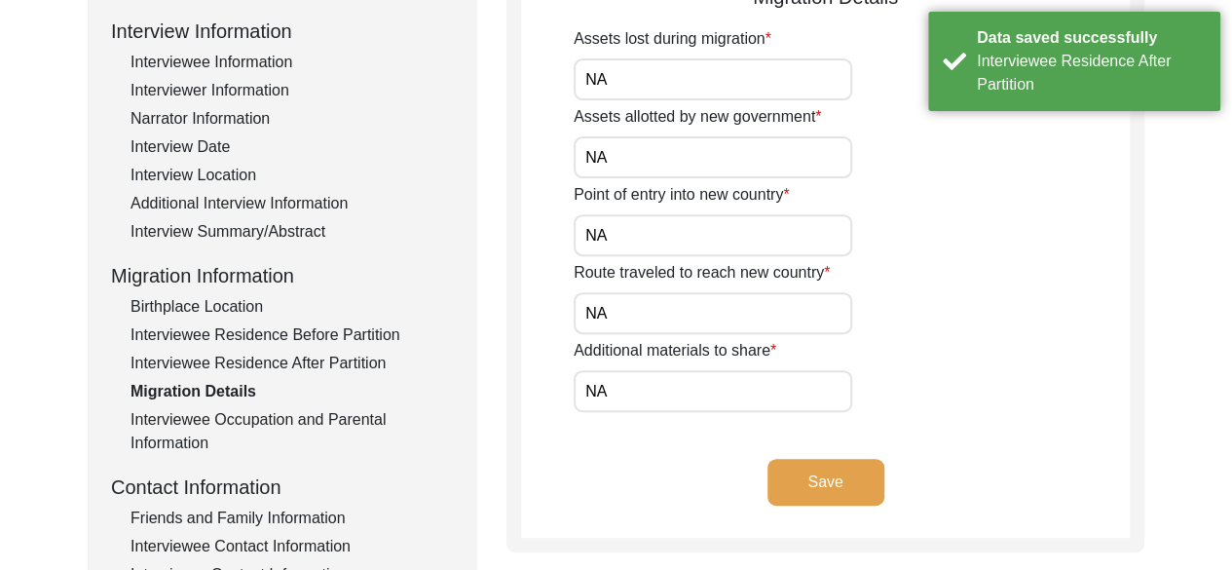
scroll to position [273, 0]
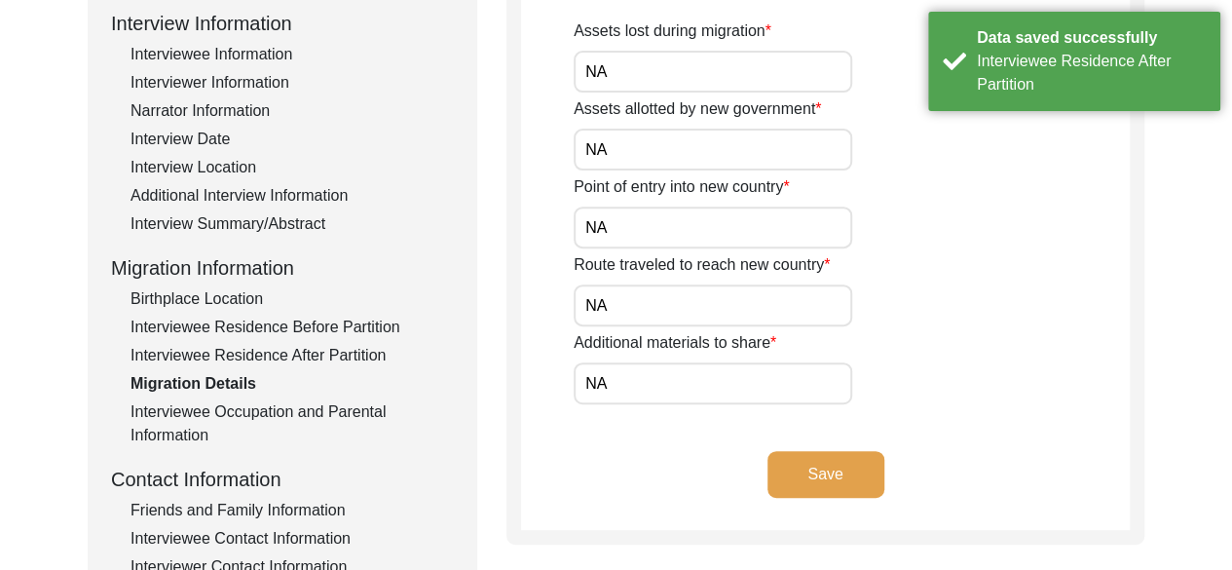
click at [843, 458] on button "Save" at bounding box center [825, 474] width 117 height 47
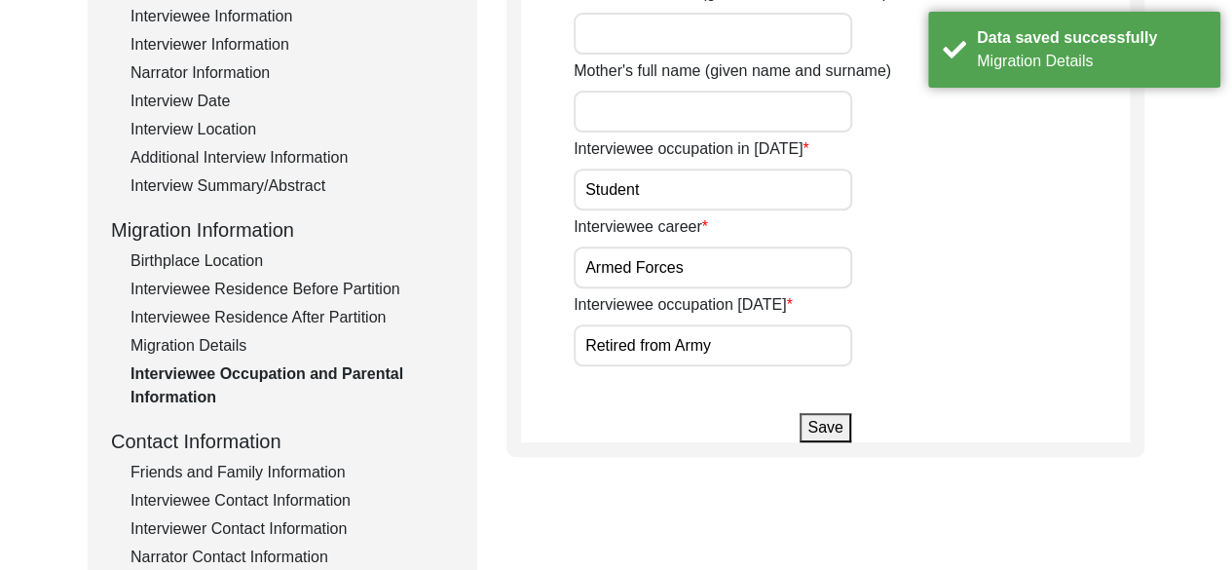
scroll to position [313, 0]
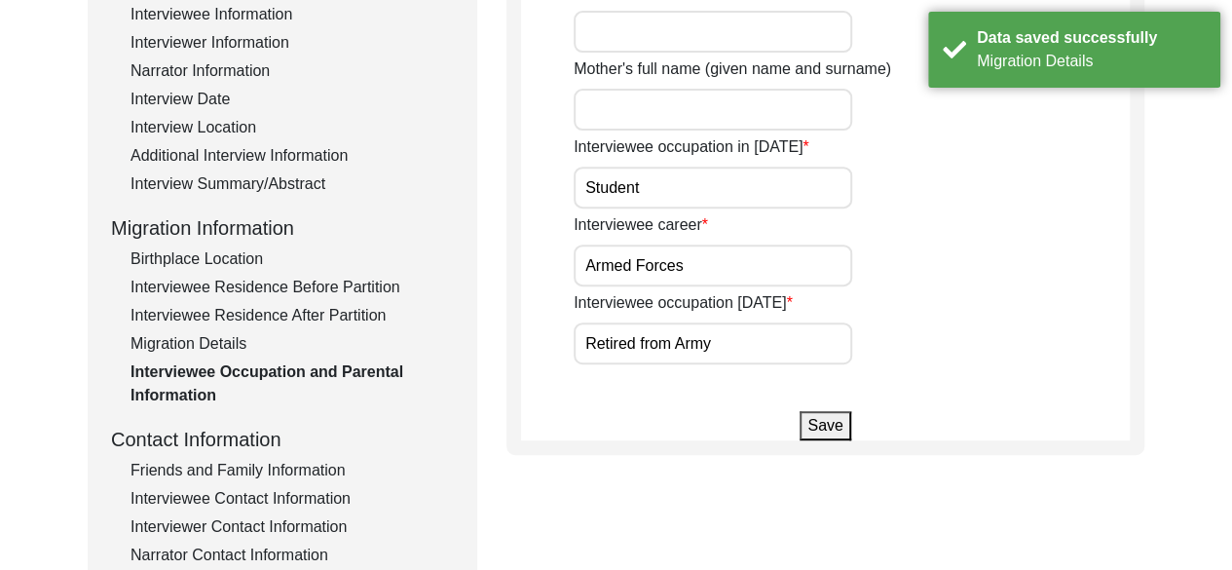
click at [830, 418] on button "Save" at bounding box center [825, 425] width 51 height 29
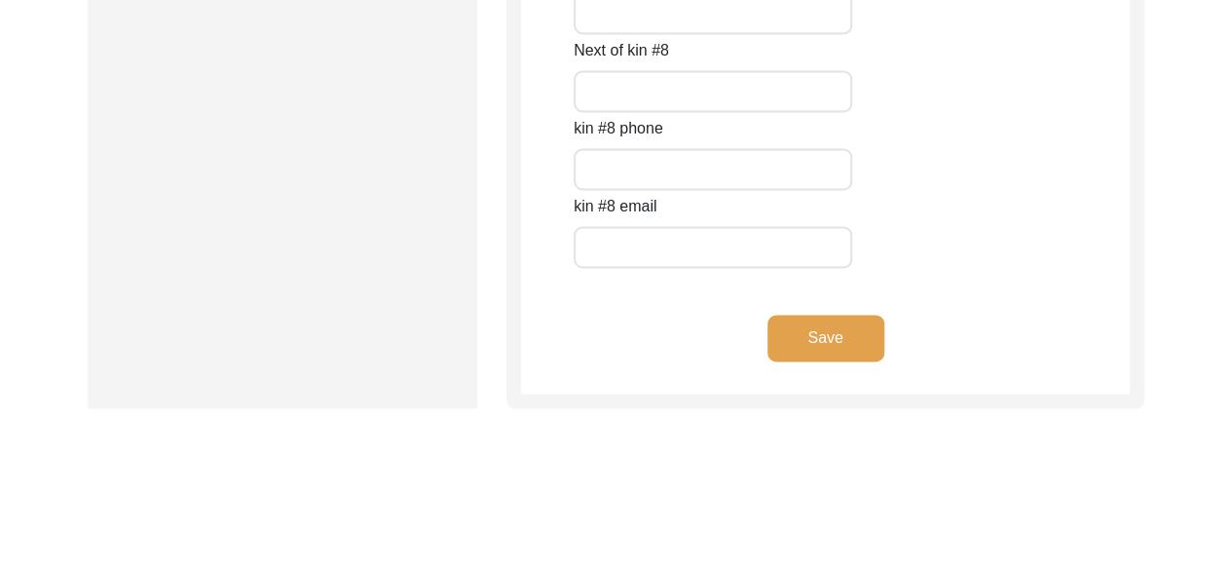
click at [809, 352] on button "Save" at bounding box center [825, 338] width 117 height 47
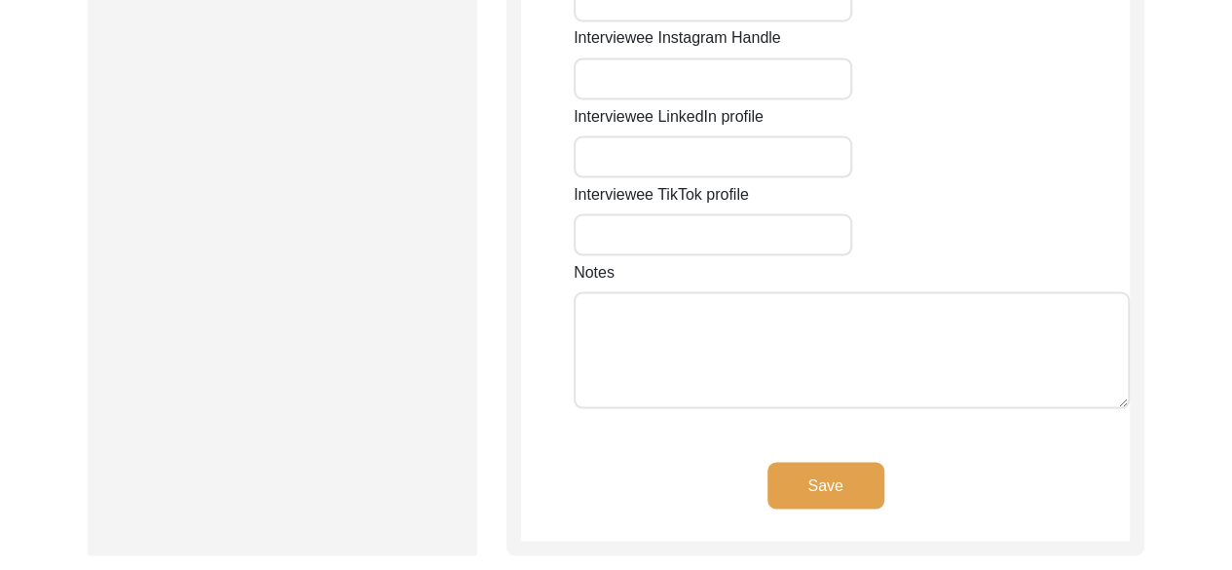
scroll to position [1736, 0]
click at [841, 460] on button "Save" at bounding box center [825, 483] width 117 height 47
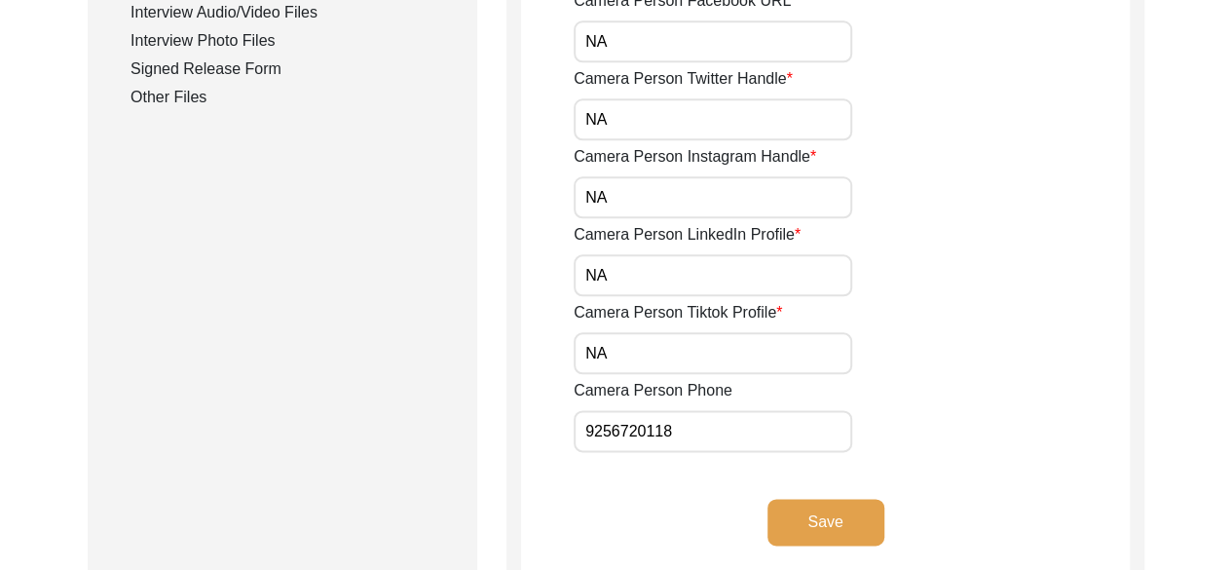
scroll to position [1122, 0]
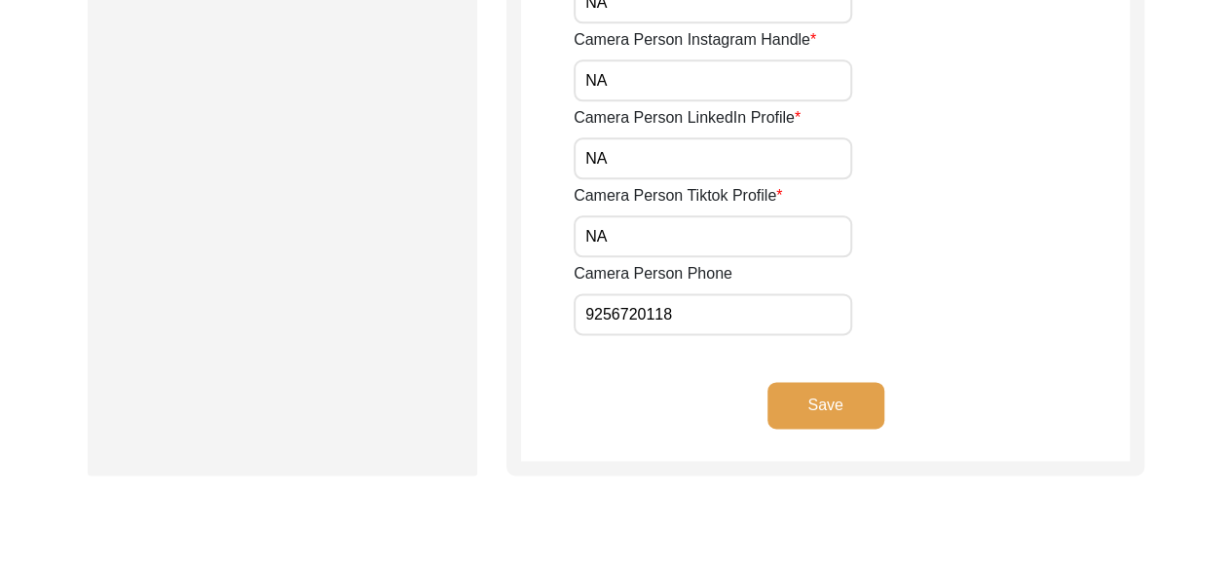
click at [813, 420] on button "Save" at bounding box center [825, 405] width 117 height 47
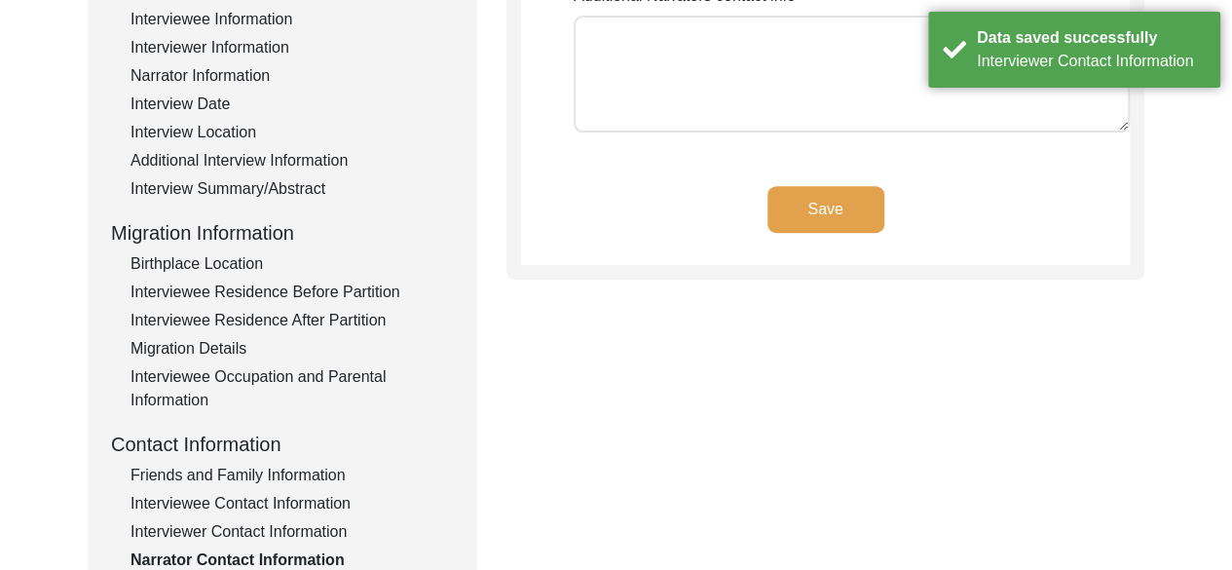
scroll to position [308, 0]
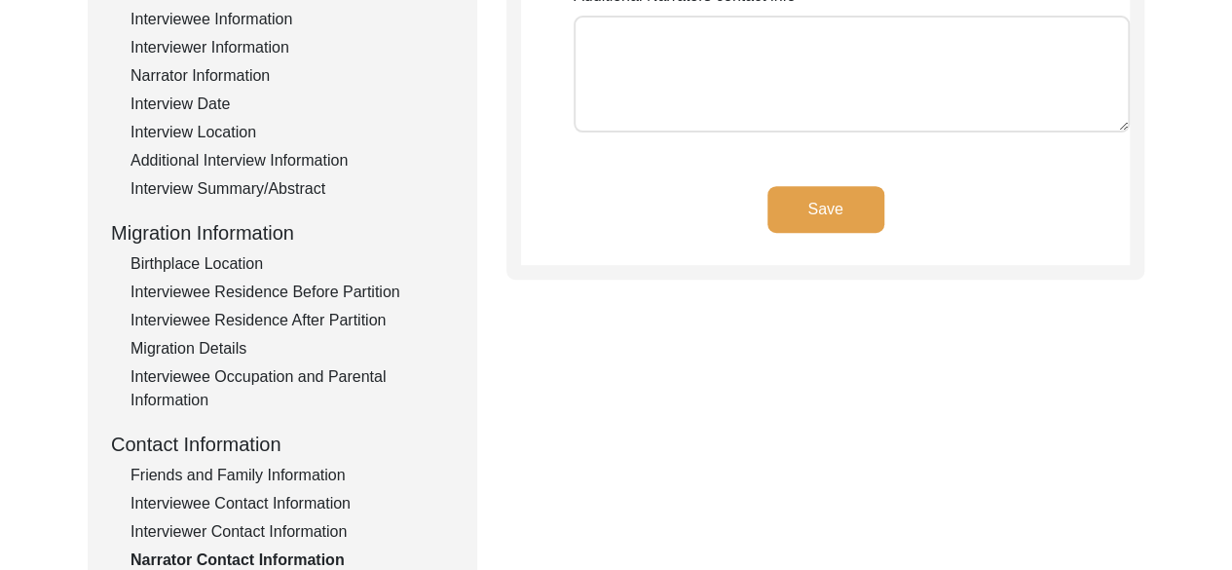
click at [804, 221] on button "Save" at bounding box center [825, 209] width 117 height 47
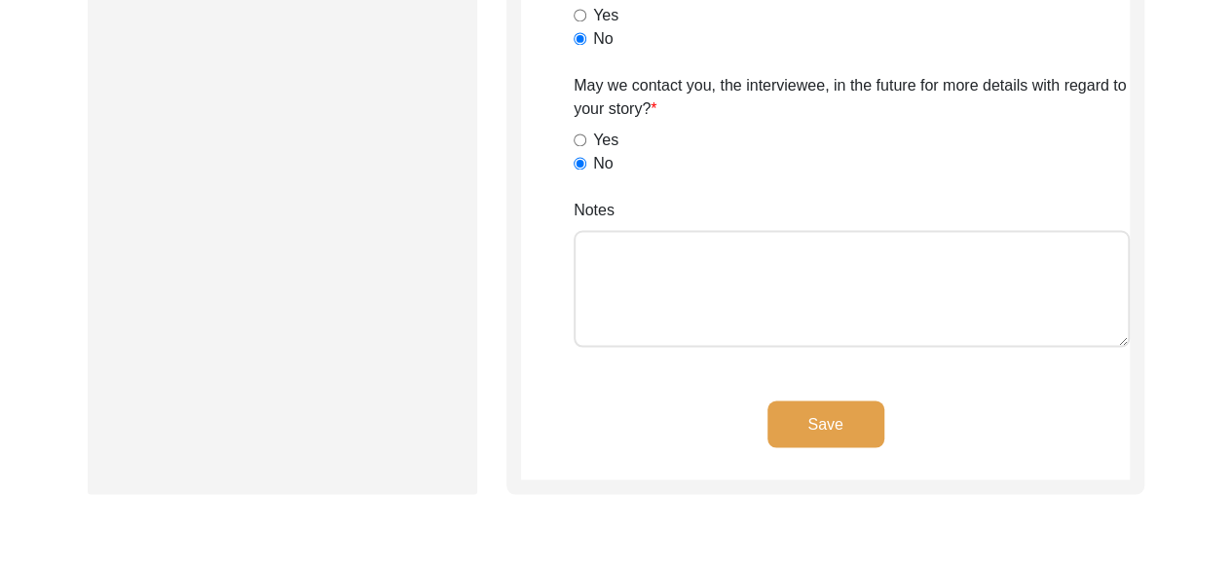
scroll to position [1599, 0]
click at [869, 430] on button "Save" at bounding box center [825, 421] width 117 height 47
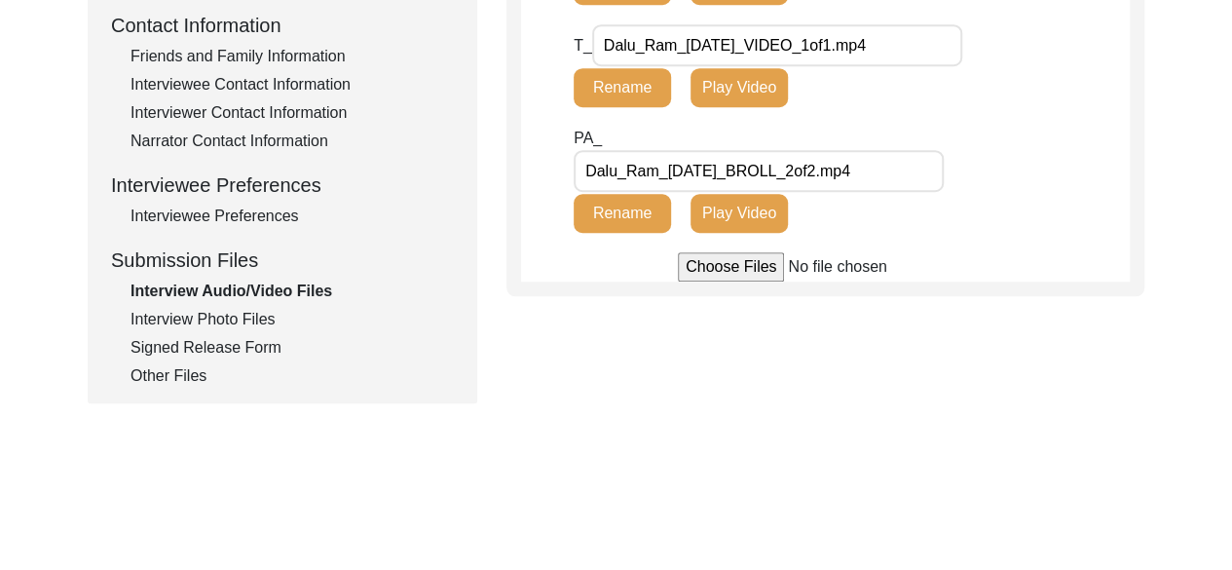
scroll to position [734, 0]
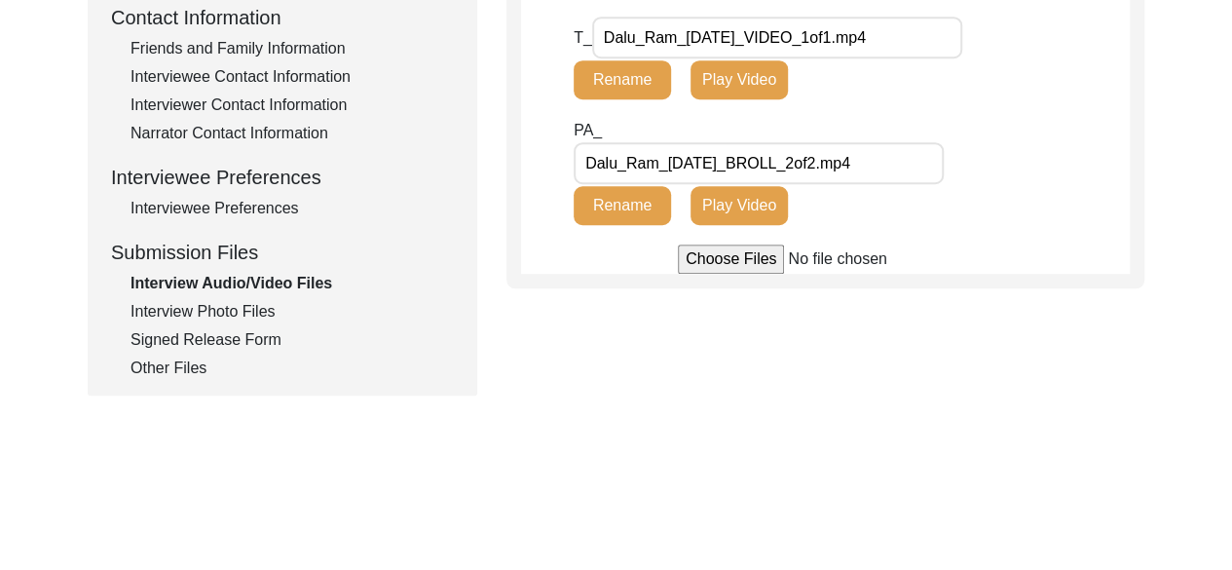
click at [247, 308] on div "Interview Photo Files" at bounding box center [291, 311] width 323 height 23
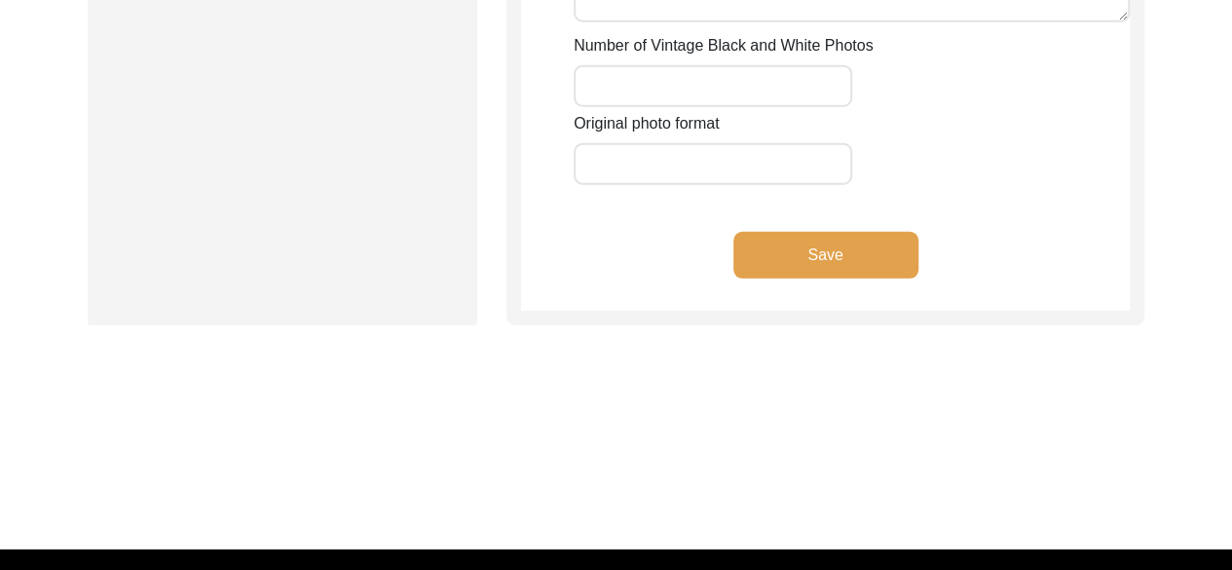
scroll to position [2622, 0]
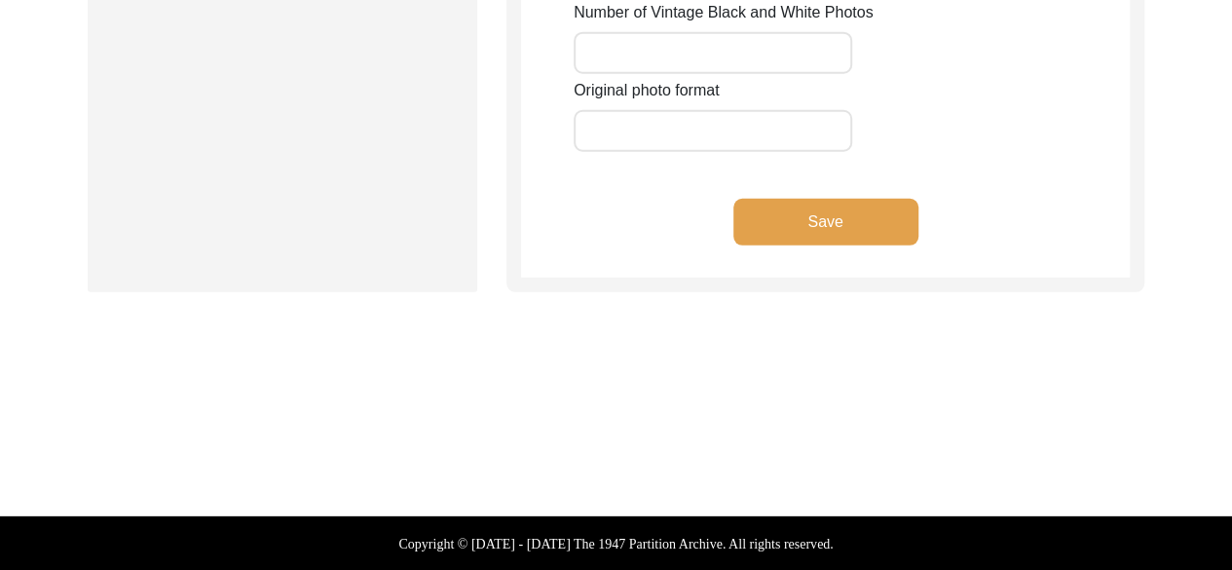
click at [863, 223] on button "Save" at bounding box center [825, 222] width 185 height 47
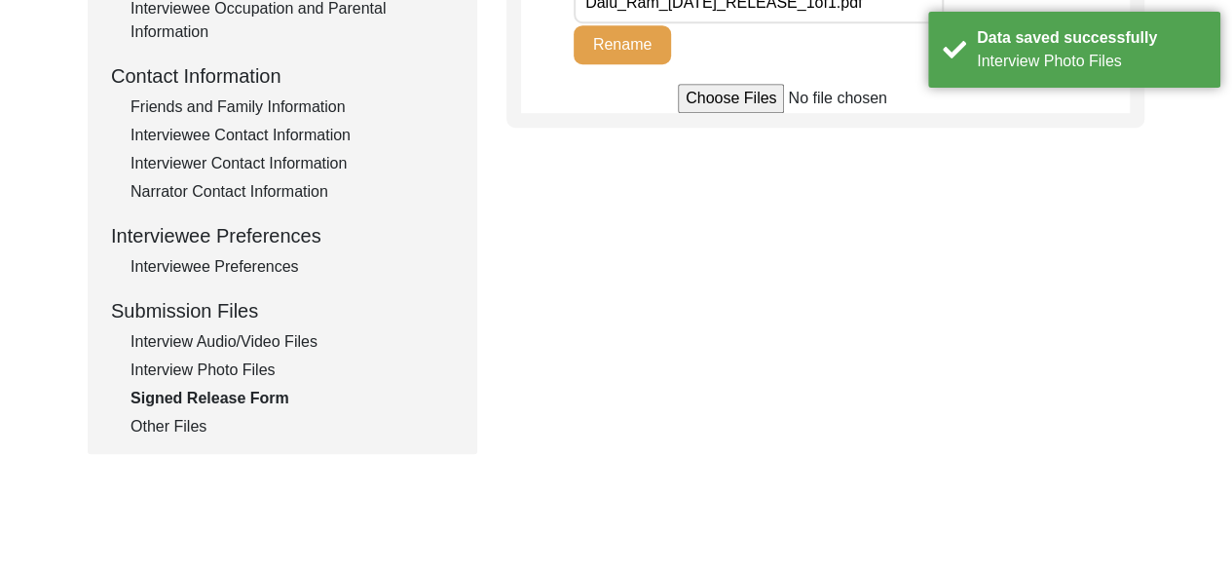
scroll to position [715, 0]
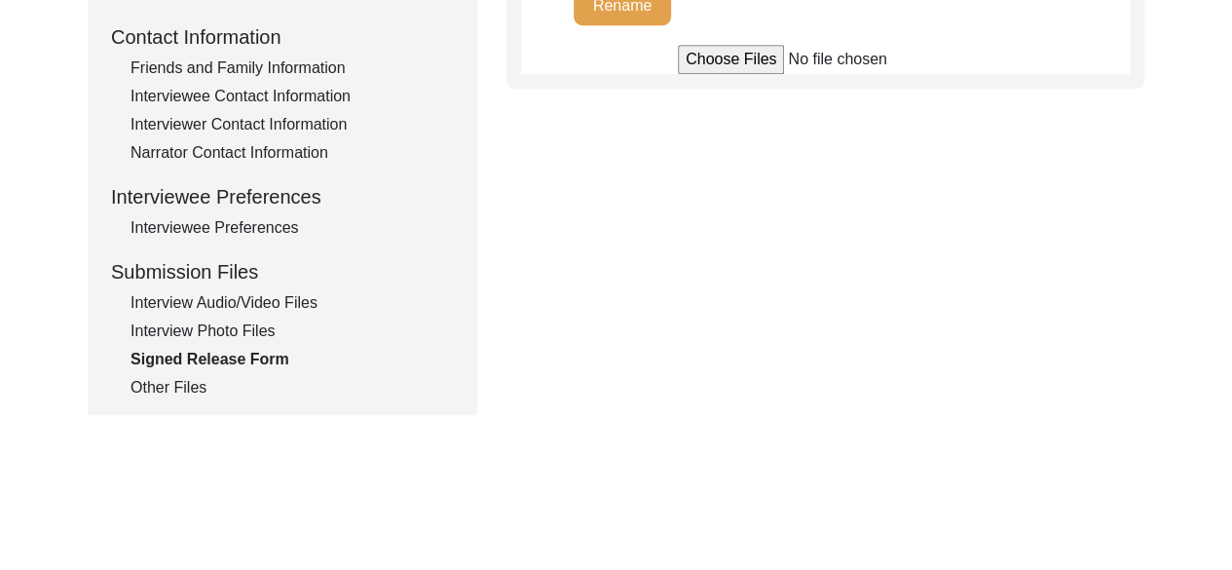
click at [175, 393] on div "Other Files" at bounding box center [291, 387] width 323 height 23
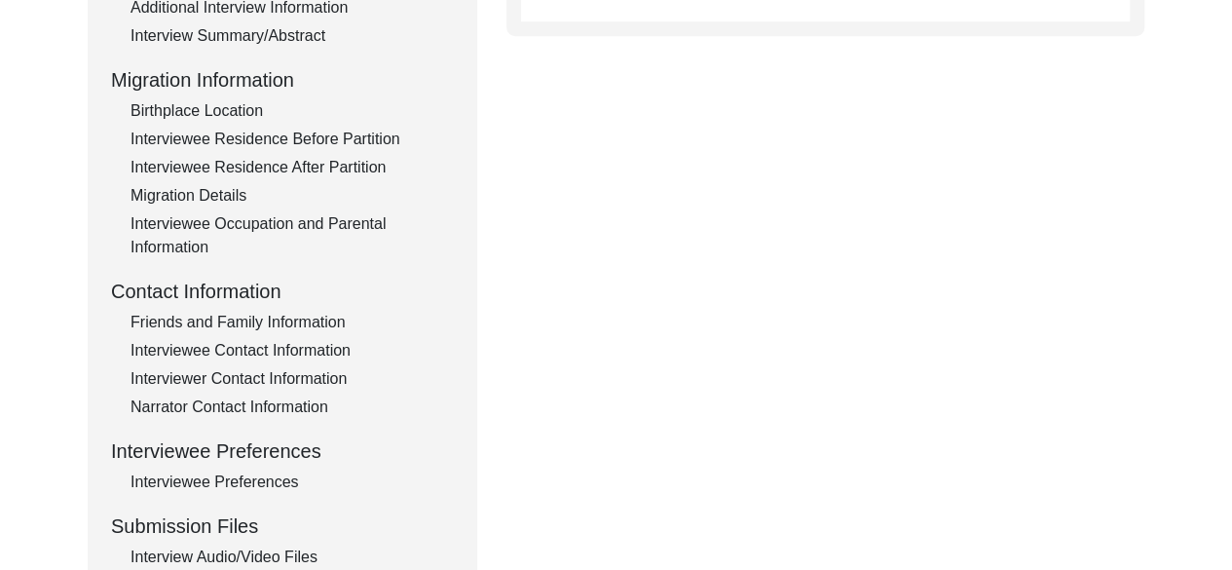
scroll to position [0, 0]
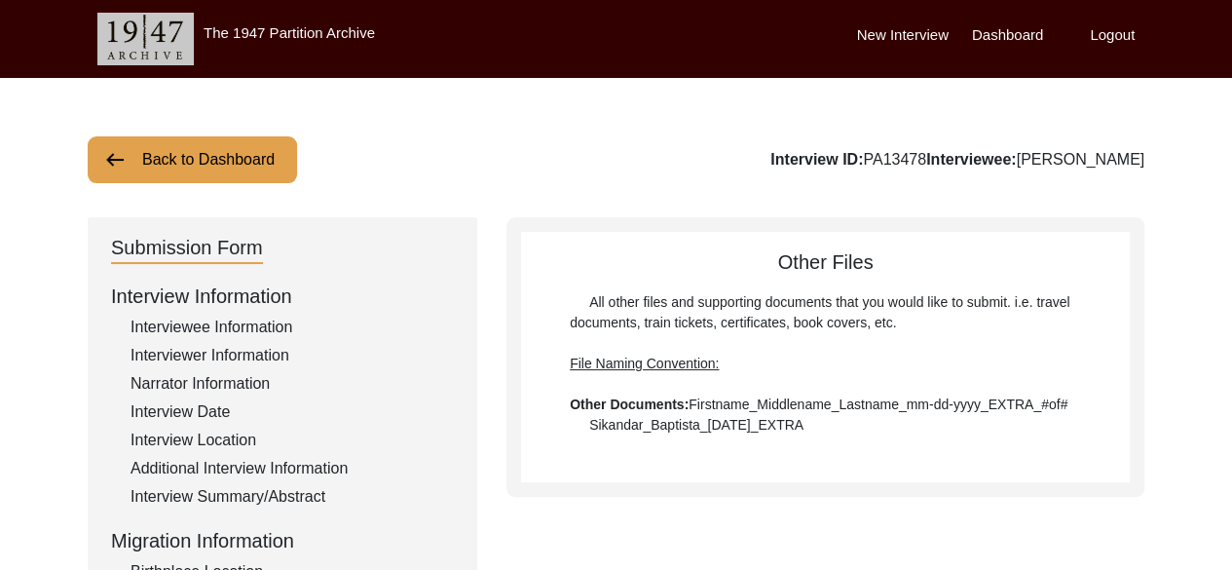
click at [232, 149] on button "Back to Dashboard" at bounding box center [192, 159] width 209 height 47
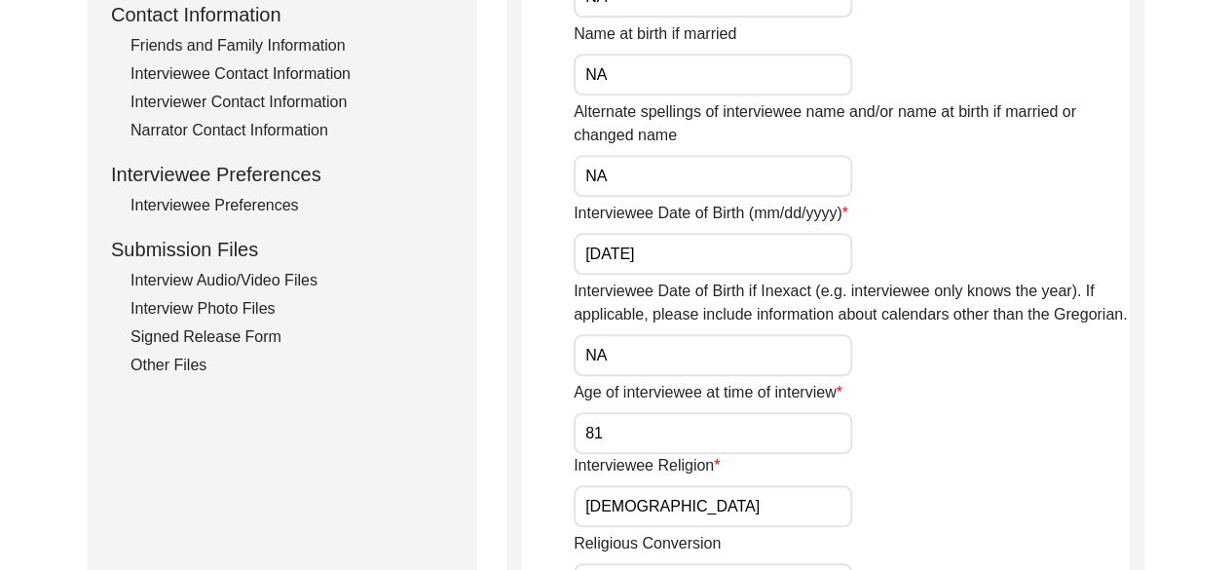
scroll to position [736, 0]
click at [208, 307] on div "Interview Photo Files" at bounding box center [291, 309] width 323 height 23
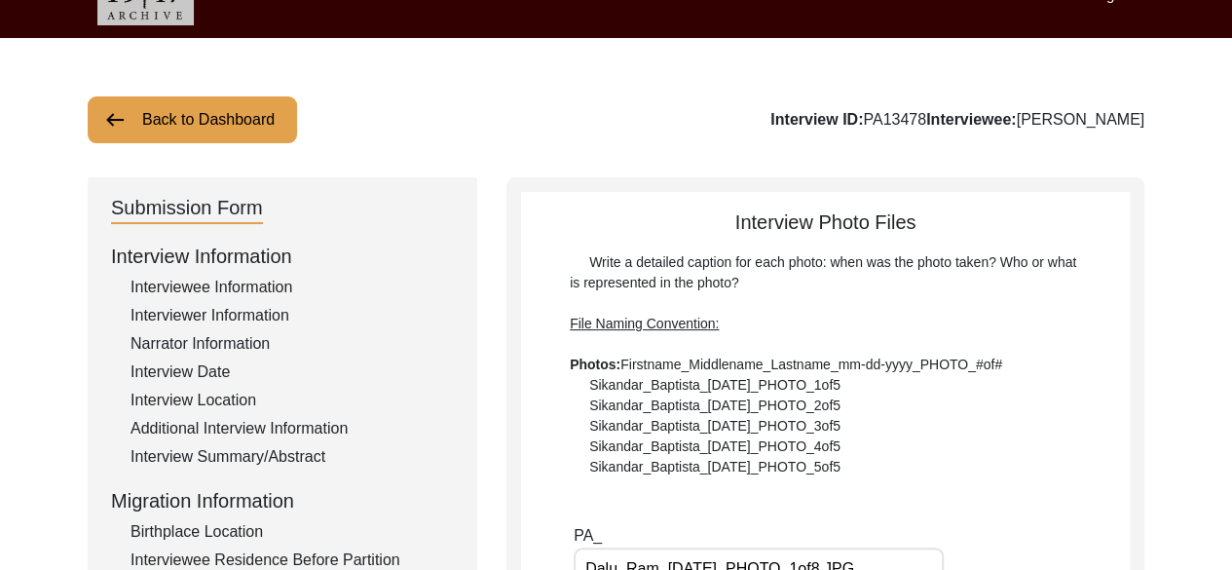
scroll to position [0, 0]
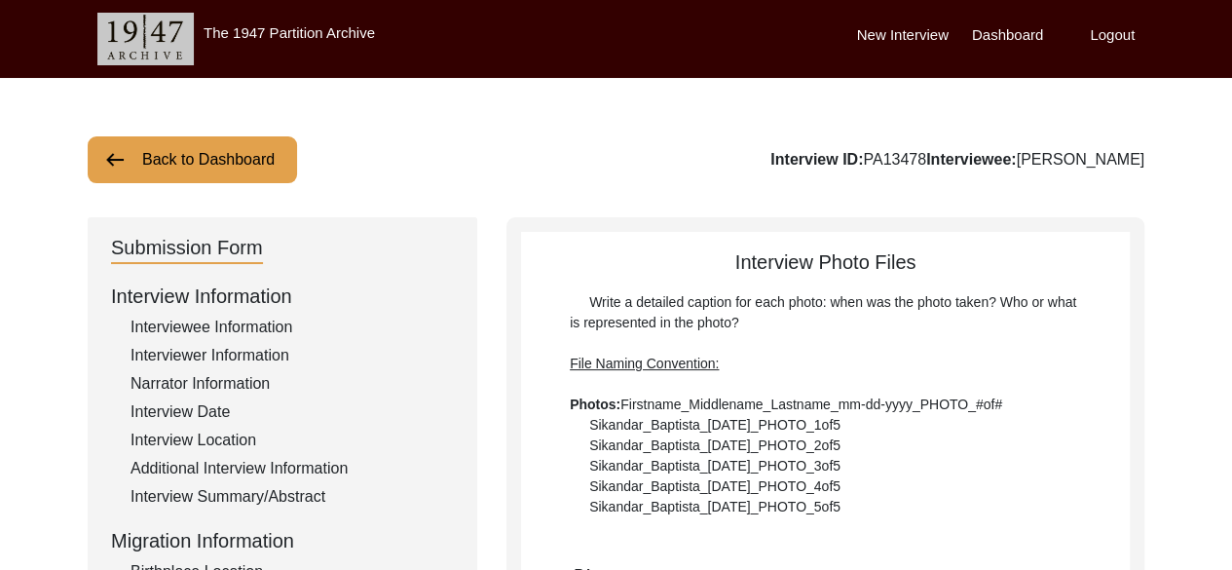
click at [249, 143] on button "Back to Dashboard" at bounding box center [192, 159] width 209 height 47
